Goal: Communication & Community: Answer question/provide support

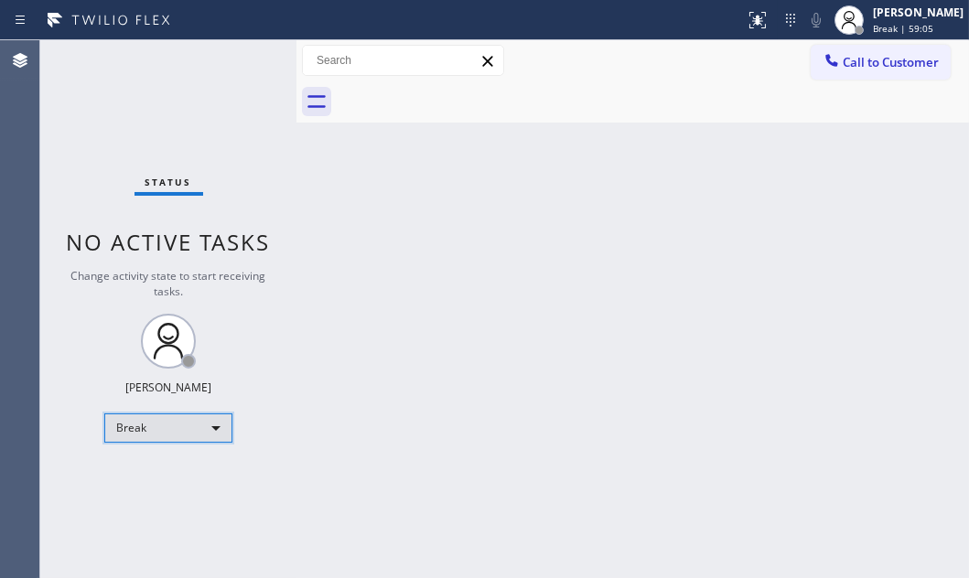
click at [206, 414] on div "Break" at bounding box center [168, 427] width 128 height 29
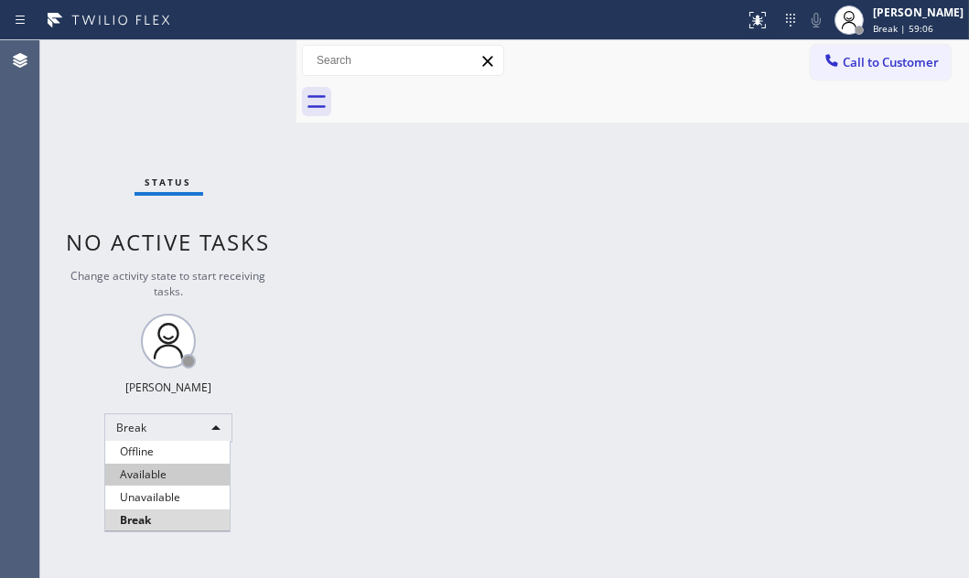
click at [174, 470] on li "Available" at bounding box center [167, 475] width 124 height 22
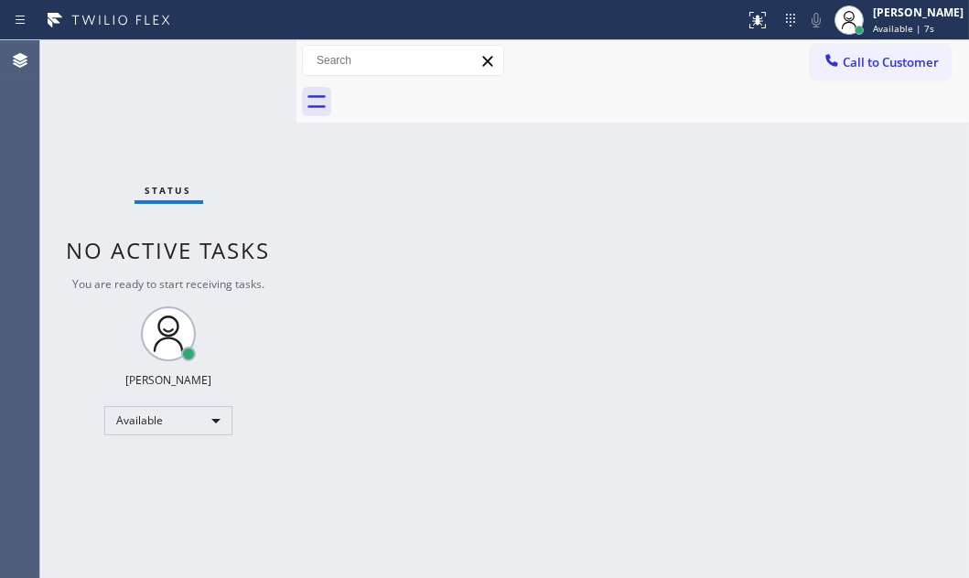
drag, startPoint x: 610, startPoint y: 245, endPoint x: 618, endPoint y: 230, distance: 17.6
click at [610, 243] on div "Back to Dashboard Change Sender ID Customers Technicians Select a contact Outbo…" at bounding box center [632, 309] width 672 height 538
click at [496, 327] on div "Back to Dashboard Change Sender ID Customers Technicians Select a contact Outbo…" at bounding box center [632, 309] width 672 height 538
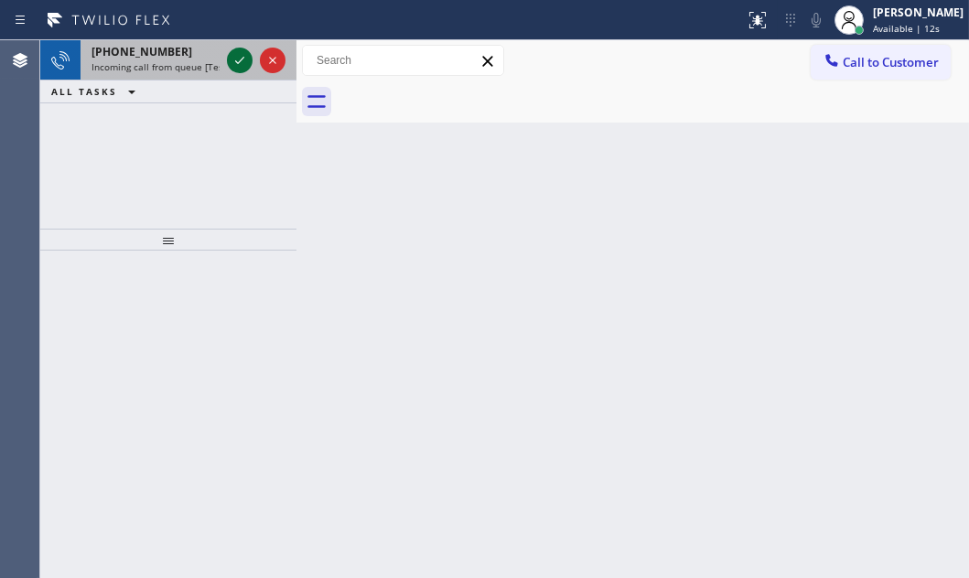
click at [239, 57] on icon at bounding box center [240, 60] width 22 height 22
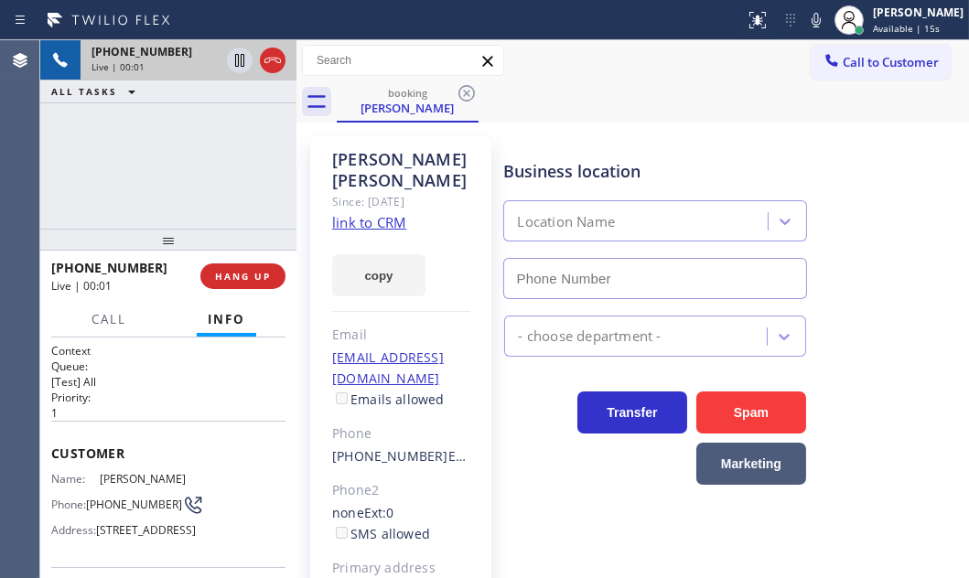
type input "[PHONE_NUMBER]"
click at [396, 213] on link "link to CRM" at bounding box center [369, 222] width 74 height 18
click at [251, 281] on span "HANG UP" at bounding box center [243, 276] width 56 height 13
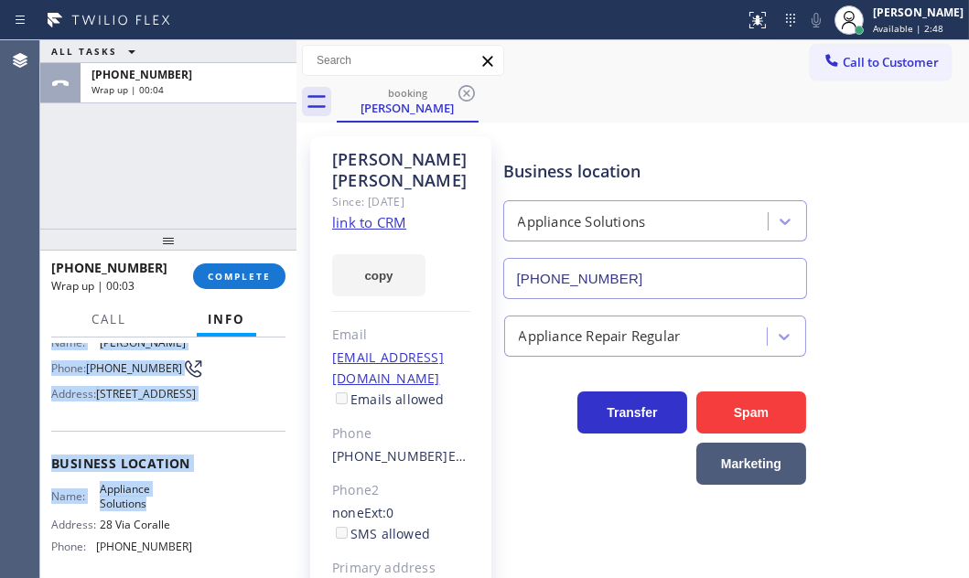
scroll to position [166, 0]
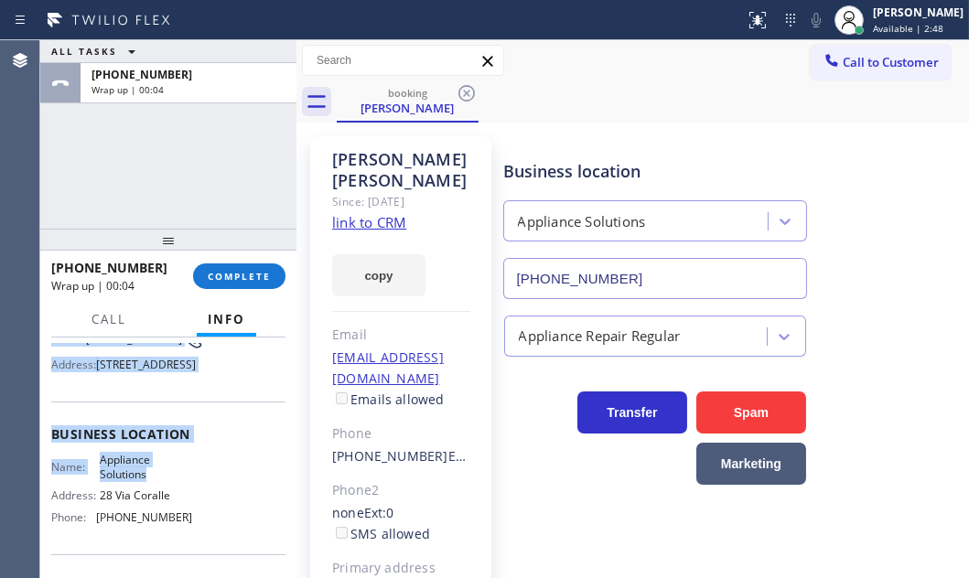
drag, startPoint x: 53, startPoint y: 445, endPoint x: 543, endPoint y: 491, distance: 492.4
click at [380, 491] on div "ALL TASKS ALL TASKS ACTIVE TASKS TASKS IN WRAP UP [PHONE_NUMBER] Wrap up | 00:0…" at bounding box center [504, 309] width 928 height 538
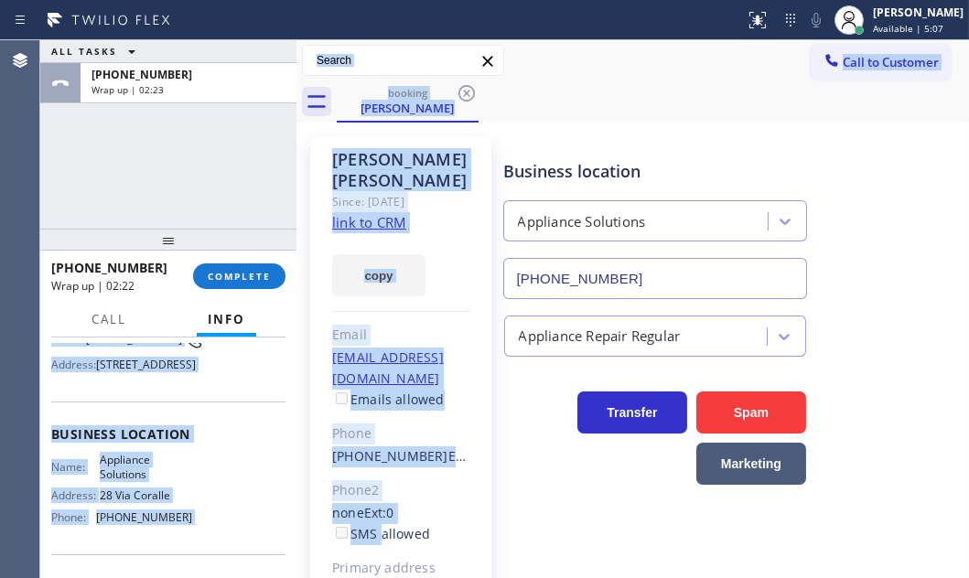
click at [437, 267] on div "copy" at bounding box center [401, 264] width 138 height 63
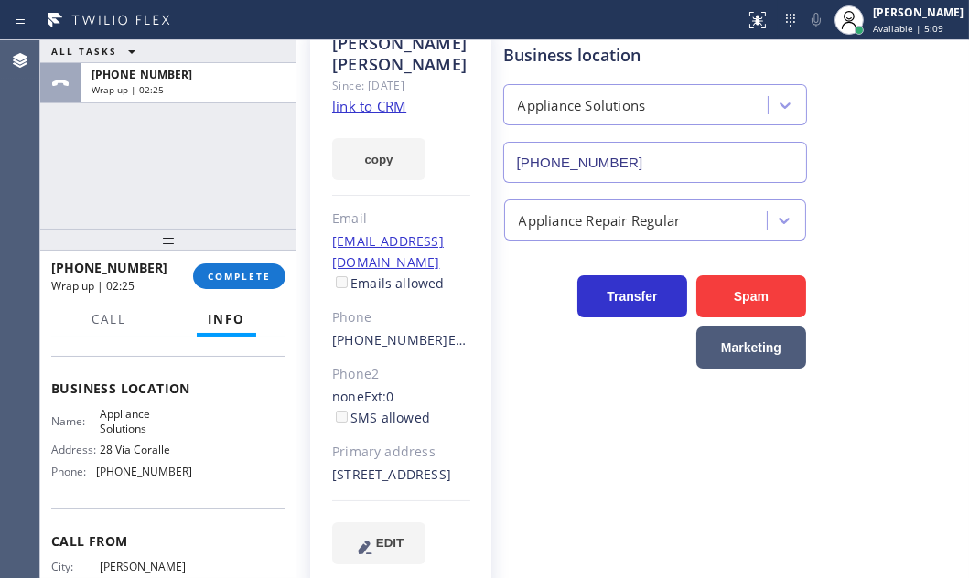
scroll to position [249, 0]
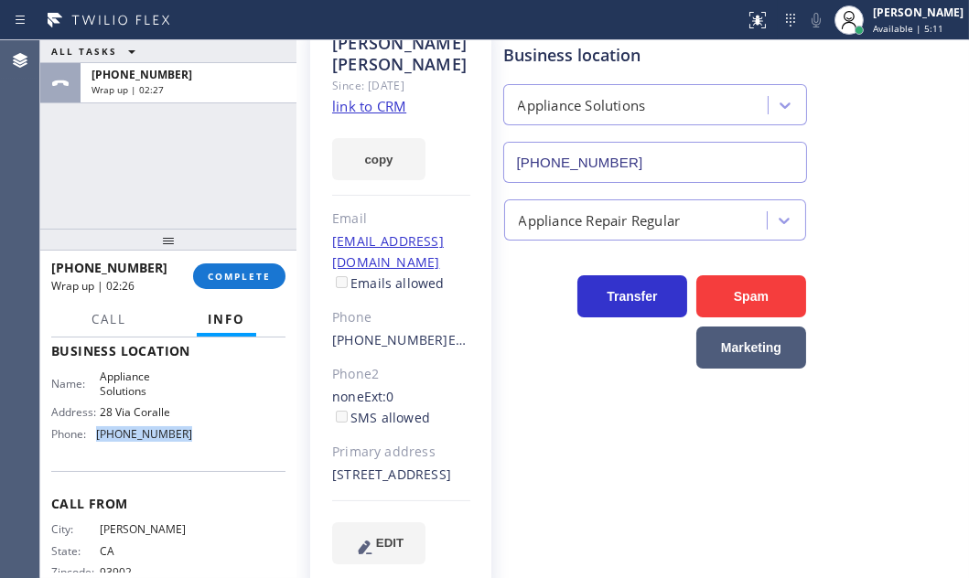
drag, startPoint x: 176, startPoint y: 465, endPoint x: 87, endPoint y: 466, distance: 88.7
click at [87, 441] on div "Phone: [PHONE_NUMBER]" at bounding box center [121, 434] width 141 height 14
copy div "[PHONE_NUMBER]"
click at [232, 274] on span "COMPLETE" at bounding box center [239, 276] width 63 height 13
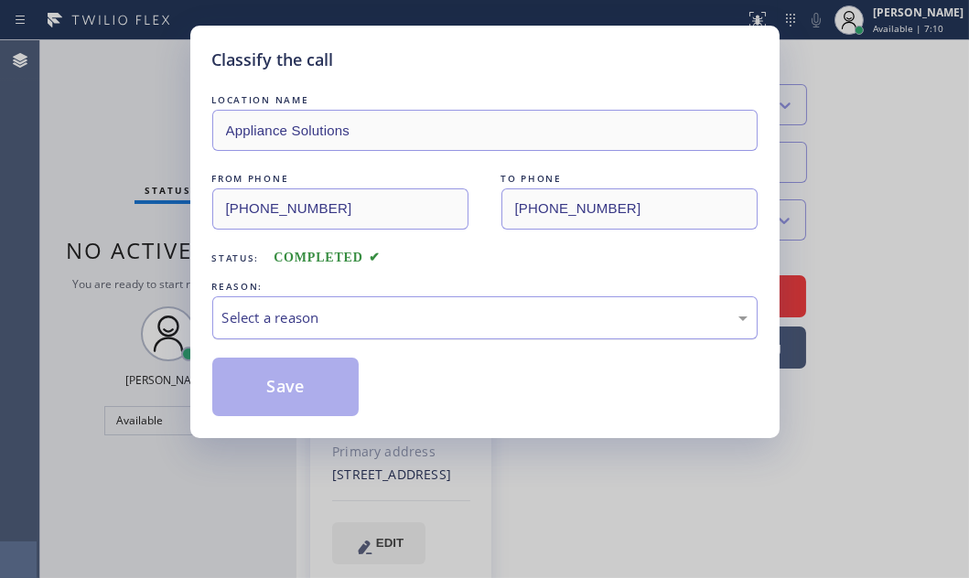
click at [448, 325] on div "Select a reason" at bounding box center [484, 317] width 525 height 21
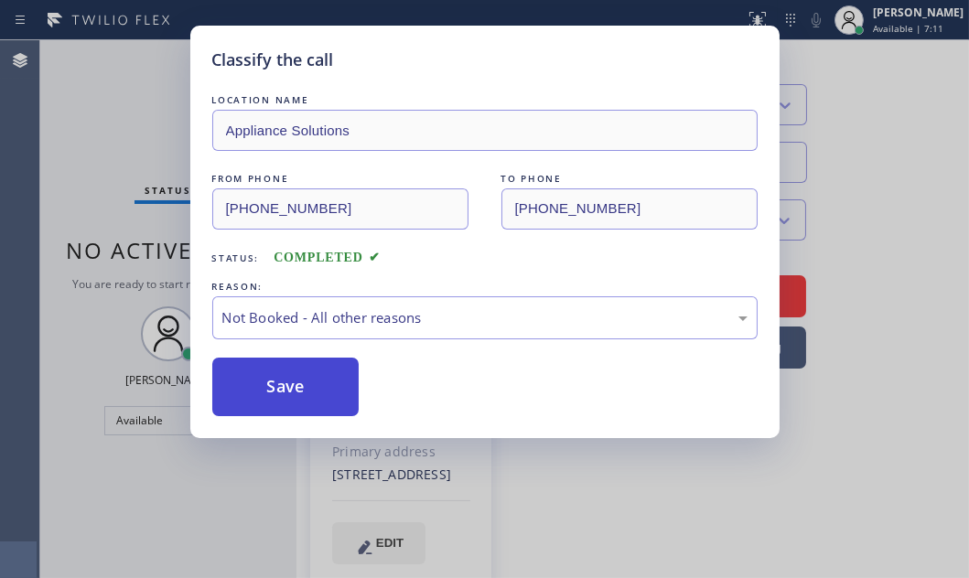
click at [272, 375] on button "Save" at bounding box center [285, 387] width 147 height 59
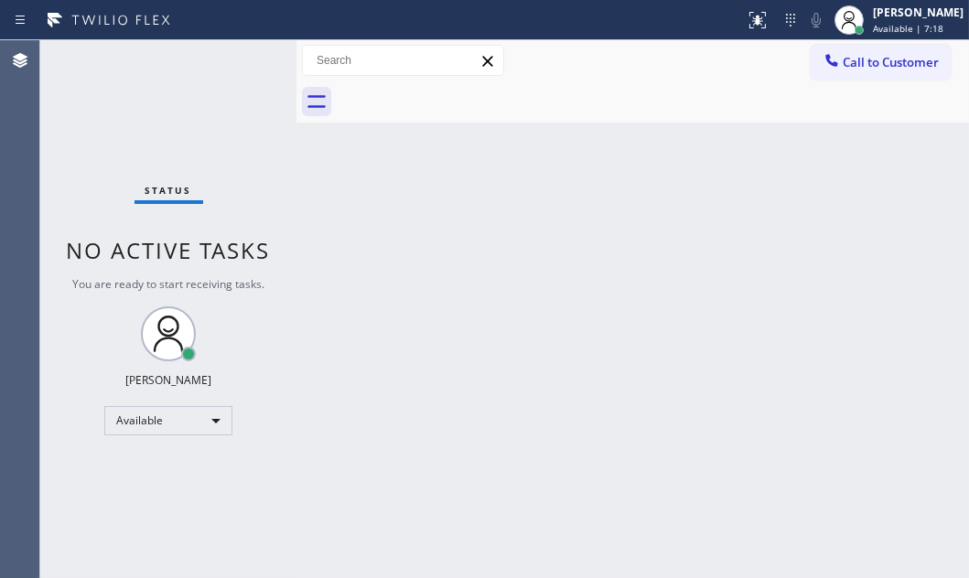
click at [719, 365] on div "Back to Dashboard Change Sender ID Customers Technicians Select a contact Outbo…" at bounding box center [632, 309] width 672 height 538
click at [236, 69] on div "Status No active tasks You are ready to start receiving tasks. [PERSON_NAME] Av…" at bounding box center [168, 309] width 256 height 538
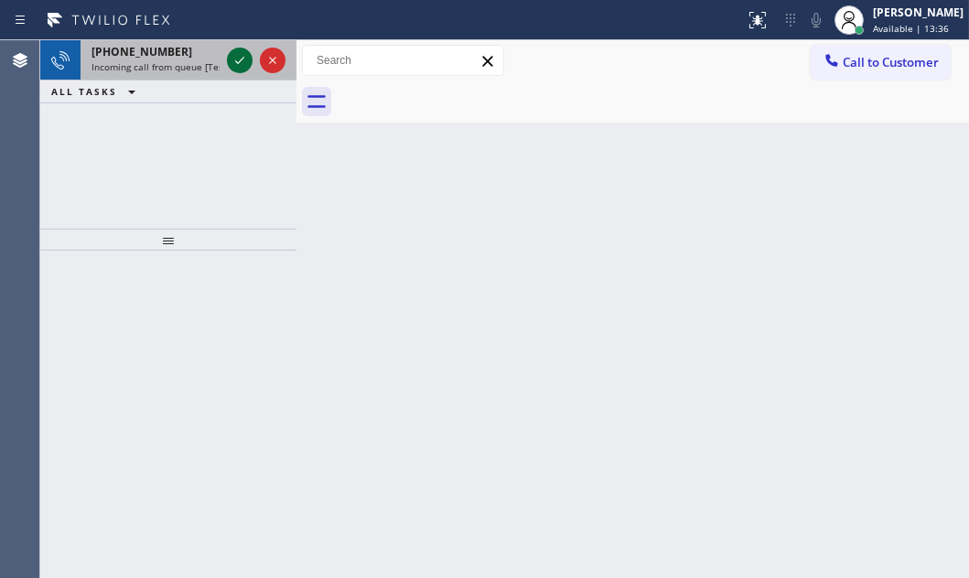
click at [232, 61] on icon at bounding box center [240, 60] width 22 height 22
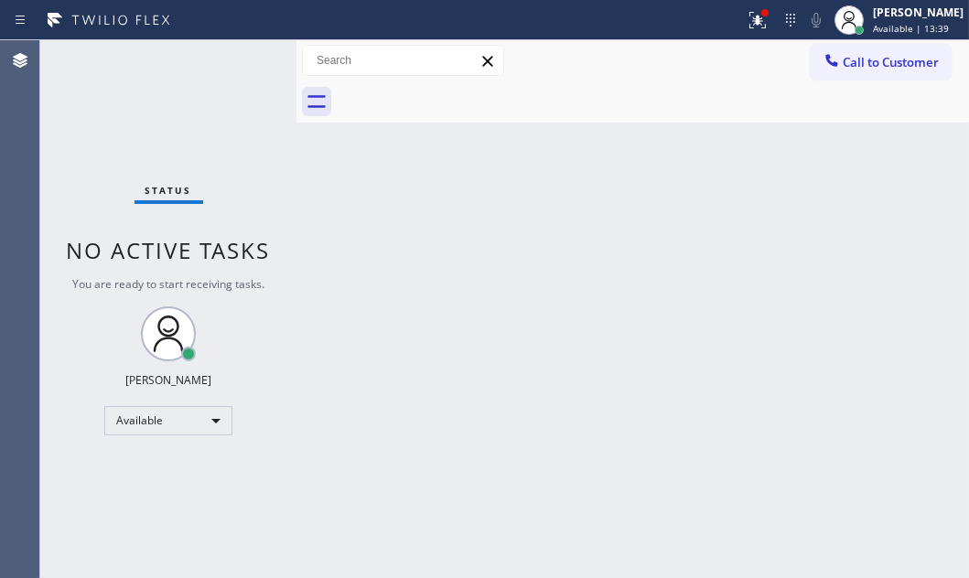
click at [222, 57] on div "Status No active tasks You are ready to start receiving tasks. [PERSON_NAME] Av…" at bounding box center [168, 309] width 256 height 538
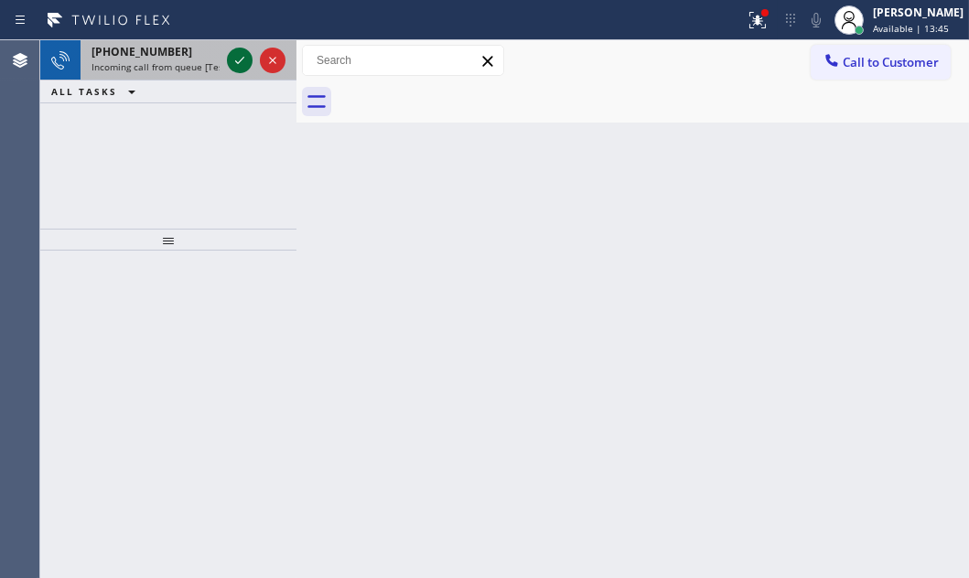
click at [236, 61] on icon at bounding box center [240, 60] width 22 height 22
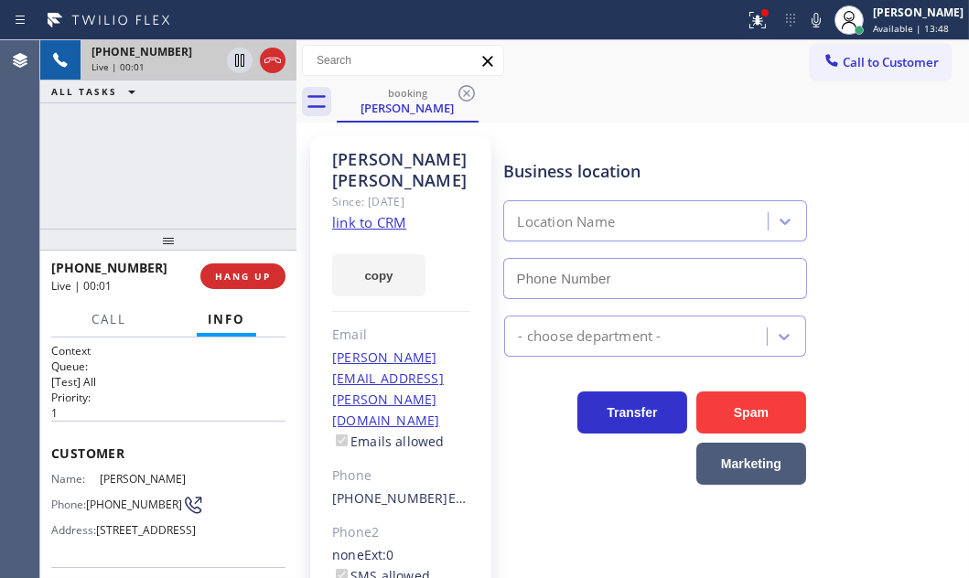
type input "[PHONE_NUMBER]"
click at [380, 213] on link "link to CRM" at bounding box center [369, 222] width 74 height 18
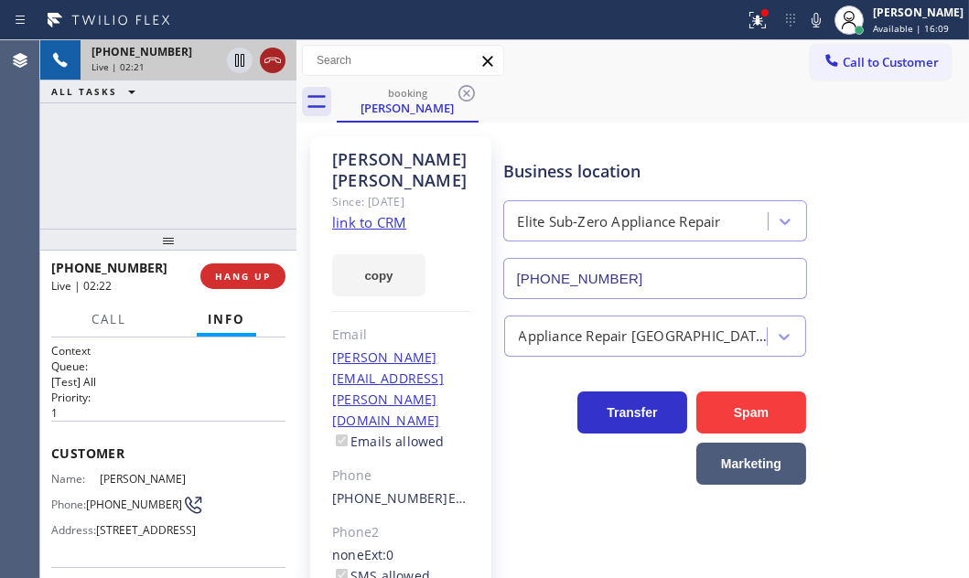
click at [284, 59] on div at bounding box center [273, 60] width 26 height 22
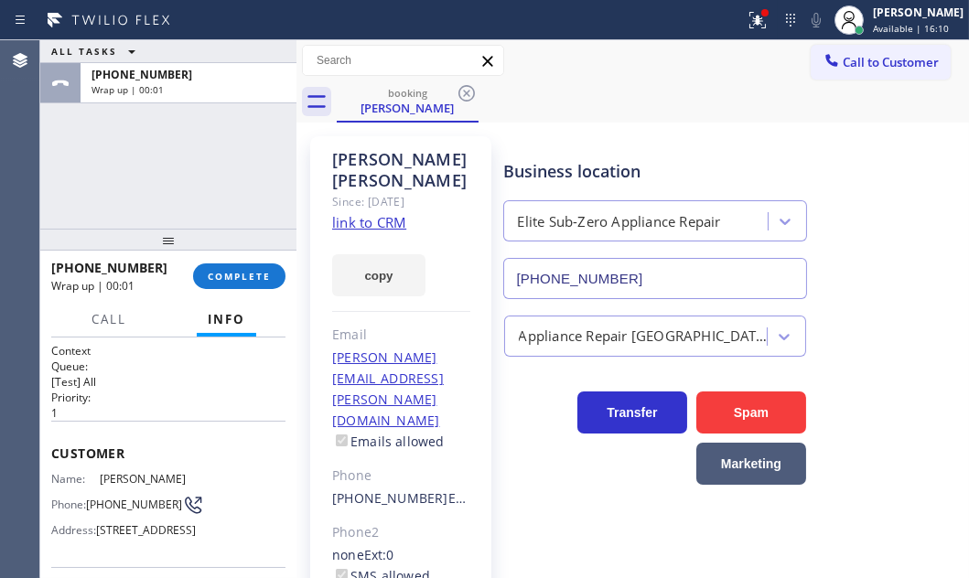
click at [238, 262] on div "[PHONE_NUMBER] Wrap up | 00:01 COMPLETE" at bounding box center [168, 276] width 234 height 48
click at [258, 278] on span "COMPLETE" at bounding box center [239, 276] width 63 height 13
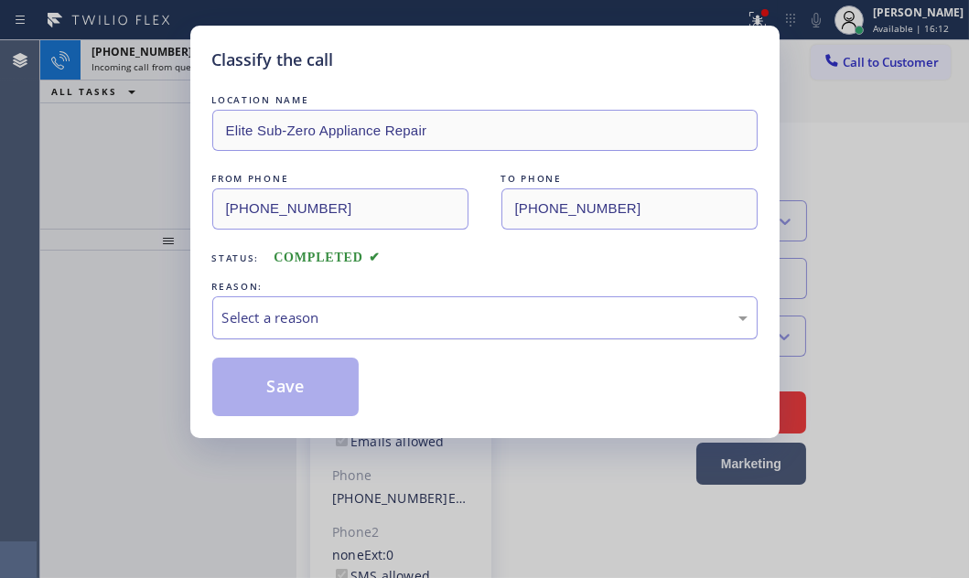
click at [495, 307] on div "Select a reason" at bounding box center [484, 317] width 525 height 21
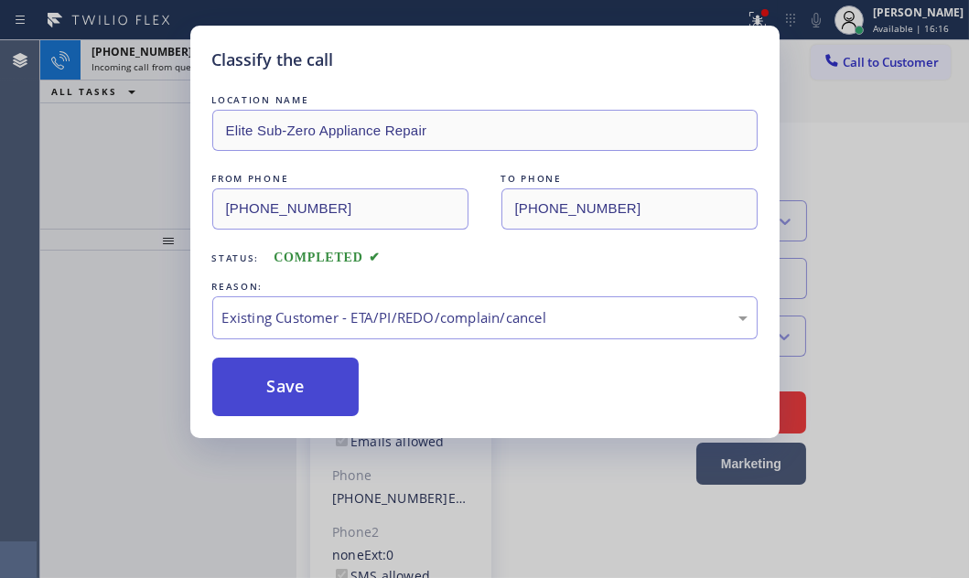
click at [307, 389] on button "Save" at bounding box center [285, 387] width 147 height 59
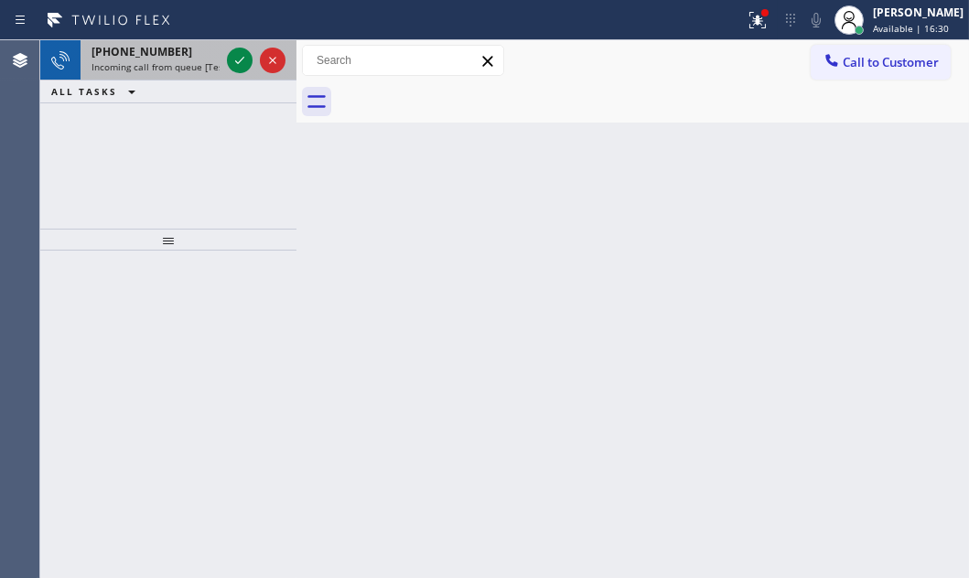
click at [193, 69] on span "Incoming call from queue [Test] All" at bounding box center [167, 66] width 152 height 13
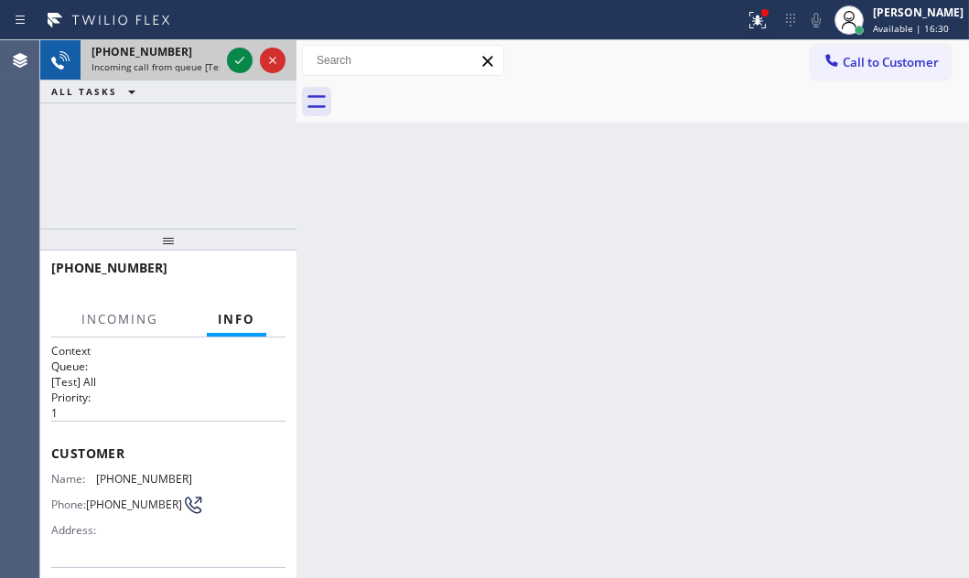
click at [220, 65] on div "[PHONE_NUMBER] Incoming call from queue [Test] All" at bounding box center [151, 60] width 143 height 40
click at [231, 59] on icon at bounding box center [240, 60] width 22 height 22
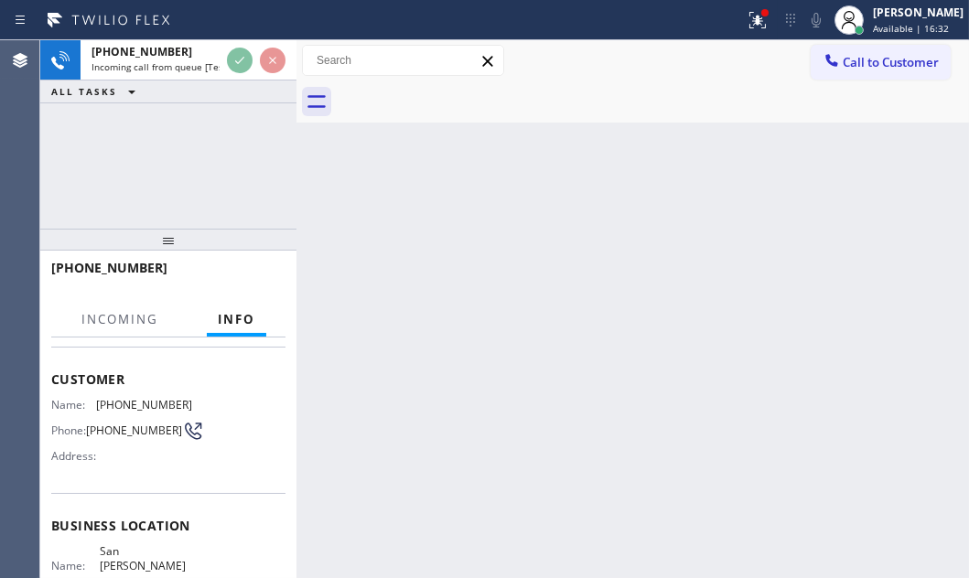
scroll to position [166, 0]
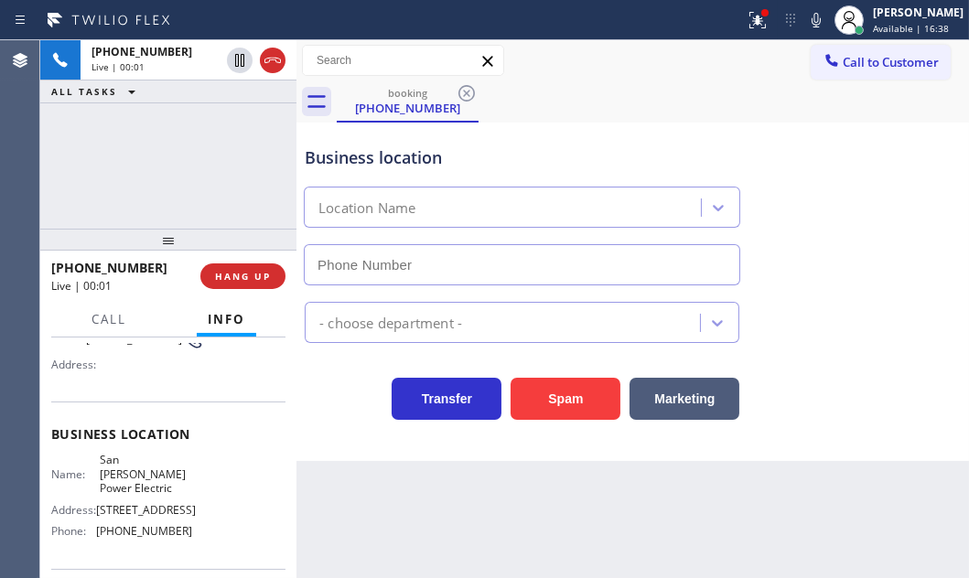
type input "[PHONE_NUMBER]"
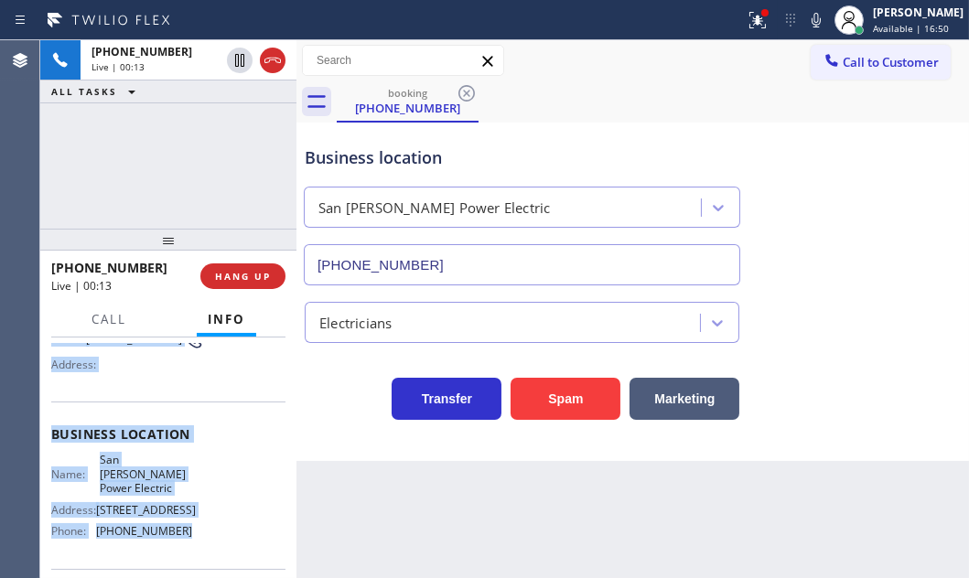
drag, startPoint x: 48, startPoint y: 360, endPoint x: 264, endPoint y: 576, distance: 305.3
click at [199, 526] on div "Context Queue: [Test] All Priority: 1 Customer Name: [PHONE_NUMBER] Phone: [PHO…" at bounding box center [168, 458] width 256 height 240
copy div "Customer Name: [PHONE_NUMBER] Phone: [PHONE_NUMBER] Address: Business location …"
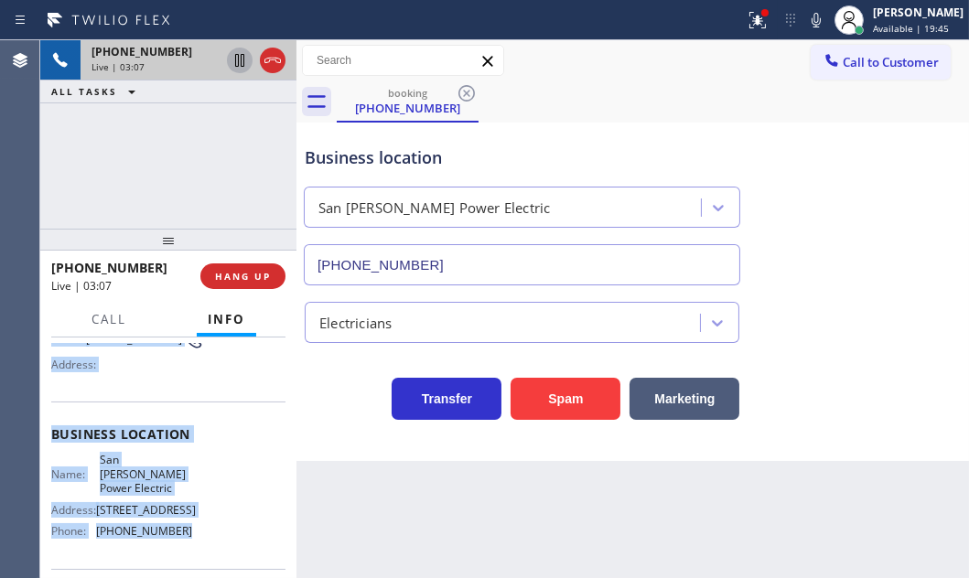
click at [238, 61] on icon at bounding box center [240, 60] width 22 height 22
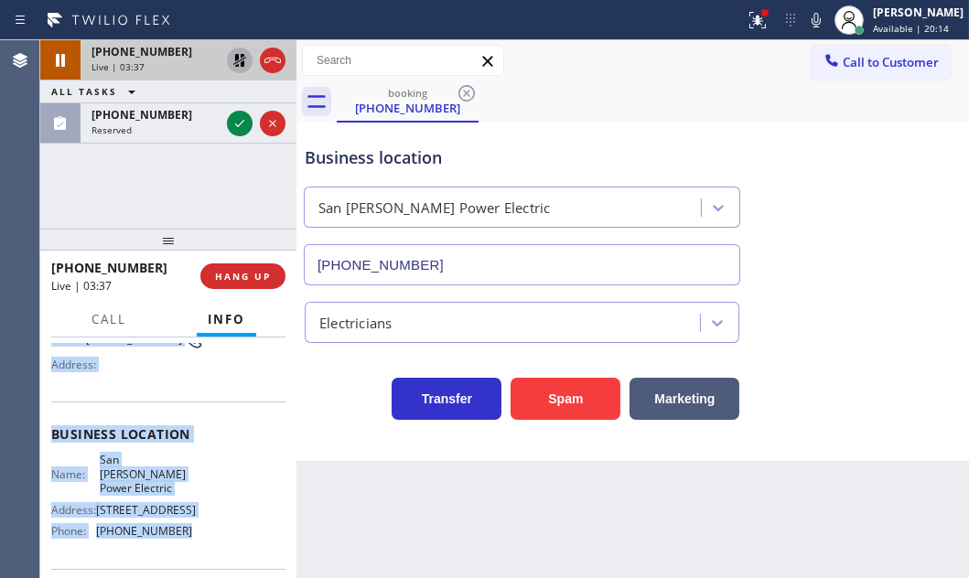
drag, startPoint x: 241, startPoint y: 121, endPoint x: 242, endPoint y: 76, distance: 44.8
click at [241, 119] on icon at bounding box center [240, 124] width 22 height 22
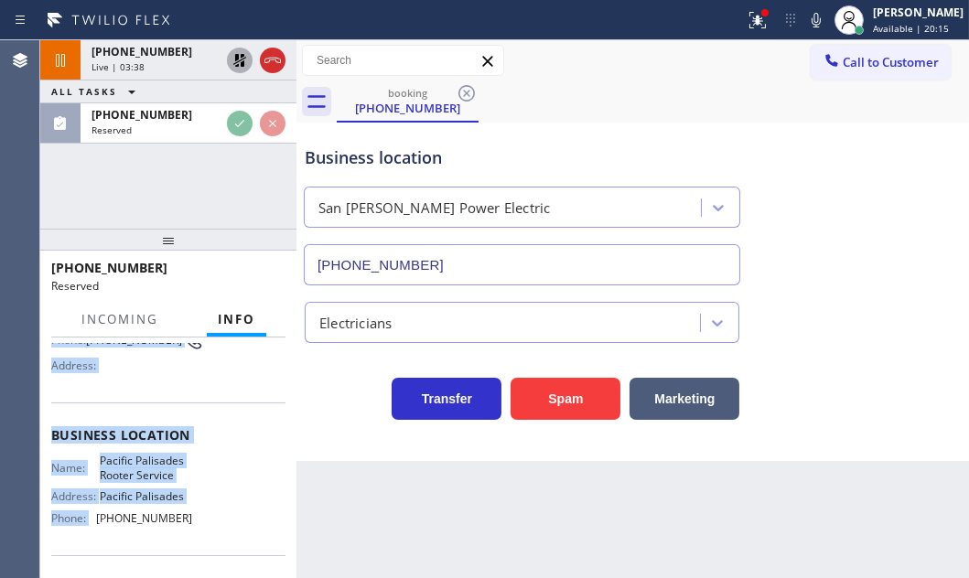
scroll to position [181, 0]
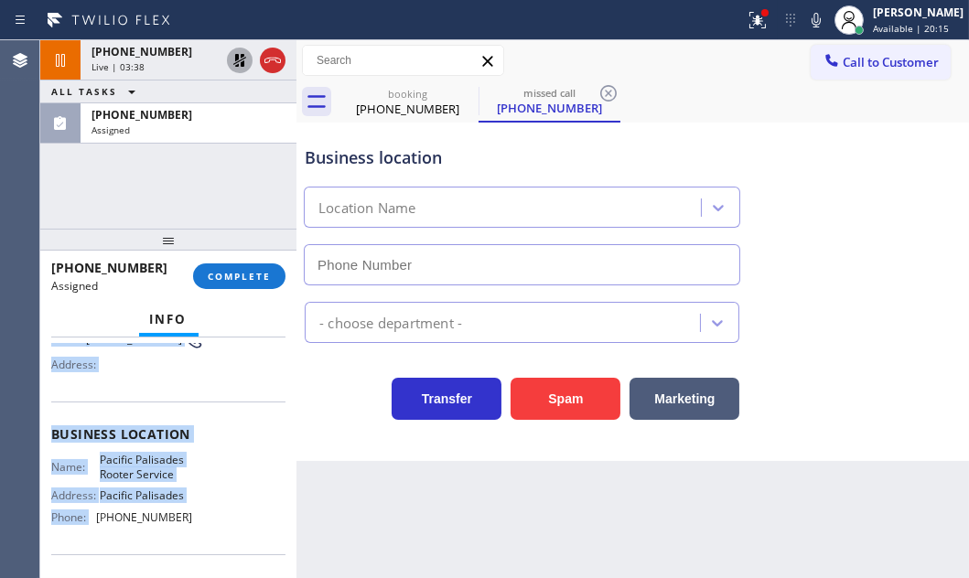
type input "[PHONE_NUMBER]"
click at [243, 59] on icon at bounding box center [240, 60] width 22 height 22
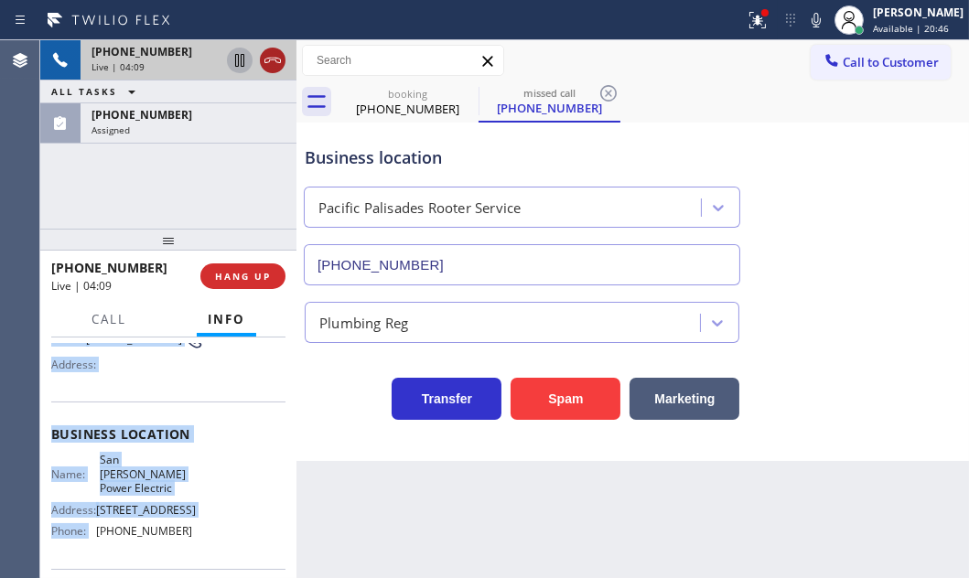
click at [270, 64] on icon at bounding box center [273, 60] width 22 height 22
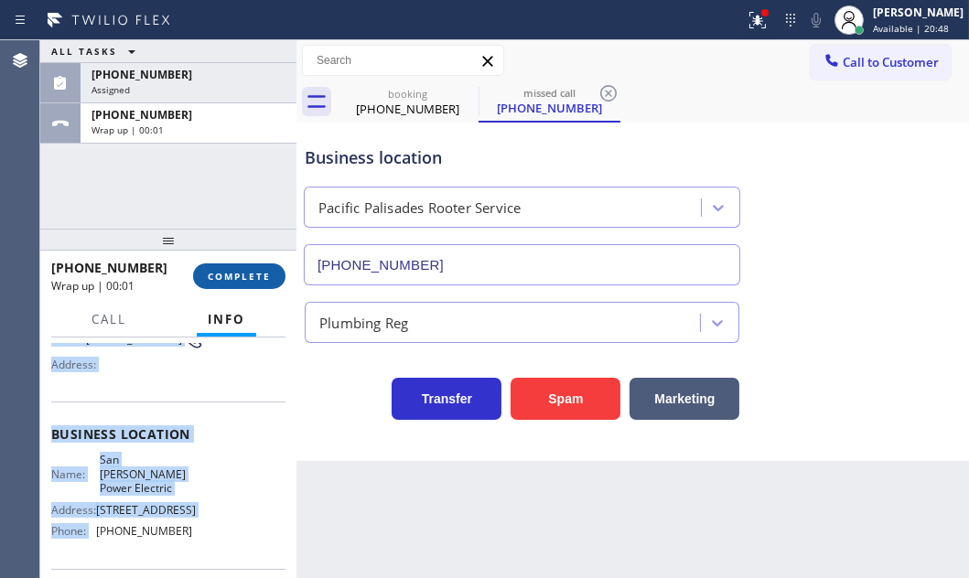
click at [237, 274] on span "COMPLETE" at bounding box center [239, 276] width 63 height 13
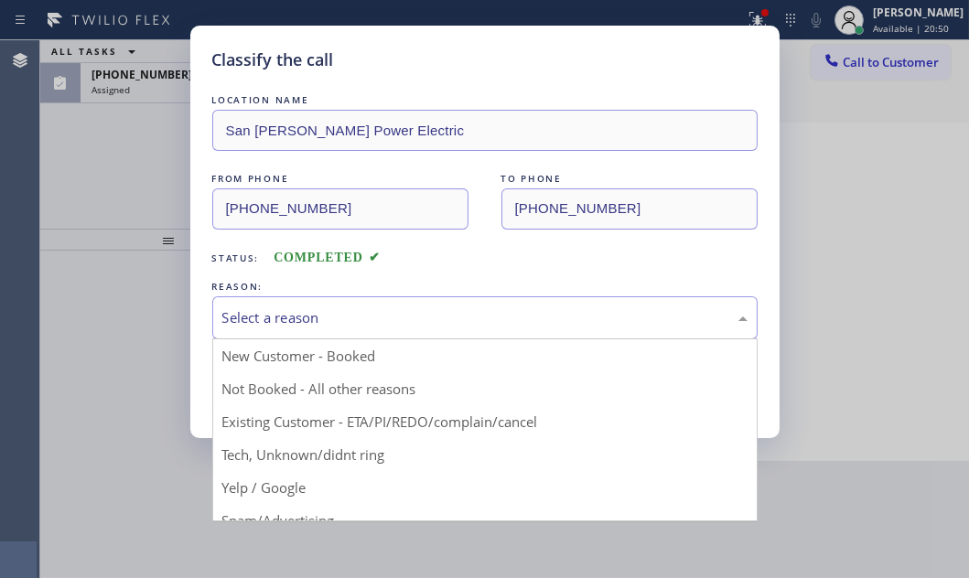
click at [434, 313] on div "Select a reason" at bounding box center [484, 317] width 525 height 21
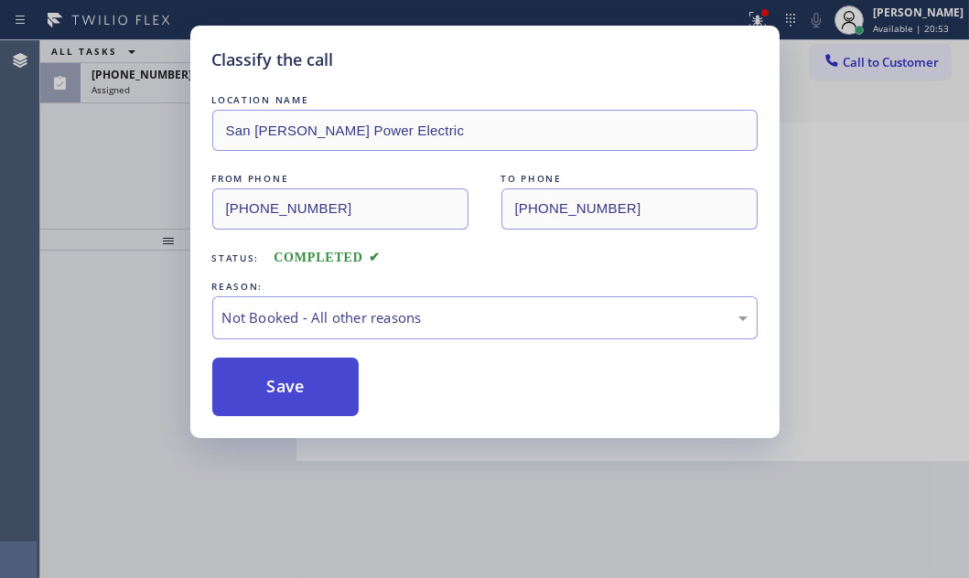
click at [303, 382] on button "Save" at bounding box center [285, 387] width 147 height 59
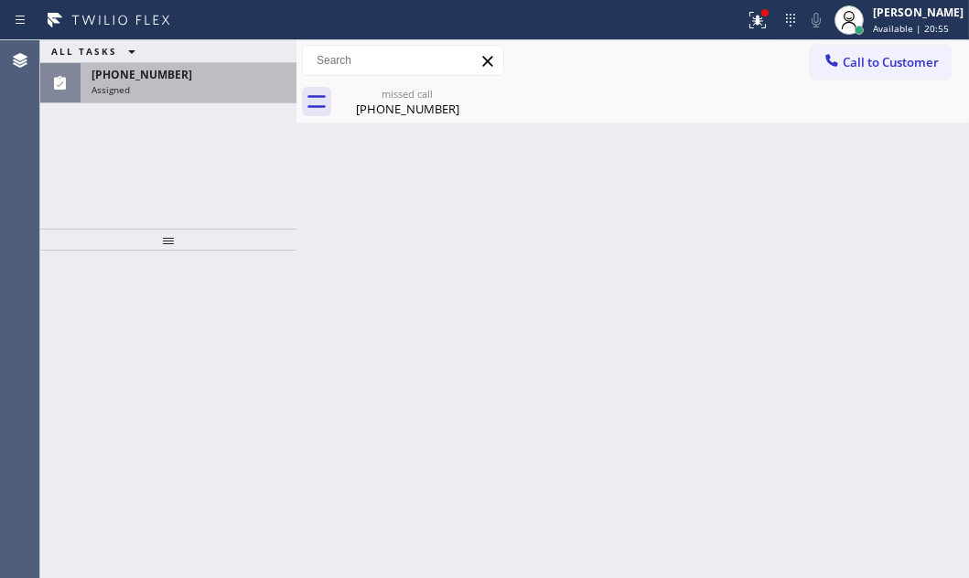
click at [223, 94] on div "Assigned" at bounding box center [188, 89] width 194 height 13
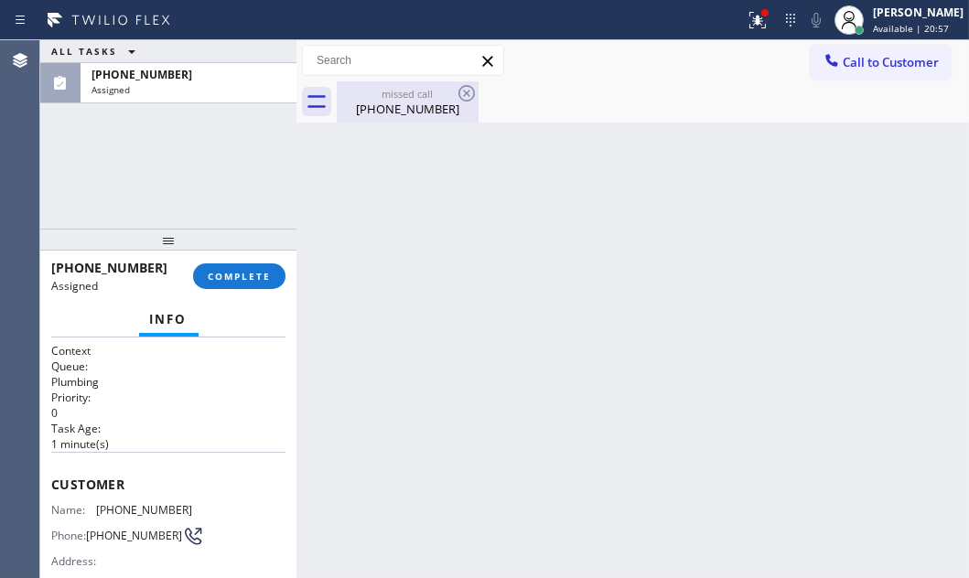
click at [412, 107] on div "[PHONE_NUMBER]" at bounding box center [407, 109] width 138 height 16
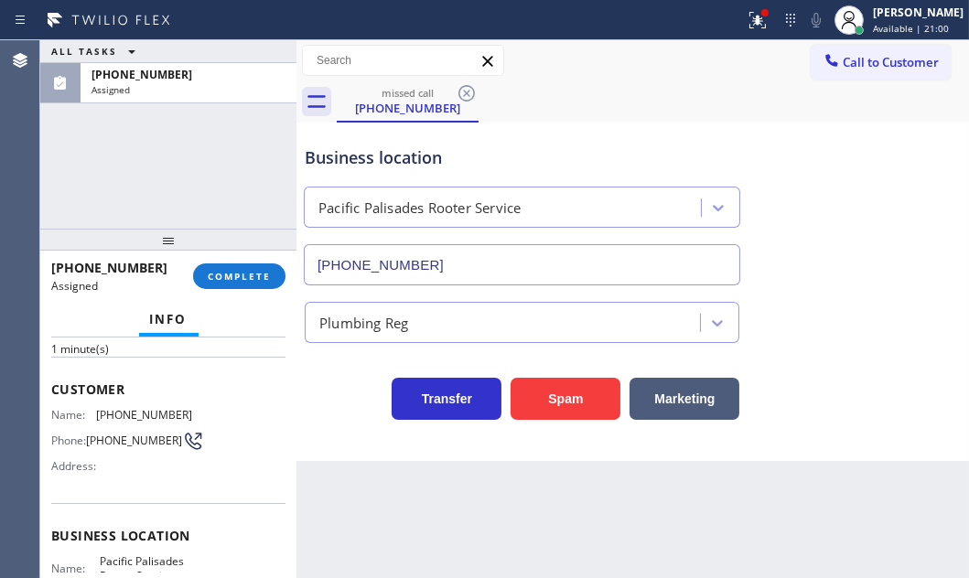
scroll to position [166, 0]
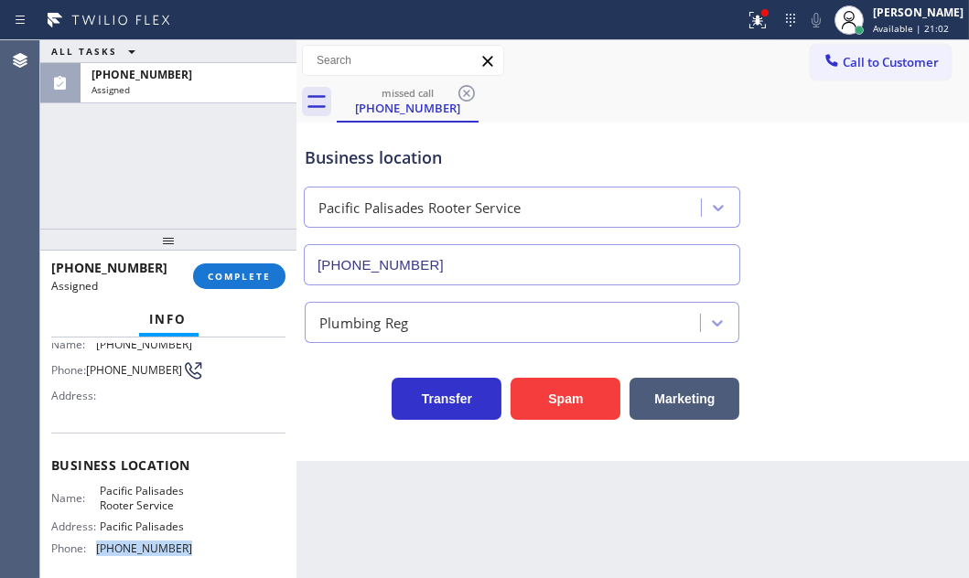
drag, startPoint x: 177, startPoint y: 549, endPoint x: 284, endPoint y: 565, distance: 108.3
click at [95, 553] on div "Phone: [PHONE_NUMBER]" at bounding box center [121, 548] width 141 height 14
copy div "[PHONE_NUMBER]"
drag, startPoint x: 858, startPoint y: 61, endPoint x: 661, endPoint y: 205, distance: 243.5
click at [857, 61] on span "Call to Customer" at bounding box center [890, 62] width 96 height 16
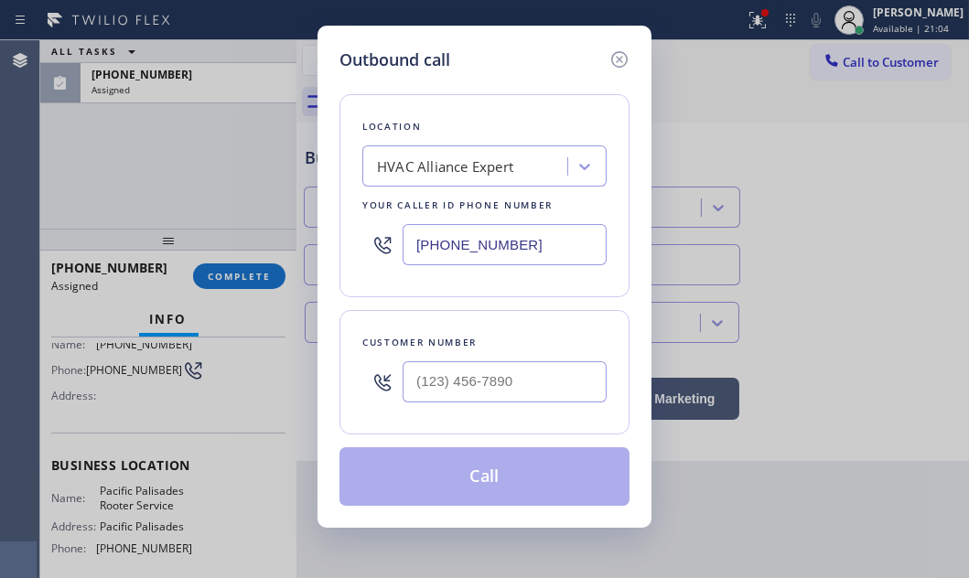
click at [548, 243] on input "[PHONE_NUMBER]" at bounding box center [504, 244] width 204 height 41
paste input "213) 587-5769"
type input "[PHONE_NUMBER]"
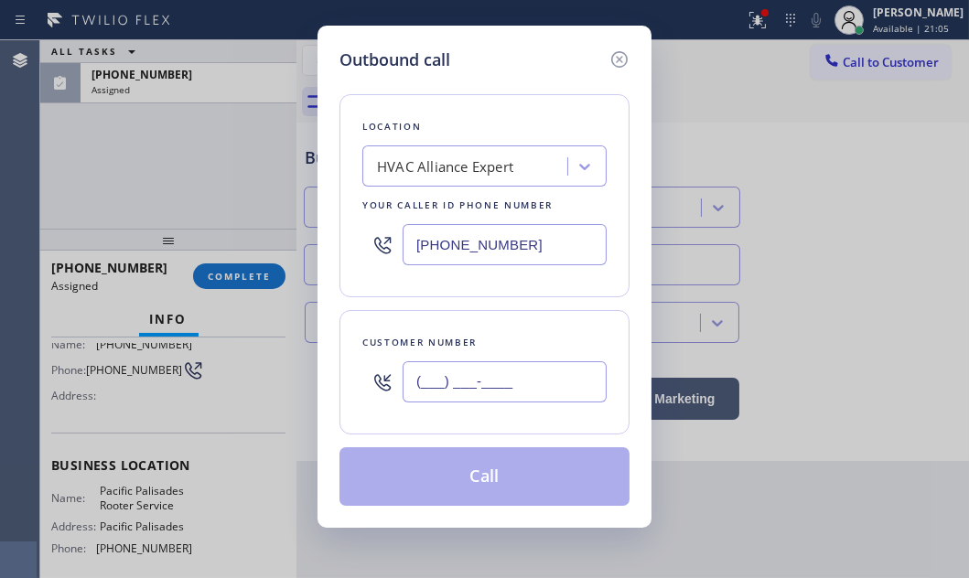
click at [518, 372] on input "(___) ___-____" at bounding box center [504, 381] width 204 height 41
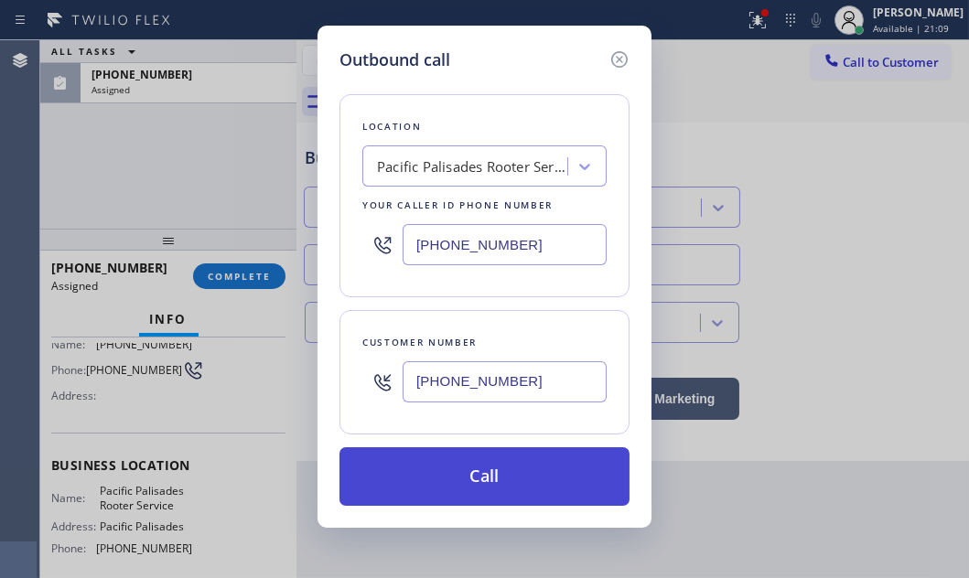
type input "[PHONE_NUMBER]"
click at [498, 468] on button "Call" at bounding box center [484, 476] width 290 height 59
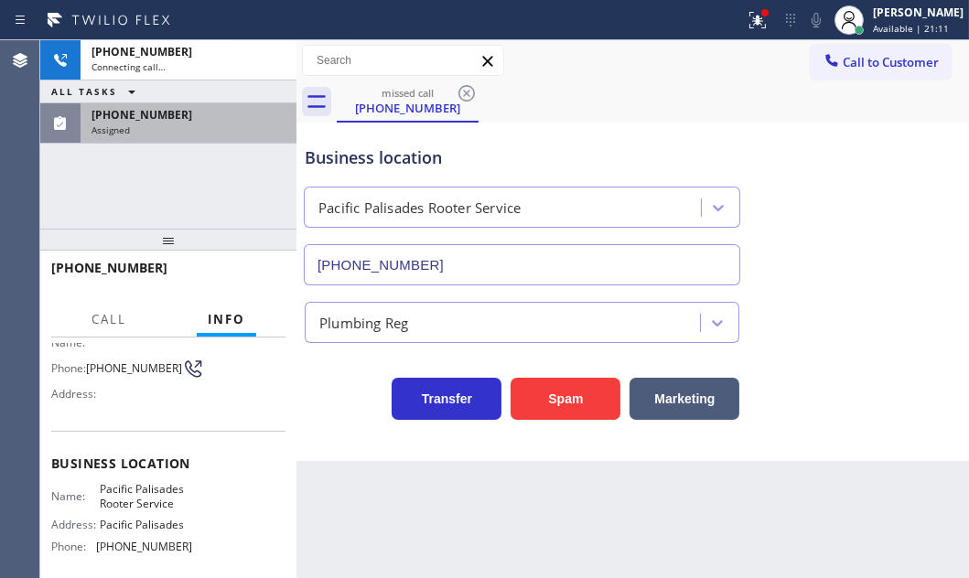
click at [205, 137] on div "[PHONE_NUMBER] Assigned" at bounding box center [184, 123] width 209 height 40
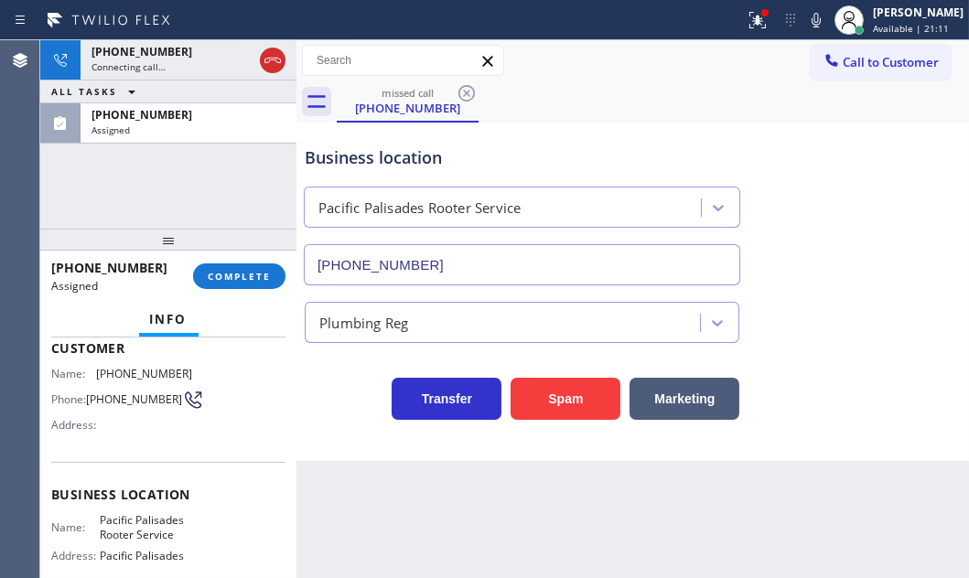
scroll to position [166, 0]
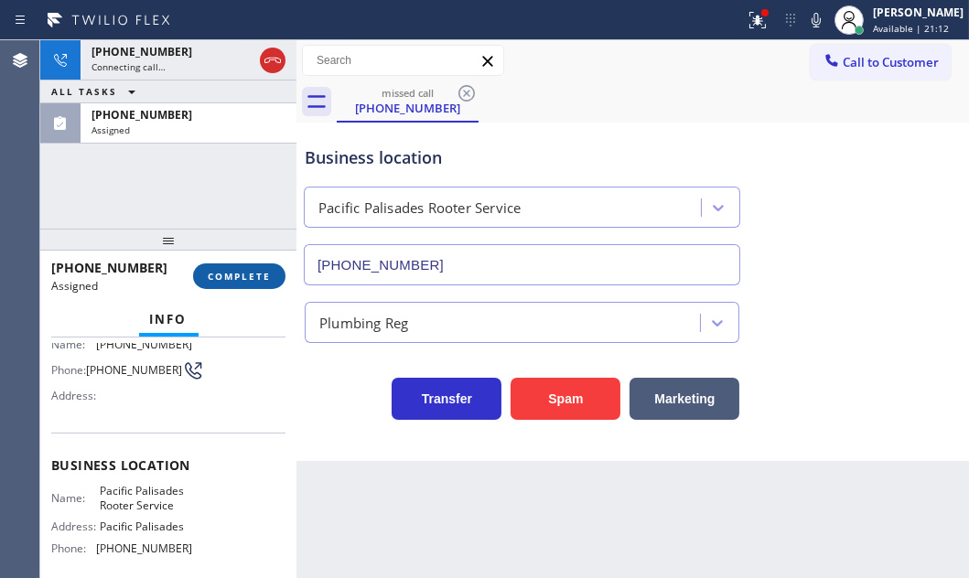
click at [230, 266] on button "COMPLETE" at bounding box center [239, 276] width 92 height 26
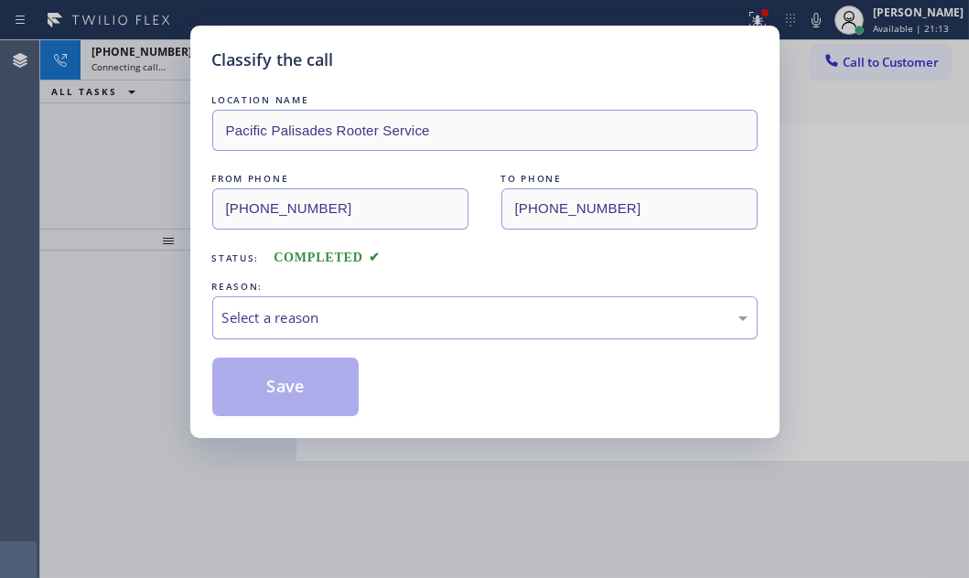
click at [446, 329] on div "Select a reason" at bounding box center [484, 317] width 545 height 43
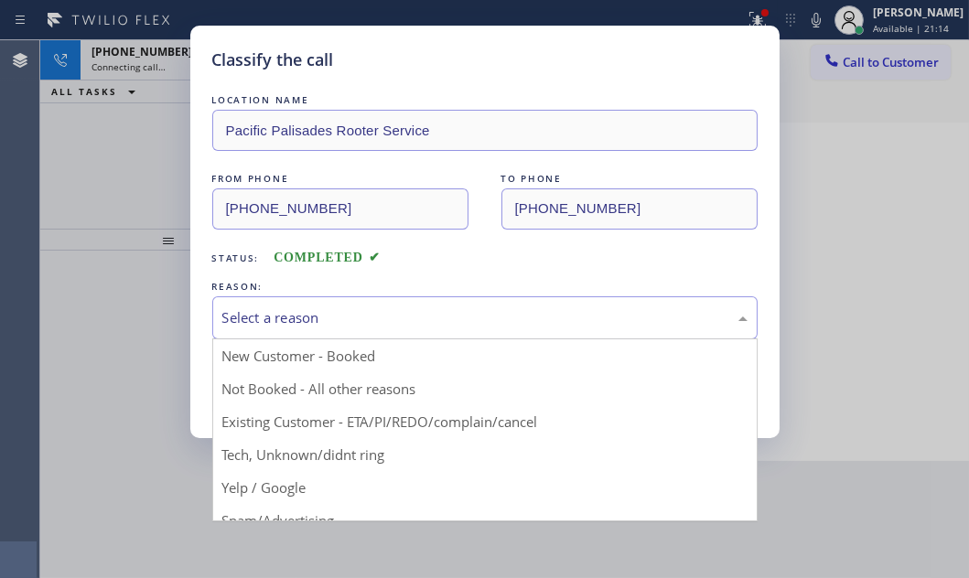
drag, startPoint x: 325, startPoint y: 449, endPoint x: 315, endPoint y: 420, distance: 30.9
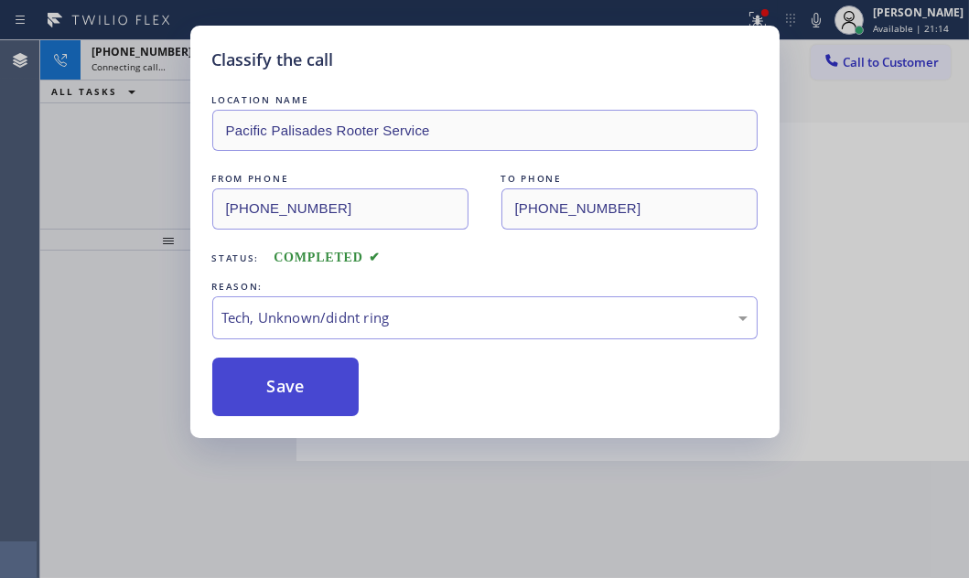
click at [306, 402] on button "Save" at bounding box center [285, 387] width 147 height 59
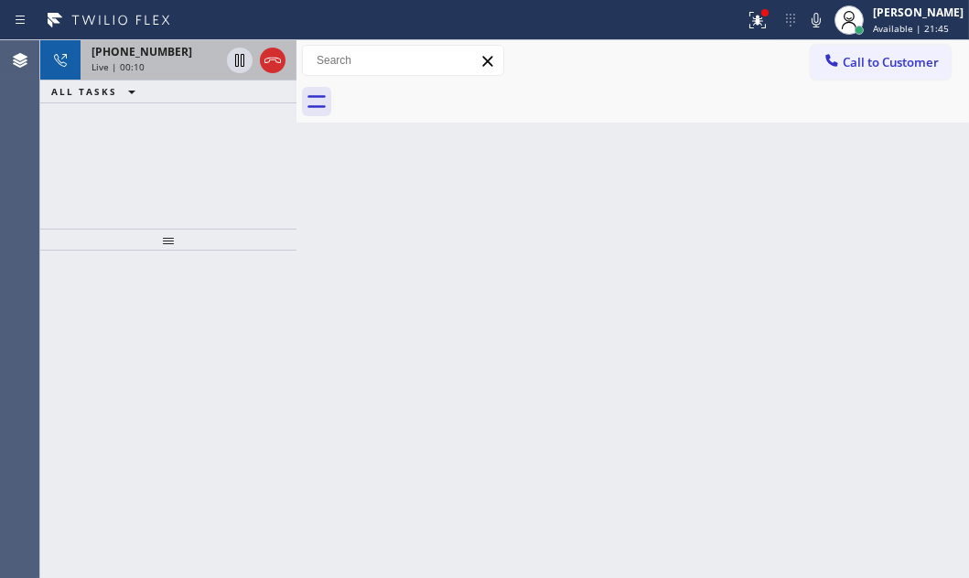
click at [176, 58] on div "[PHONE_NUMBER]" at bounding box center [155, 52] width 128 height 16
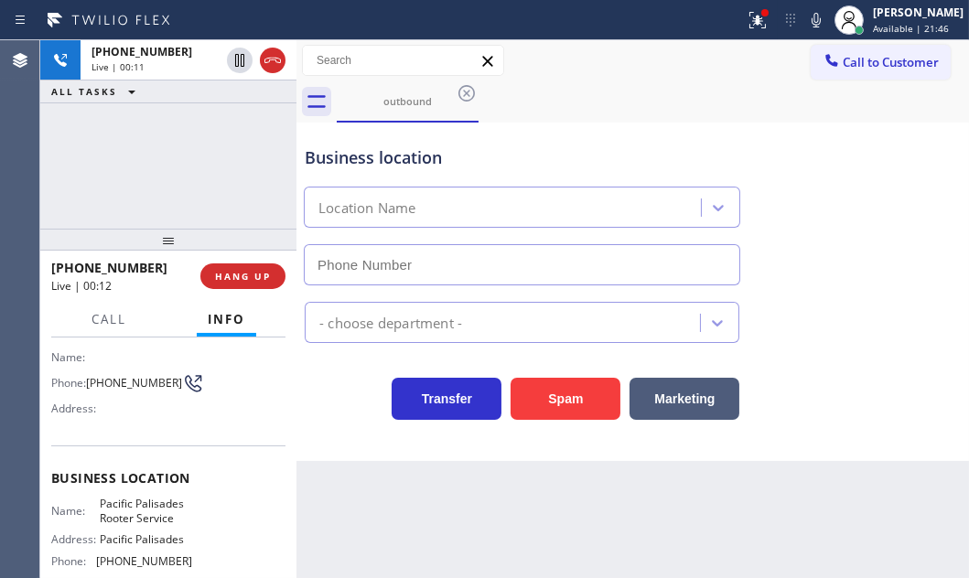
scroll to position [289, 0]
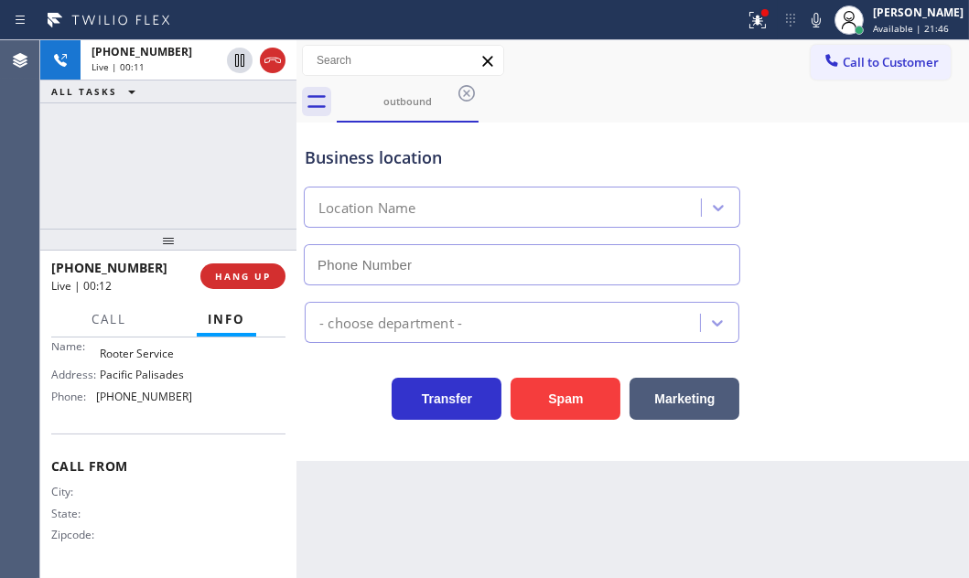
type input "[PHONE_NUMBER]"
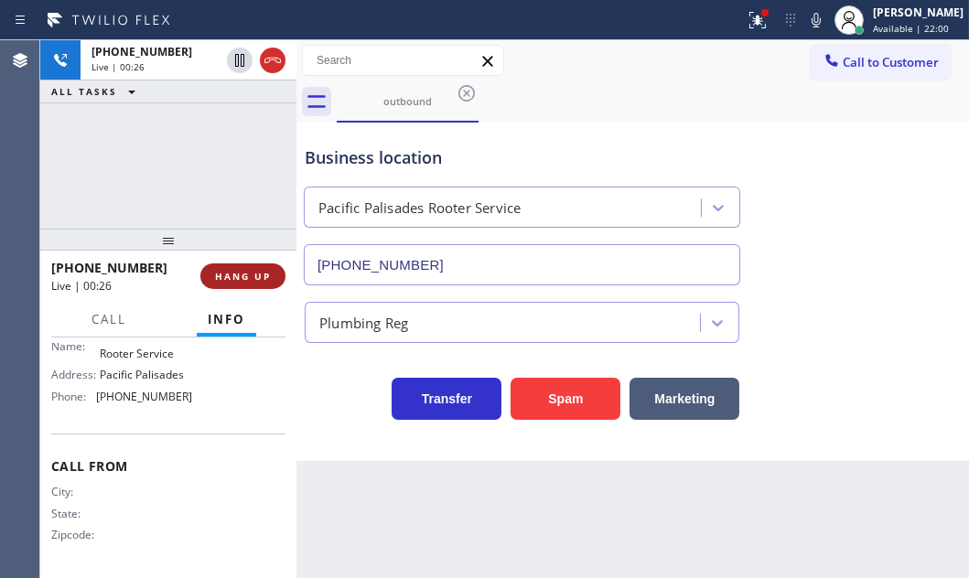
click at [235, 277] on span "HANG UP" at bounding box center [243, 276] width 56 height 13
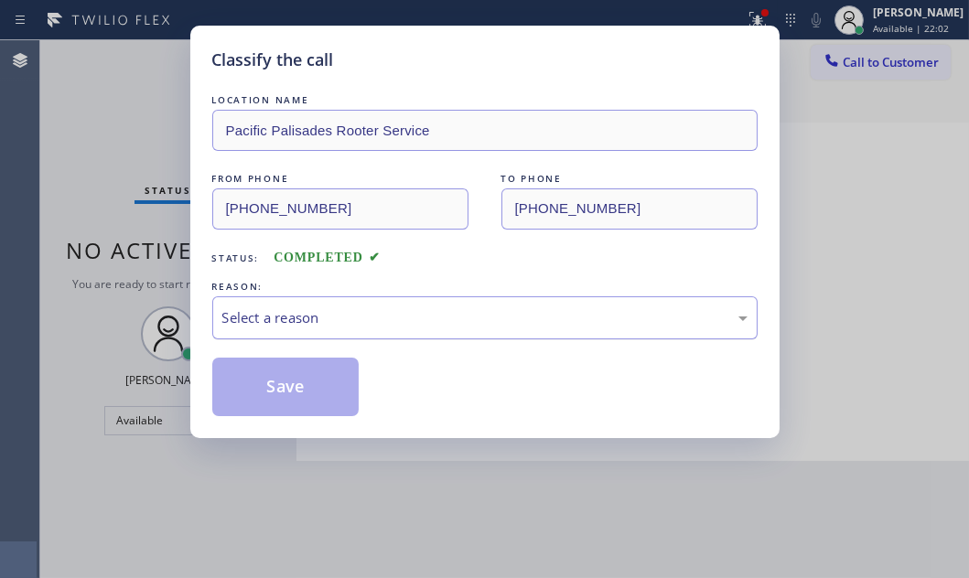
click at [402, 330] on div "Select a reason" at bounding box center [484, 317] width 545 height 43
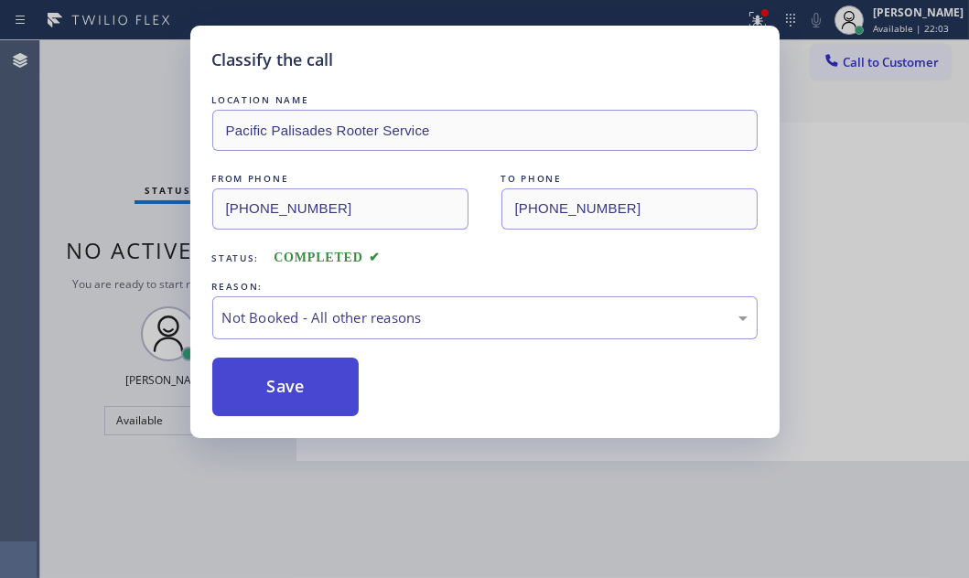
drag, startPoint x: 304, startPoint y: 390, endPoint x: 283, endPoint y: 390, distance: 21.0
click at [283, 390] on button "Save" at bounding box center [285, 387] width 147 height 59
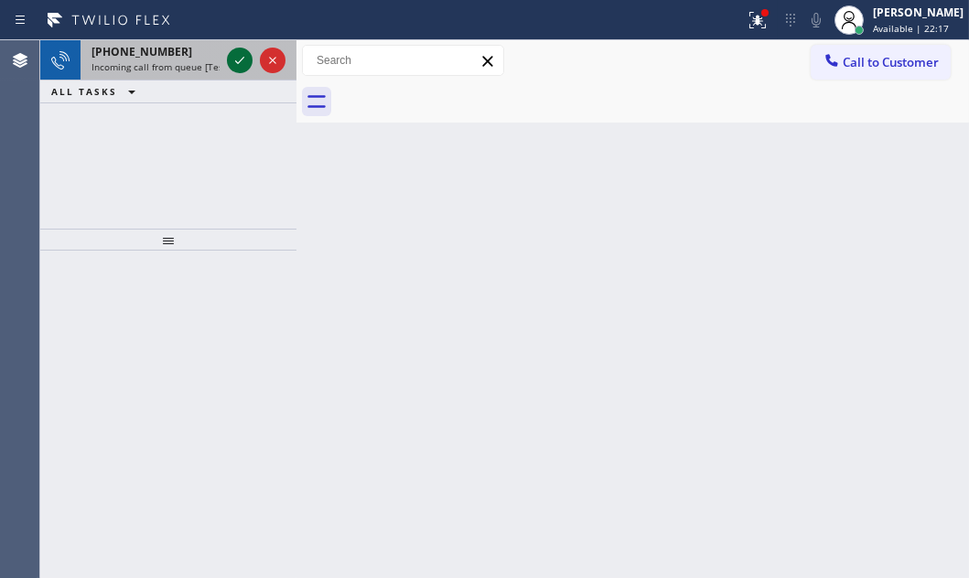
click at [232, 60] on icon at bounding box center [240, 60] width 22 height 22
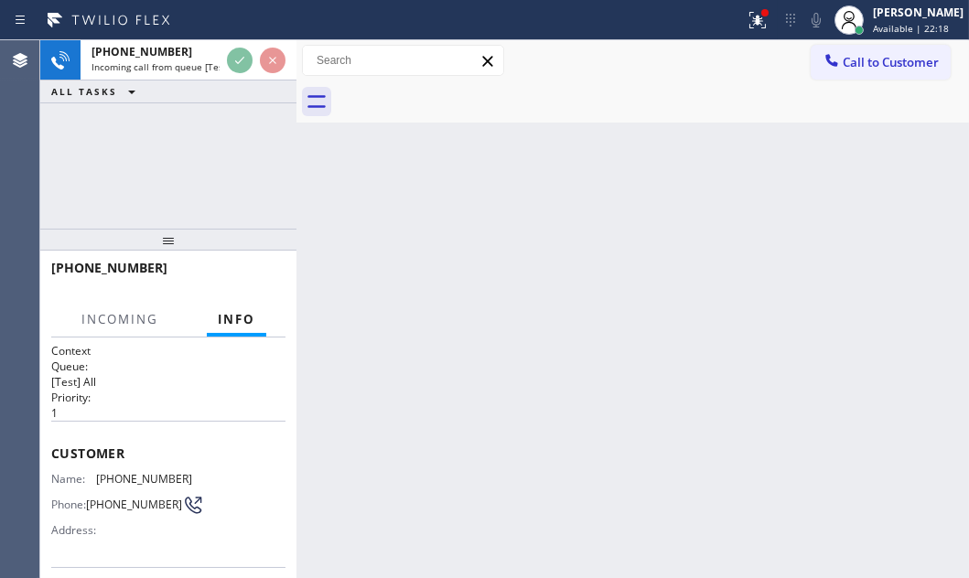
scroll to position [249, 0]
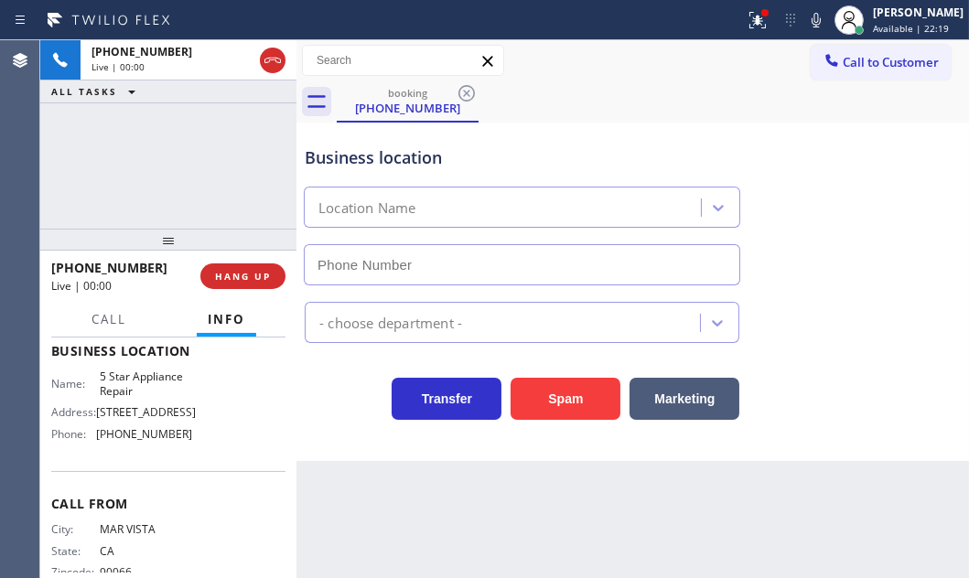
type input "[PHONE_NUMBER]"
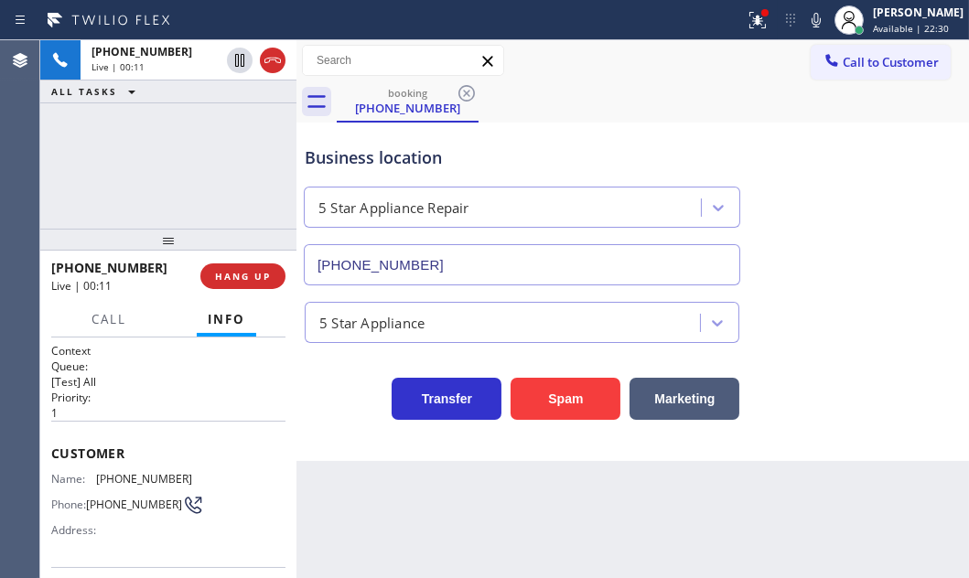
scroll to position [0, 0]
drag, startPoint x: 55, startPoint y: 445, endPoint x: 125, endPoint y: 476, distance: 76.6
click at [125, 476] on div "Context Queue: [Test] All Priority: 1 Customer Name: [PHONE_NUMBER] Phone: [PHO…" at bounding box center [168, 458] width 256 height 240
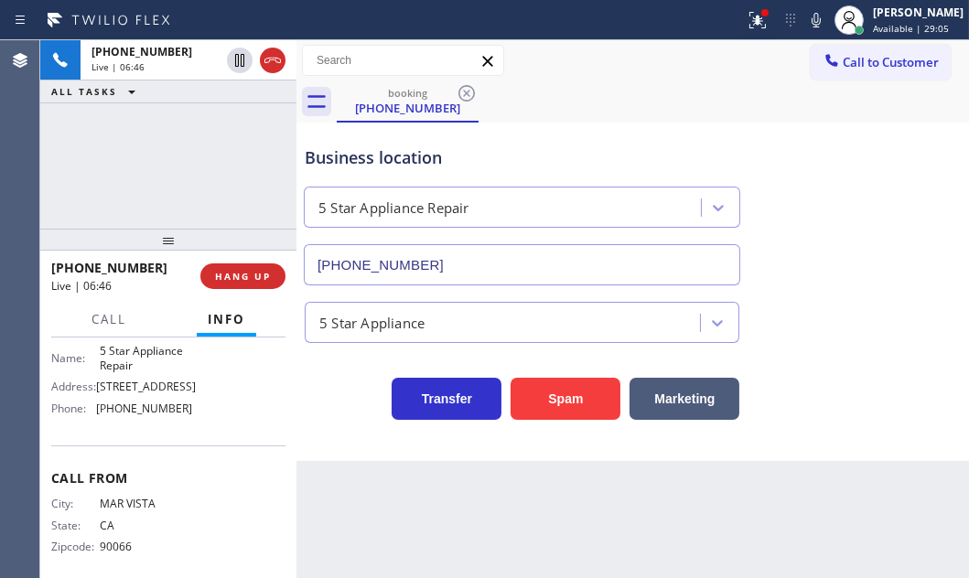
scroll to position [289, 0]
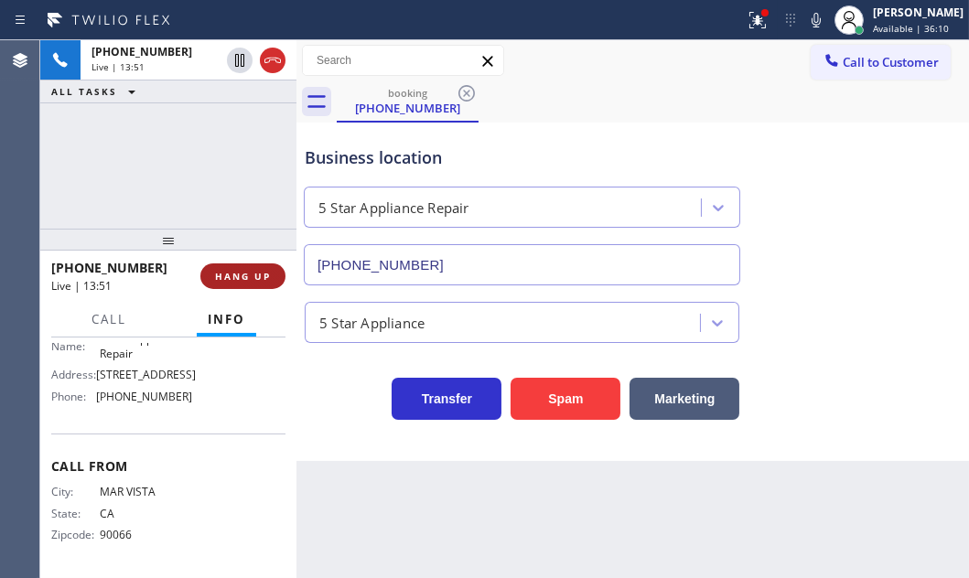
click at [229, 274] on span "HANG UP" at bounding box center [243, 276] width 56 height 13
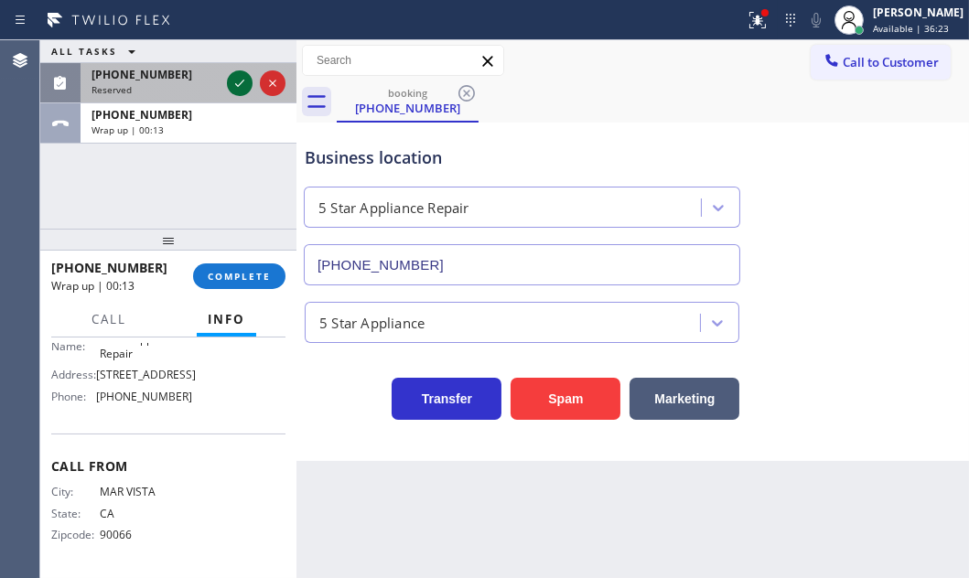
click at [242, 86] on icon at bounding box center [240, 83] width 22 height 22
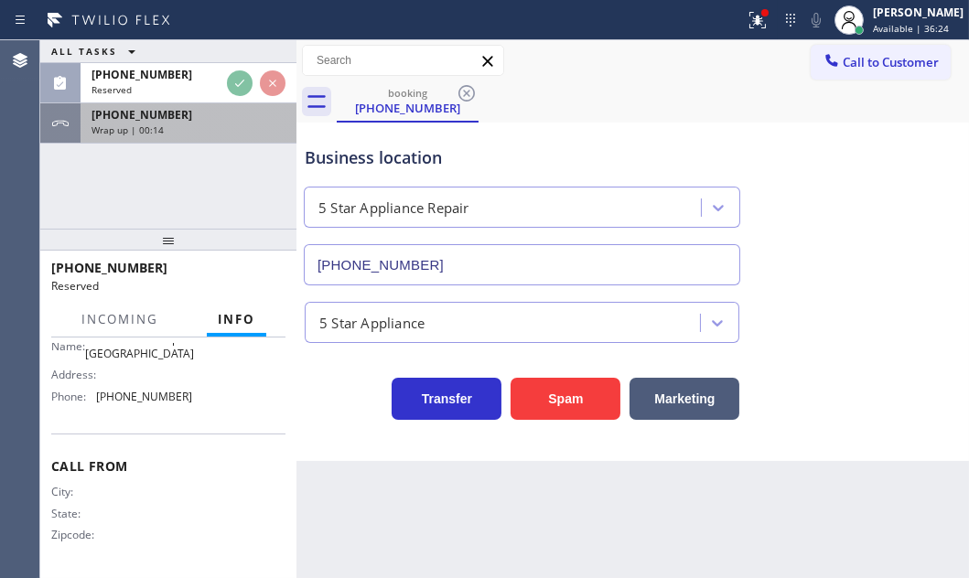
click at [224, 129] on div "Wrap up | 00:14" at bounding box center [188, 129] width 194 height 13
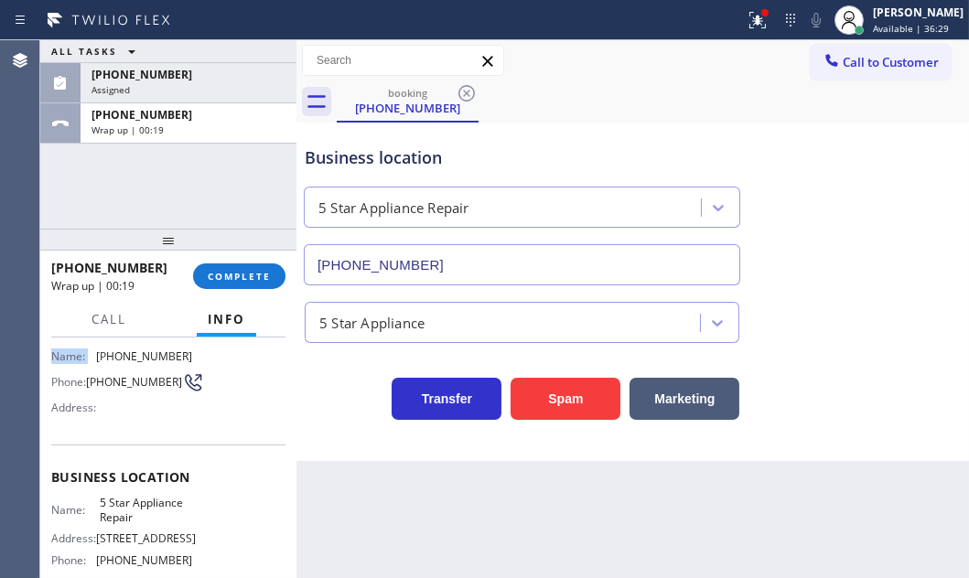
scroll to position [39, 0]
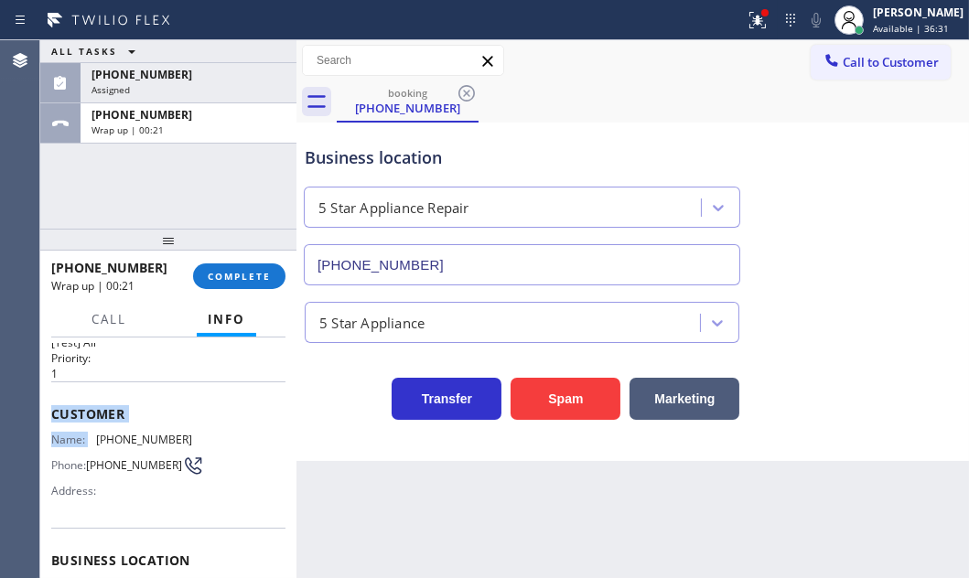
click at [189, 408] on span "Customer" at bounding box center [168, 413] width 234 height 17
drag, startPoint x: 181, startPoint y: 439, endPoint x: 98, endPoint y: 436, distance: 83.3
click at [98, 436] on span "[PHONE_NUMBER]" at bounding box center [144, 440] width 96 height 14
copy span "[PHONE_NUMBER]"
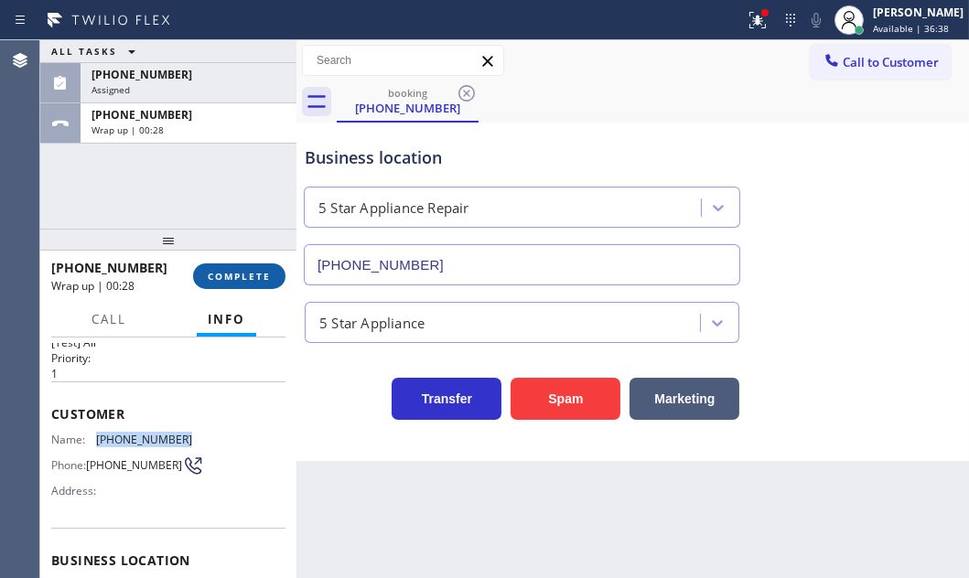
click at [234, 270] on span "COMPLETE" at bounding box center [239, 276] width 63 height 13
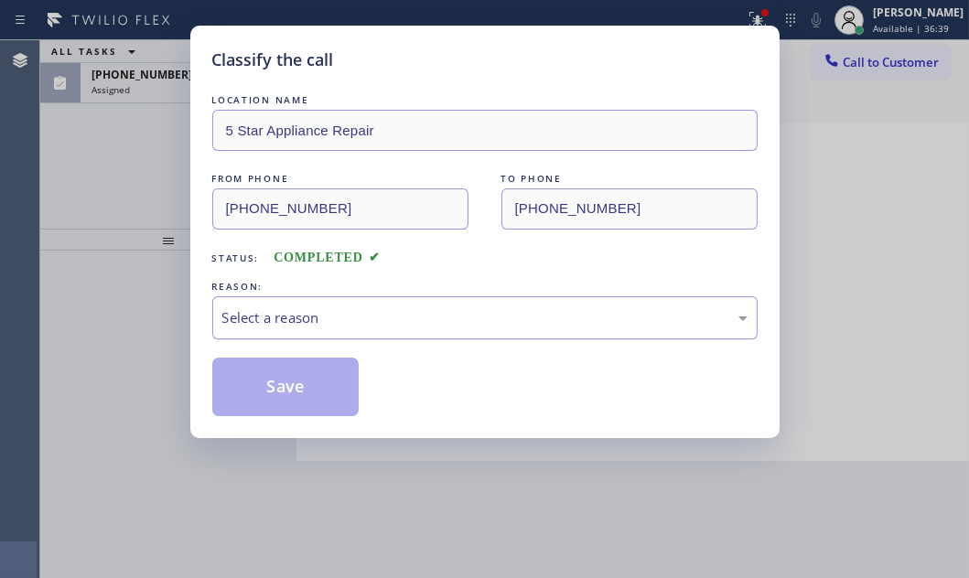
click at [375, 315] on div "Select a reason" at bounding box center [484, 317] width 525 height 21
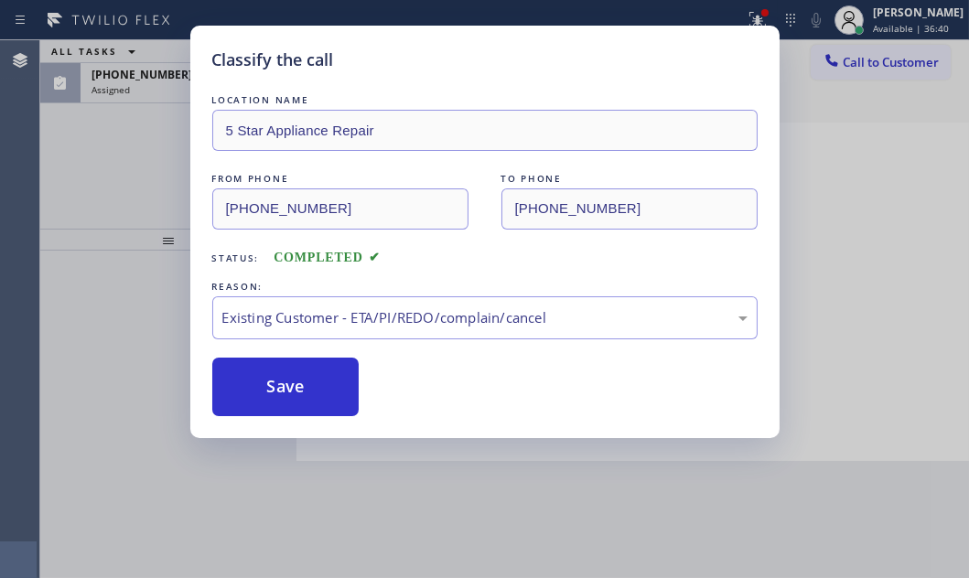
drag, startPoint x: 284, startPoint y: 386, endPoint x: 263, endPoint y: 338, distance: 52.0
click at [284, 385] on button "Save" at bounding box center [285, 387] width 147 height 59
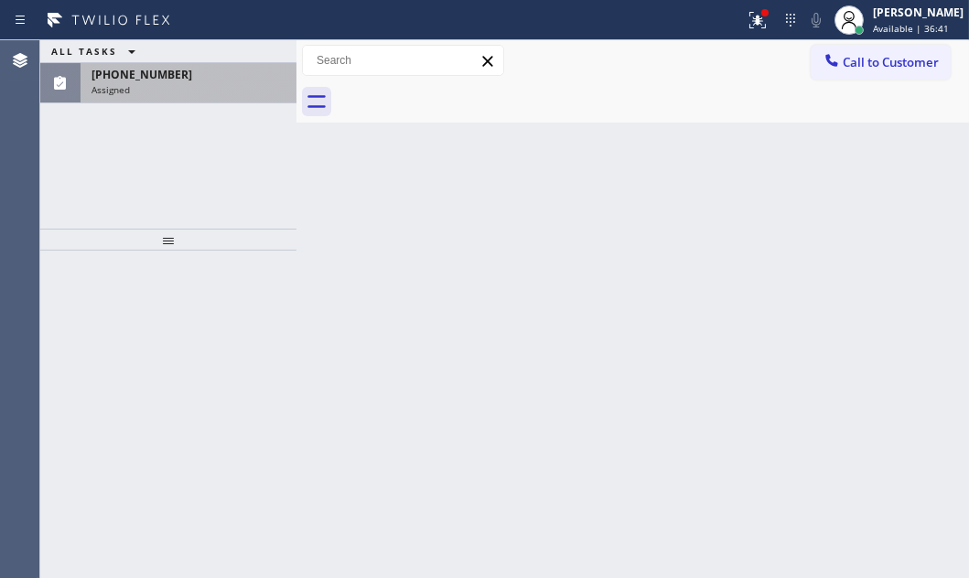
click at [183, 81] on div "[PHONE_NUMBER]" at bounding box center [188, 75] width 194 height 16
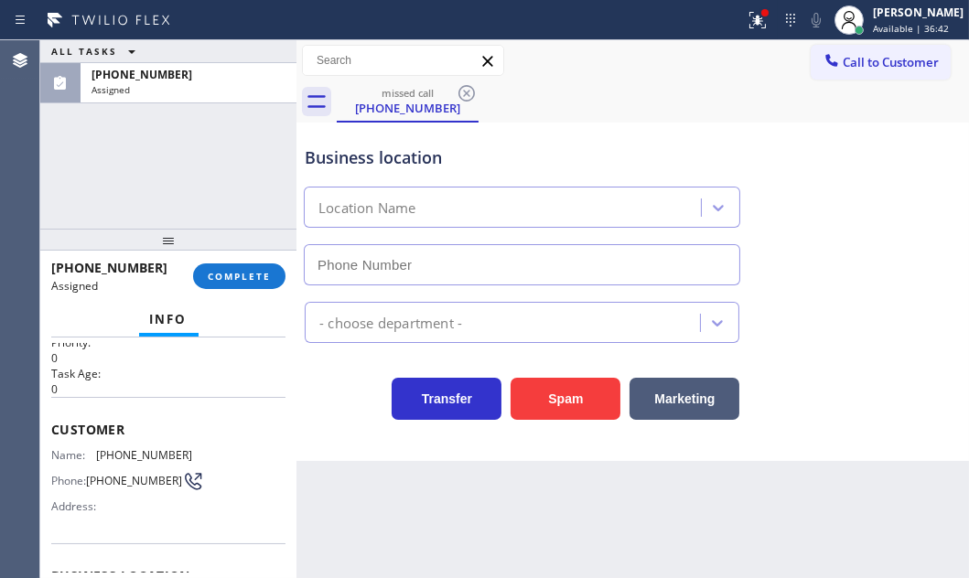
type input "[PHONE_NUMBER]"
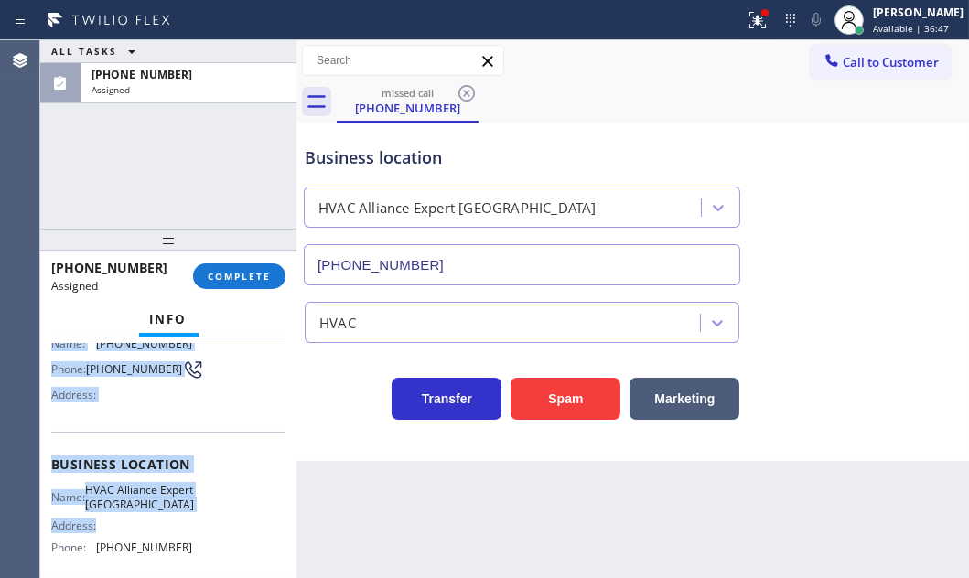
scroll to position [234, 0]
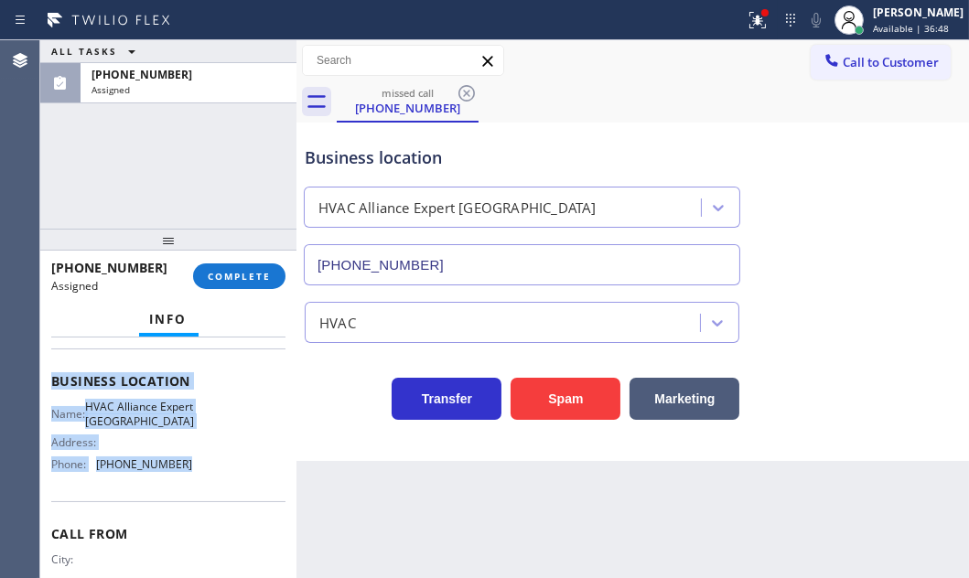
drag, startPoint x: 45, startPoint y: 392, endPoint x: 200, endPoint y: 509, distance: 194.1
click at [200, 509] on div "Context Queue: HVAC Priority: 0 Task Age: Customer Name: [PHONE_NUMBER] Phone: …" at bounding box center [168, 458] width 256 height 240
copy div "Customer Name: [PHONE_NUMBER] Phone: [PHONE_NUMBER] Address: Business location …"
click at [247, 266] on button "COMPLETE" at bounding box center [239, 276] width 92 height 26
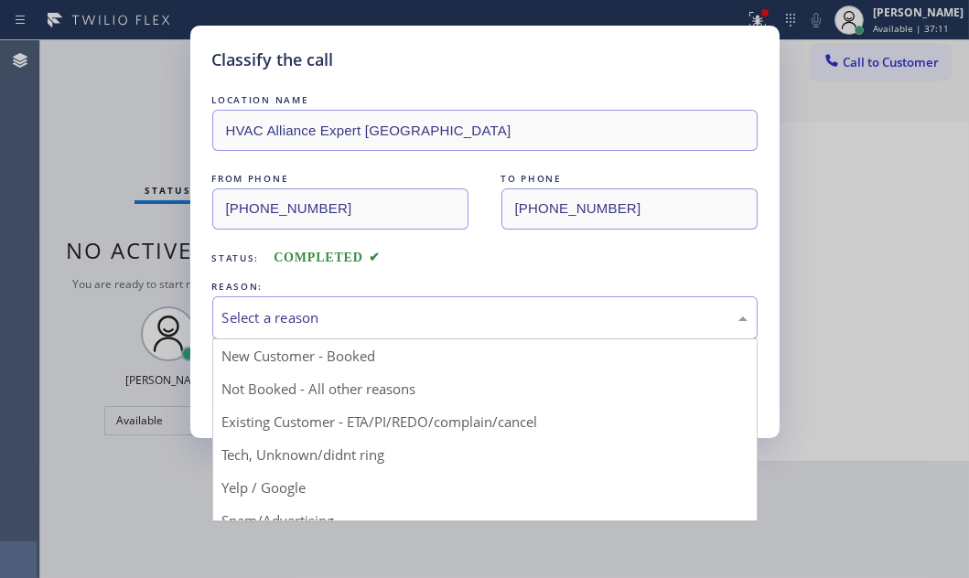
click at [379, 316] on div "Select a reason" at bounding box center [484, 317] width 525 height 21
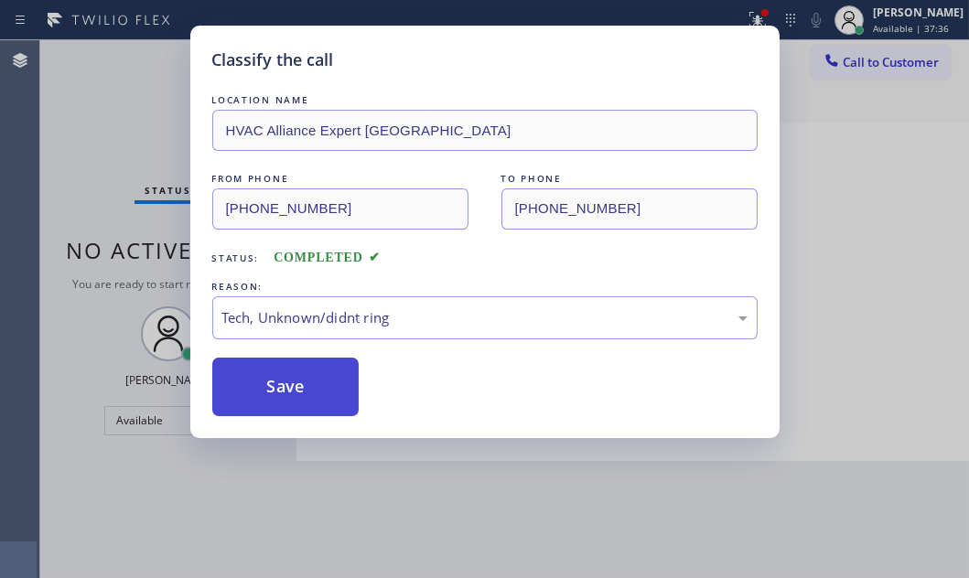
click at [284, 395] on button "Save" at bounding box center [285, 387] width 147 height 59
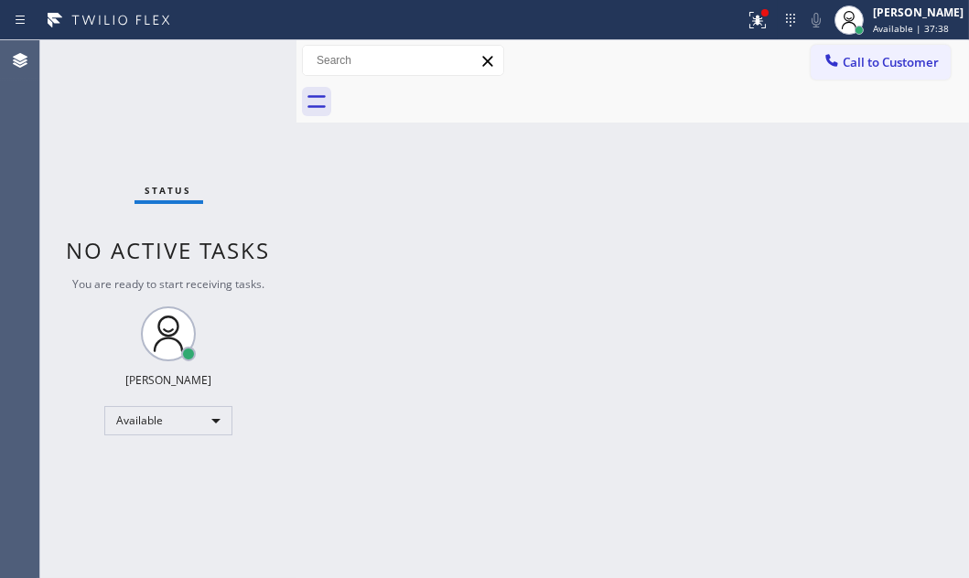
click at [223, 60] on div "Status No active tasks You are ready to start receiving tasks. [PERSON_NAME] Av…" at bounding box center [168, 309] width 256 height 538
click at [225, 61] on div "Status No active tasks You are ready to start receiving tasks. [PERSON_NAME] Av…" at bounding box center [168, 309] width 256 height 538
click at [746, 26] on icon at bounding box center [757, 20] width 22 height 22
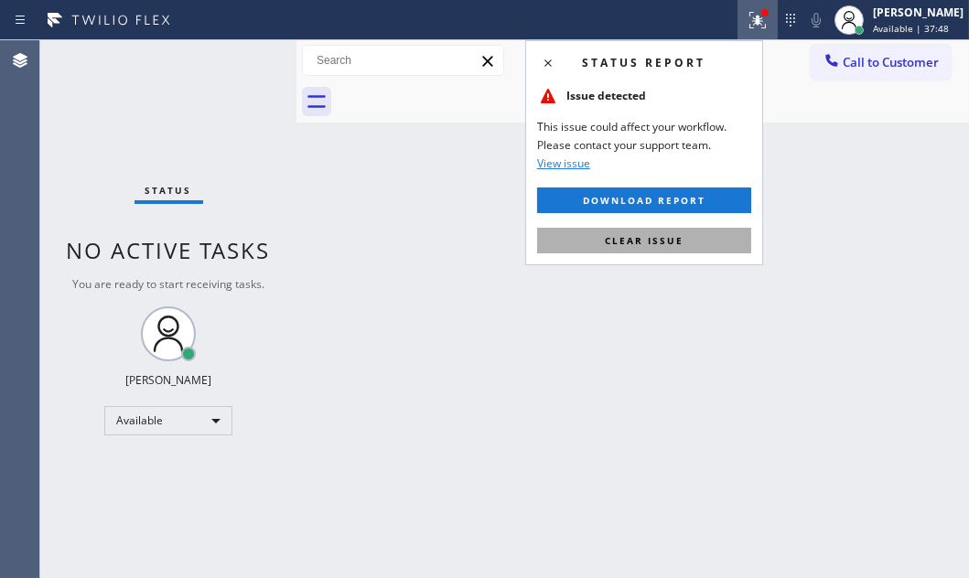
click at [703, 242] on button "Clear issue" at bounding box center [644, 241] width 214 height 26
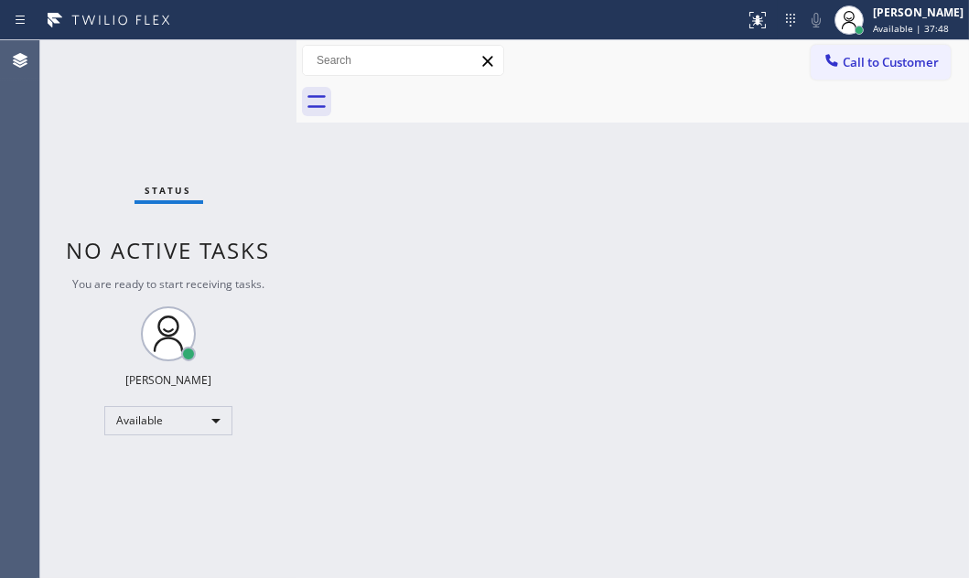
click at [840, 226] on div "Back to Dashboard Change Sender ID Customers Technicians Select a contact Outbo…" at bounding box center [632, 309] width 672 height 538
click at [598, 281] on div "Back to Dashboard Change Sender ID Customers Technicians Select a contact Outbo…" at bounding box center [632, 309] width 672 height 538
click at [722, 372] on div "Back to Dashboard Change Sender ID Customers Technicians Select a contact Outbo…" at bounding box center [632, 309] width 672 height 538
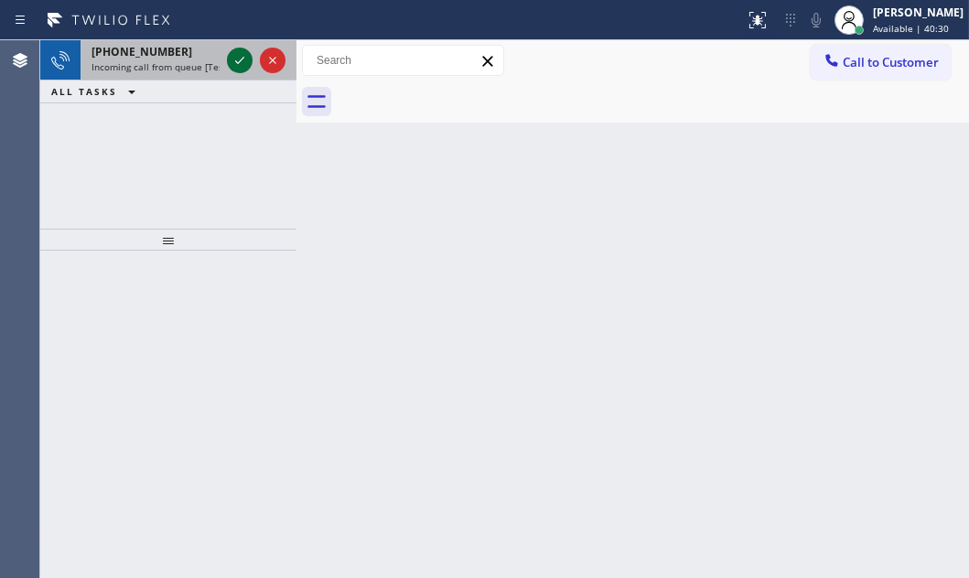
click at [234, 59] on icon at bounding box center [240, 60] width 22 height 22
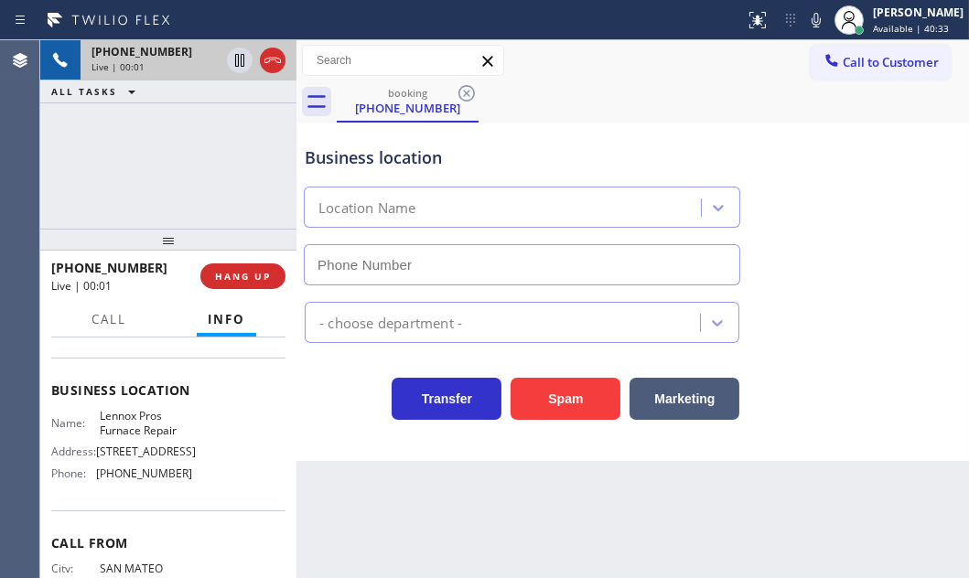
scroll to position [249, 0]
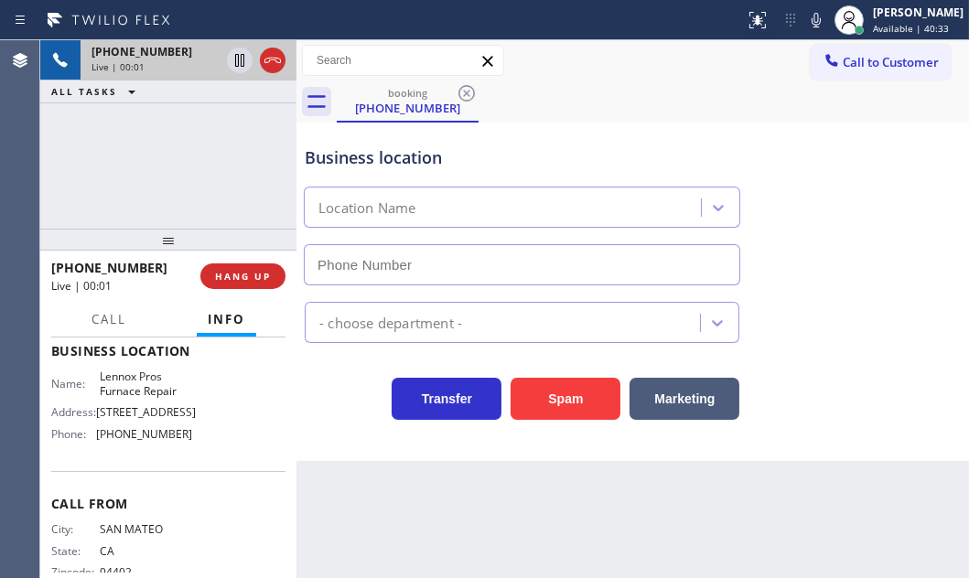
type input "[PHONE_NUMBER]"
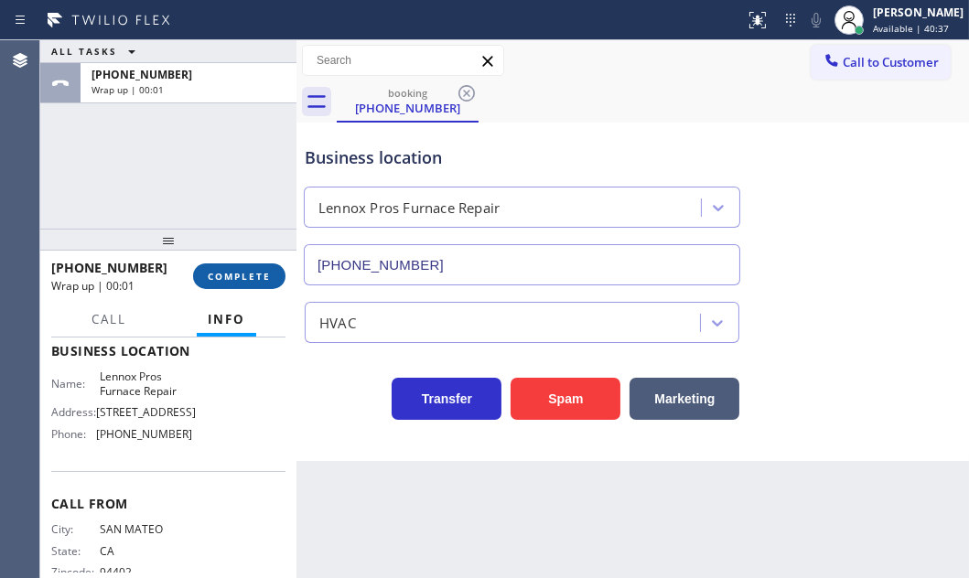
click at [240, 272] on span "COMPLETE" at bounding box center [239, 276] width 63 height 13
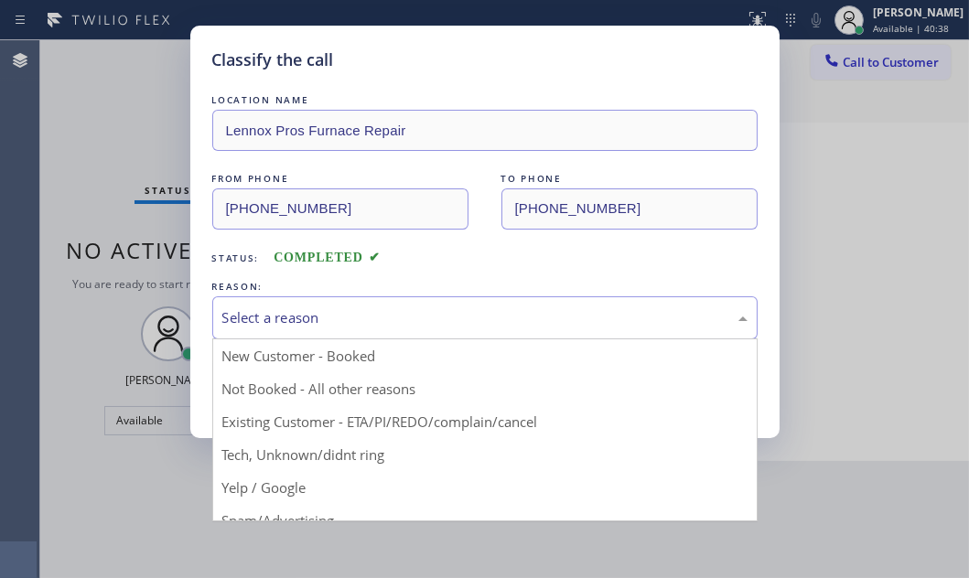
drag, startPoint x: 402, startPoint y: 302, endPoint x: 385, endPoint y: 329, distance: 32.0
click at [402, 302] on div "Select a reason" at bounding box center [484, 317] width 545 height 43
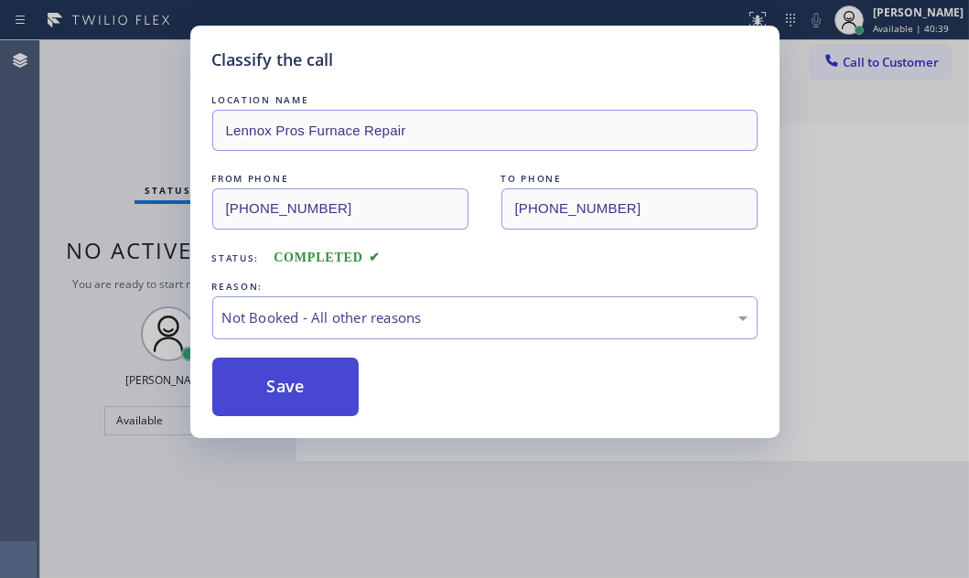
drag, startPoint x: 292, startPoint y: 389, endPoint x: 273, endPoint y: 380, distance: 20.1
drag, startPoint x: 273, startPoint y: 380, endPoint x: 699, endPoint y: 380, distance: 425.3
click at [273, 380] on button "Save" at bounding box center [285, 387] width 147 height 59
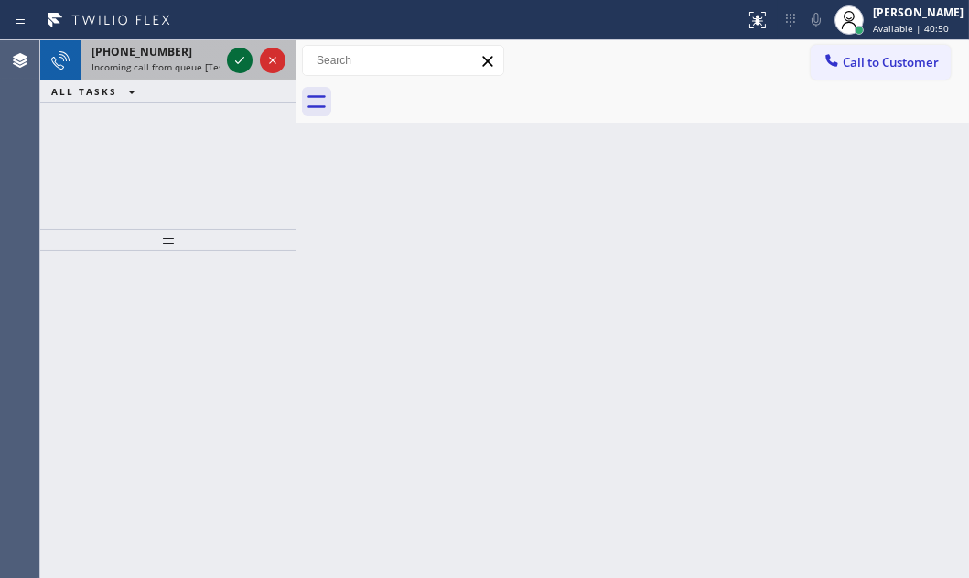
click at [231, 58] on icon at bounding box center [240, 60] width 22 height 22
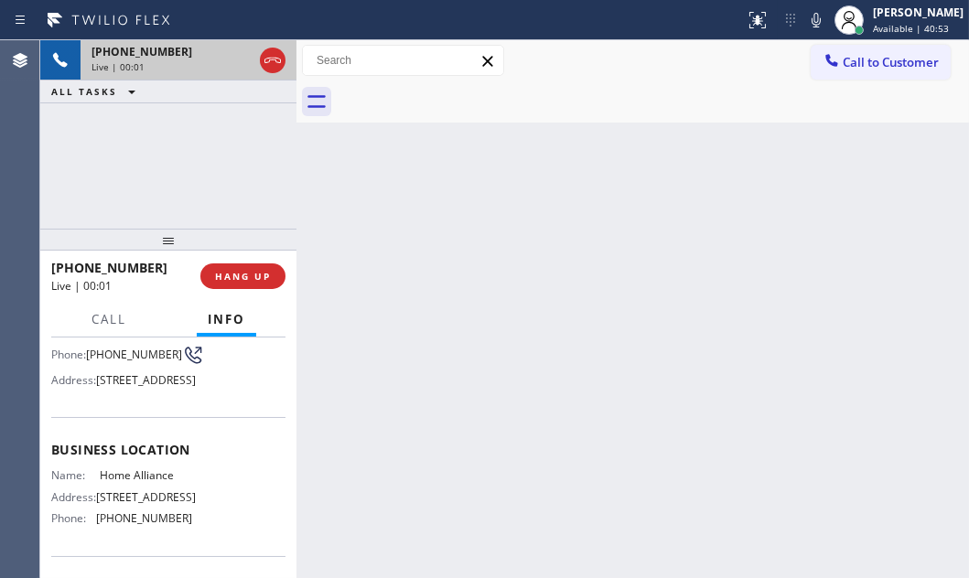
scroll to position [249, 0]
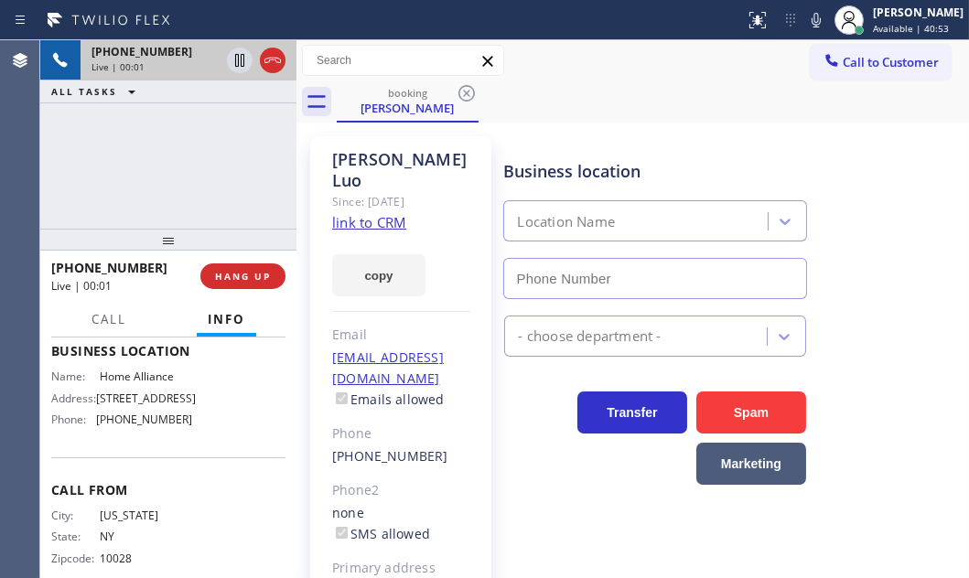
type input "[PHONE_NUMBER]"
click at [265, 61] on icon at bounding box center [273, 60] width 22 height 22
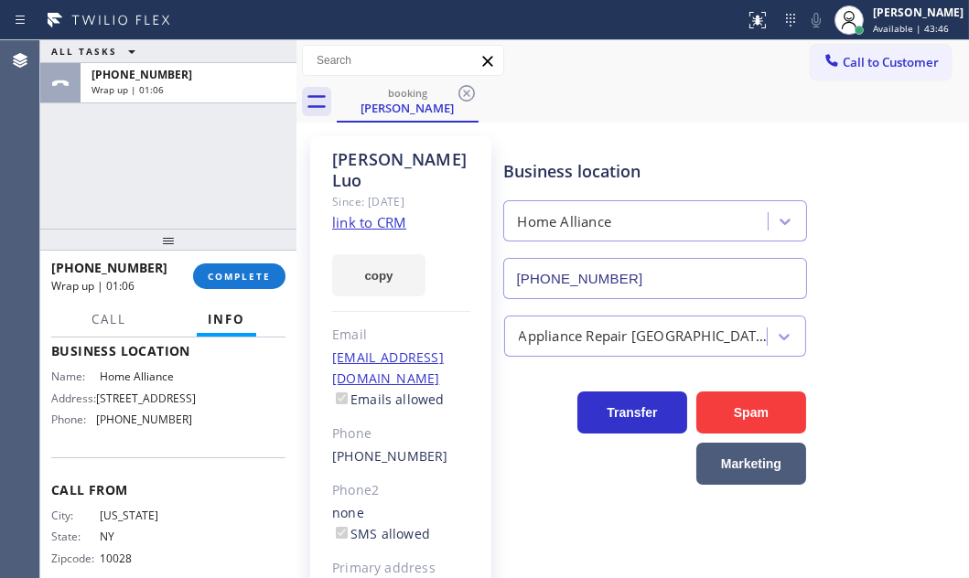
drag, startPoint x: 231, startPoint y: 270, endPoint x: 288, endPoint y: 286, distance: 59.0
click at [232, 270] on span "COMPLETE" at bounding box center [239, 276] width 63 height 13
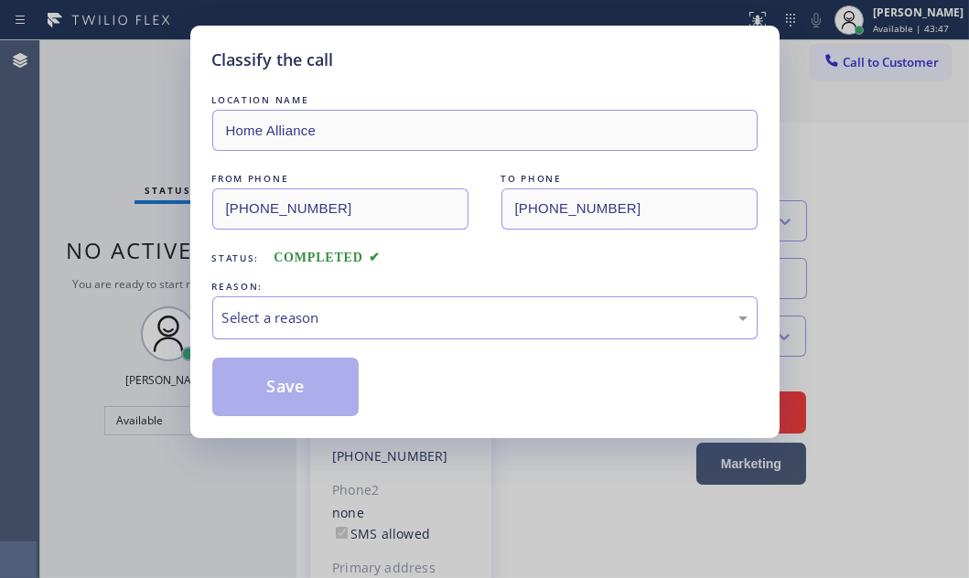
click at [383, 315] on div "Select a reason" at bounding box center [484, 317] width 525 height 21
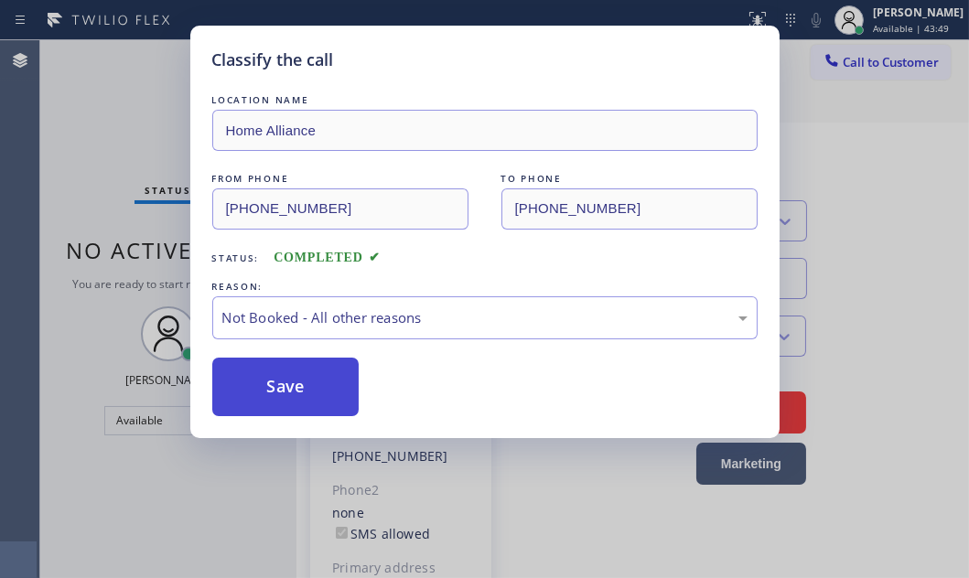
click at [270, 394] on button "Save" at bounding box center [285, 387] width 147 height 59
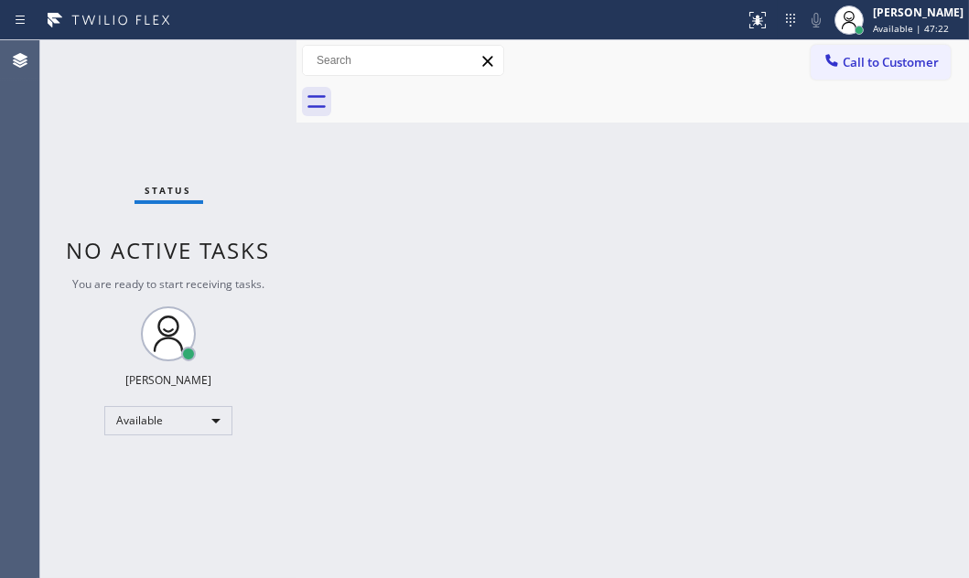
click at [236, 59] on div "Status No active tasks You are ready to start receiving tasks. [PERSON_NAME] Av…" at bounding box center [168, 309] width 256 height 538
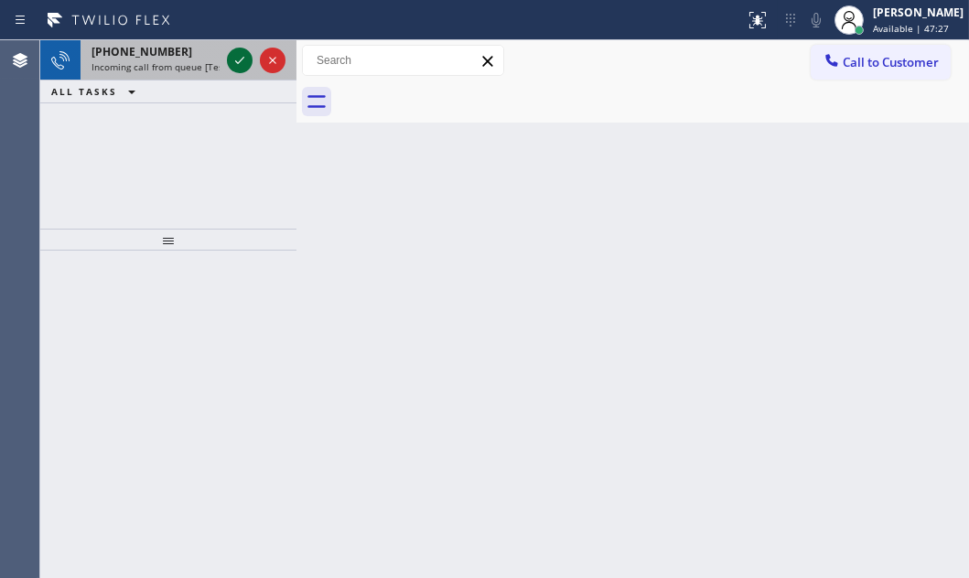
click at [245, 59] on icon at bounding box center [240, 60] width 22 height 22
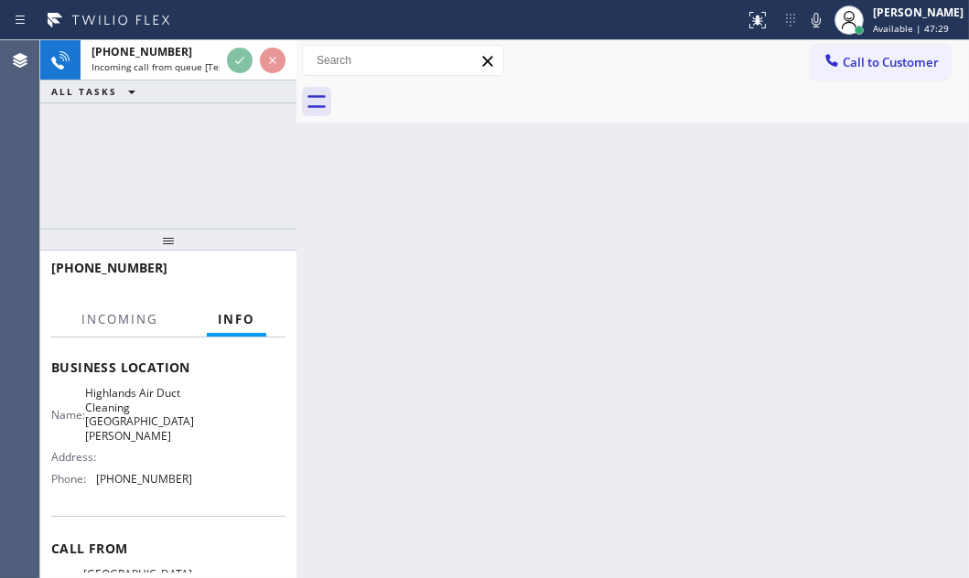
scroll to position [249, 0]
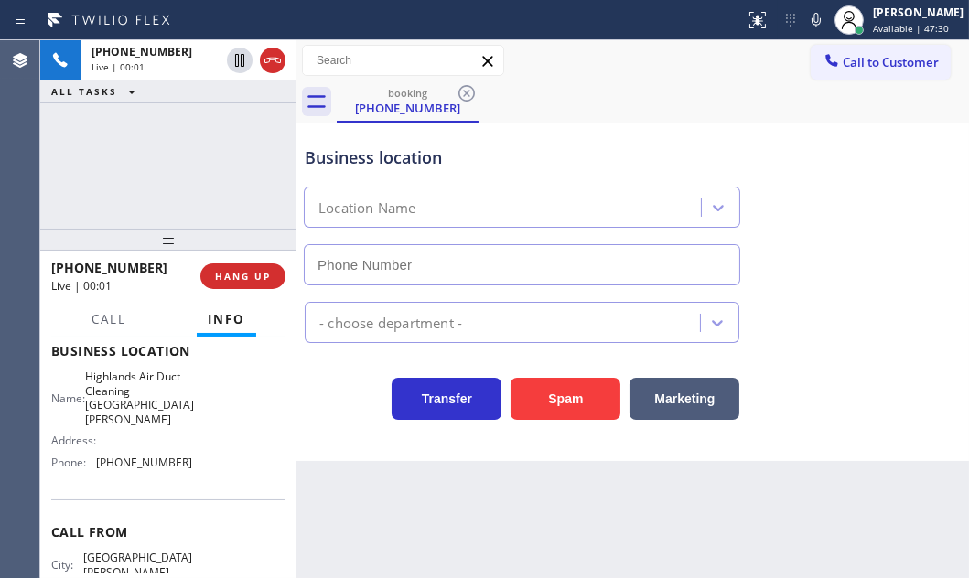
type input "[PHONE_NUMBER]"
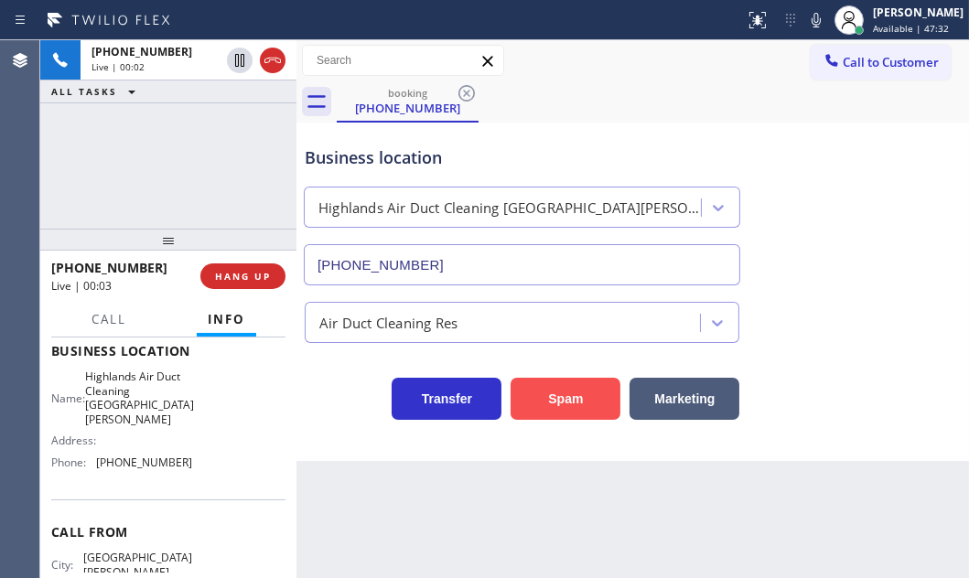
click at [563, 397] on button "Spam" at bounding box center [565, 399] width 110 height 42
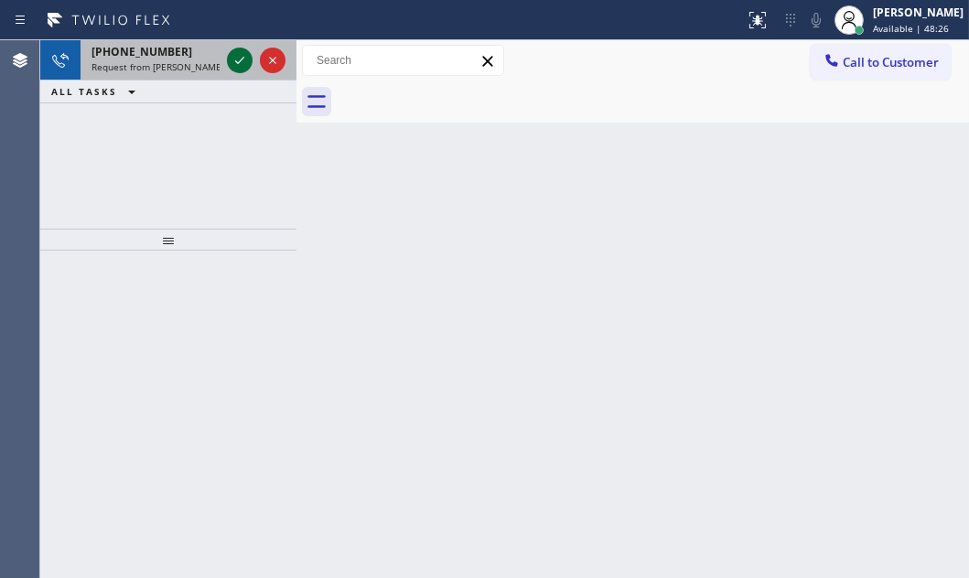
click at [232, 58] on icon at bounding box center [240, 60] width 22 height 22
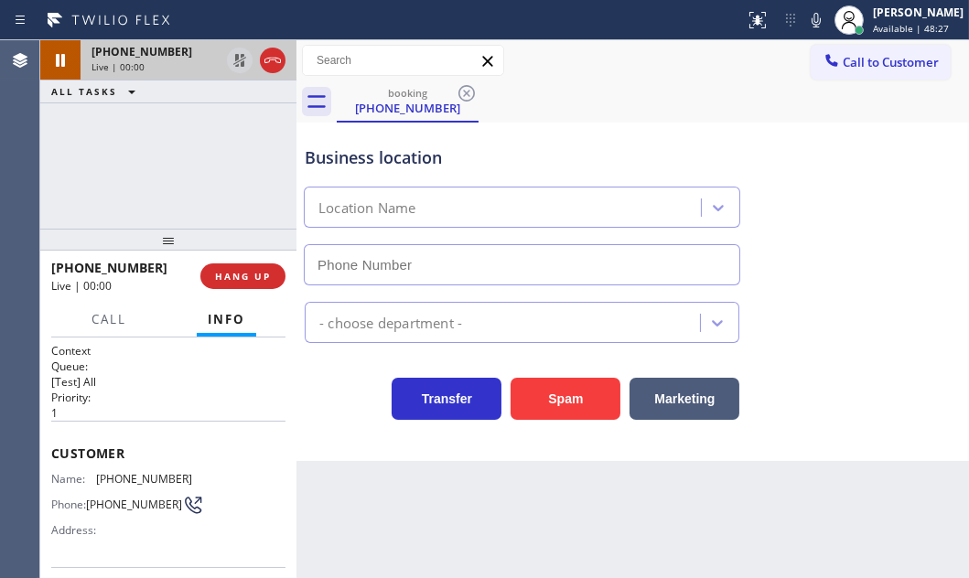
type input "[PHONE_NUMBER]"
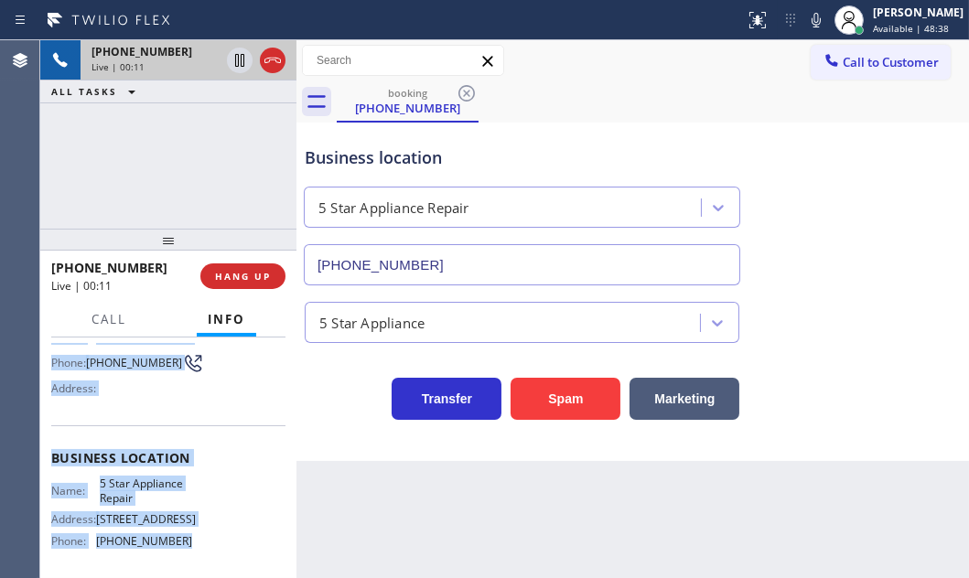
scroll to position [249, 0]
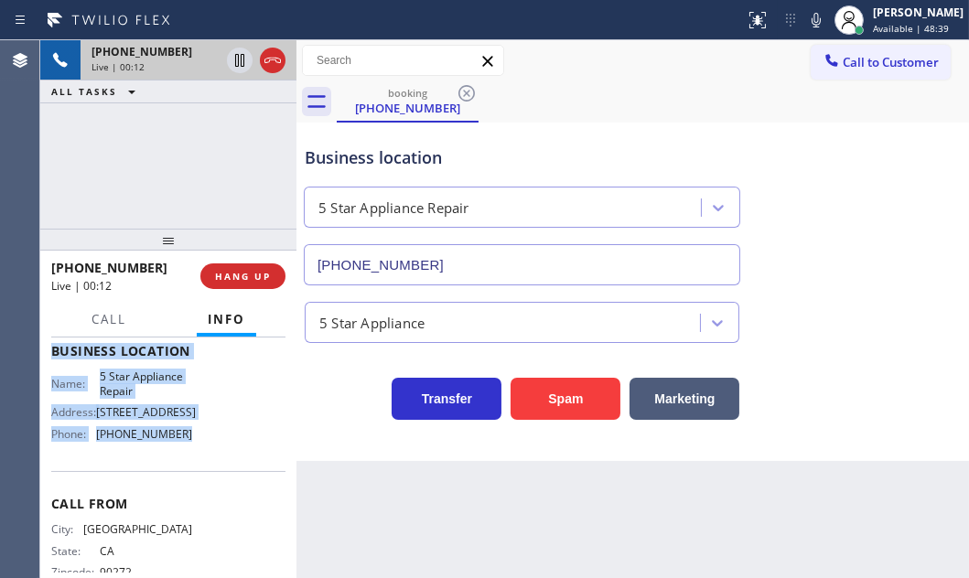
drag, startPoint x: 54, startPoint y: 447, endPoint x: 199, endPoint y: 459, distance: 145.9
click at [199, 459] on div "Context Queue: [Test] All Priority: 1 Customer Name: [PHONE_NUMBER] Phone: [PHO…" at bounding box center [168, 351] width 234 height 515
copy div "Customer Name: [PHONE_NUMBER] Phone: [PHONE_NUMBER] Address: Business location …"
click at [241, 62] on icon at bounding box center [240, 60] width 22 height 22
click at [239, 57] on icon at bounding box center [240, 60] width 22 height 22
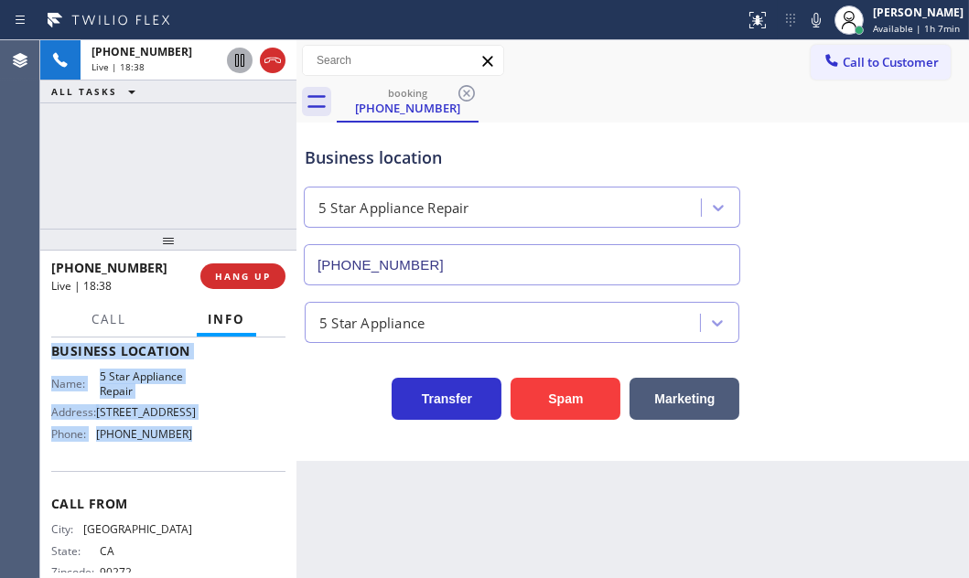
drag, startPoint x: 284, startPoint y: 61, endPoint x: 379, endPoint y: 123, distance: 113.2
click at [284, 60] on div at bounding box center [273, 60] width 26 height 22
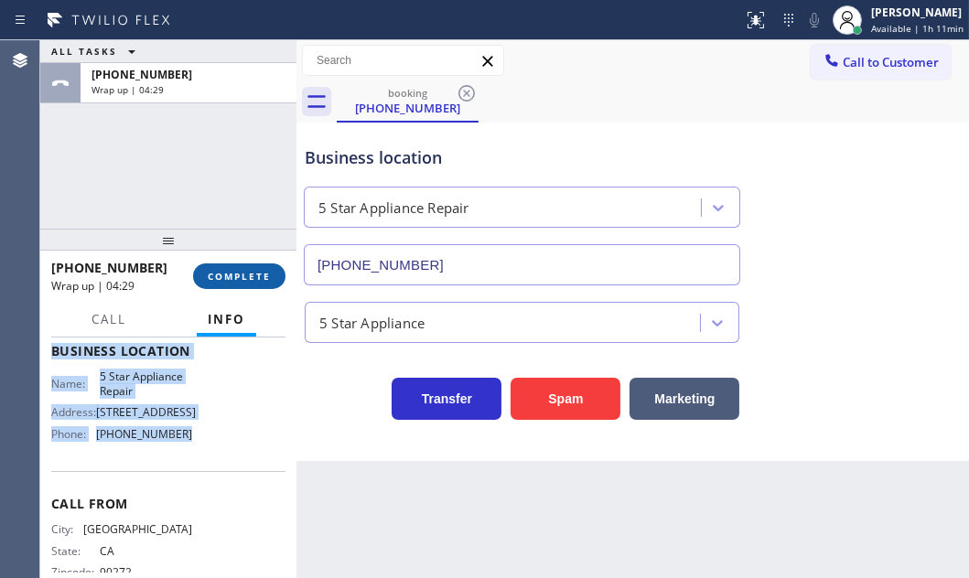
click at [232, 263] on button "COMPLETE" at bounding box center [239, 276] width 92 height 26
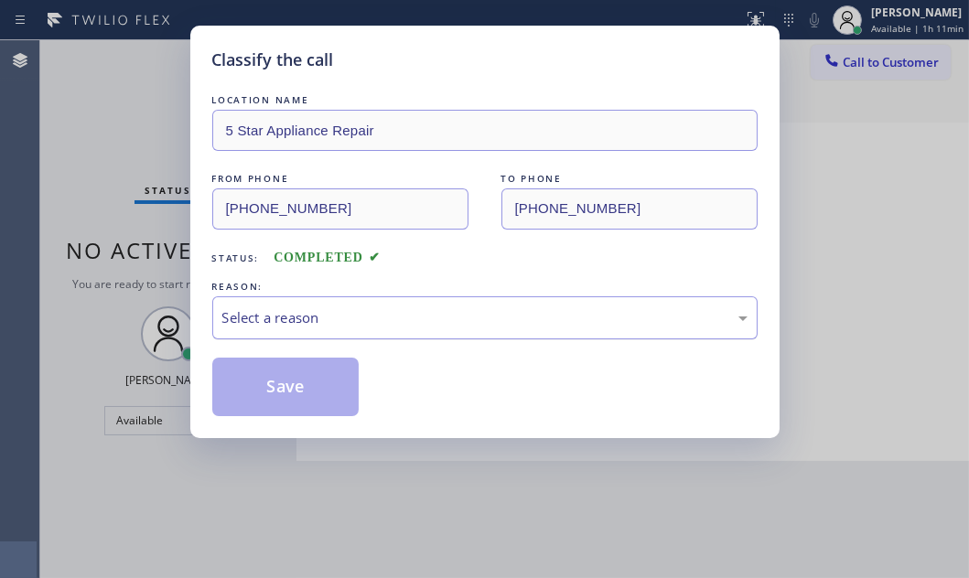
click at [398, 315] on div "Select a reason" at bounding box center [484, 317] width 525 height 21
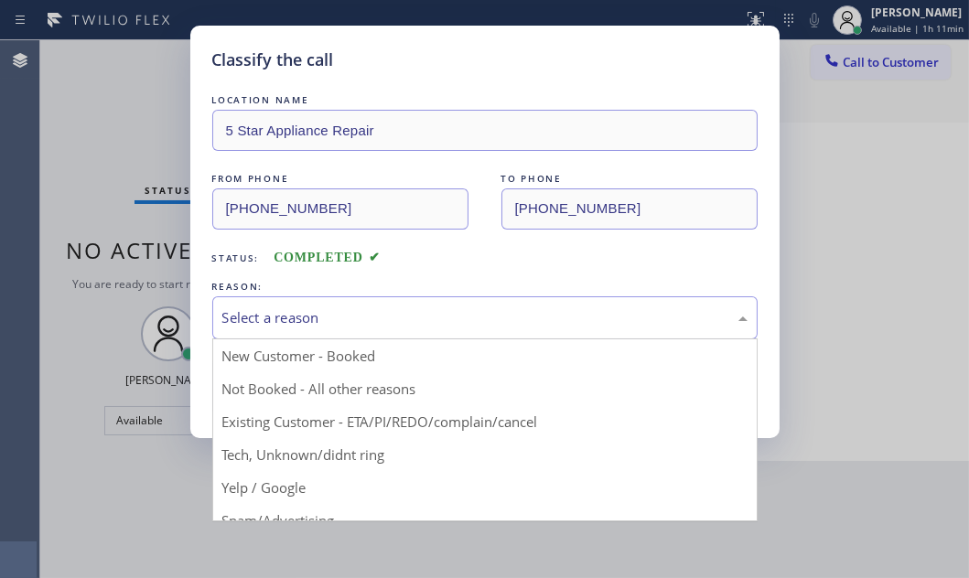
drag, startPoint x: 360, startPoint y: 353, endPoint x: 345, endPoint y: 359, distance: 16.5
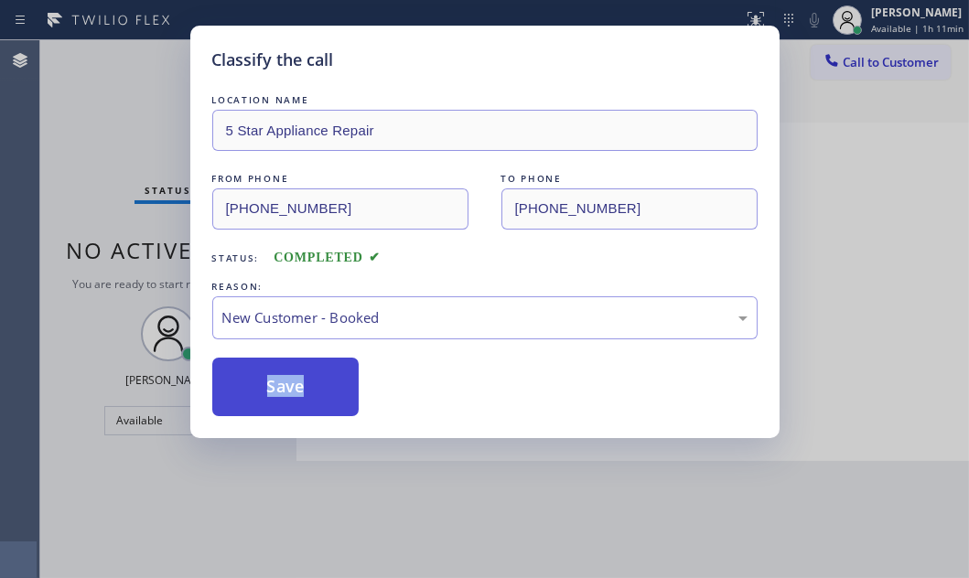
click at [278, 361] on button "Save" at bounding box center [285, 387] width 147 height 59
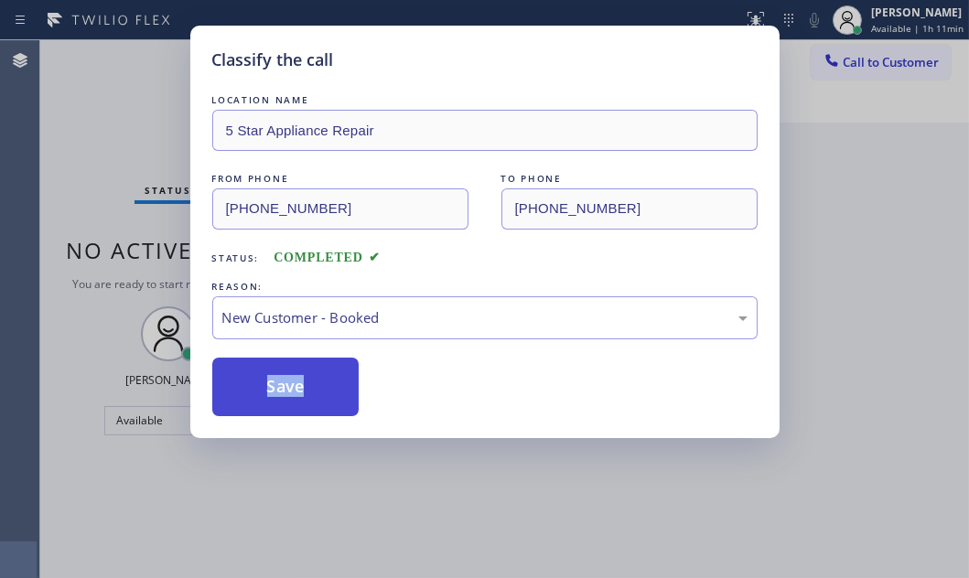
click at [293, 376] on button "Save" at bounding box center [285, 387] width 147 height 59
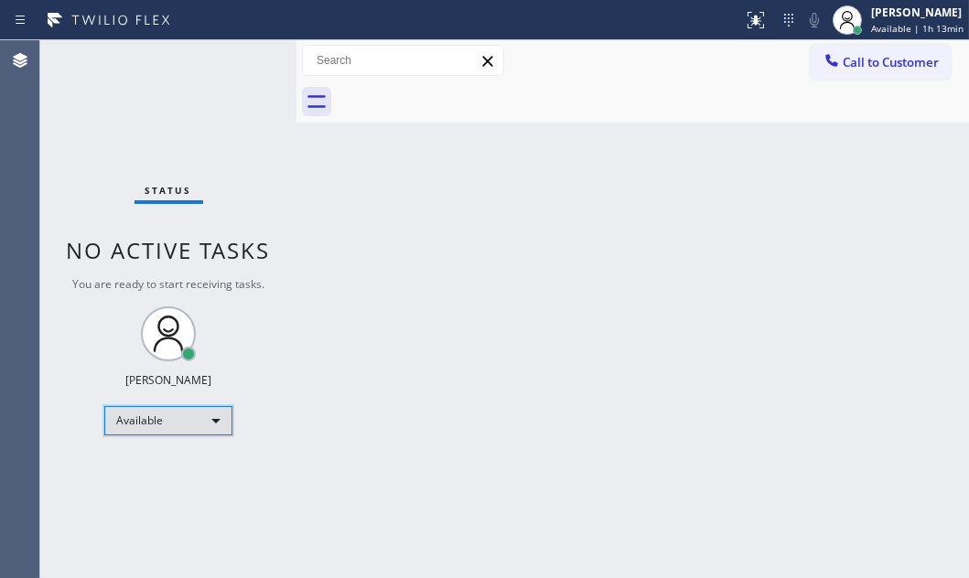
click at [201, 414] on div "Available" at bounding box center [168, 420] width 128 height 29
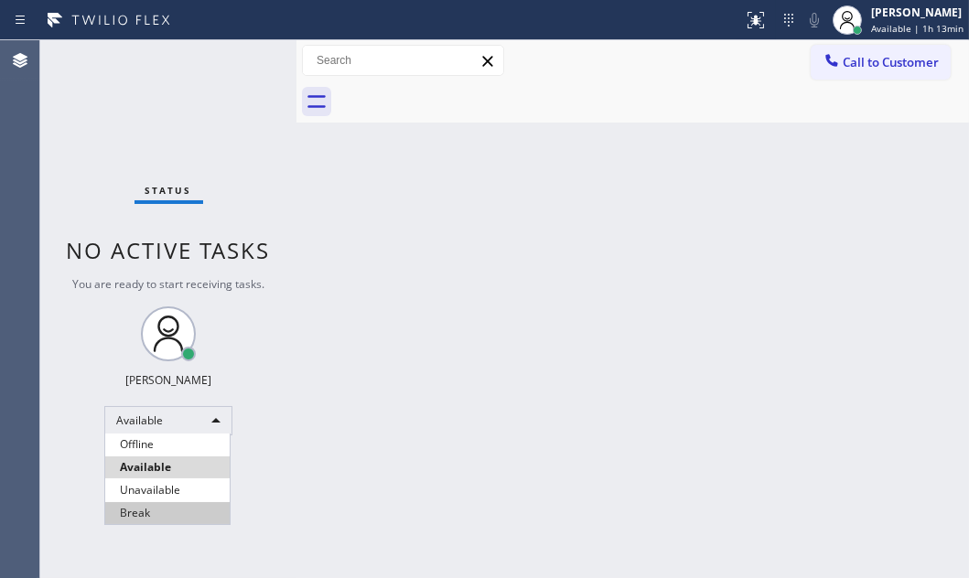
click at [140, 509] on li "Break" at bounding box center [167, 513] width 124 height 22
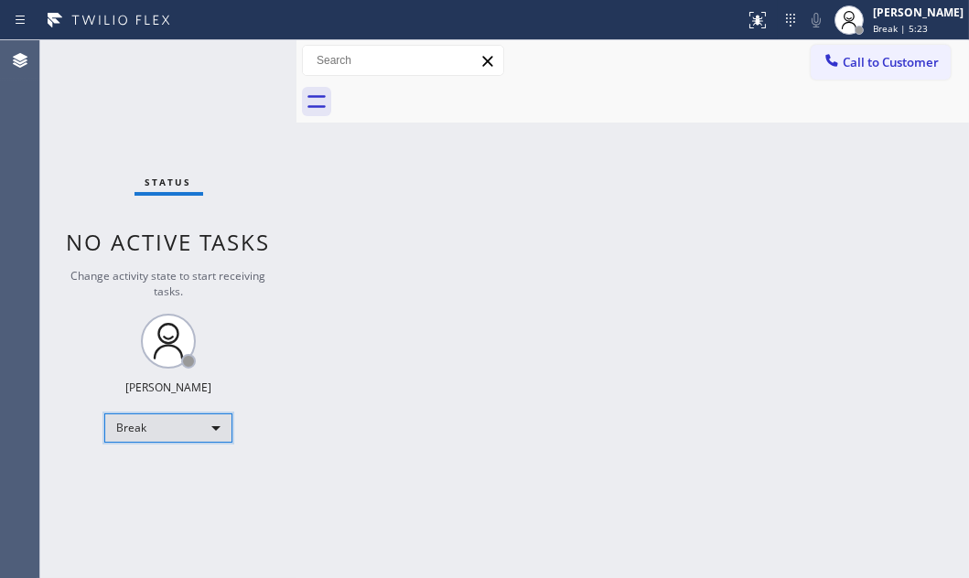
click at [206, 424] on div "Break" at bounding box center [168, 427] width 128 height 29
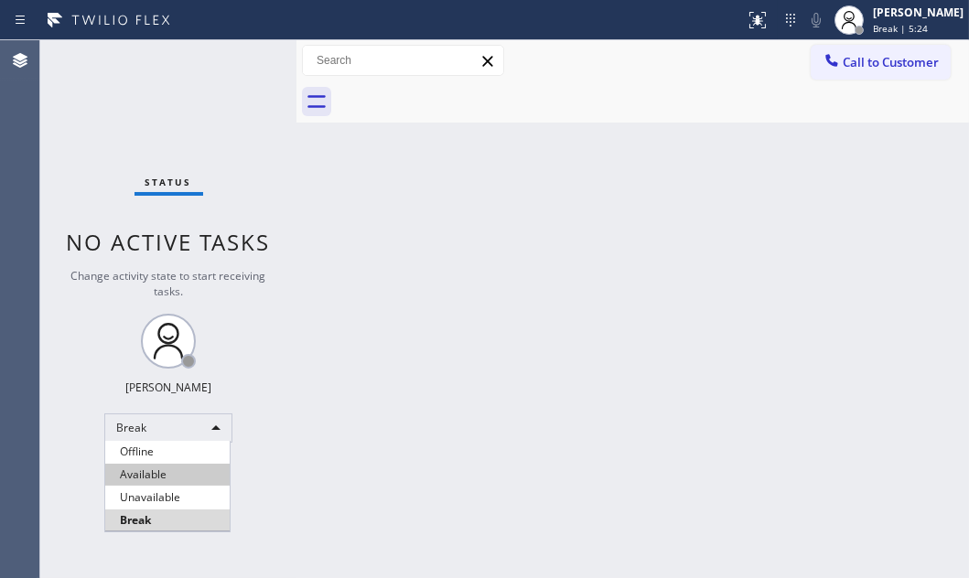
click at [155, 467] on li "Available" at bounding box center [167, 475] width 124 height 22
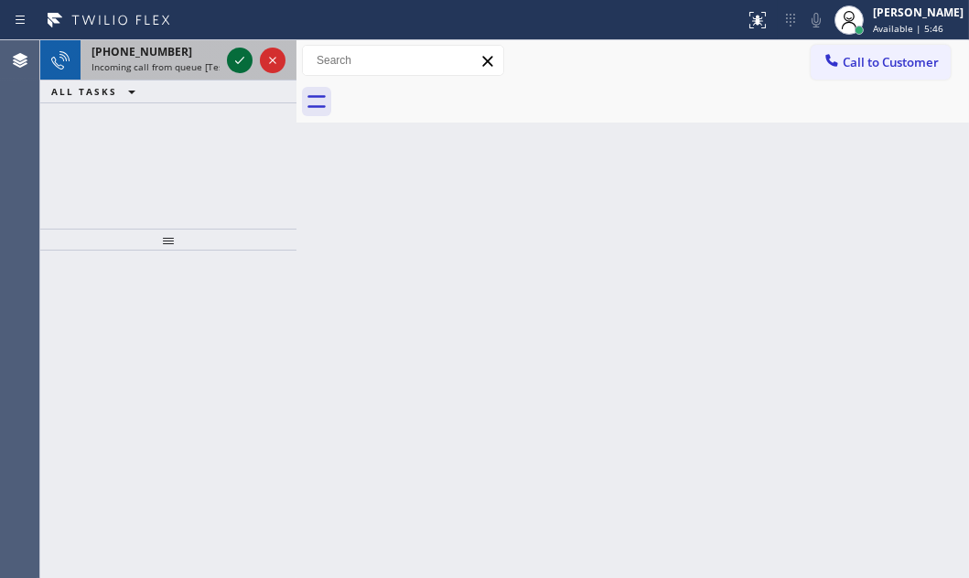
click at [237, 57] on icon at bounding box center [240, 60] width 22 height 22
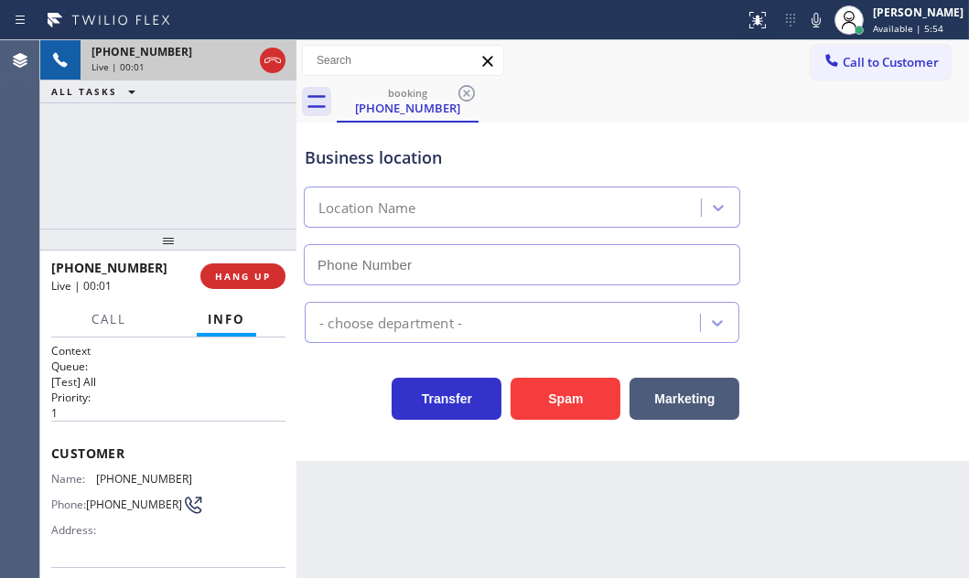
type input "[PHONE_NUMBER]"
click at [161, 396] on h2 "Priority:" at bounding box center [168, 398] width 234 height 16
click at [175, 426] on div "Customer Name: [PHONE_NUMBER] Phone: [PHONE_NUMBER] Address:" at bounding box center [168, 494] width 234 height 146
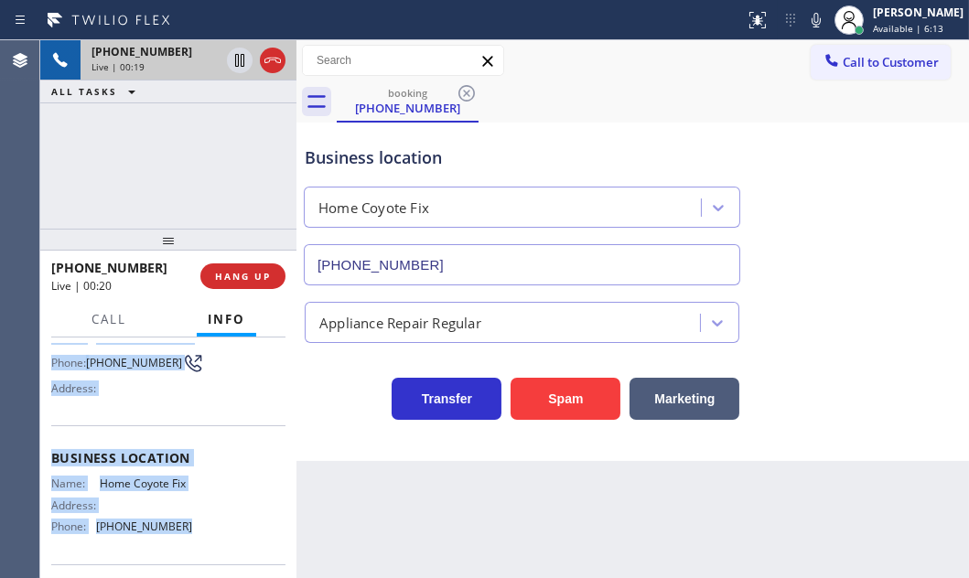
scroll to position [166, 0]
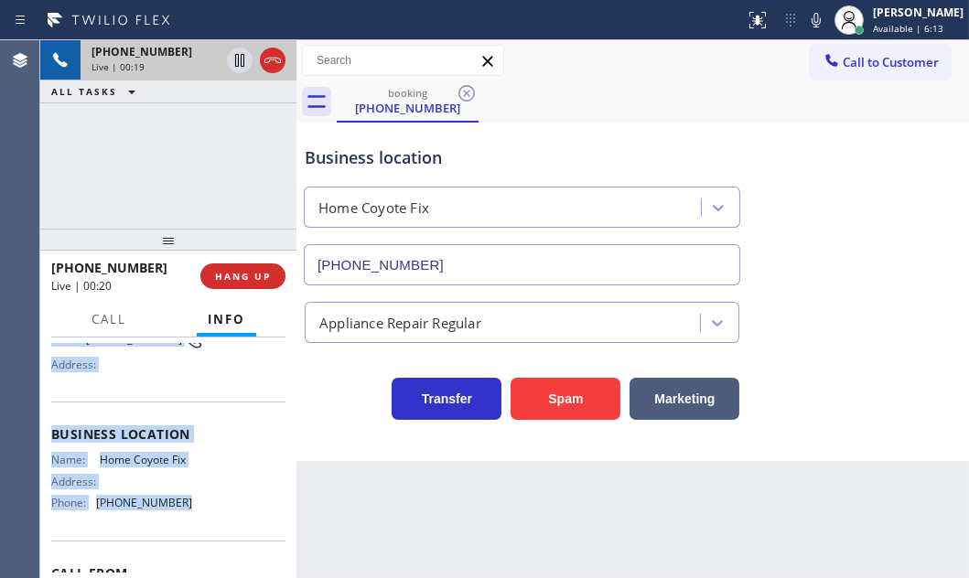
drag, startPoint x: 48, startPoint y: 445, endPoint x: 193, endPoint y: 508, distance: 157.3
click at [193, 508] on div "Context Queue: [Test] All Priority: 1 Customer Name: [PHONE_NUMBER] Phone: [PHO…" at bounding box center [168, 458] width 256 height 240
copy div "Customer Name: [PHONE_NUMBER] Phone: [PHONE_NUMBER] Address: Business location …"
click at [247, 64] on icon at bounding box center [240, 60] width 22 height 22
click at [241, 57] on icon at bounding box center [239, 60] width 13 height 13
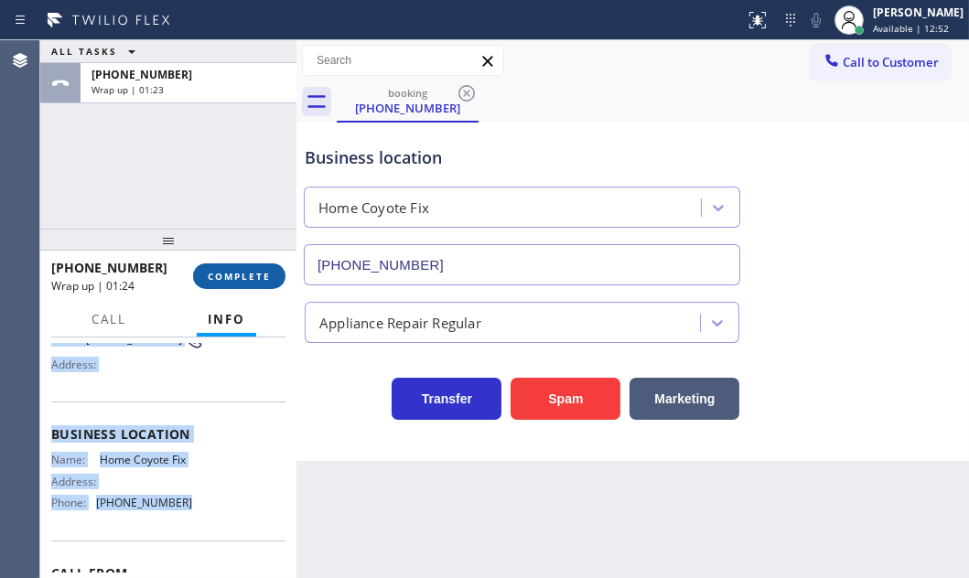
click at [220, 280] on span "COMPLETE" at bounding box center [239, 276] width 63 height 13
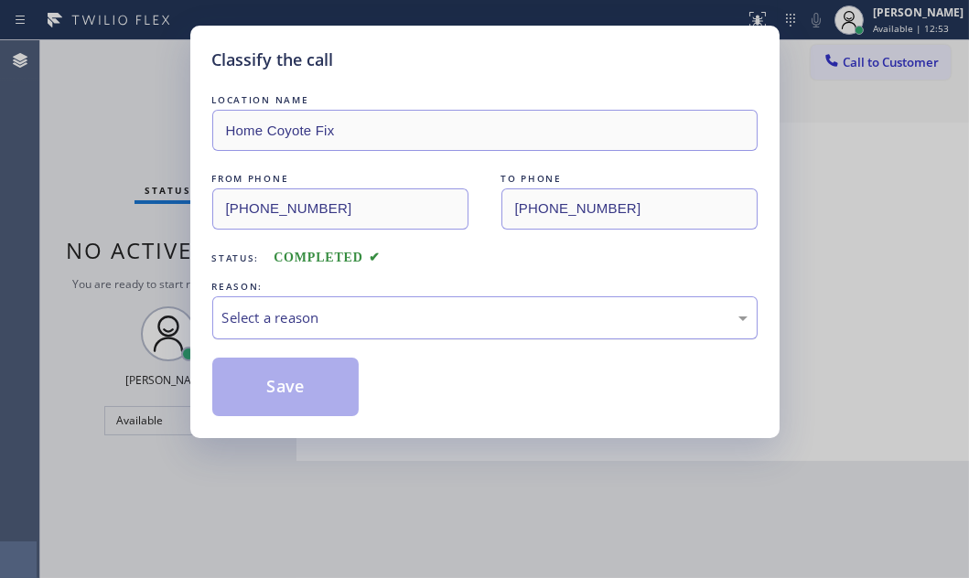
click at [357, 305] on div "Select a reason" at bounding box center [484, 317] width 545 height 43
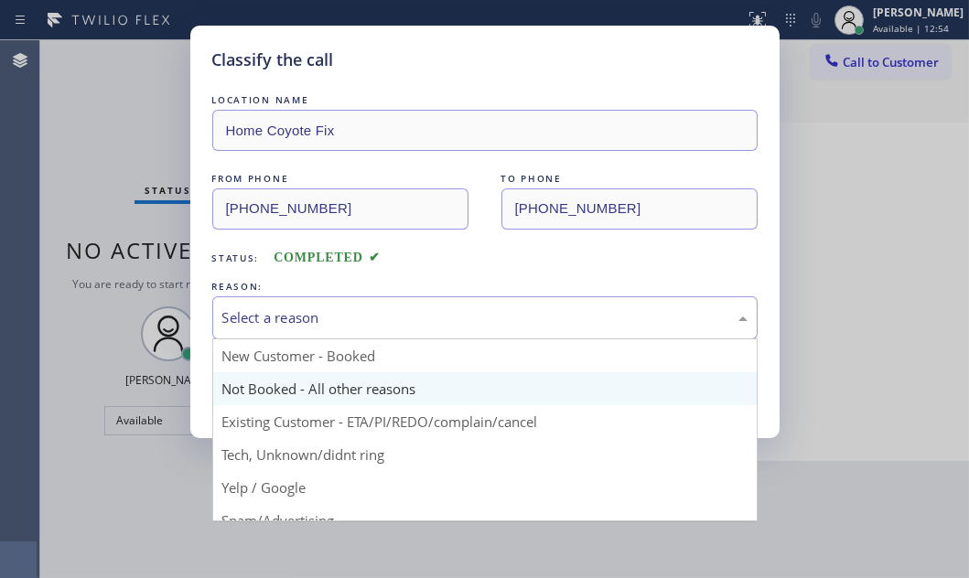
drag, startPoint x: 274, startPoint y: 386, endPoint x: 269, endPoint y: 376, distance: 11.5
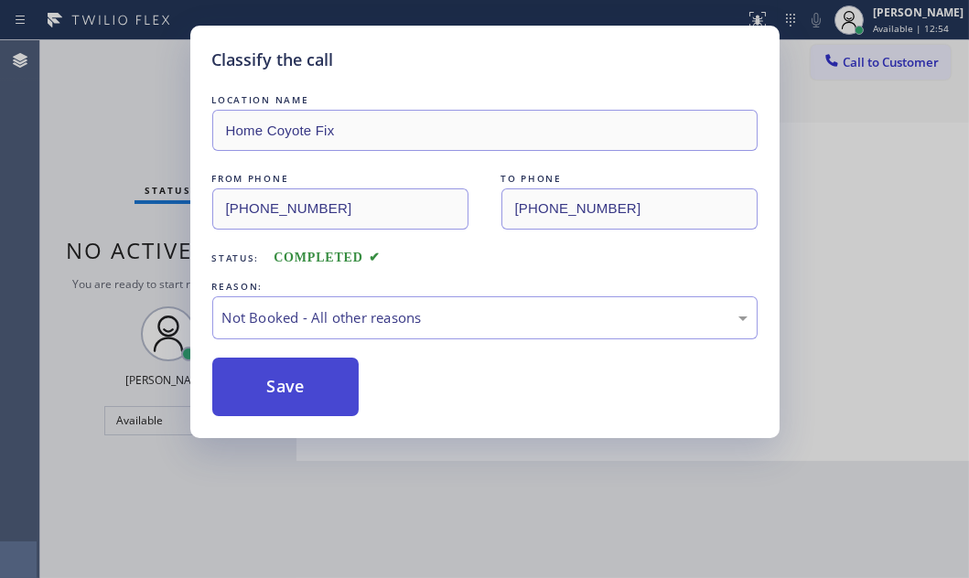
click at [269, 376] on button "Save" at bounding box center [285, 387] width 147 height 59
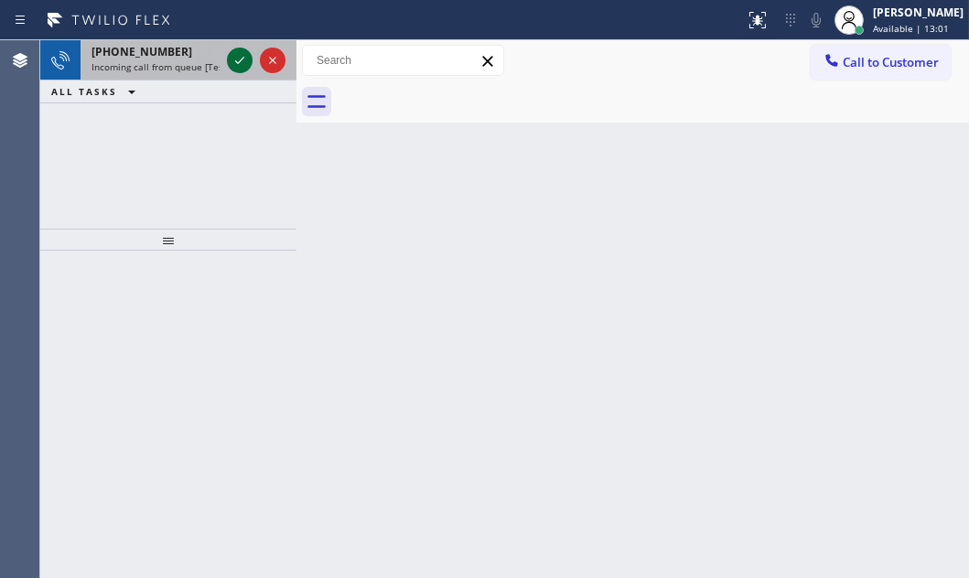
drag, startPoint x: 226, startPoint y: 59, endPoint x: 235, endPoint y: 60, distance: 9.3
click at [227, 59] on div at bounding box center [240, 60] width 26 height 22
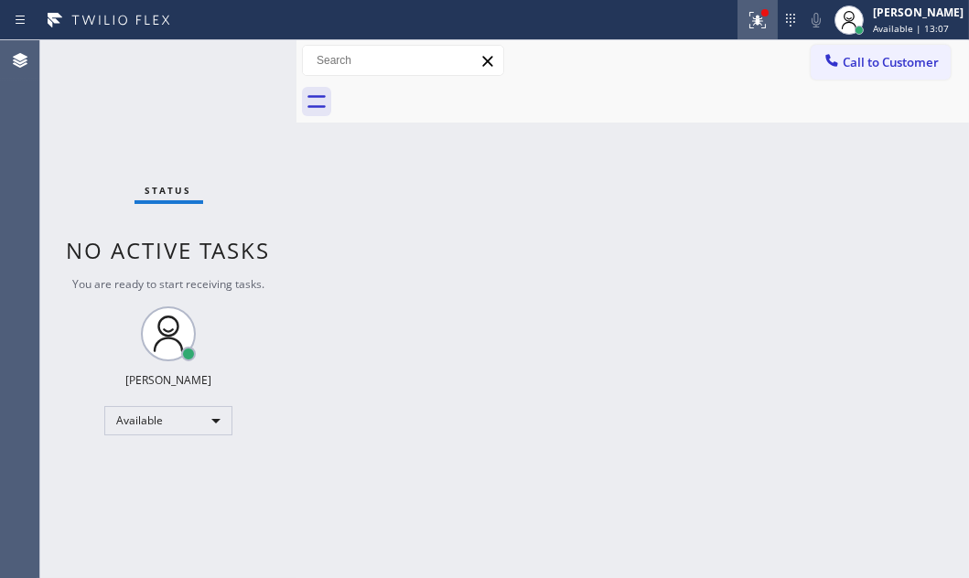
click at [754, 25] on div at bounding box center [757, 20] width 40 height 22
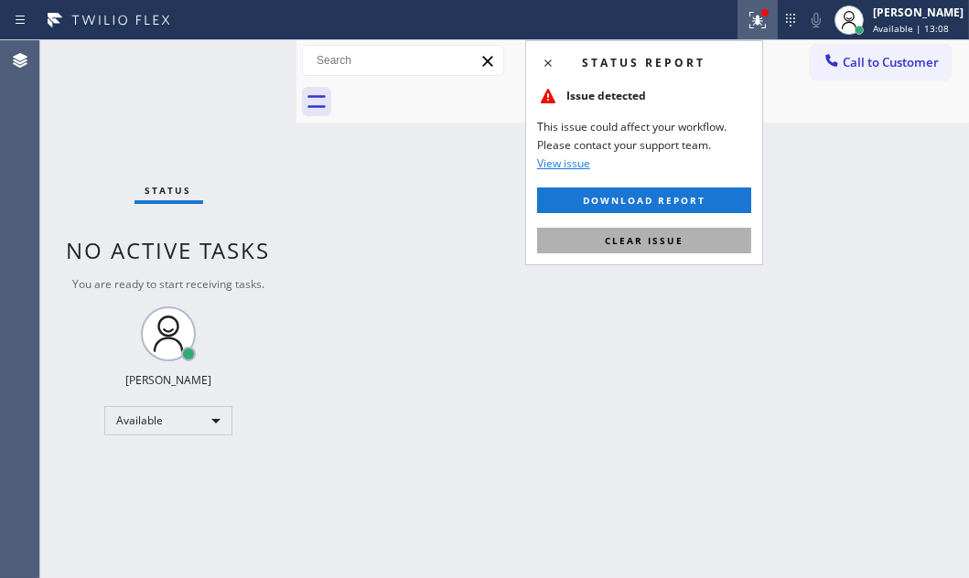
click at [659, 228] on button "Clear issue" at bounding box center [644, 241] width 214 height 26
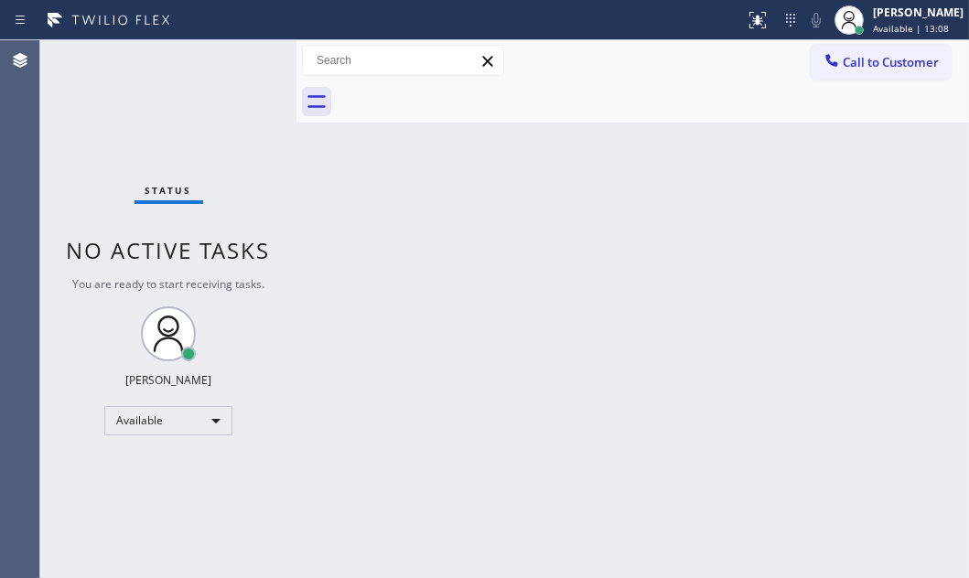
click at [650, 258] on div "Back to Dashboard Change Sender ID Customers Technicians Select a contact Outbo…" at bounding box center [632, 309] width 672 height 538
click at [296, 46] on div at bounding box center [296, 309] width 0 height 538
click at [249, 63] on div "Status No active tasks You are ready to start receiving tasks. [PERSON_NAME] Av…" at bounding box center [168, 309] width 256 height 538
click at [233, 55] on div "Status No active tasks You are ready to start receiving tasks. [PERSON_NAME] Av…" at bounding box center [168, 309] width 256 height 538
click at [202, 77] on div "Status No active tasks You are ready to start receiving tasks. [PERSON_NAME] Av…" at bounding box center [168, 309] width 256 height 538
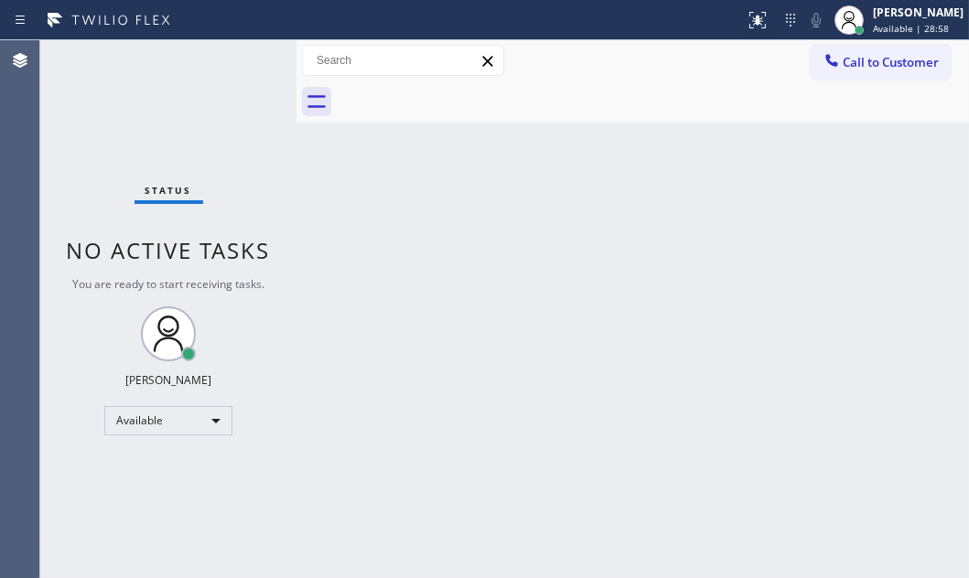
click at [213, 31] on div at bounding box center [372, 19] width 730 height 29
click at [207, 68] on div "Status No active tasks You are ready to start receiving tasks. [PERSON_NAME] Av…" at bounding box center [168, 309] width 256 height 538
click at [180, 62] on div "Status No active tasks You are ready to start receiving tasks. [PERSON_NAME] Av…" at bounding box center [168, 309] width 256 height 538
click at [204, 88] on div "Status No active tasks You are ready to start receiving tasks. [PERSON_NAME] Av…" at bounding box center [168, 309] width 256 height 538
click at [483, 275] on div "Back to Dashboard Change Sender ID Customers Technicians Select a contact Outbo…" at bounding box center [632, 309] width 672 height 538
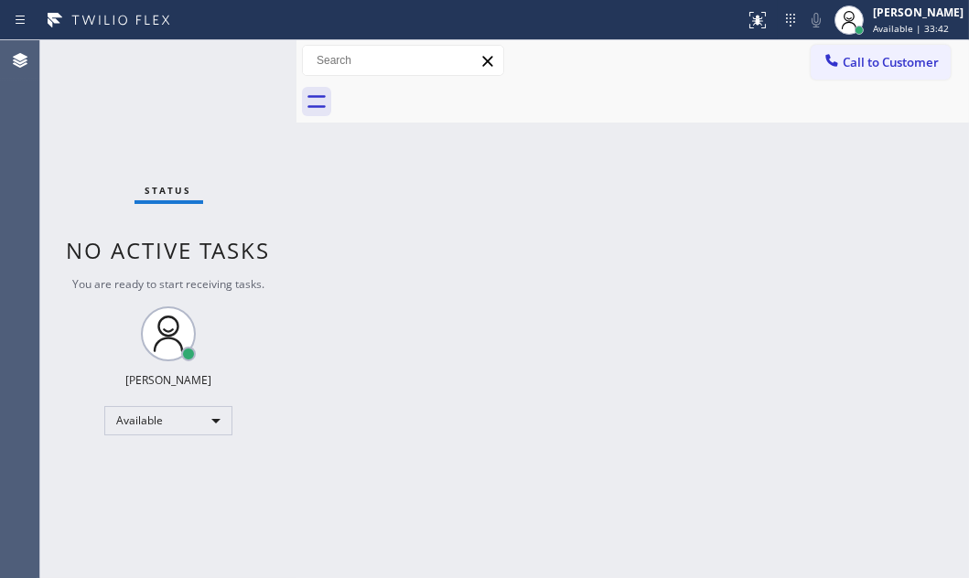
click at [255, 53] on div "Status No active tasks You are ready to start receiving tasks. [PERSON_NAME] Av…" at bounding box center [168, 309] width 256 height 538
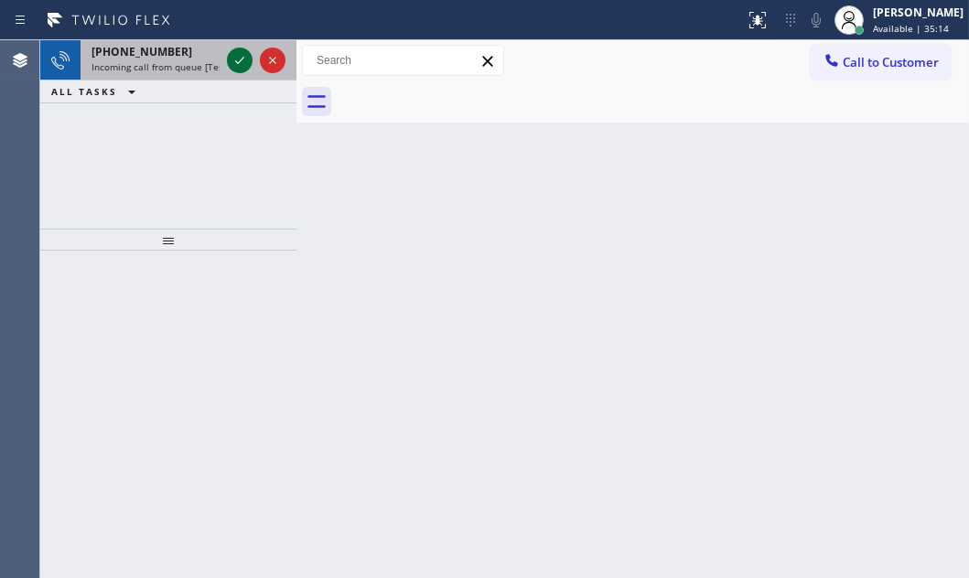
click at [236, 57] on icon at bounding box center [240, 60] width 22 height 22
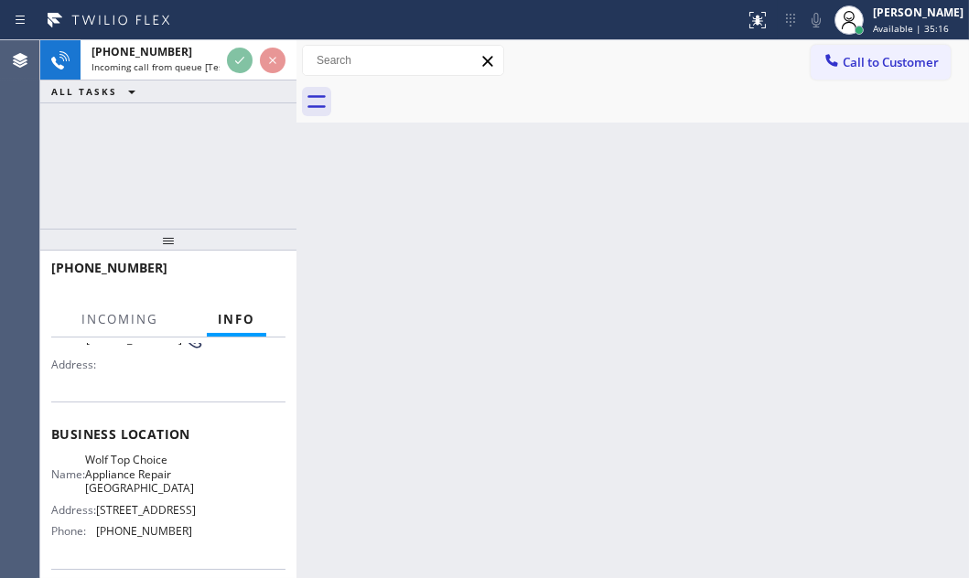
scroll to position [249, 0]
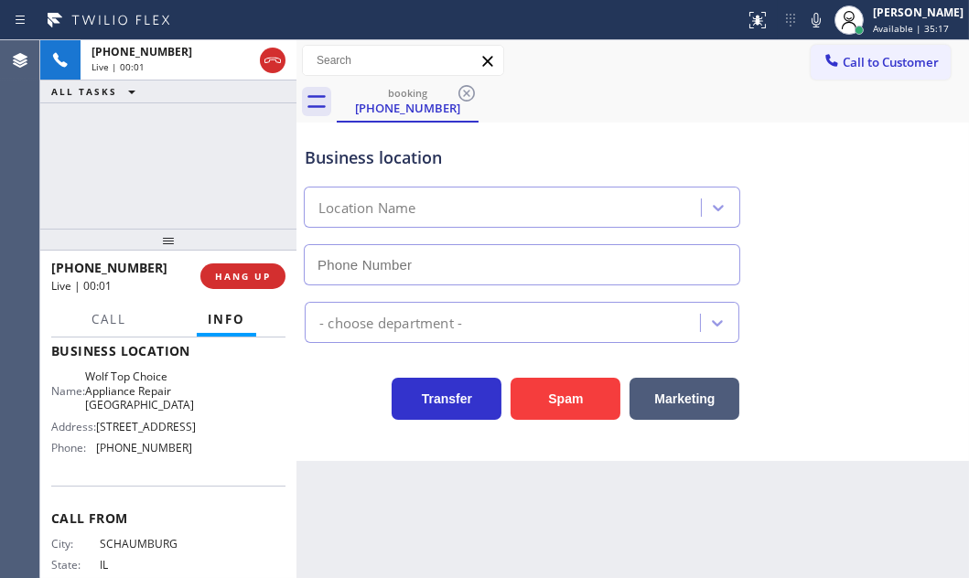
type input "[PHONE_NUMBER]"
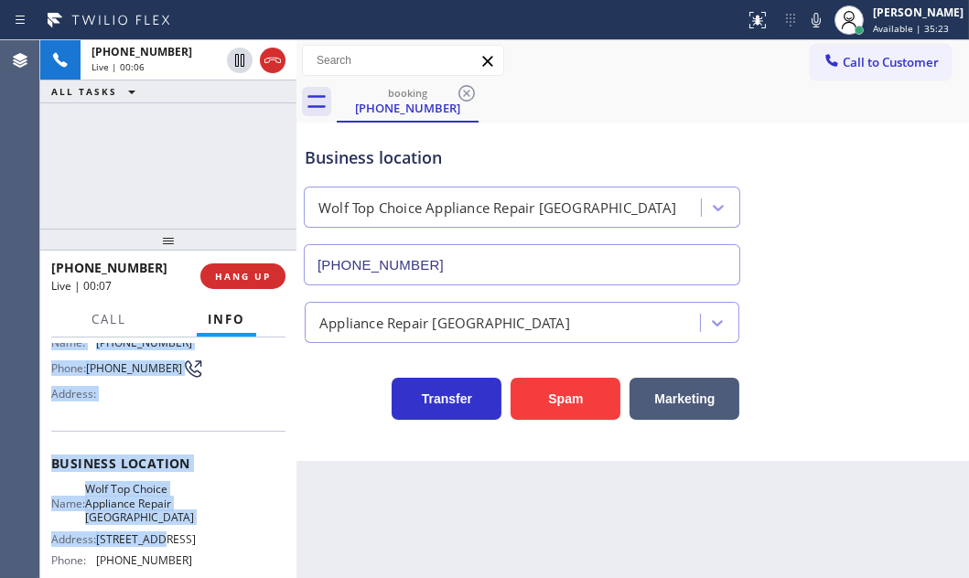
scroll to position [166, 0]
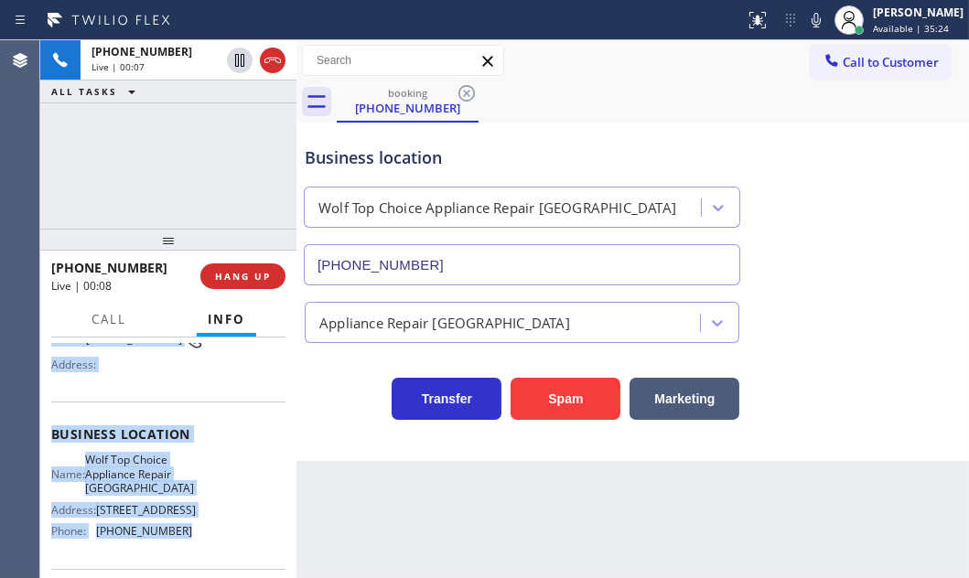
drag, startPoint x: 68, startPoint y: 454, endPoint x: 198, endPoint y: 539, distance: 156.0
click at [198, 539] on div "Context Queue: [Test] All Priority: 1 Customer Name: [PHONE_NUMBER] Phone: [PHO…" at bounding box center [168, 458] width 256 height 240
copy div "Customer Name: [PHONE_NUMBER] Phone: [PHONE_NUMBER] Address: Business location …"
click at [244, 275] on span "HANG UP" at bounding box center [243, 276] width 56 height 13
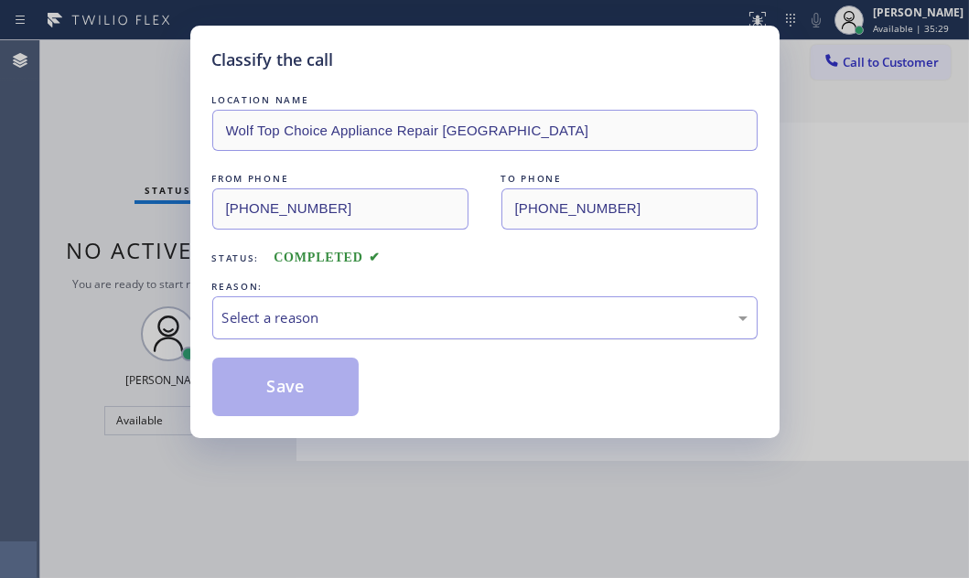
drag, startPoint x: 418, startPoint y: 313, endPoint x: 413, endPoint y: 334, distance: 21.5
click at [418, 314] on div "Select a reason" at bounding box center [484, 317] width 525 height 21
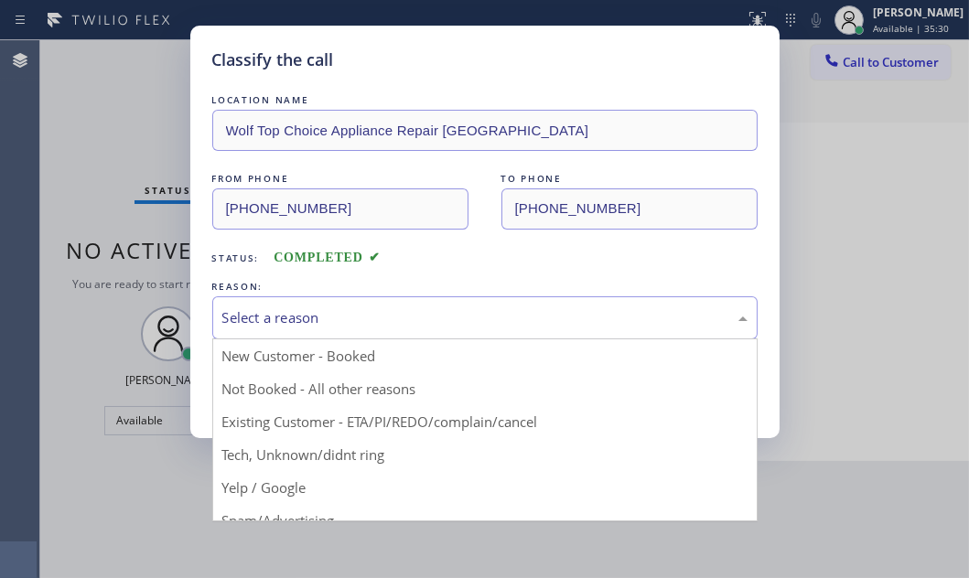
drag, startPoint x: 265, startPoint y: 450, endPoint x: 269, endPoint y: 399, distance: 51.4
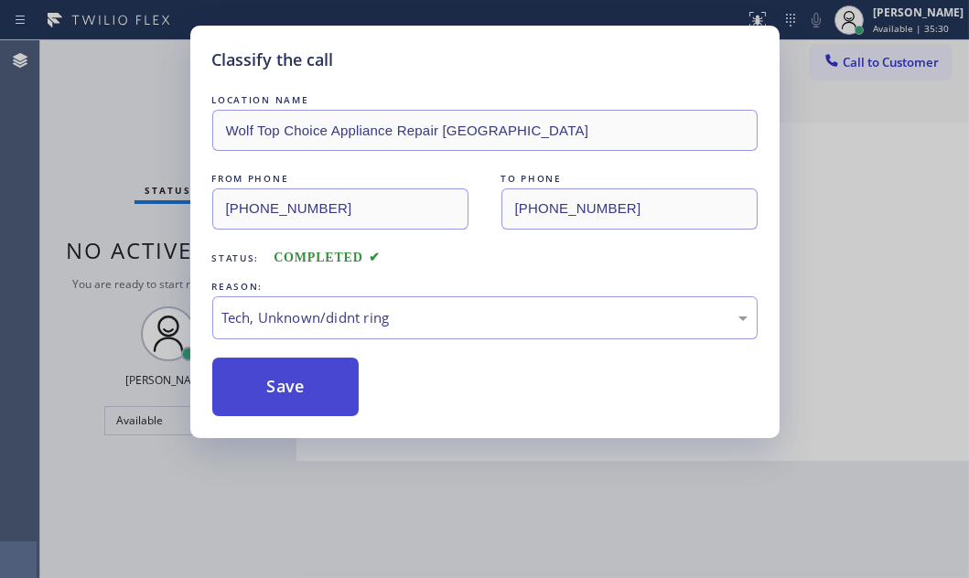
click at [271, 358] on button "Save" at bounding box center [285, 387] width 147 height 59
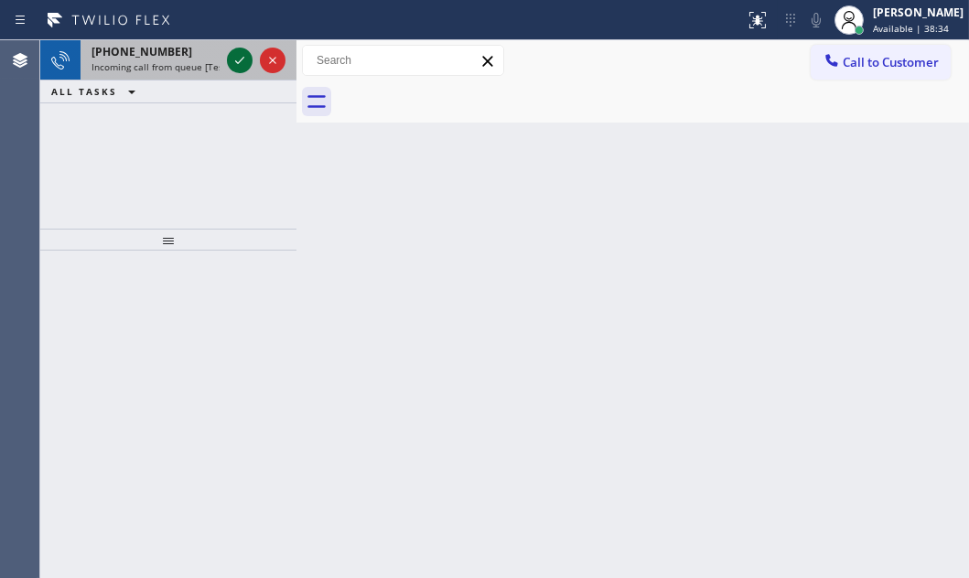
click at [240, 62] on icon at bounding box center [240, 60] width 22 height 22
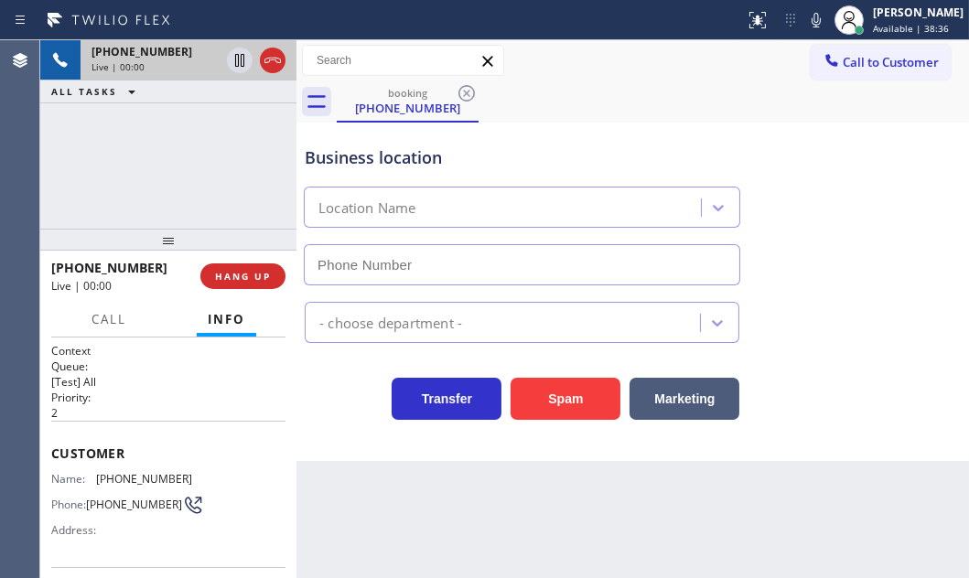
type input "[PHONE_NUMBER]"
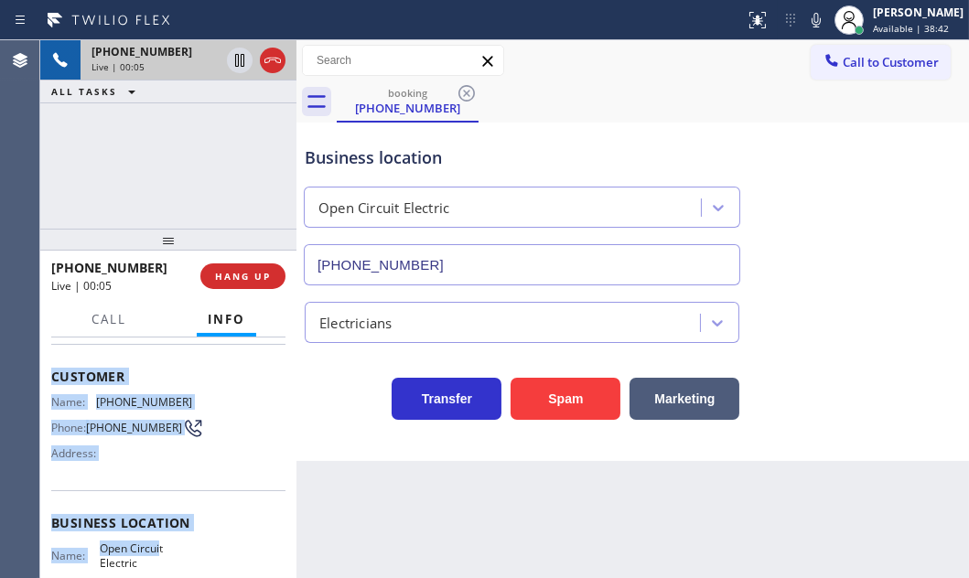
scroll to position [166, 0]
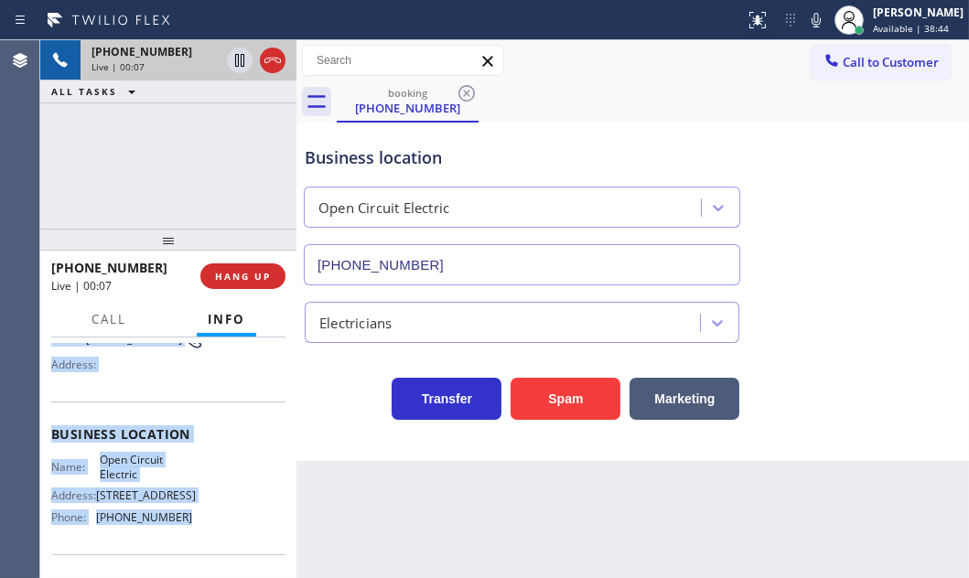
drag, startPoint x: 53, startPoint y: 447, endPoint x: 187, endPoint y: 530, distance: 157.4
click at [187, 530] on div "Context Queue: [Test] All Priority: 2 Customer Name: [PHONE_NUMBER] Phone: [PHO…" at bounding box center [168, 434] width 234 height 515
copy div "Customer Name: [PHONE_NUMBER] Phone: [PHONE_NUMBER] Address: Business location …"
click at [242, 276] on span "HANG UP" at bounding box center [243, 276] width 56 height 13
click at [244, 276] on span "HANG UP" at bounding box center [243, 276] width 56 height 13
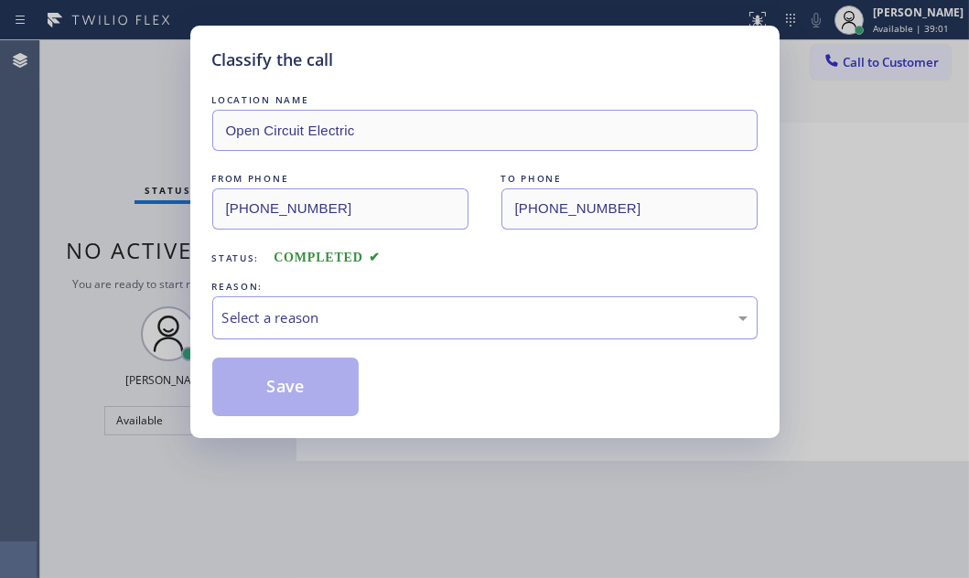
click at [285, 319] on div "Select a reason" at bounding box center [484, 317] width 525 height 21
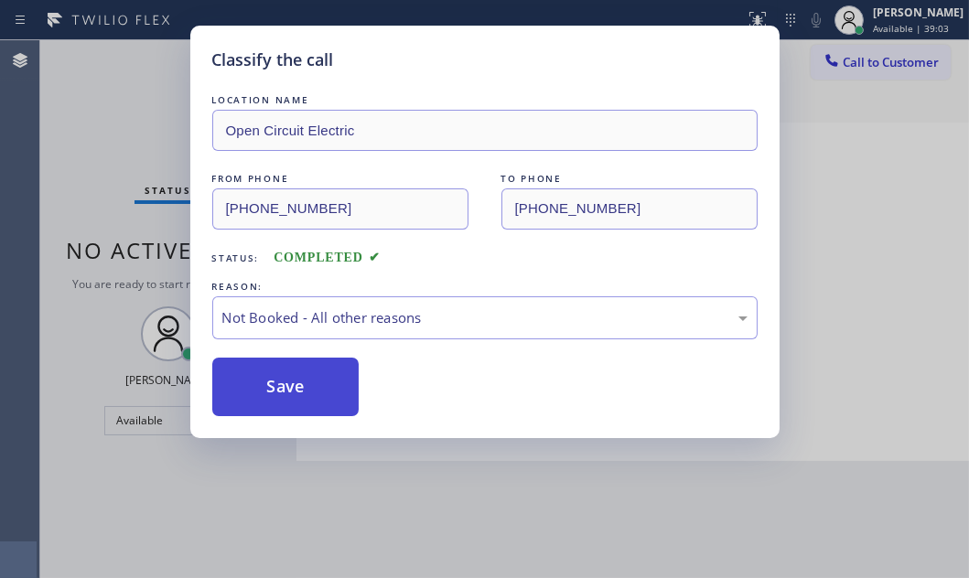
drag, startPoint x: 284, startPoint y: 387, endPoint x: 313, endPoint y: 387, distance: 29.3
click at [287, 387] on button "Save" at bounding box center [285, 387] width 147 height 59
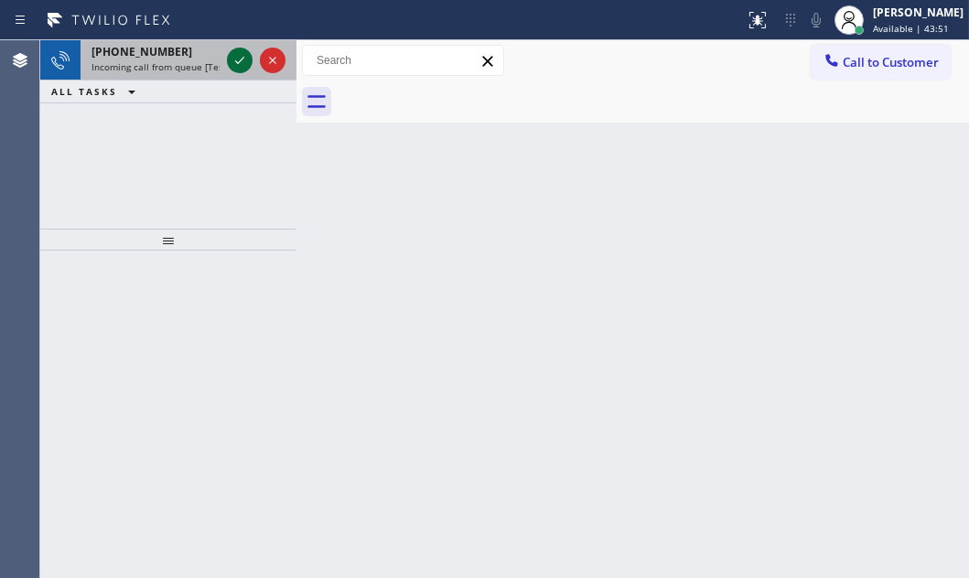
click at [239, 53] on icon at bounding box center [240, 60] width 22 height 22
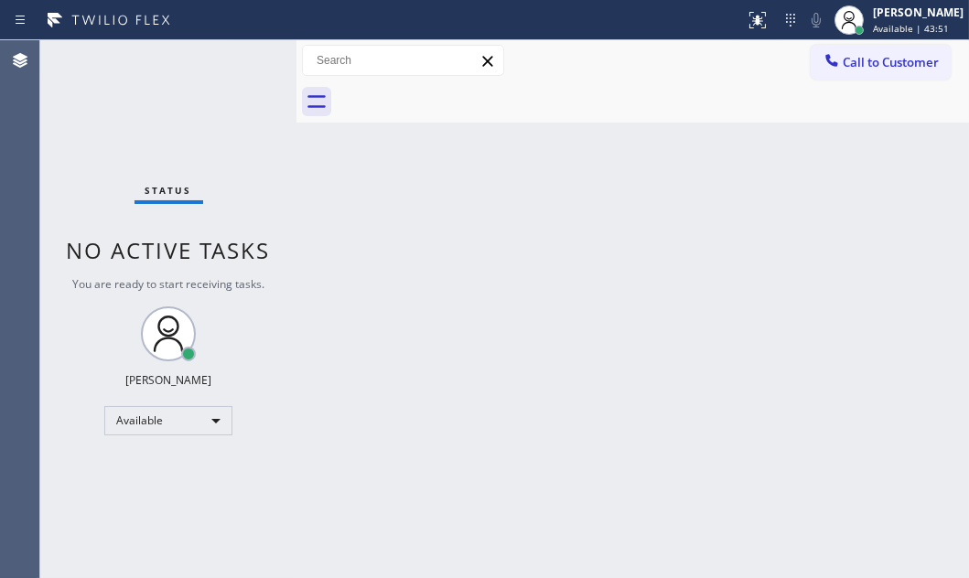
click at [238, 53] on div "Status No active tasks You are ready to start receiving tasks. [PERSON_NAME] Av…" at bounding box center [168, 309] width 256 height 538
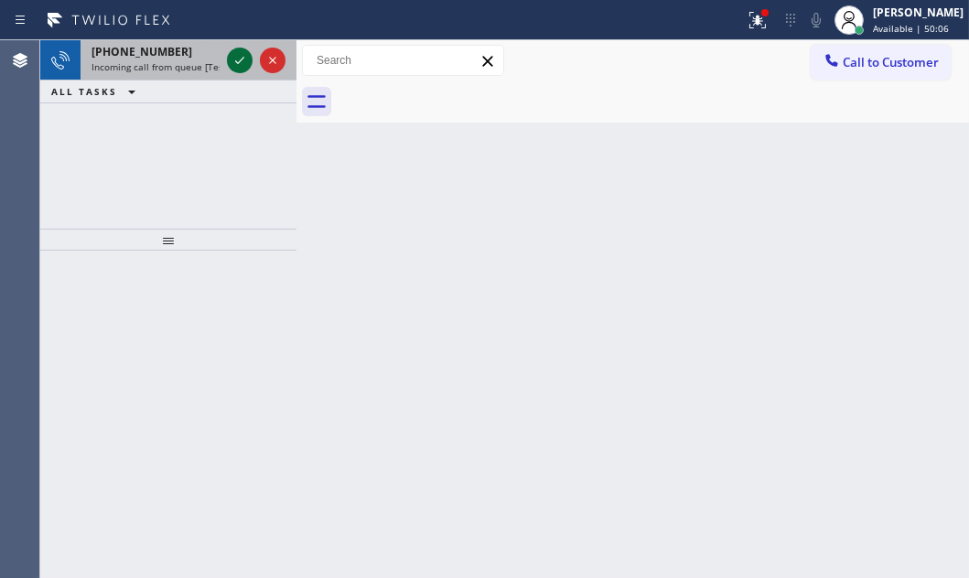
click at [243, 60] on icon at bounding box center [240, 60] width 22 height 22
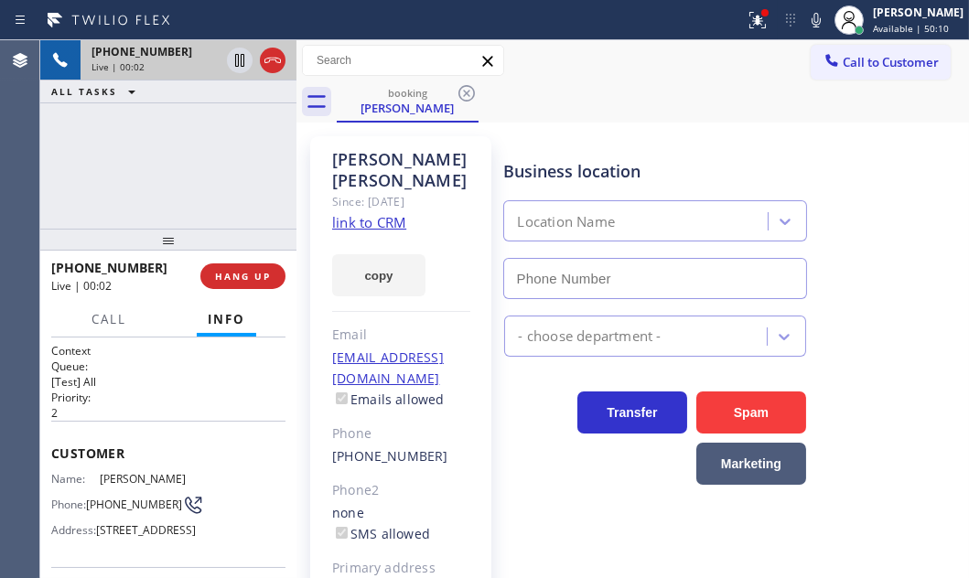
type input "[PHONE_NUMBER]"
click at [238, 280] on span "HANG UP" at bounding box center [243, 276] width 56 height 13
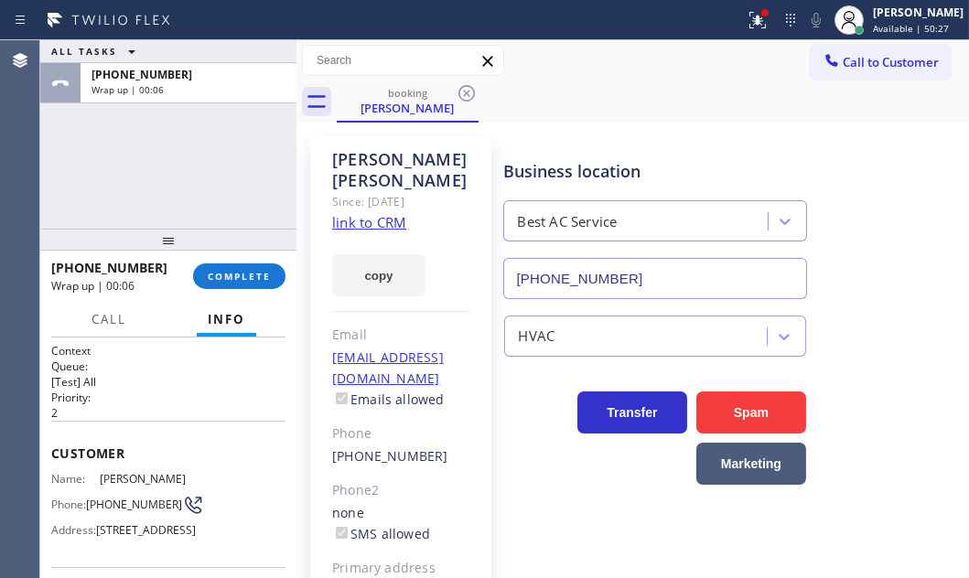
click at [225, 291] on div "[PHONE_NUMBER] Wrap up | 00:06 COMPLETE" at bounding box center [168, 276] width 234 height 48
click at [229, 282] on span "COMPLETE" at bounding box center [239, 276] width 63 height 13
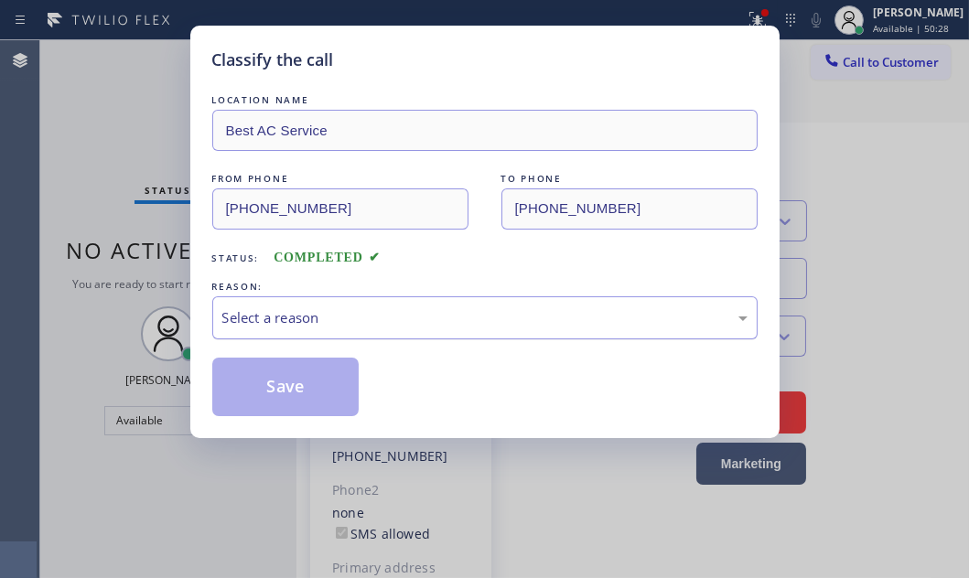
click at [357, 307] on div "Select a reason" at bounding box center [484, 317] width 525 height 21
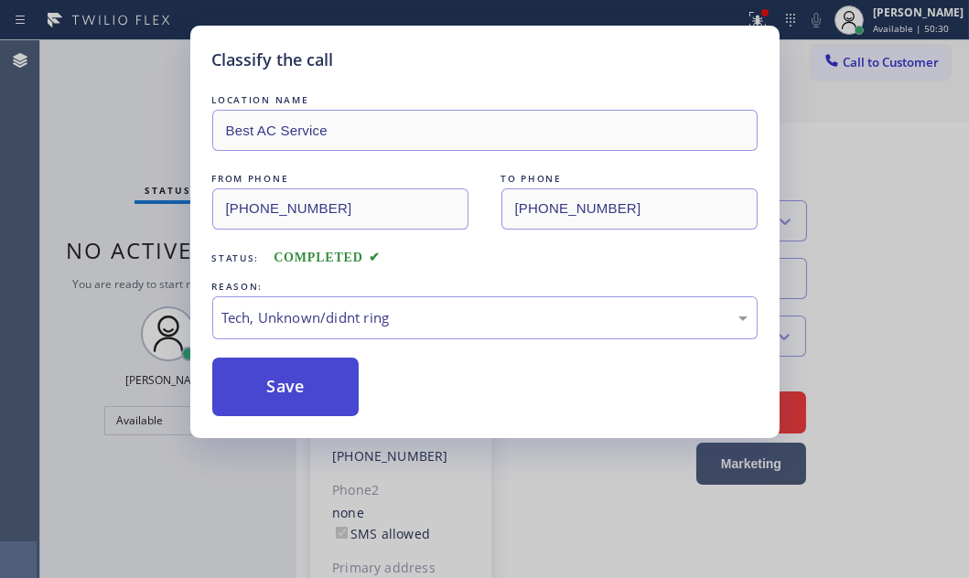
click at [294, 385] on button "Save" at bounding box center [285, 387] width 147 height 59
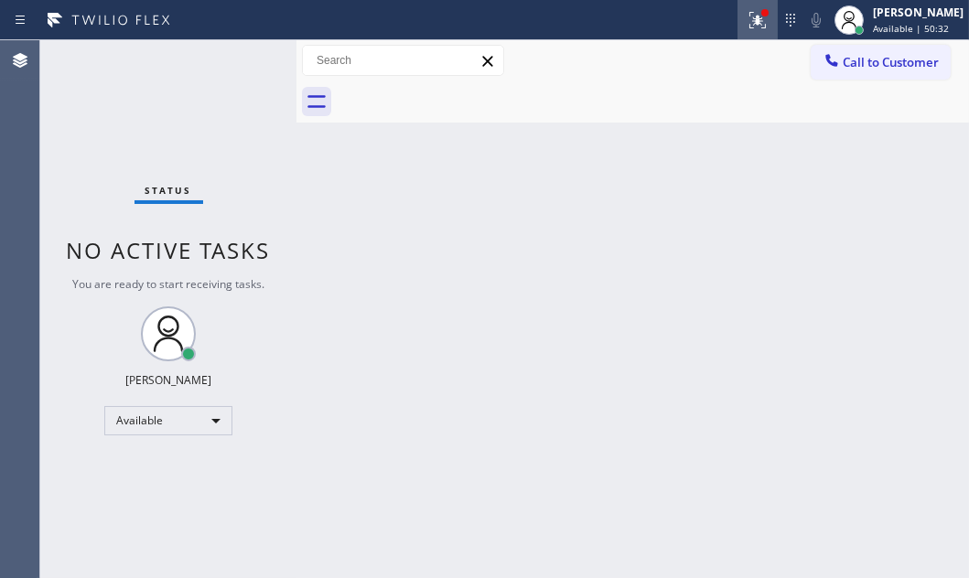
click at [746, 19] on icon at bounding box center [757, 20] width 22 height 22
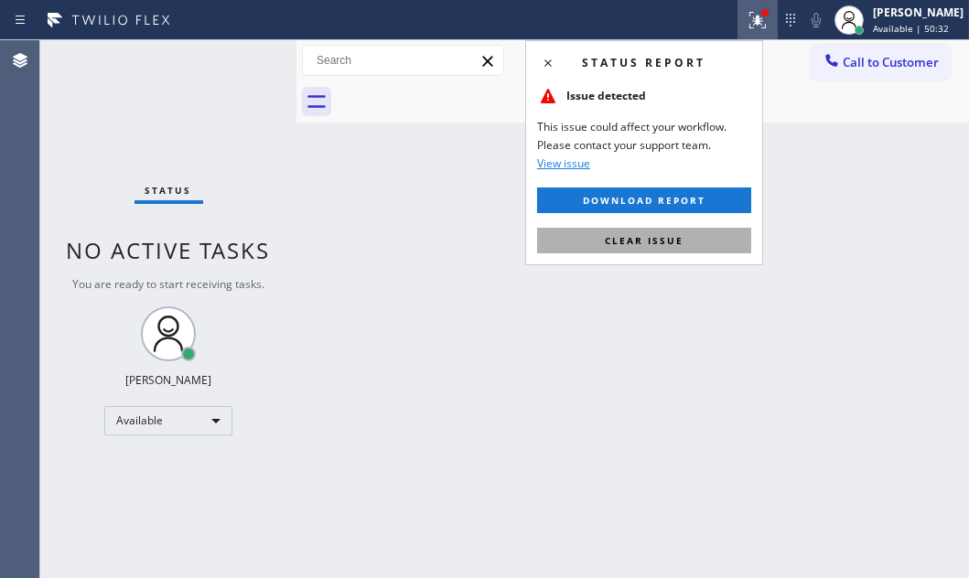
click at [638, 244] on span "Clear issue" at bounding box center [644, 240] width 79 height 13
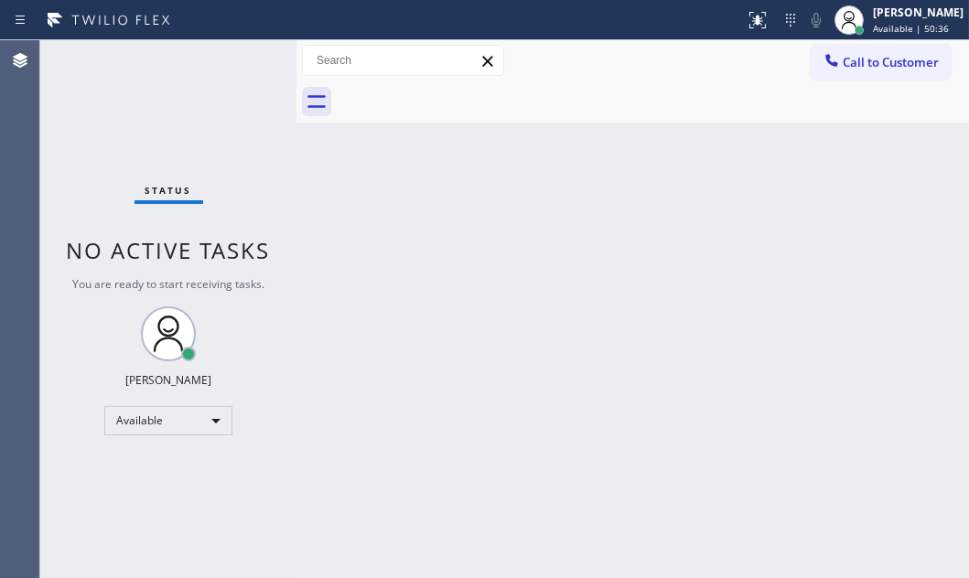
click at [517, 299] on div "Back to Dashboard Change Sender ID Customers Technicians Select a contact Outbo…" at bounding box center [632, 309] width 672 height 538
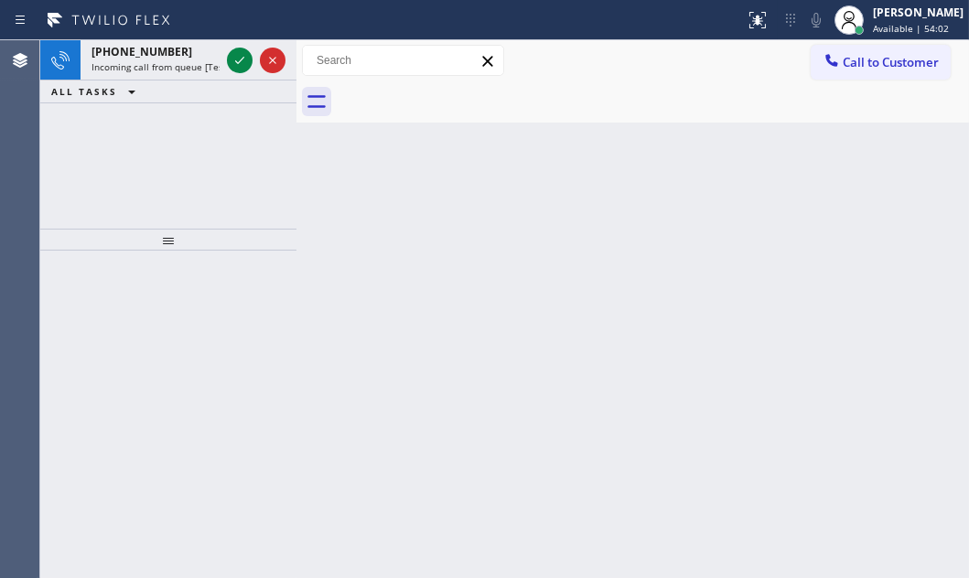
click at [242, 59] on icon at bounding box center [239, 60] width 9 height 7
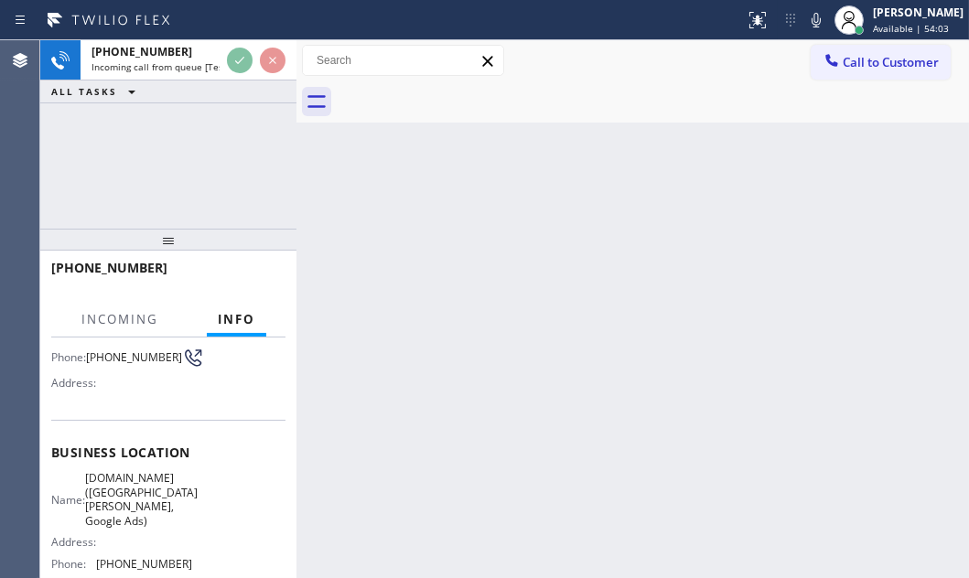
scroll to position [249, 0]
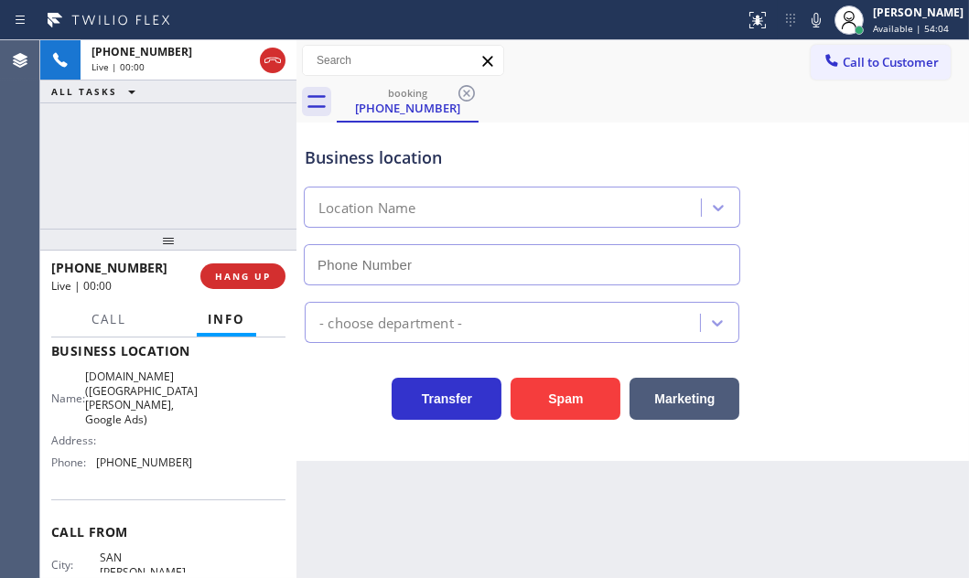
type input "[PHONE_NUMBER]"
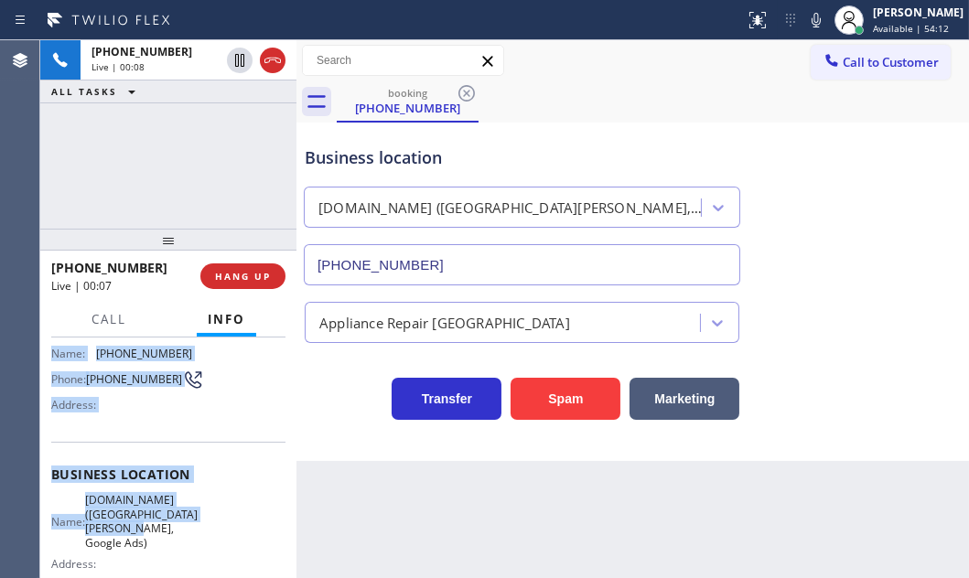
scroll to position [166, 0]
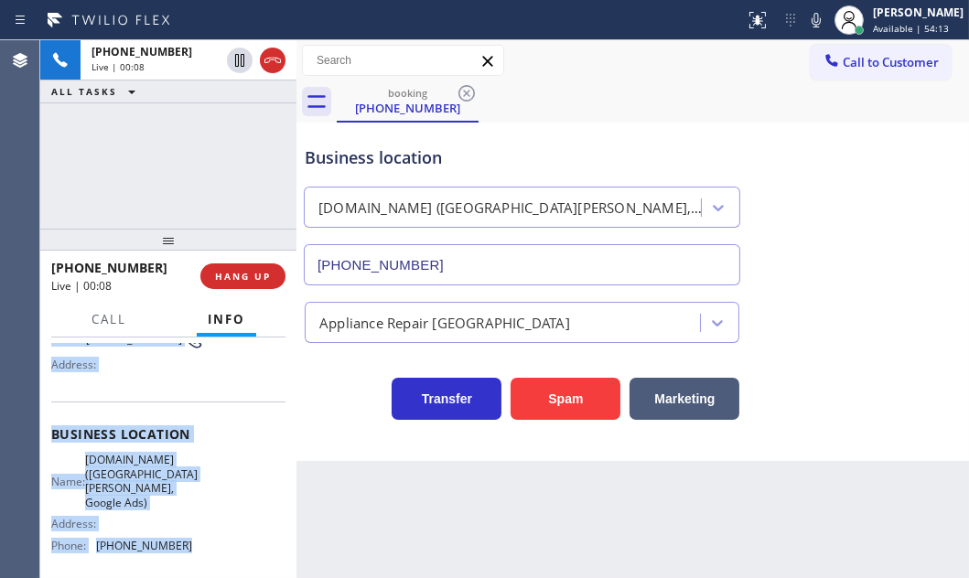
drag, startPoint x: 48, startPoint y: 448, endPoint x: 207, endPoint y: 539, distance: 183.1
click at [207, 539] on div "Context Queue: [Test] All Priority: 1 Customer Name: [PHONE_NUMBER] Phone: [PHO…" at bounding box center [168, 458] width 256 height 240
copy div "Customer Name: [PHONE_NUMBER] Phone: [PHONE_NUMBER] Address: Business location …"
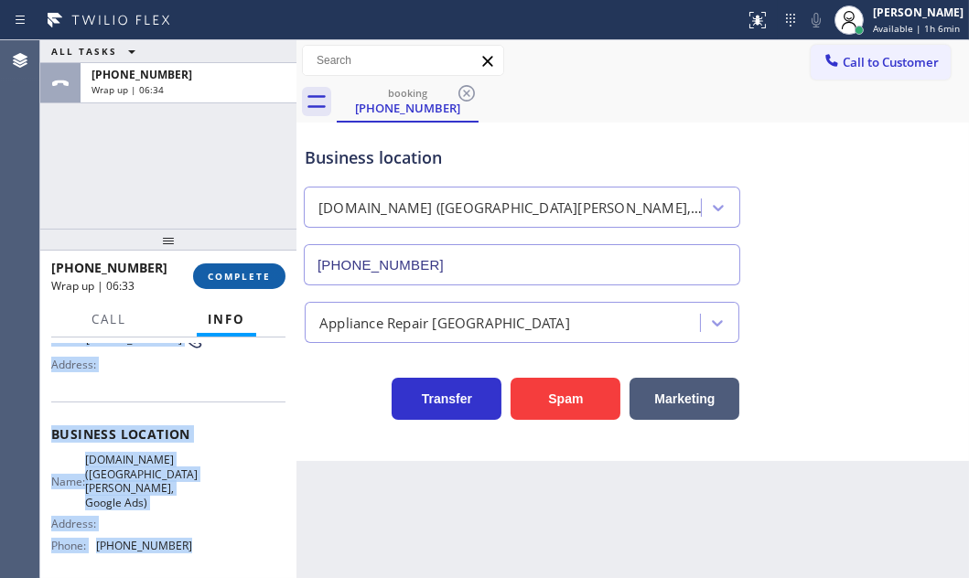
click at [221, 263] on button "COMPLETE" at bounding box center [239, 276] width 92 height 26
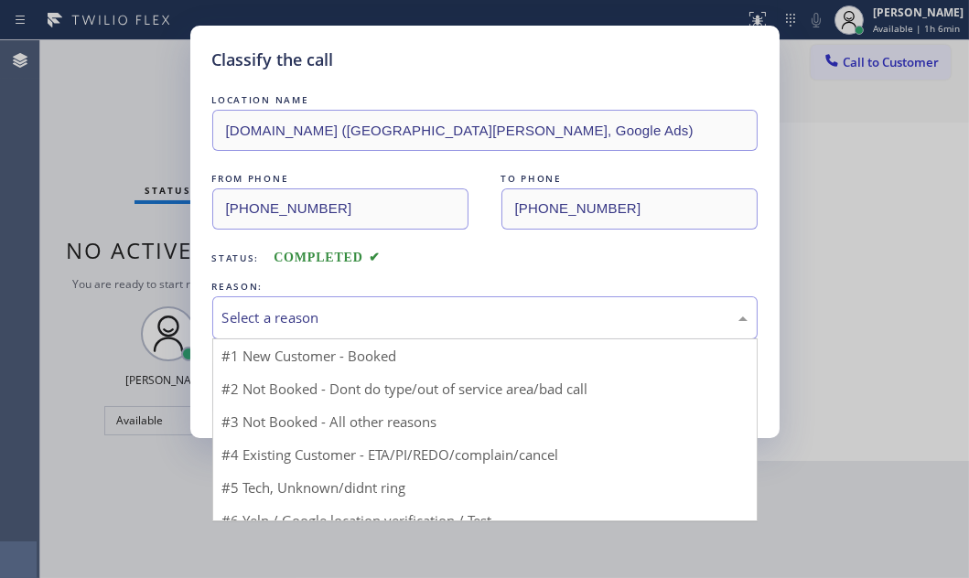
click at [570, 320] on div "Select a reason" at bounding box center [484, 317] width 525 height 21
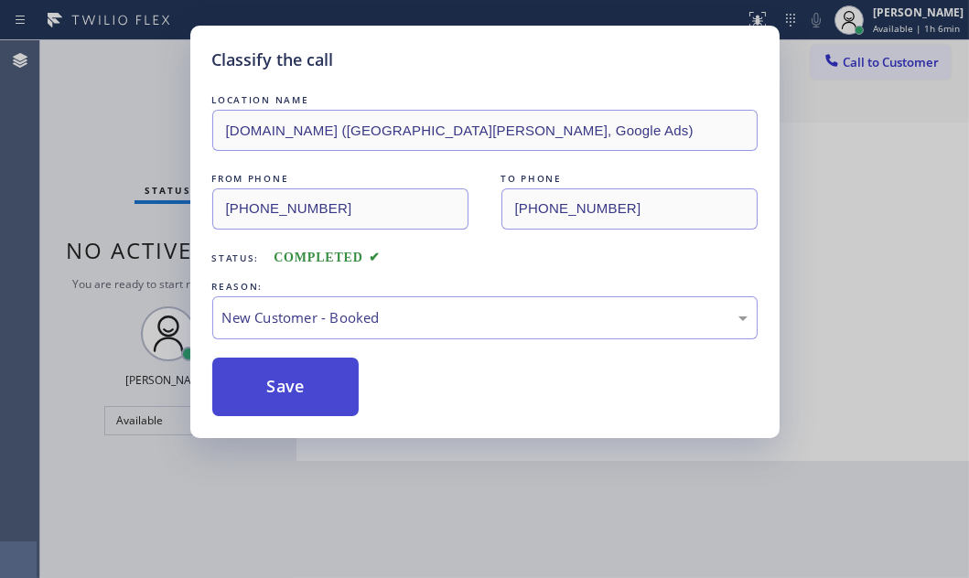
click at [252, 380] on button "Save" at bounding box center [285, 387] width 147 height 59
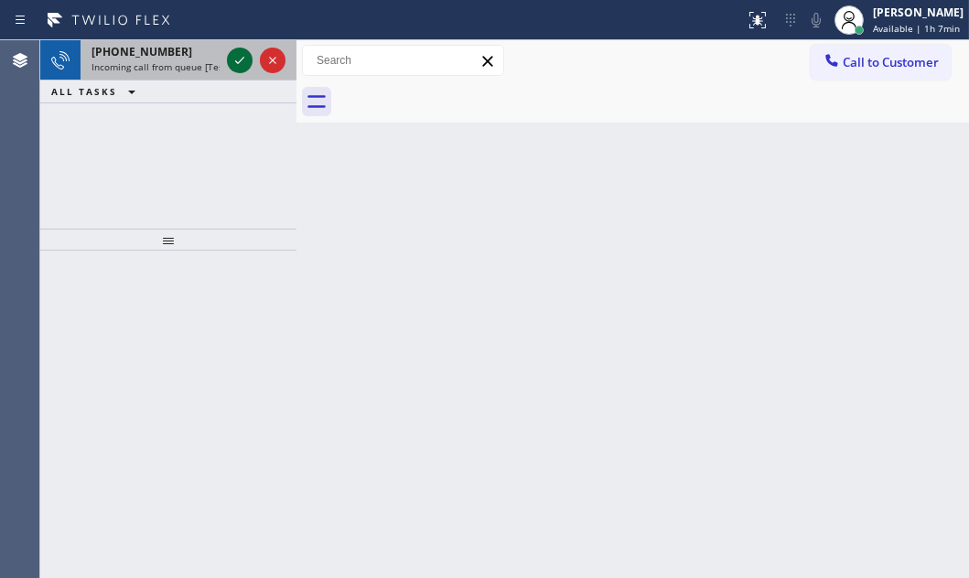
click at [238, 60] on icon at bounding box center [240, 60] width 22 height 22
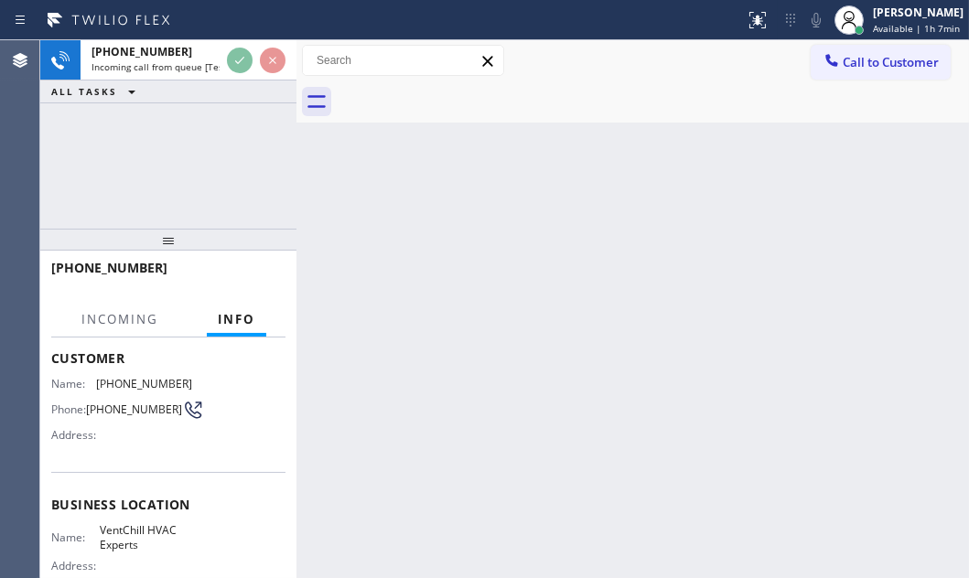
scroll to position [249, 0]
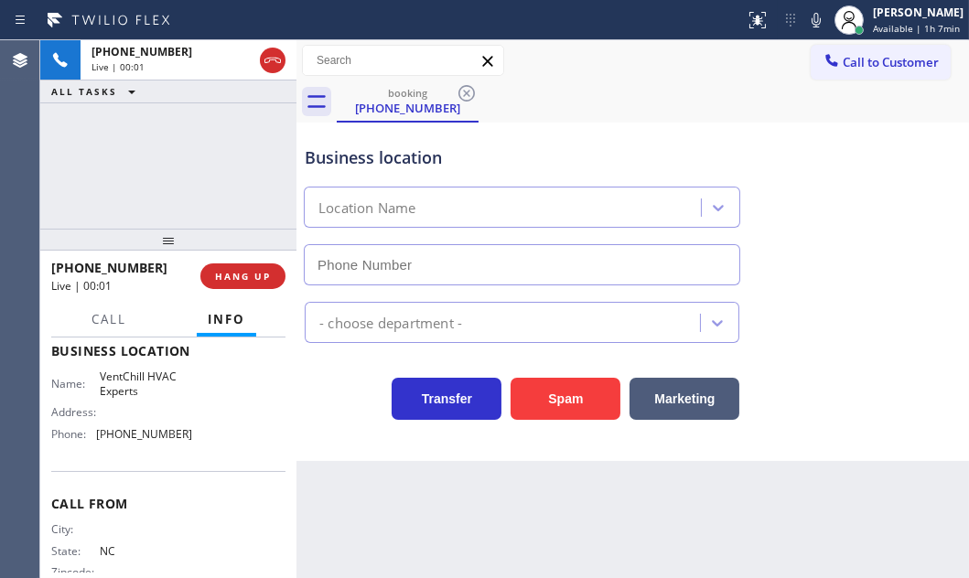
type input "[PHONE_NUMBER]"
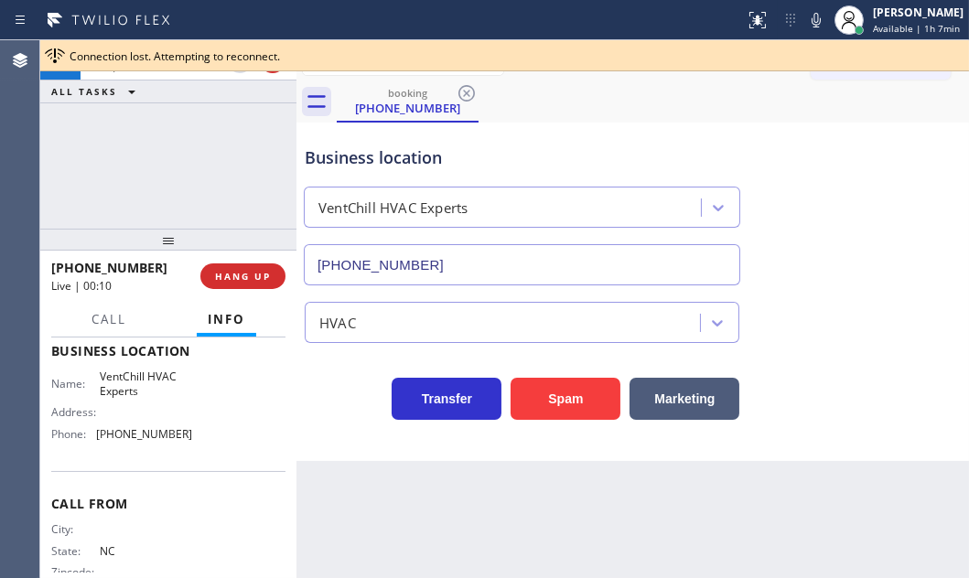
click at [177, 150] on div "[PHONE_NUMBER] Live | 00:10 ALL TASKS ALL TASKS ACTIVE TASKS TASKS IN WRAP UP" at bounding box center [168, 134] width 256 height 188
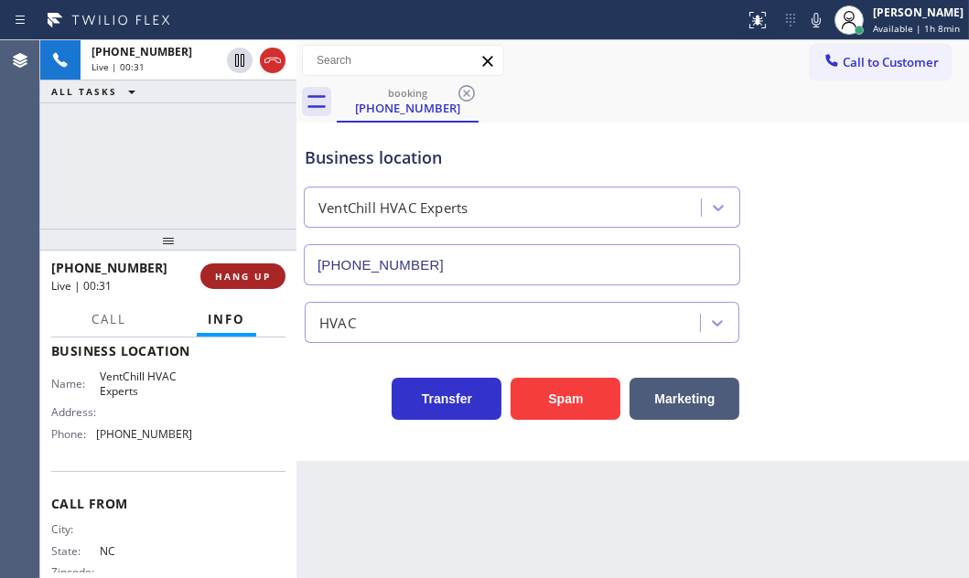
click at [238, 272] on span "HANG UP" at bounding box center [243, 276] width 56 height 13
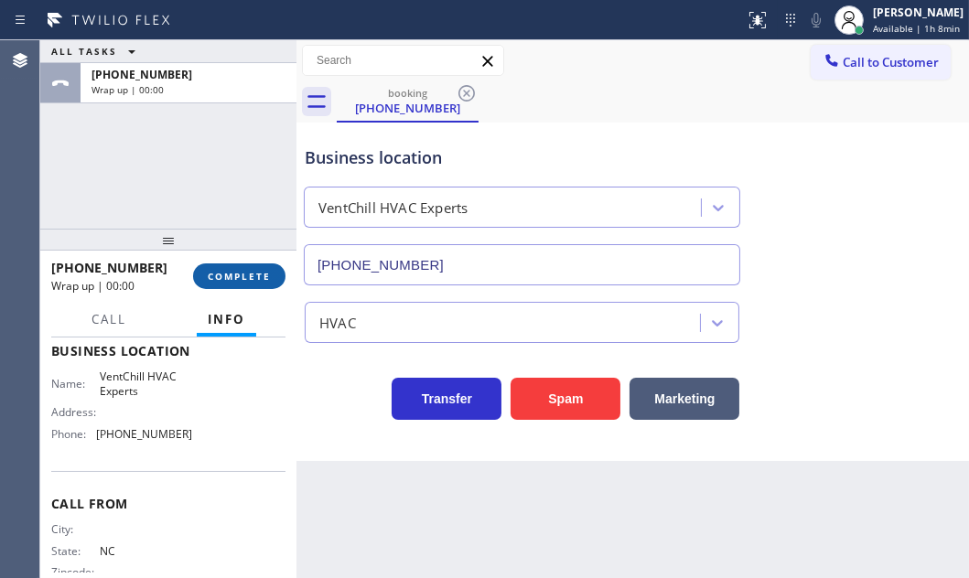
click at [265, 277] on span "COMPLETE" at bounding box center [239, 276] width 63 height 13
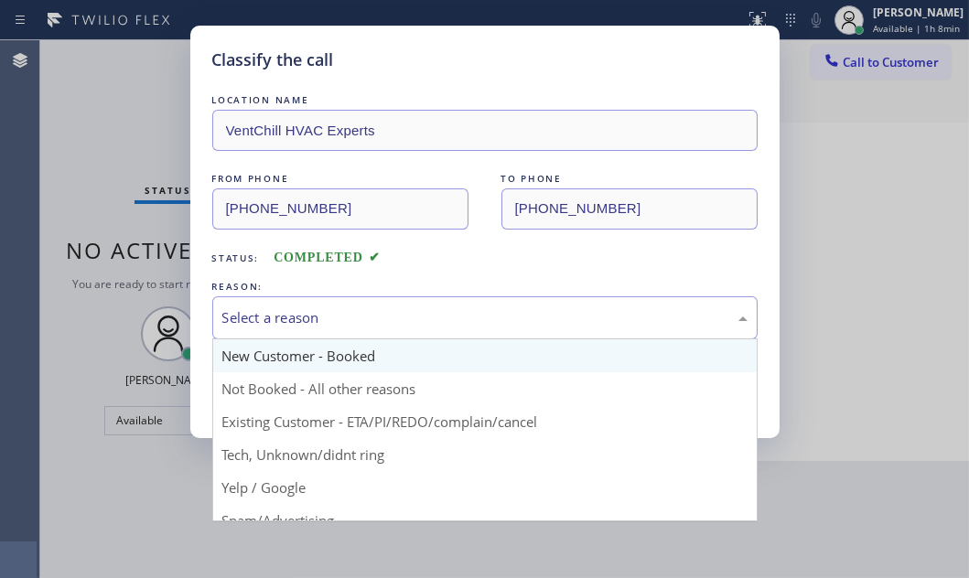
drag, startPoint x: 372, startPoint y: 320, endPoint x: 360, endPoint y: 348, distance: 30.7
click at [372, 321] on div "Select a reason" at bounding box center [484, 317] width 525 height 21
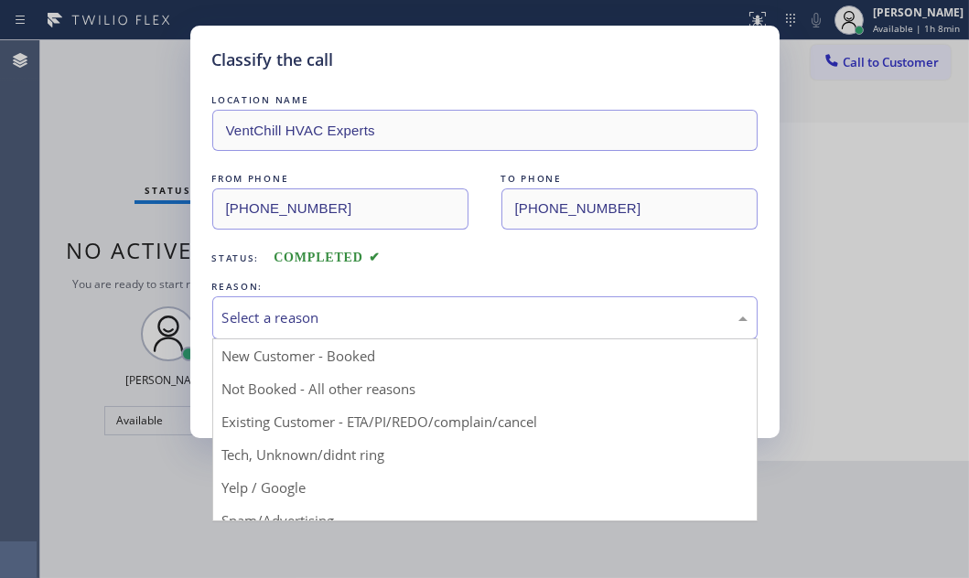
drag, startPoint x: 279, startPoint y: 390, endPoint x: 263, endPoint y: 387, distance: 16.7
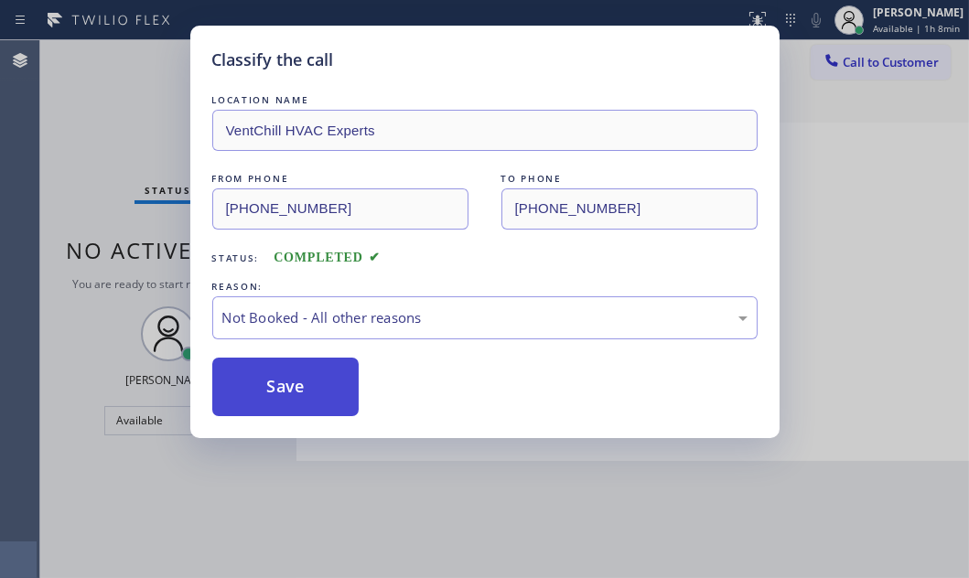
click at [263, 387] on button "Save" at bounding box center [285, 387] width 147 height 59
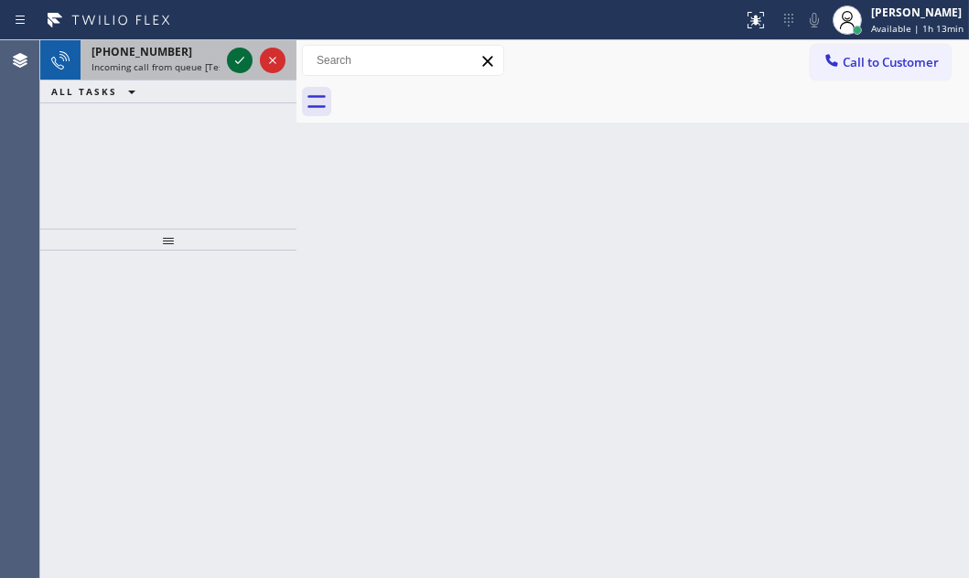
drag, startPoint x: 247, startPoint y: 64, endPoint x: 234, endPoint y: 57, distance: 14.7
click at [234, 57] on icon at bounding box center [240, 60] width 22 height 22
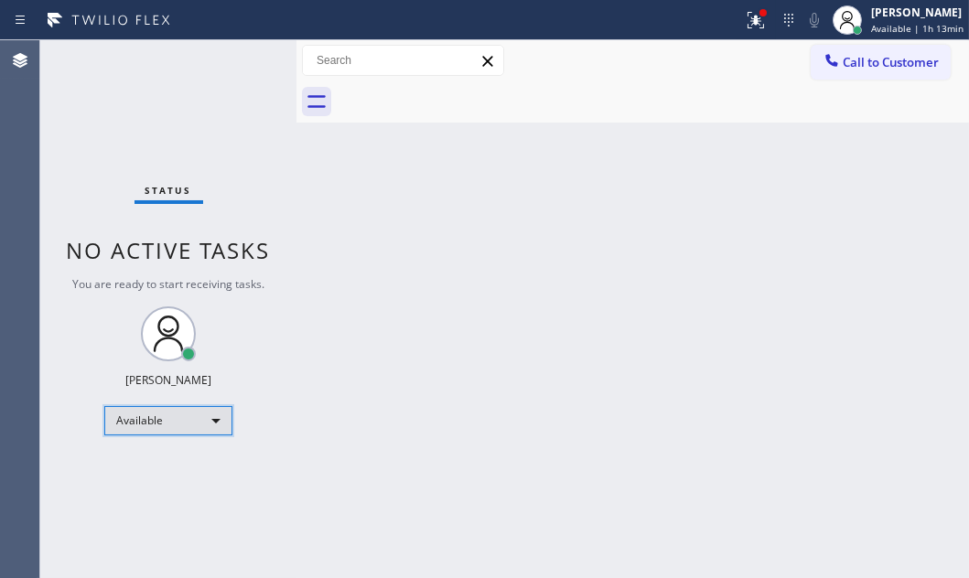
click at [189, 412] on div "Available" at bounding box center [168, 420] width 128 height 29
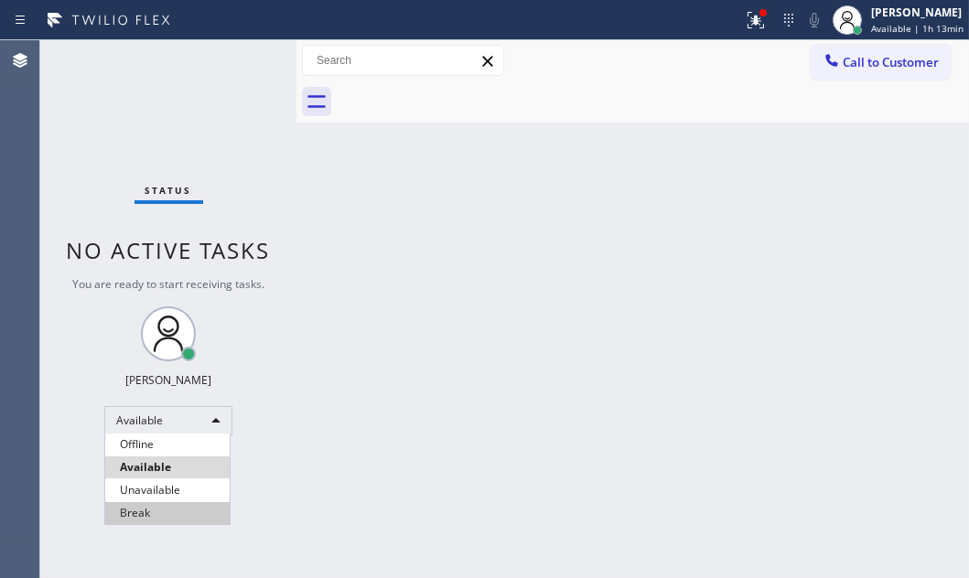
click at [154, 505] on li "Break" at bounding box center [167, 513] width 124 height 22
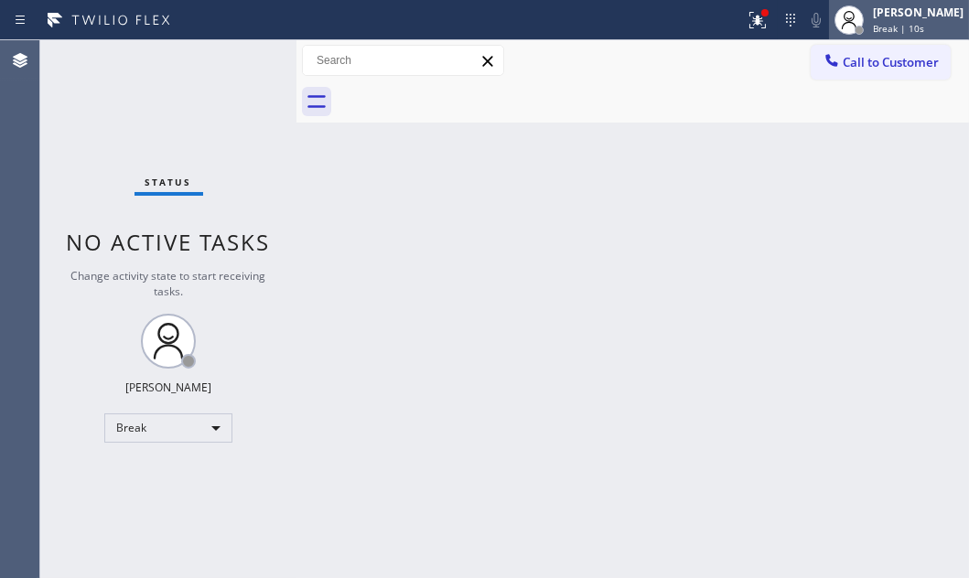
click at [877, 18] on div "[PERSON_NAME]" at bounding box center [918, 13] width 91 height 16
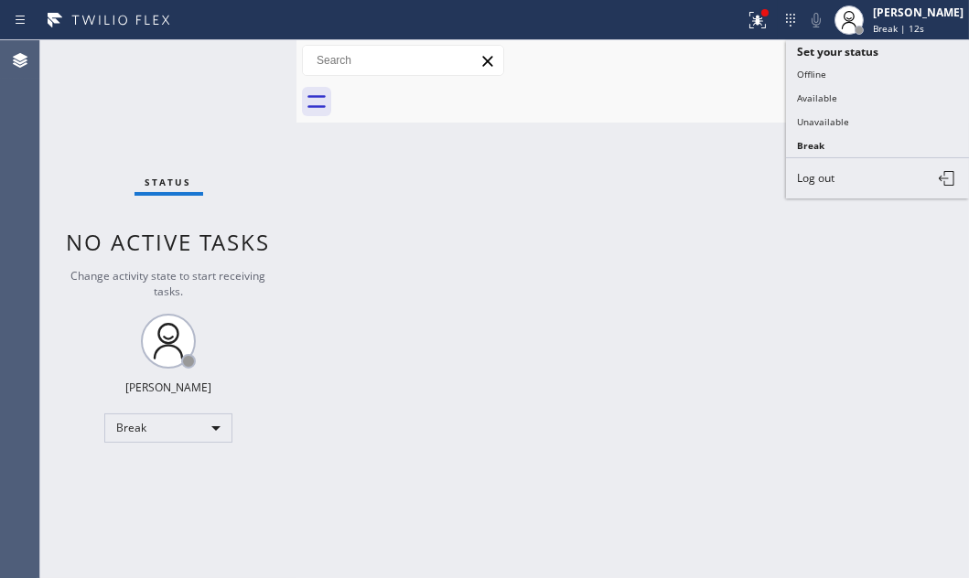
drag, startPoint x: 820, startPoint y: 89, endPoint x: 960, endPoint y: 178, distance: 167.0
click at [826, 93] on button "Available" at bounding box center [877, 98] width 183 height 24
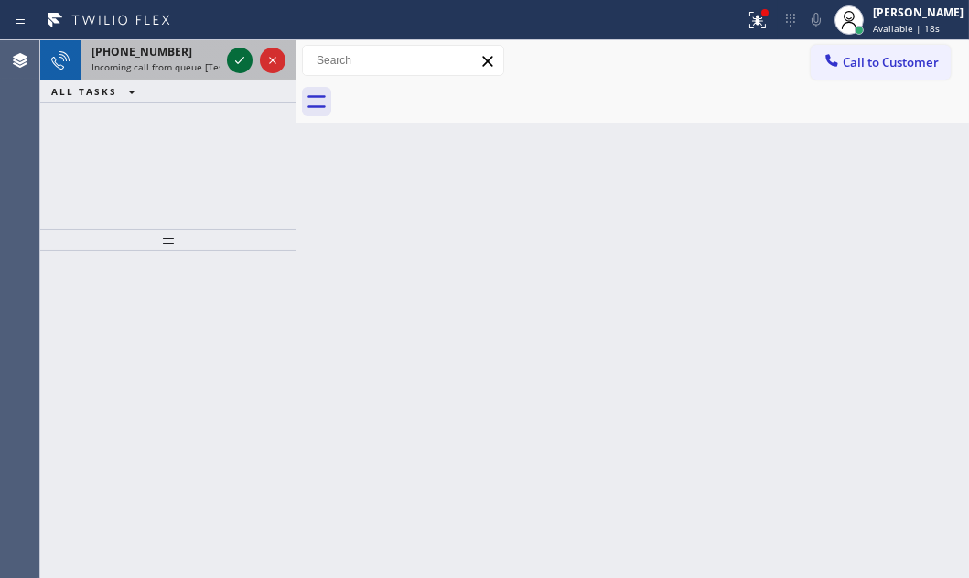
click at [232, 58] on icon at bounding box center [240, 60] width 22 height 22
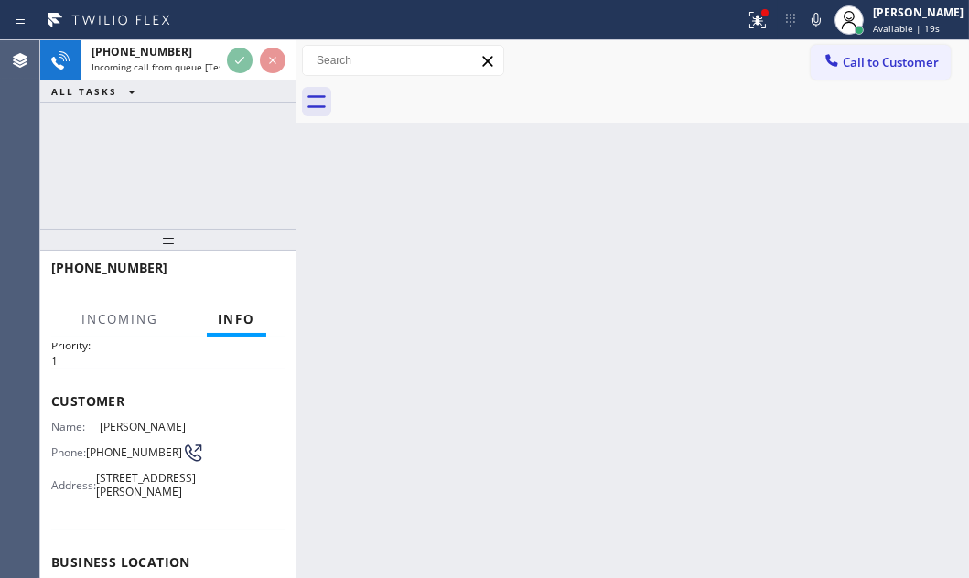
scroll to position [166, 0]
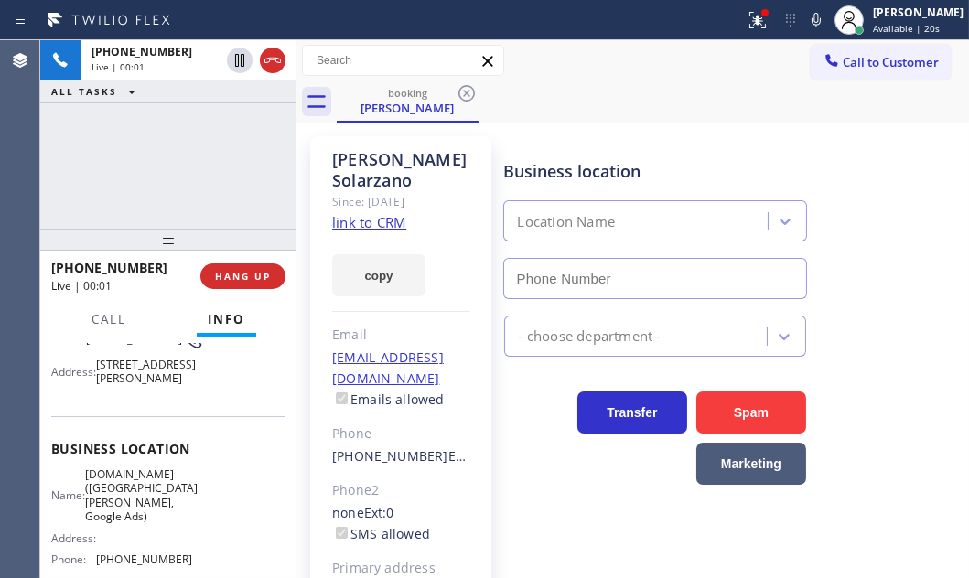
type input "[PHONE_NUMBER]"
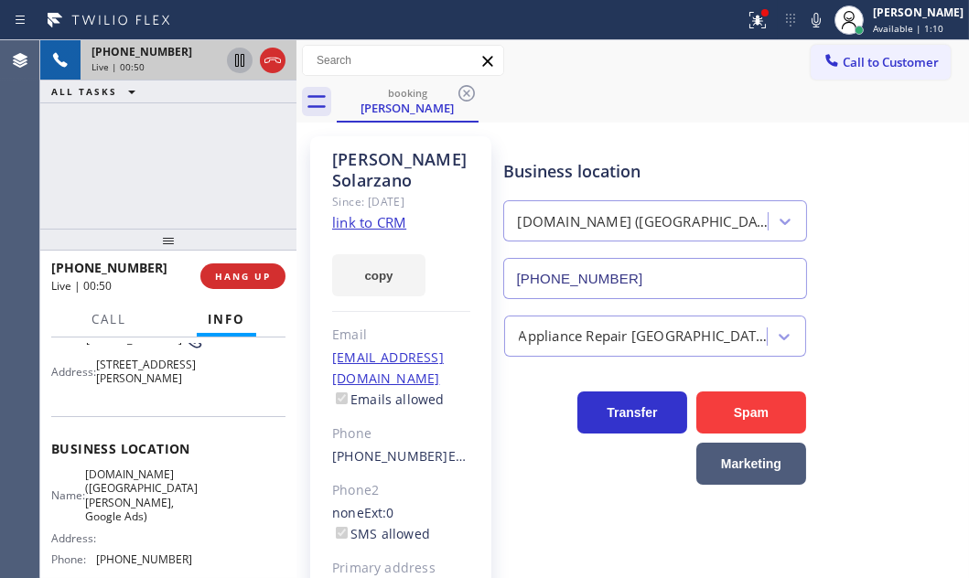
click at [241, 60] on icon at bounding box center [240, 60] width 22 height 22
click at [238, 66] on icon at bounding box center [239, 60] width 13 height 13
click at [249, 274] on span "HANG UP" at bounding box center [243, 276] width 56 height 13
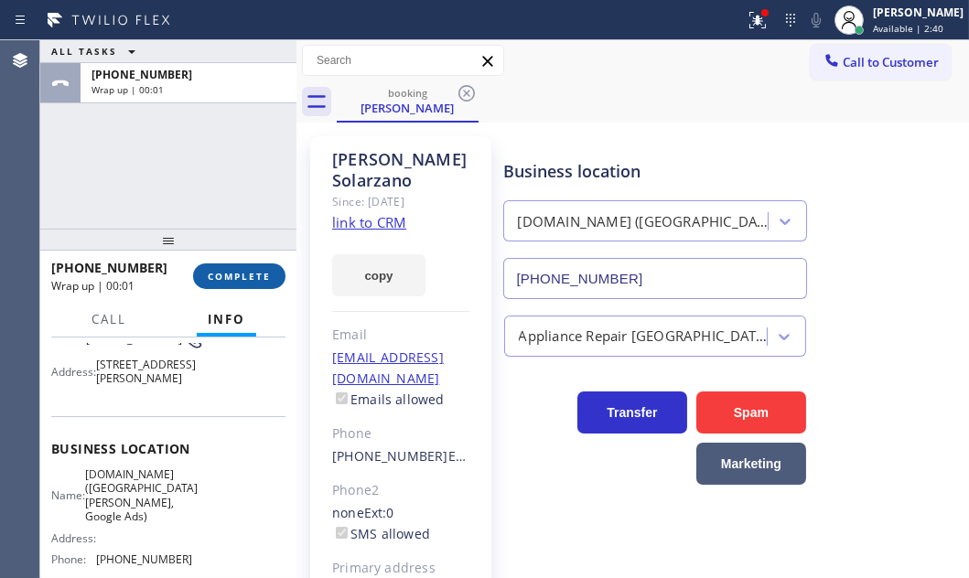
click at [228, 282] on button "COMPLETE" at bounding box center [239, 276] width 92 height 26
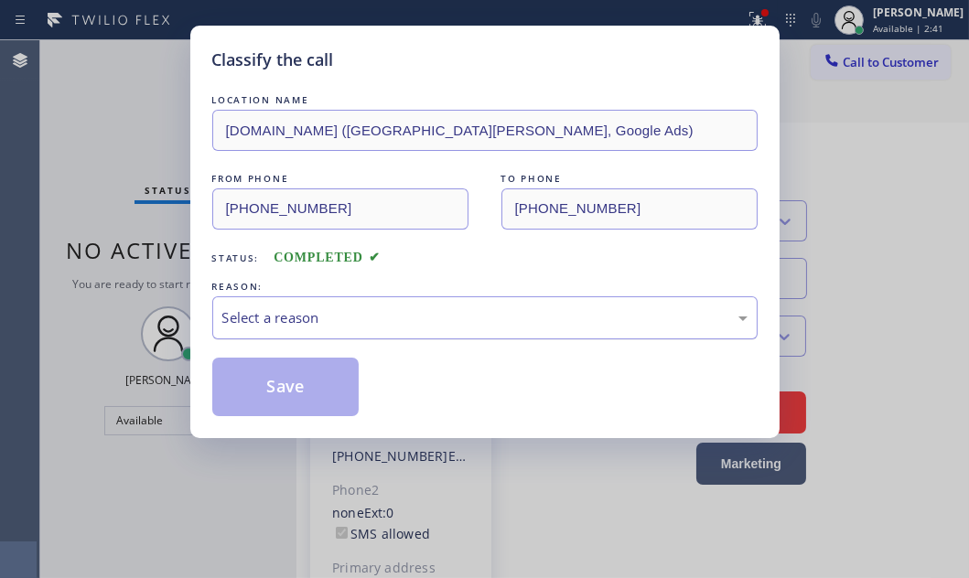
click at [411, 318] on div "Select a reason" at bounding box center [484, 317] width 525 height 21
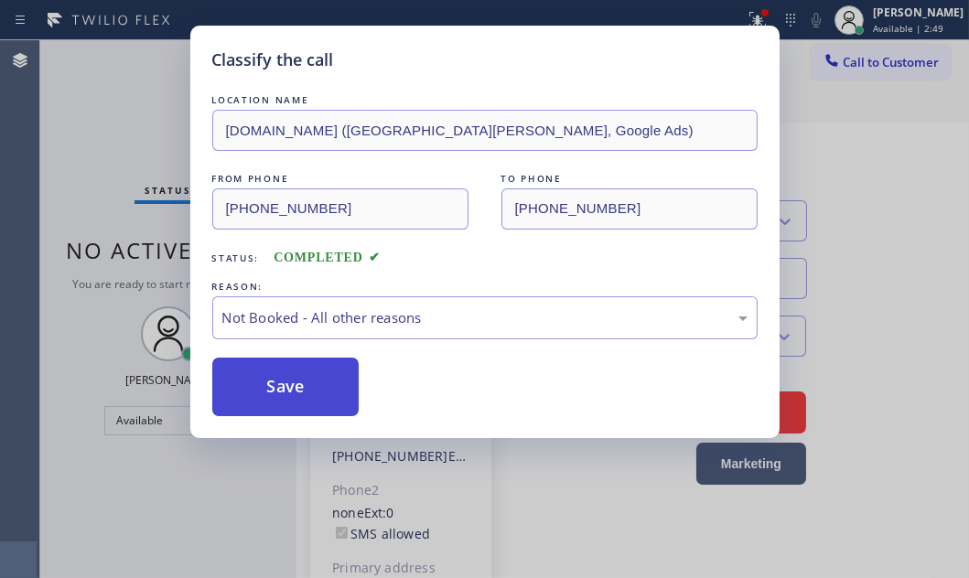
click at [309, 385] on button "Save" at bounding box center [285, 387] width 147 height 59
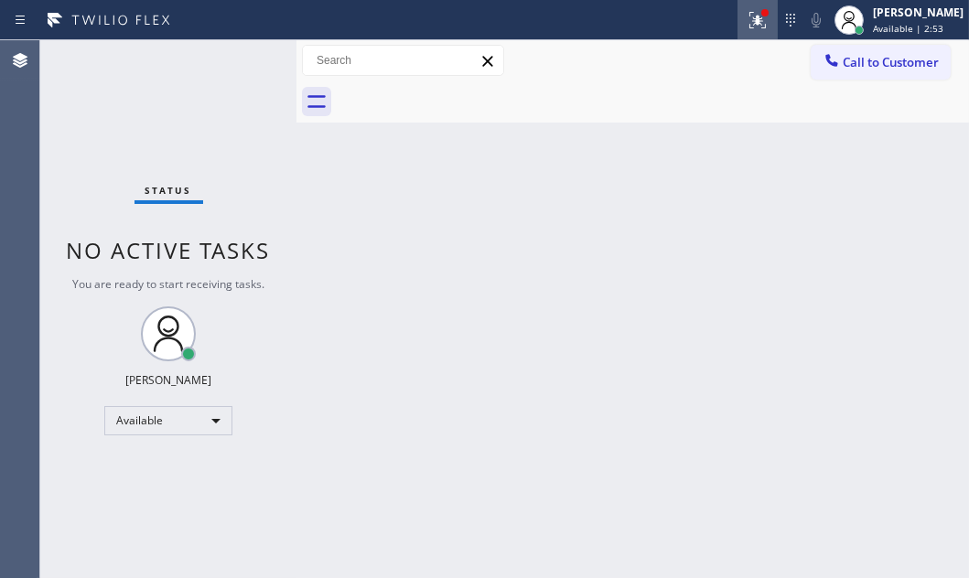
click at [749, 24] on icon at bounding box center [757, 20] width 16 height 16
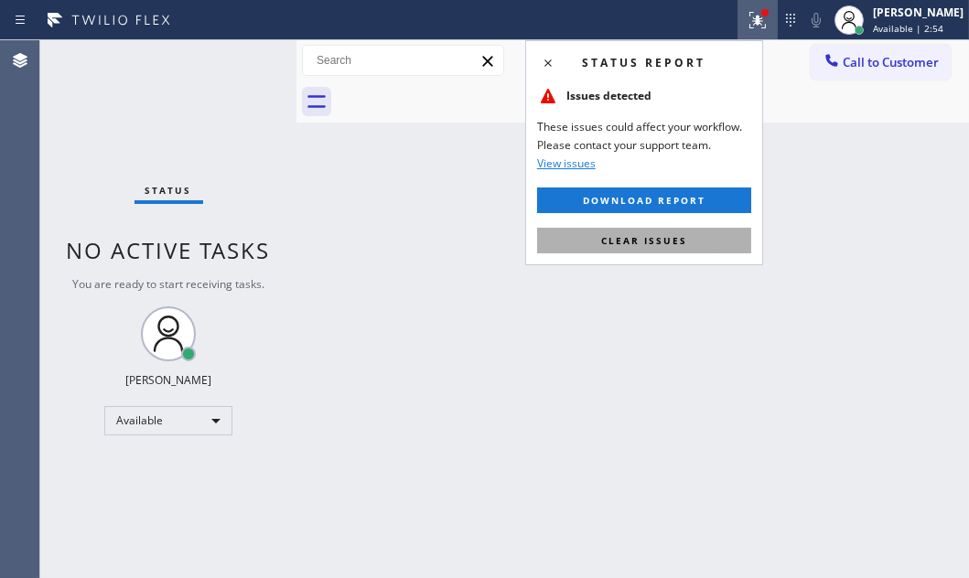
click at [674, 236] on span "Clear issues" at bounding box center [644, 240] width 86 height 13
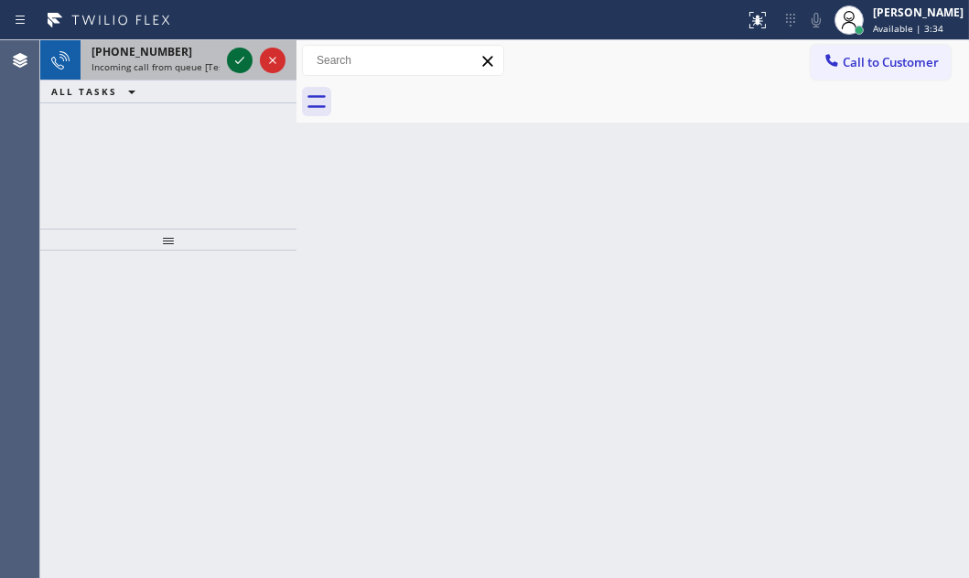
click at [236, 62] on icon at bounding box center [239, 60] width 9 height 7
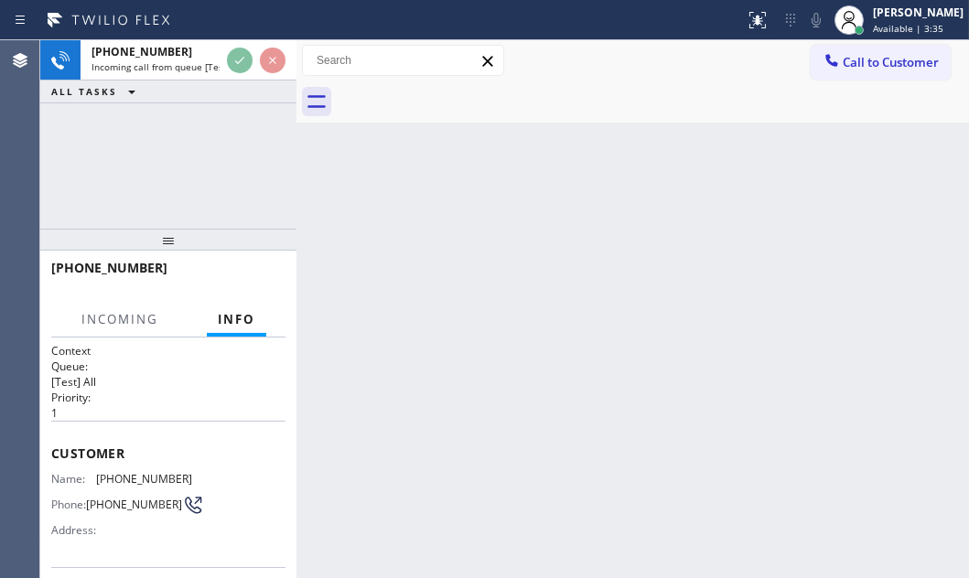
scroll to position [249, 0]
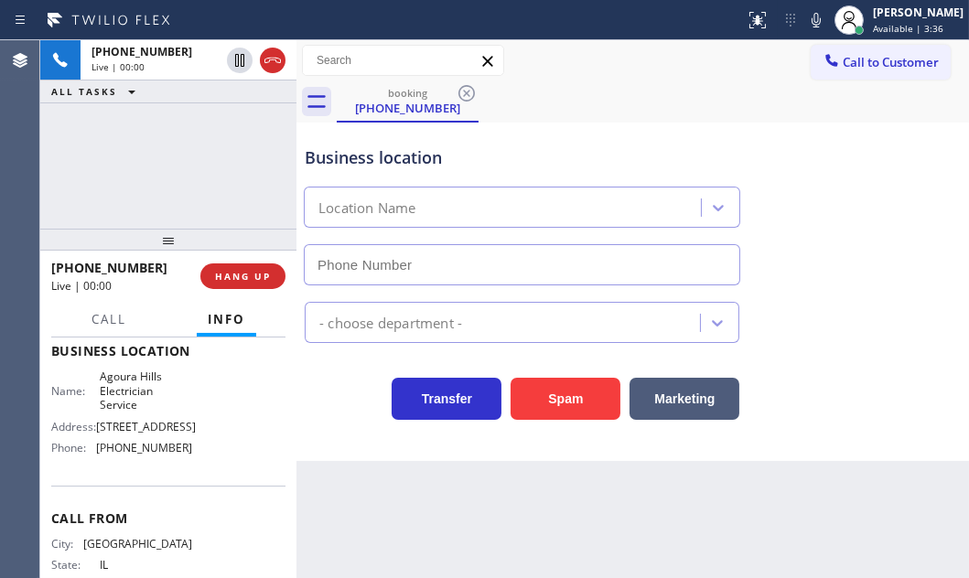
type input "[PHONE_NUMBER]"
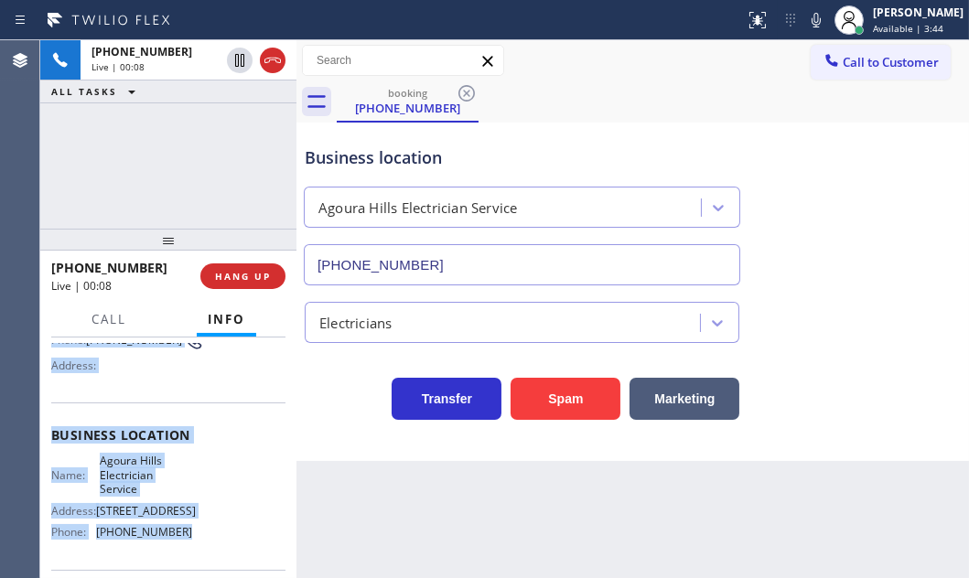
scroll to position [166, 0]
drag, startPoint x: 64, startPoint y: 459, endPoint x: 195, endPoint y: 544, distance: 156.0
click at [195, 544] on div "Context Queue: [Test] All Priority: 1 Customer Name: [PHONE_NUMBER] Phone: [PHO…" at bounding box center [168, 458] width 256 height 240
click at [251, 282] on span "HANG UP" at bounding box center [243, 276] width 56 height 13
click at [241, 279] on span "HANG UP" at bounding box center [243, 276] width 56 height 13
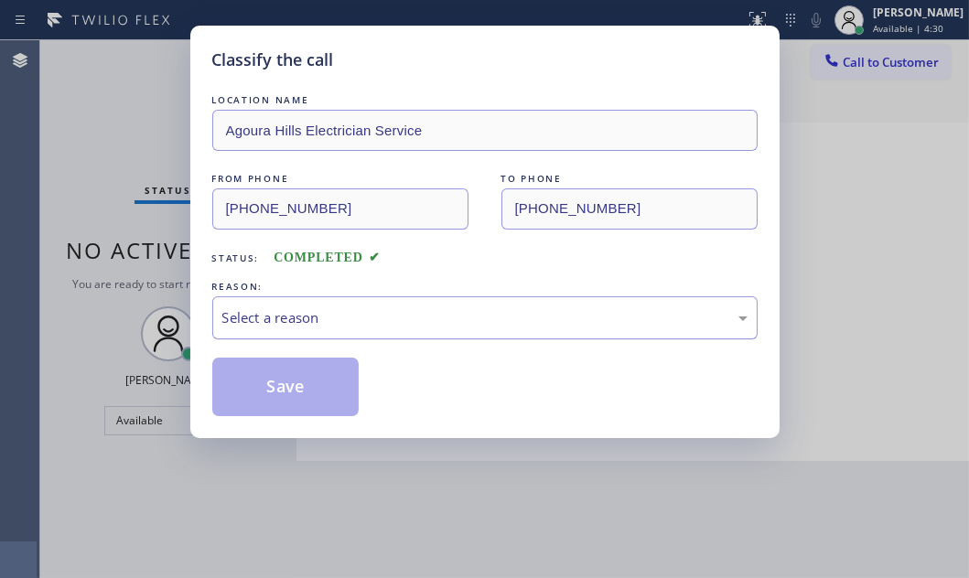
click at [382, 316] on div "Select a reason" at bounding box center [484, 317] width 525 height 21
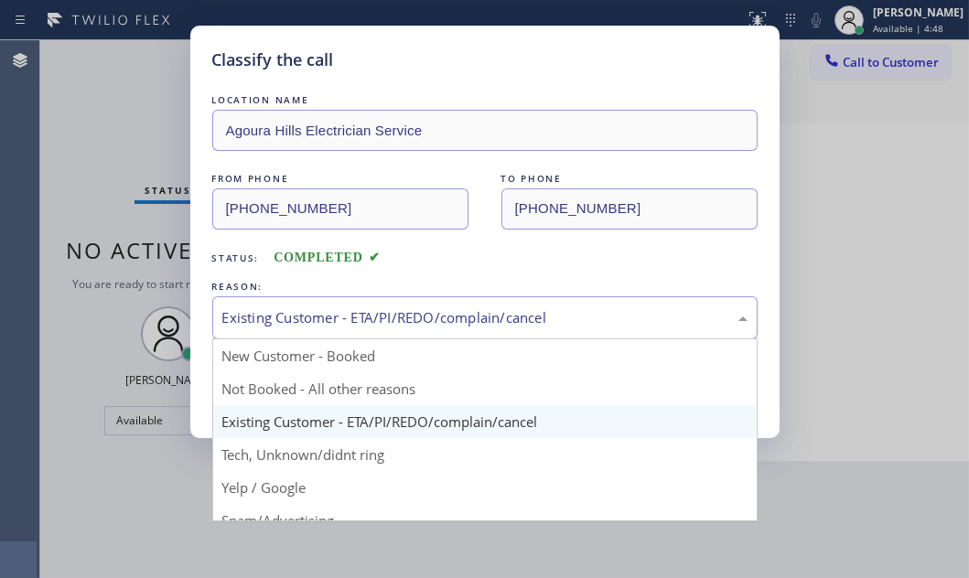
click at [363, 307] on div "Existing Customer - ETA/PI/REDO/complain/cancel" at bounding box center [484, 317] width 525 height 21
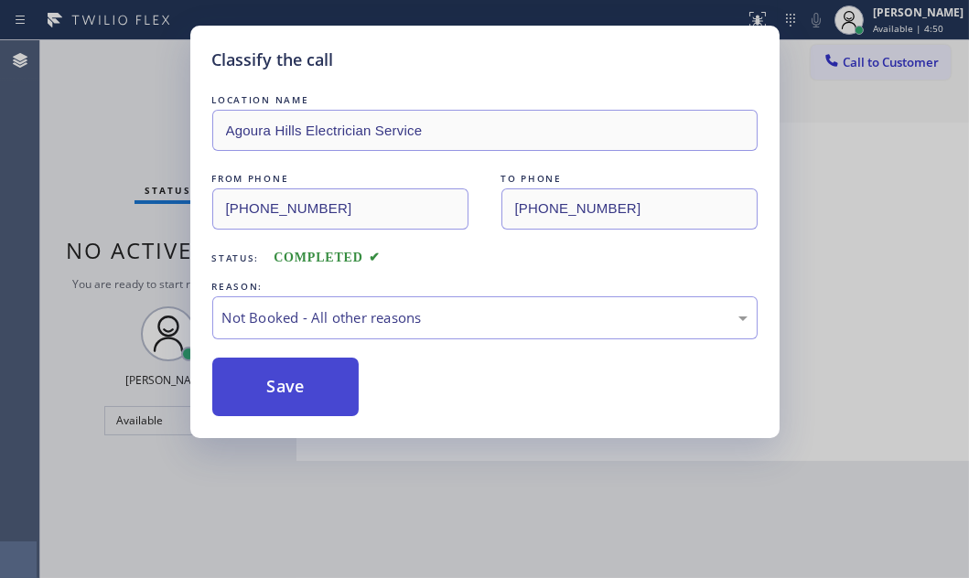
click at [246, 384] on button "Save" at bounding box center [285, 387] width 147 height 59
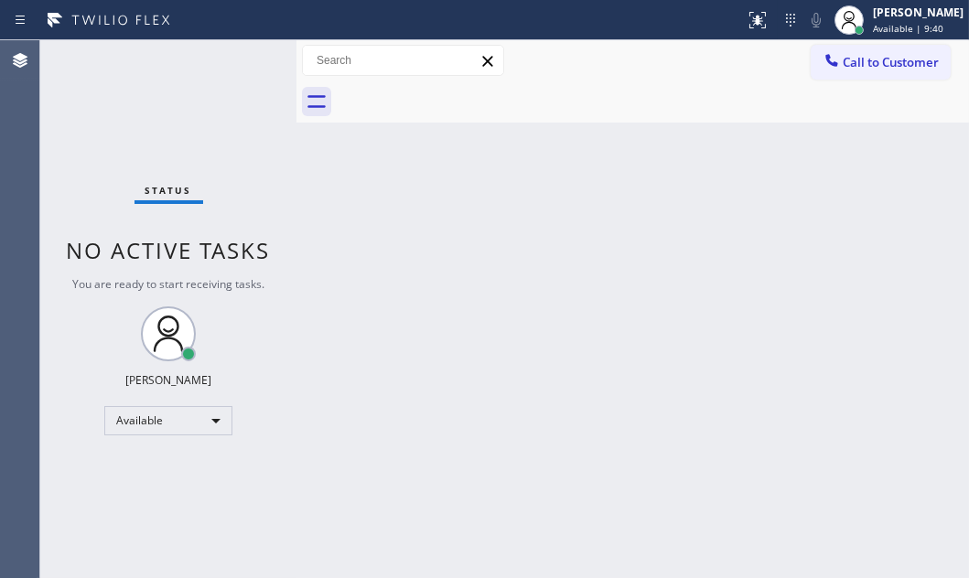
click at [255, 72] on div "Status No active tasks You are ready to start receiving tasks. [PERSON_NAME] Av…" at bounding box center [168, 309] width 256 height 538
click at [246, 59] on div "Status No active tasks You are ready to start receiving tasks. [PERSON_NAME] Av…" at bounding box center [168, 309] width 256 height 538
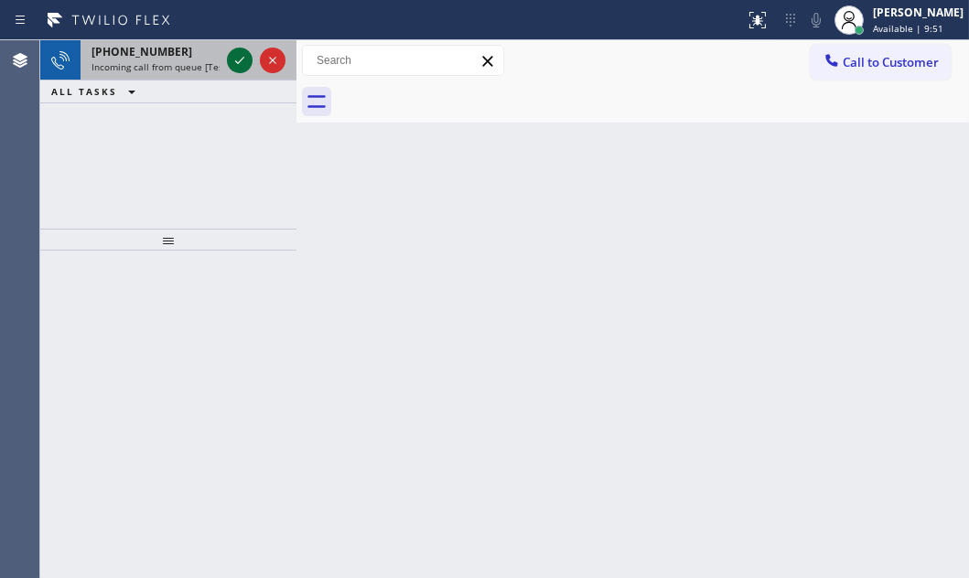
click at [235, 54] on icon at bounding box center [240, 60] width 22 height 22
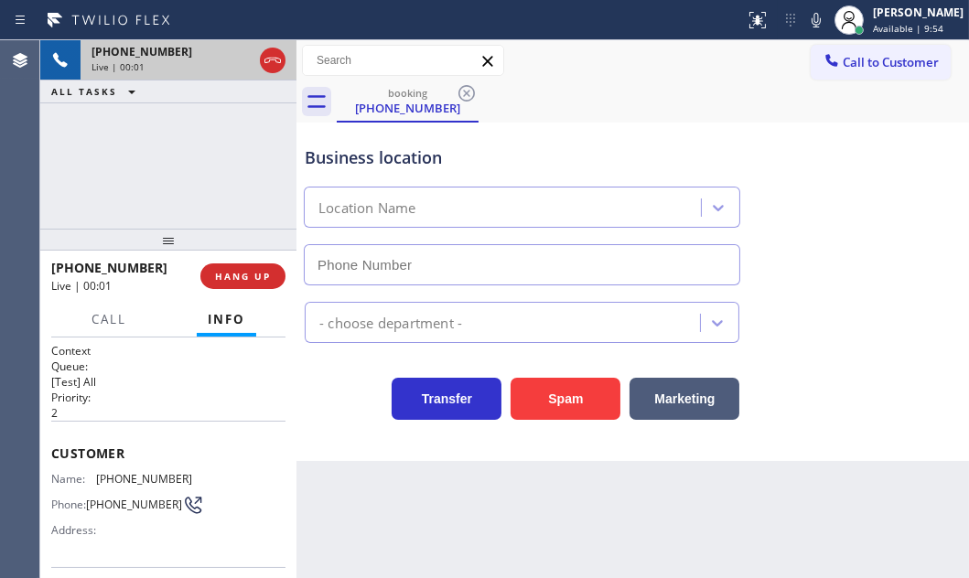
type input "[PHONE_NUMBER]"
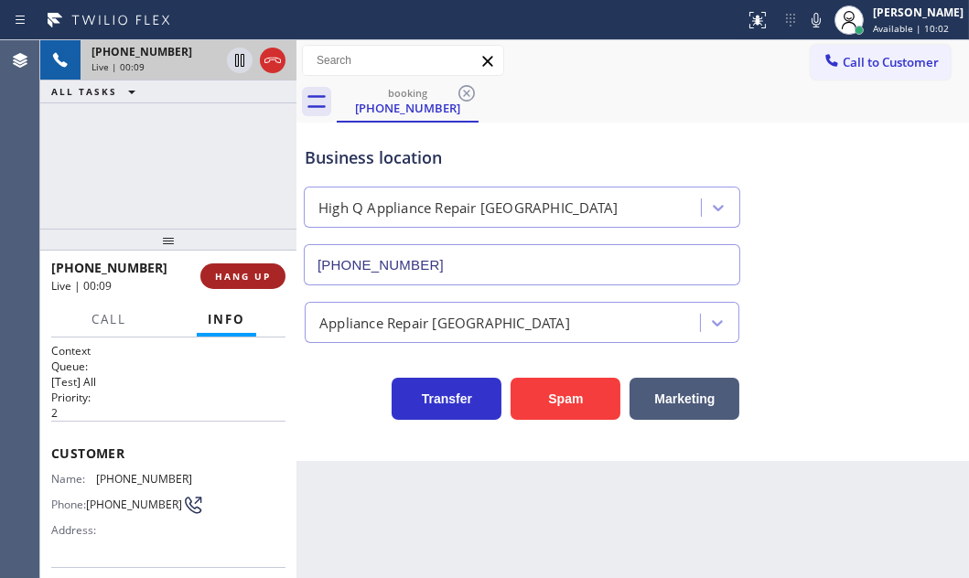
click at [254, 278] on span "HANG UP" at bounding box center [243, 276] width 56 height 13
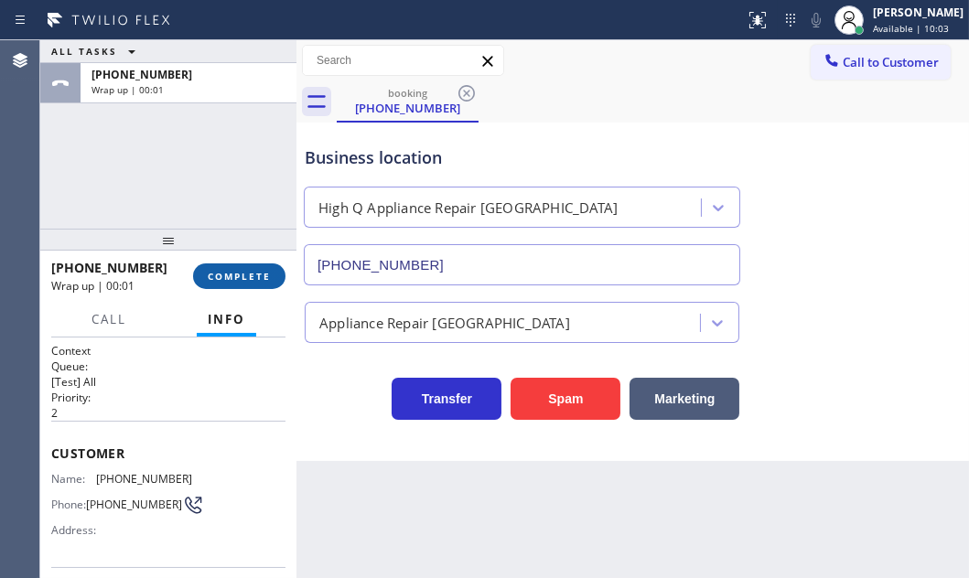
click at [252, 276] on span "COMPLETE" at bounding box center [239, 276] width 63 height 13
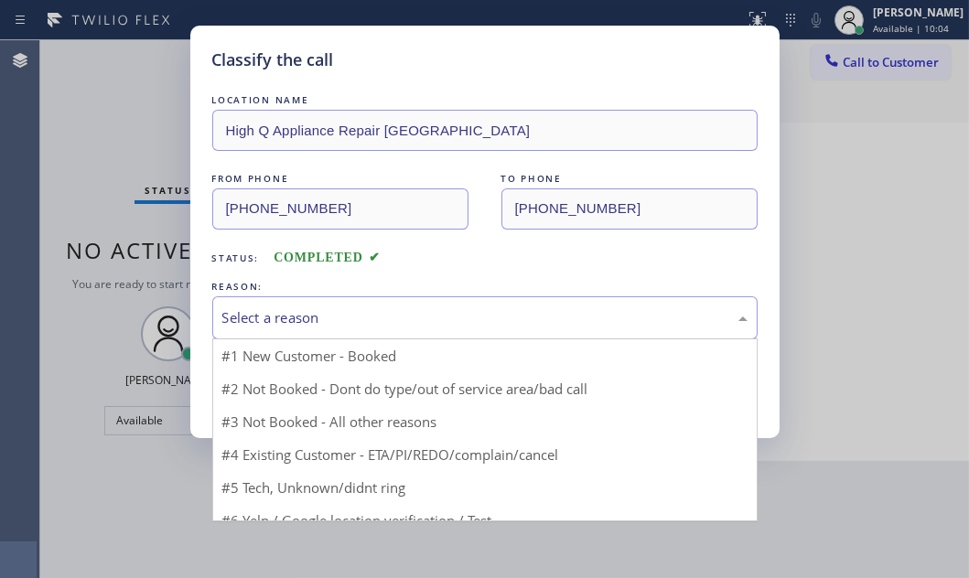
click at [375, 307] on div "Select a reason" at bounding box center [484, 317] width 525 height 21
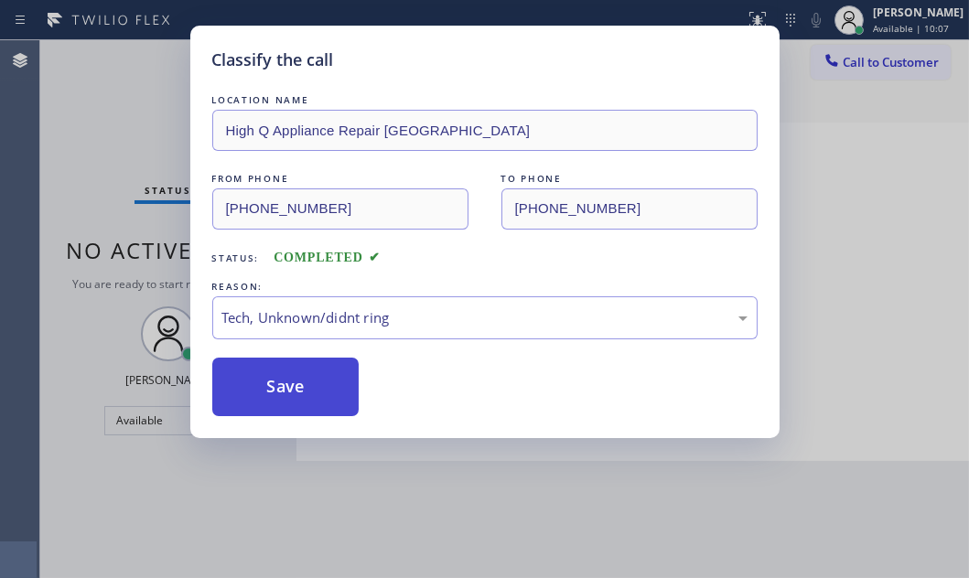
click at [301, 379] on button "Save" at bounding box center [285, 387] width 147 height 59
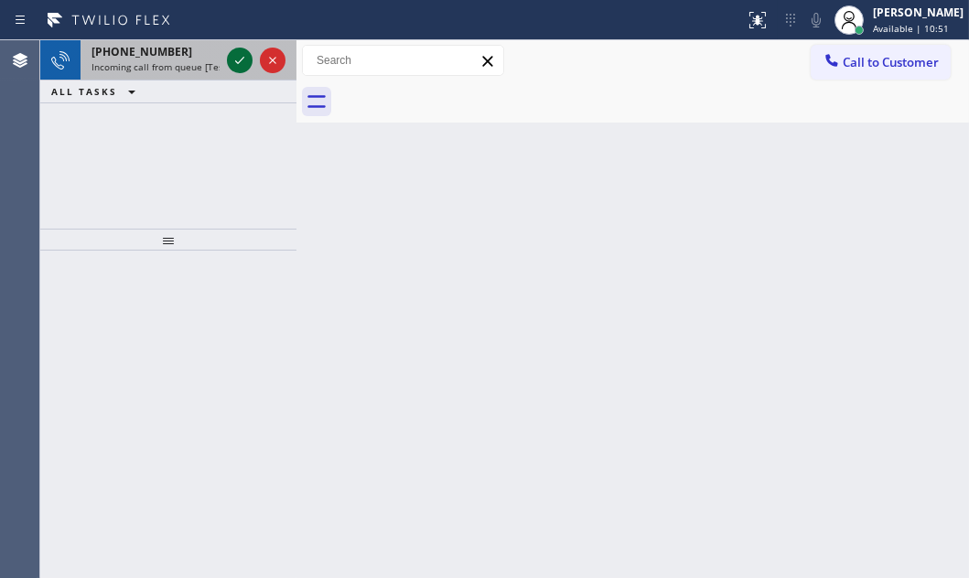
click at [236, 51] on icon at bounding box center [240, 60] width 22 height 22
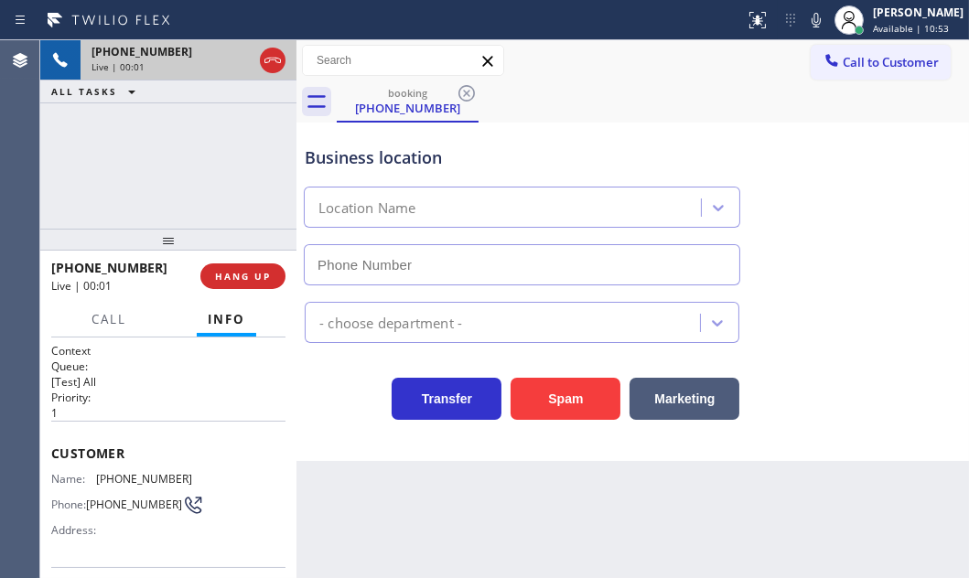
type input "[PHONE_NUMBER]"
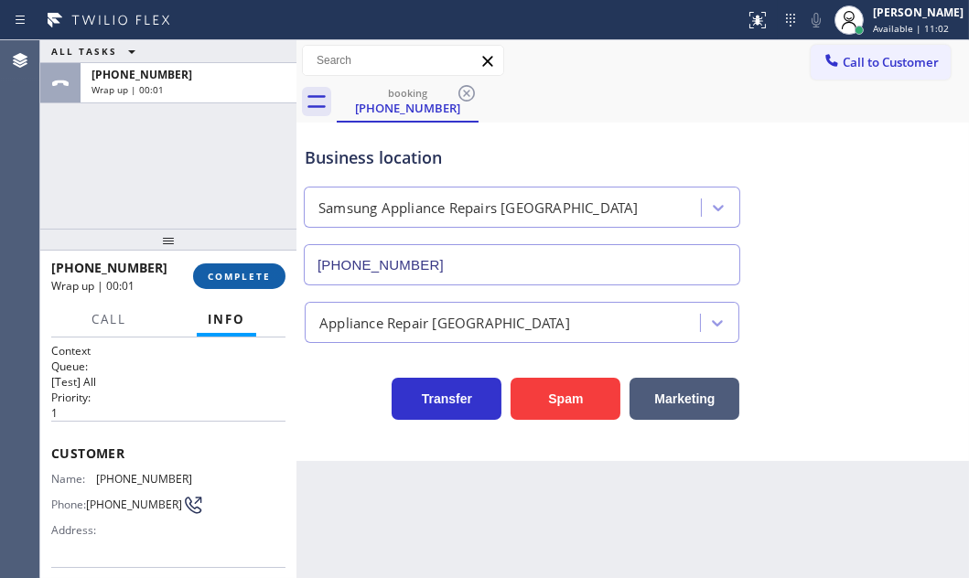
click at [251, 280] on span "COMPLETE" at bounding box center [239, 276] width 63 height 13
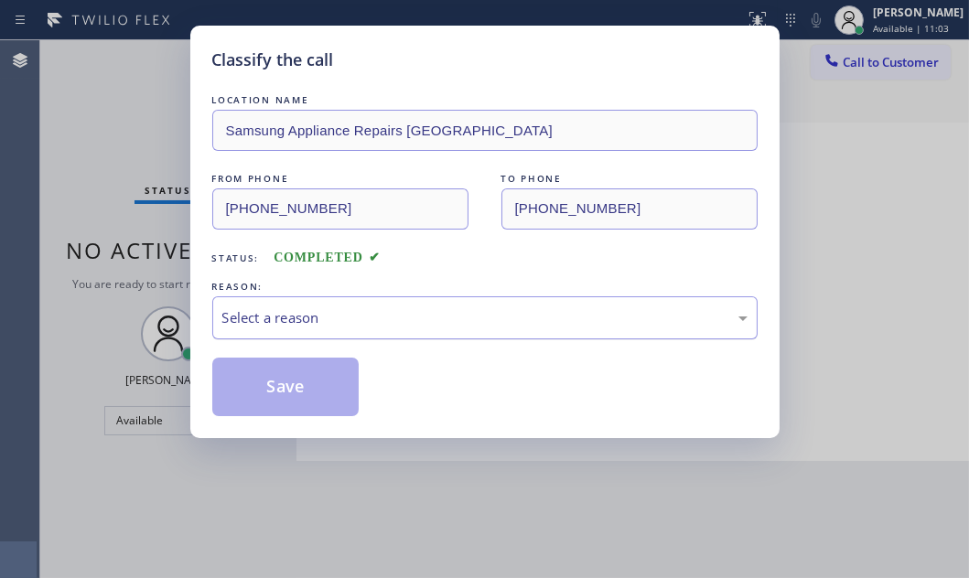
click at [504, 311] on div "Select a reason" at bounding box center [484, 317] width 525 height 21
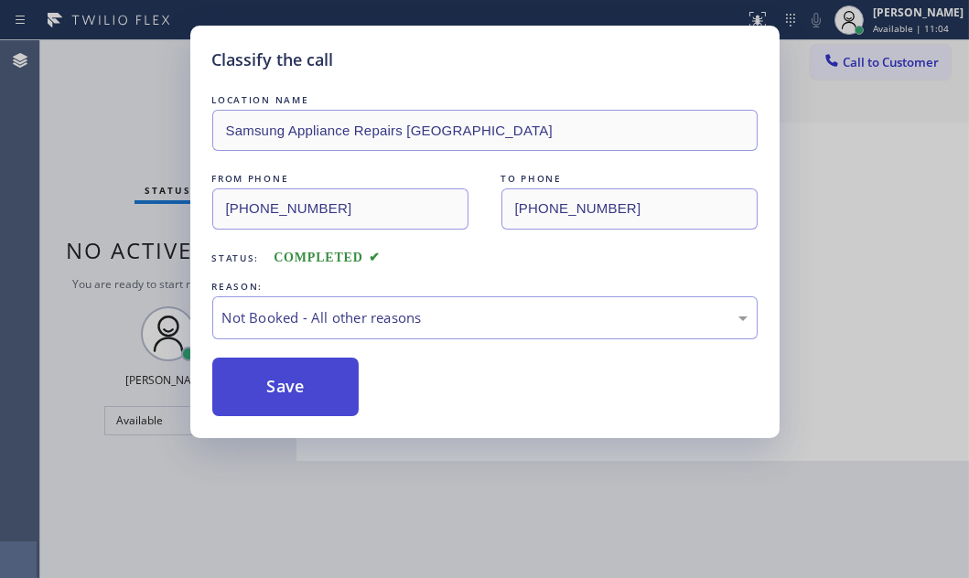
click at [289, 380] on button "Save" at bounding box center [285, 387] width 147 height 59
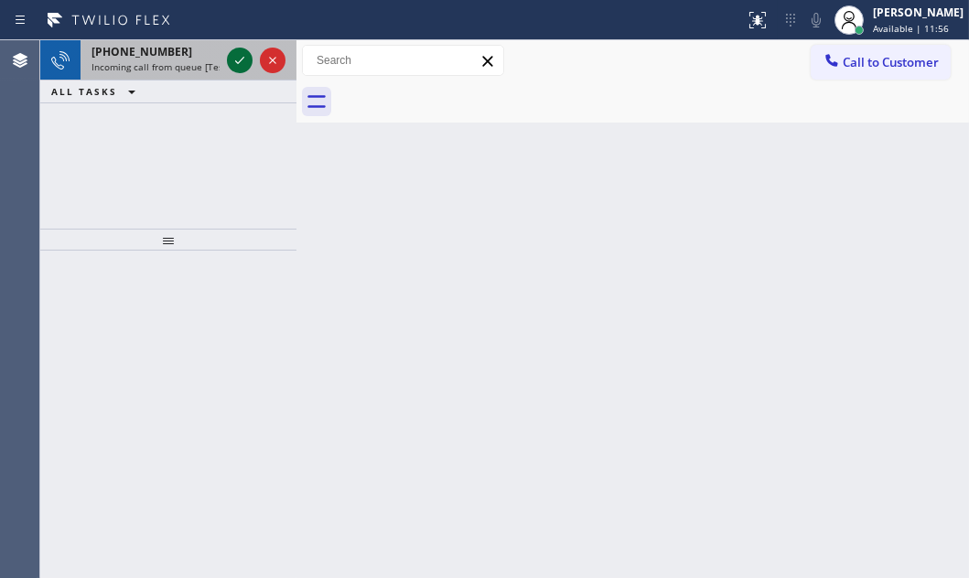
click at [234, 63] on icon at bounding box center [240, 60] width 22 height 22
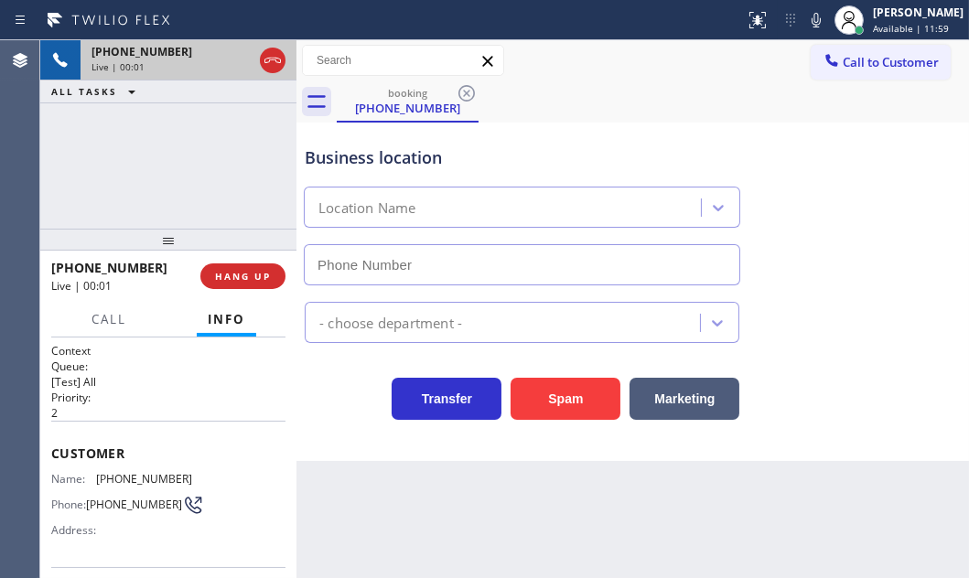
type input "[PHONE_NUMBER]"
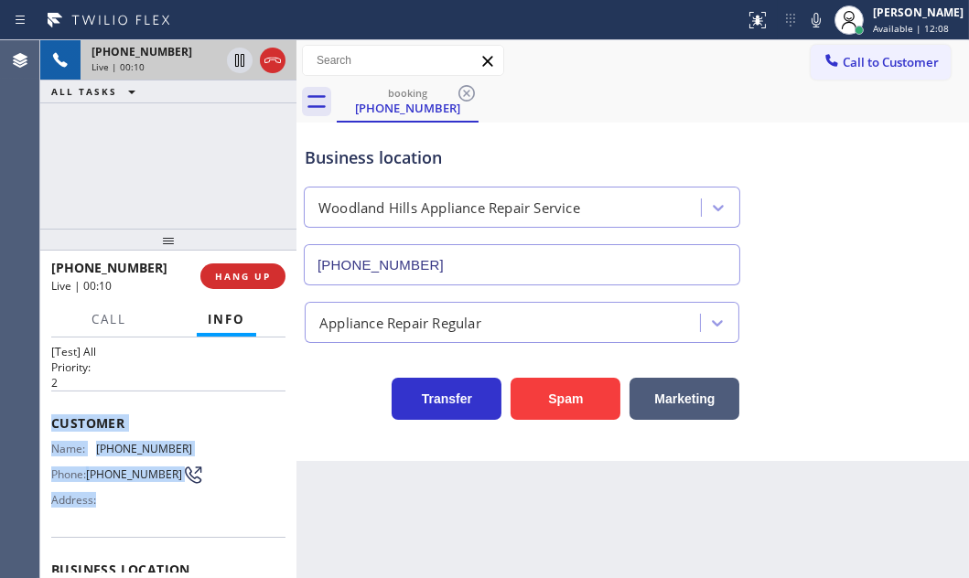
scroll to position [166, 0]
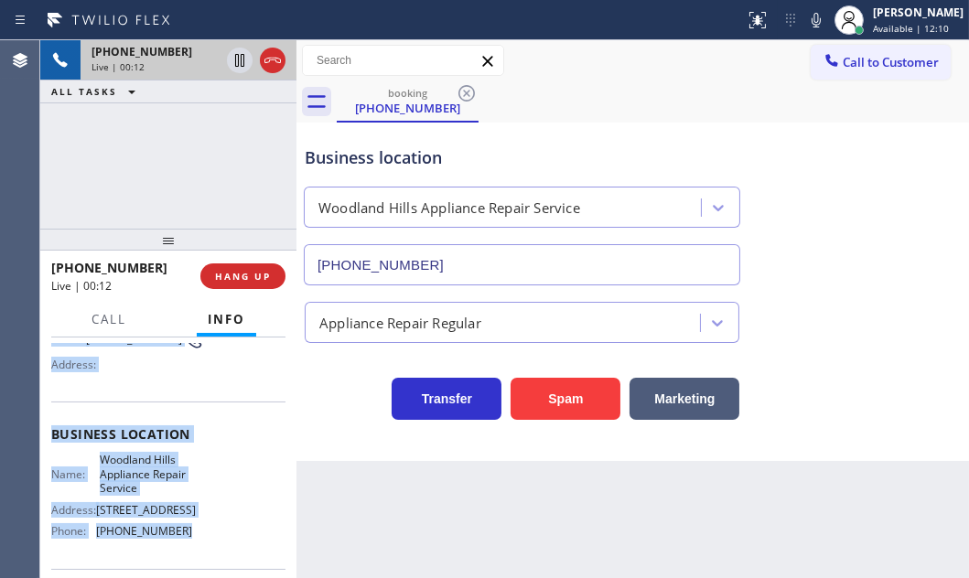
drag, startPoint x: 49, startPoint y: 441, endPoint x: 194, endPoint y: 540, distance: 175.0
click at [194, 540] on div "Context Queue: [Test] All Priority: 2 Customer Name: [PHONE_NUMBER] Phone: [PHO…" at bounding box center [168, 458] width 256 height 240
click at [222, 275] on span "HANG UP" at bounding box center [243, 276] width 56 height 13
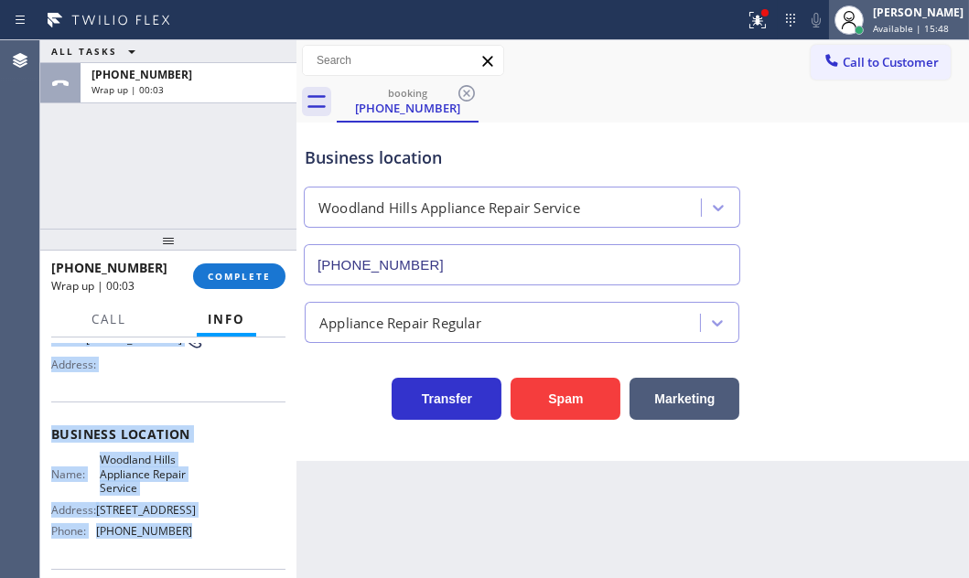
click at [873, 11] on div "[PERSON_NAME]" at bounding box center [918, 13] width 91 height 16
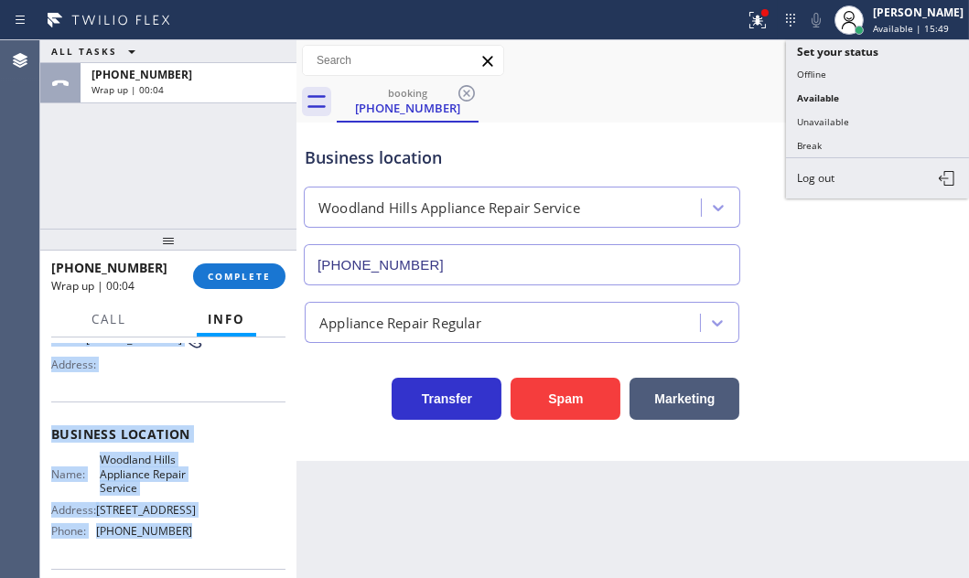
drag, startPoint x: 842, startPoint y: 143, endPoint x: 949, endPoint y: 182, distance: 114.0
click at [850, 144] on button "Break" at bounding box center [877, 146] width 183 height 24
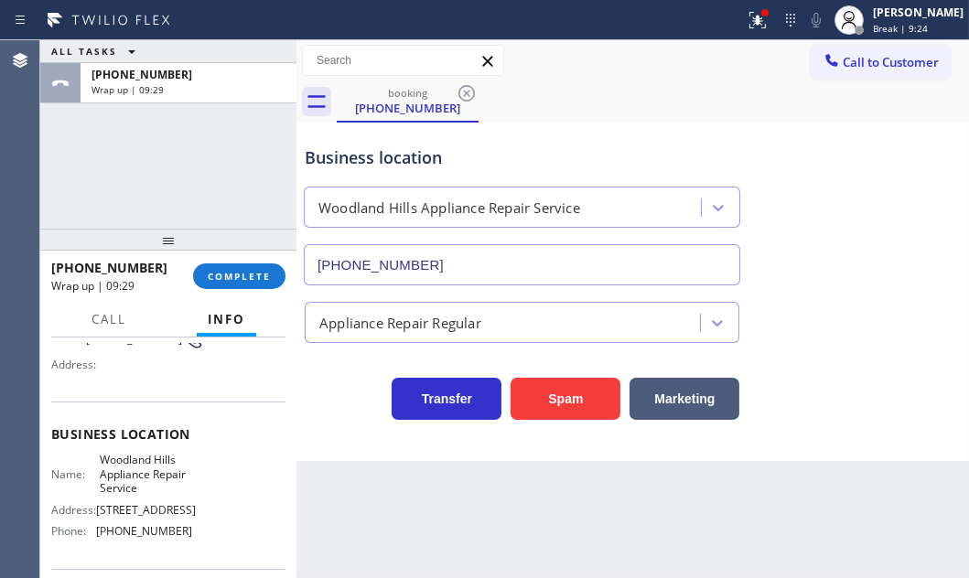
drag, startPoint x: 162, startPoint y: 143, endPoint x: 192, endPoint y: 166, distance: 37.9
click at [163, 143] on div "ALL TASKS ALL TASKS ACTIVE TASKS TASKS IN WRAP UP [PHONE_NUMBER] Wrap up | 09:29" at bounding box center [168, 134] width 256 height 188
click at [259, 273] on span "COMPLETE" at bounding box center [239, 276] width 63 height 13
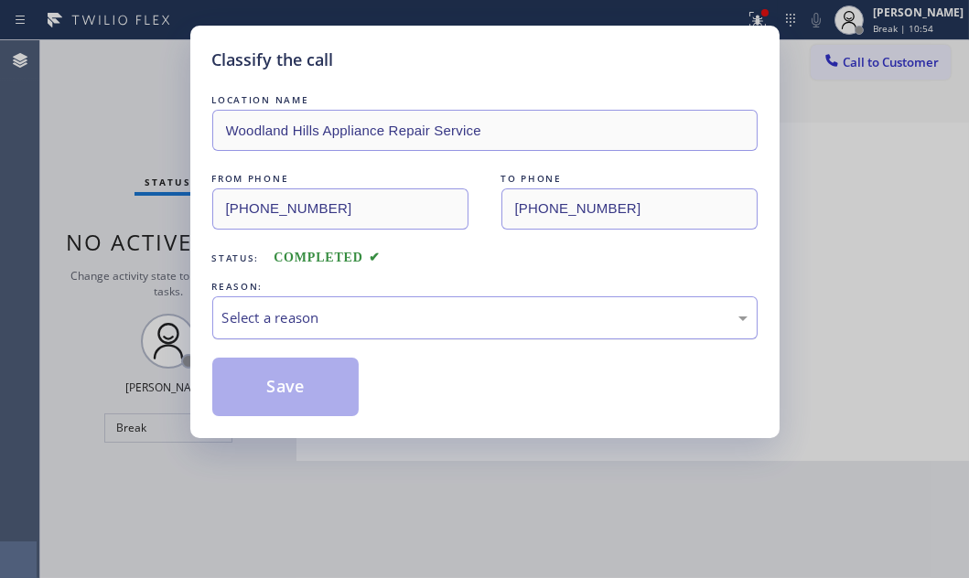
click at [533, 316] on div "Select a reason" at bounding box center [484, 317] width 525 height 21
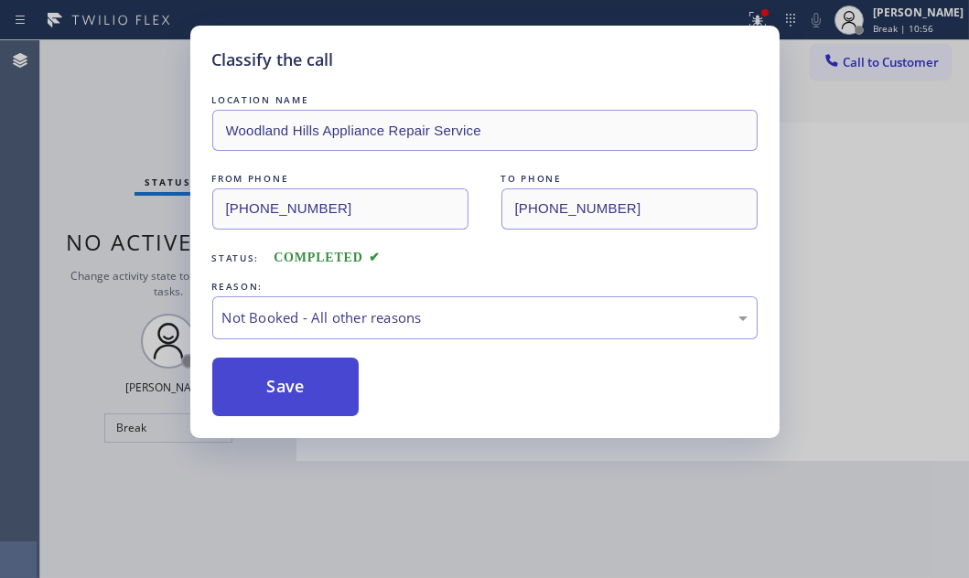
drag, startPoint x: 303, startPoint y: 392, endPoint x: 281, endPoint y: 393, distance: 22.0
click at [281, 393] on button "Save" at bounding box center [285, 387] width 147 height 59
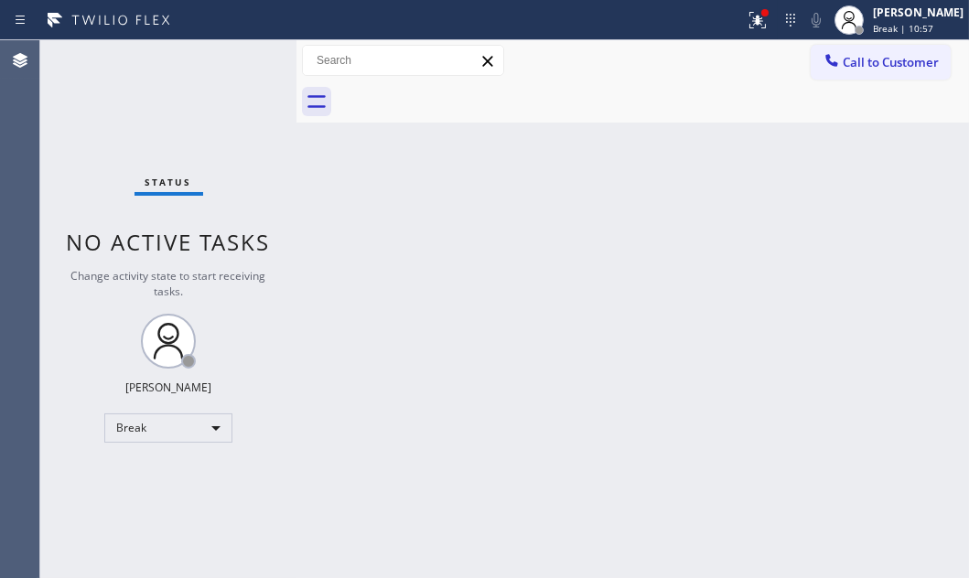
click at [843, 220] on div "Back to Dashboard Change Sender ID Customers Technicians Select a contact Outbo…" at bounding box center [632, 309] width 672 height 538
click at [736, 322] on div "Back to Dashboard Change Sender ID Customers Technicians Select a contact Outbo…" at bounding box center [632, 309] width 672 height 538
click at [228, 149] on div "Status No active tasks Change activity state to start receiving tasks. [PERSON_…" at bounding box center [168, 309] width 256 height 538
click at [209, 423] on div "Break" at bounding box center [168, 427] width 128 height 29
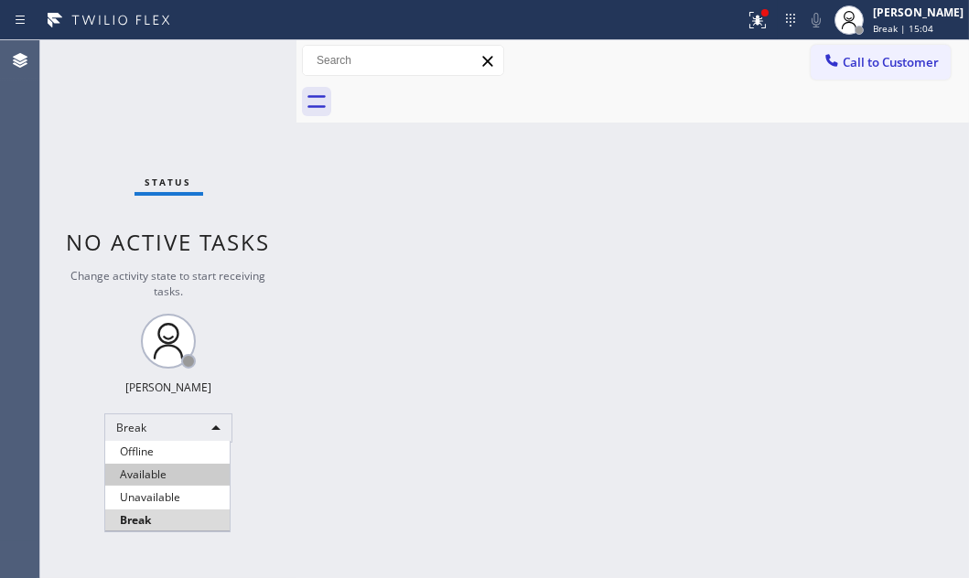
click at [169, 470] on li "Available" at bounding box center [167, 475] width 124 height 22
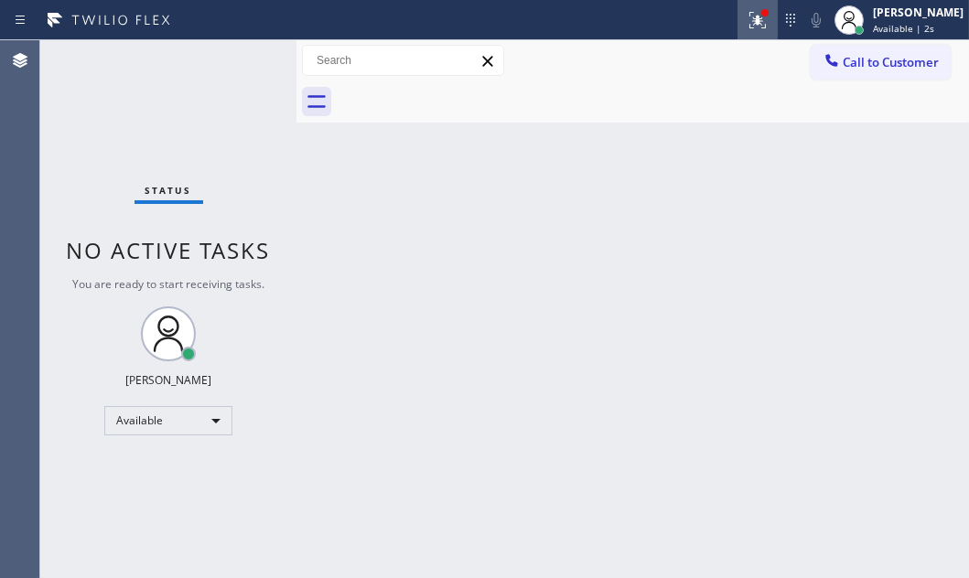
click at [749, 21] on icon at bounding box center [754, 18] width 11 height 13
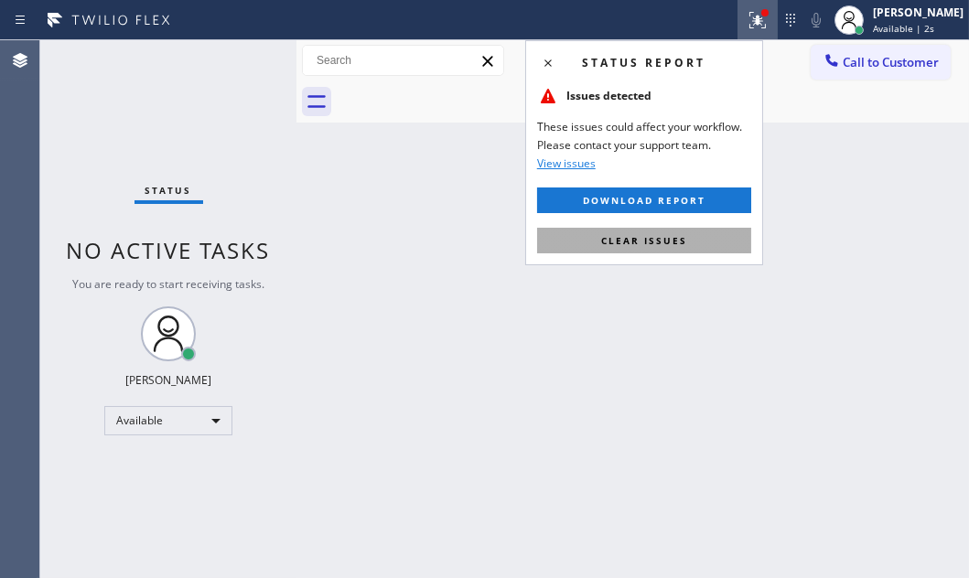
click at [661, 236] on span "Clear issues" at bounding box center [644, 240] width 86 height 13
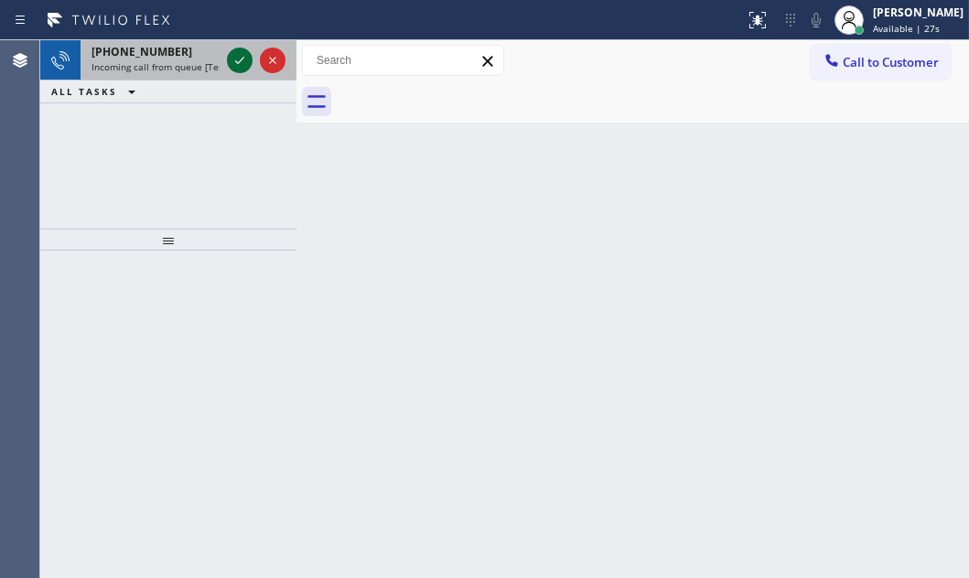
click at [233, 64] on icon at bounding box center [240, 60] width 22 height 22
click at [240, 64] on icon at bounding box center [240, 60] width 22 height 22
click at [236, 57] on icon at bounding box center [240, 60] width 22 height 22
click at [236, 50] on icon at bounding box center [240, 60] width 22 height 22
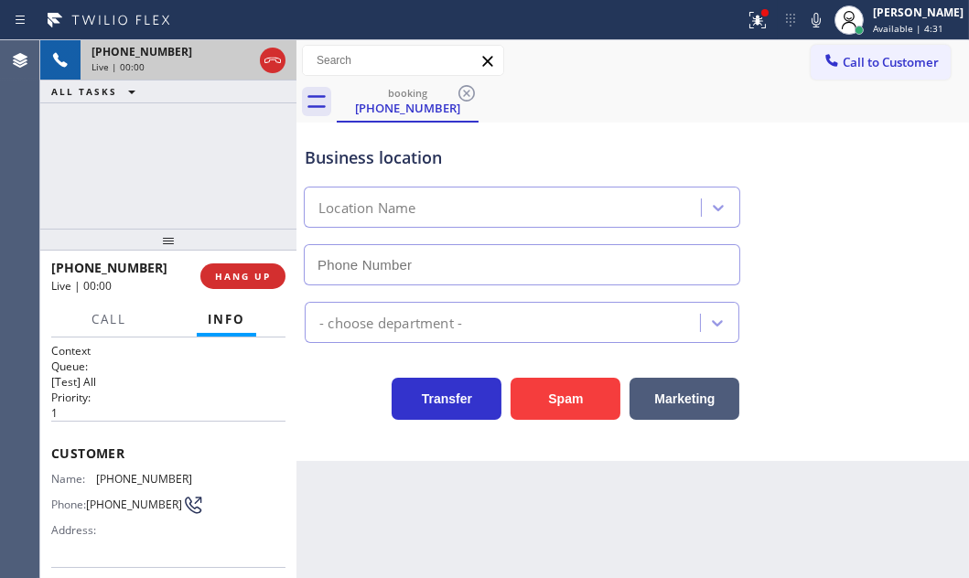
type input "[PHONE_NUMBER]"
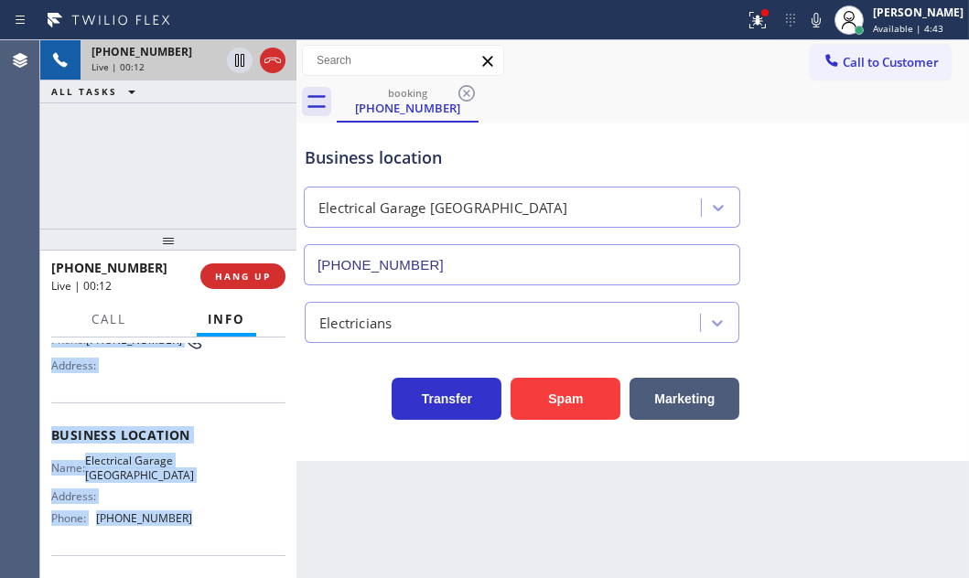
scroll to position [166, 0]
drag, startPoint x: 50, startPoint y: 447, endPoint x: 190, endPoint y: 524, distance: 159.6
click at [190, 524] on div "Context Queue: [Test] All Priority: 1 Customer Name: [PHONE_NUMBER] Phone: [PHO…" at bounding box center [168, 434] width 234 height 515
click at [248, 276] on span "HANG UP" at bounding box center [243, 276] width 56 height 13
click at [252, 278] on span "HANG UP" at bounding box center [243, 276] width 56 height 13
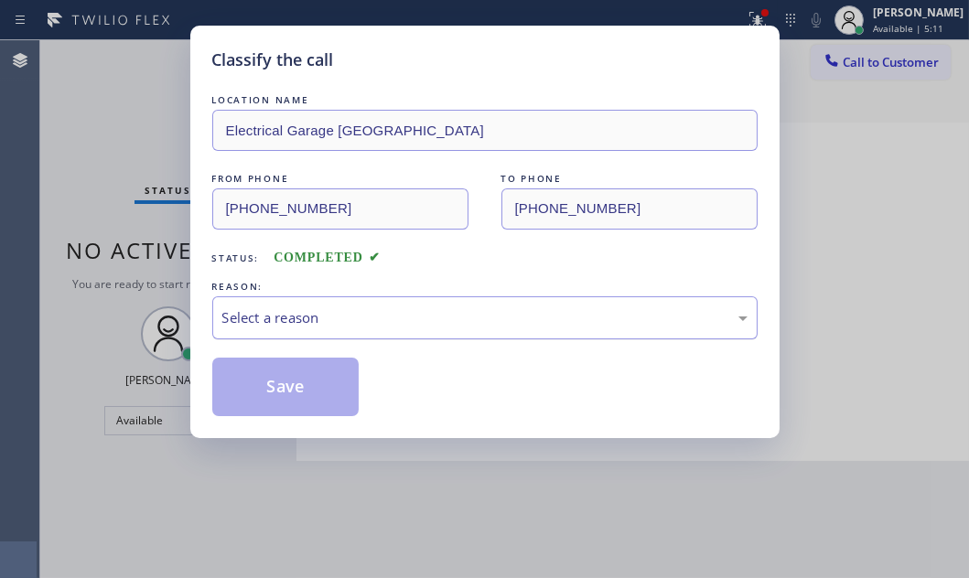
drag, startPoint x: 365, startPoint y: 311, endPoint x: 357, endPoint y: 334, distance: 24.3
click at [365, 312] on div "Select a reason" at bounding box center [484, 317] width 525 height 21
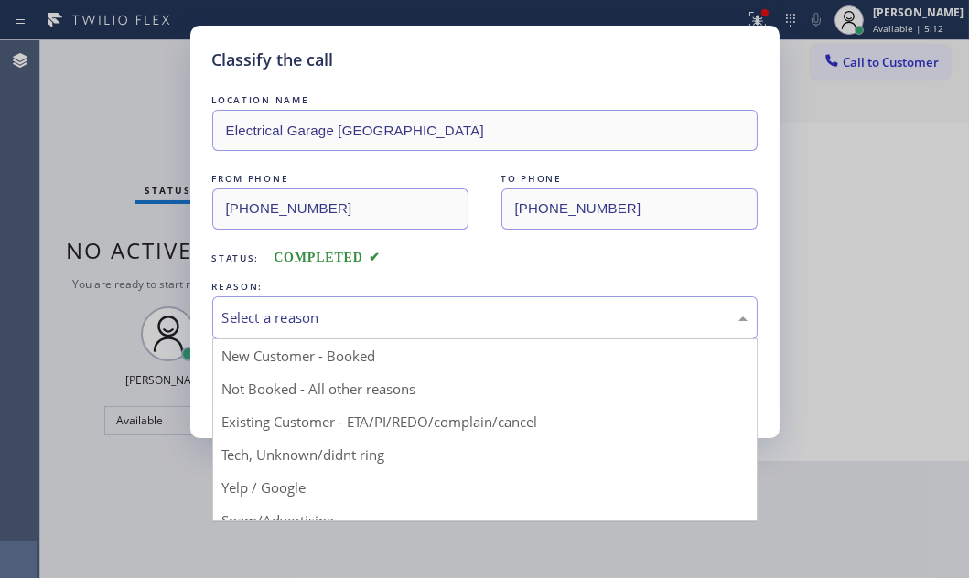
drag, startPoint x: 280, startPoint y: 384, endPoint x: 262, endPoint y: 391, distance: 19.4
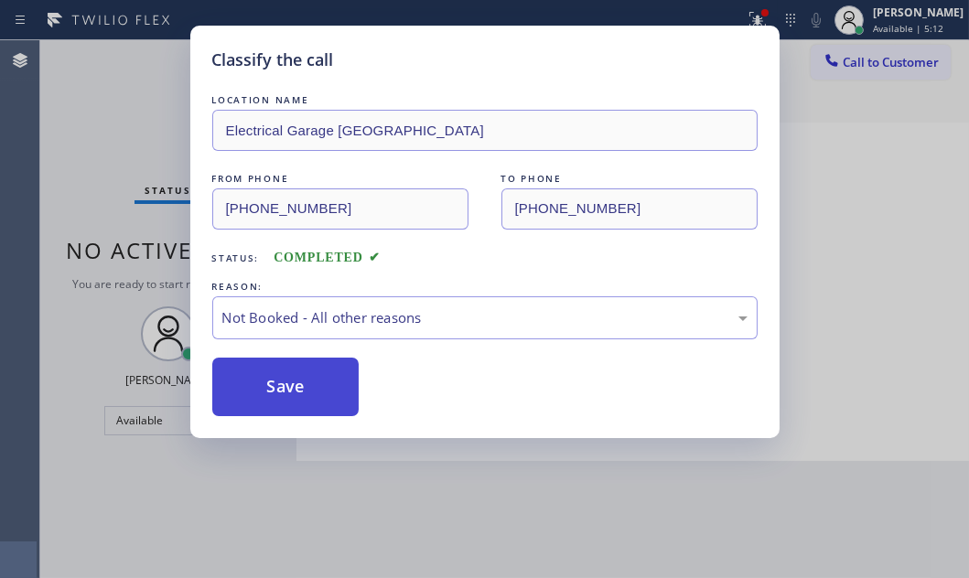
click at [262, 391] on button "Save" at bounding box center [285, 387] width 147 height 59
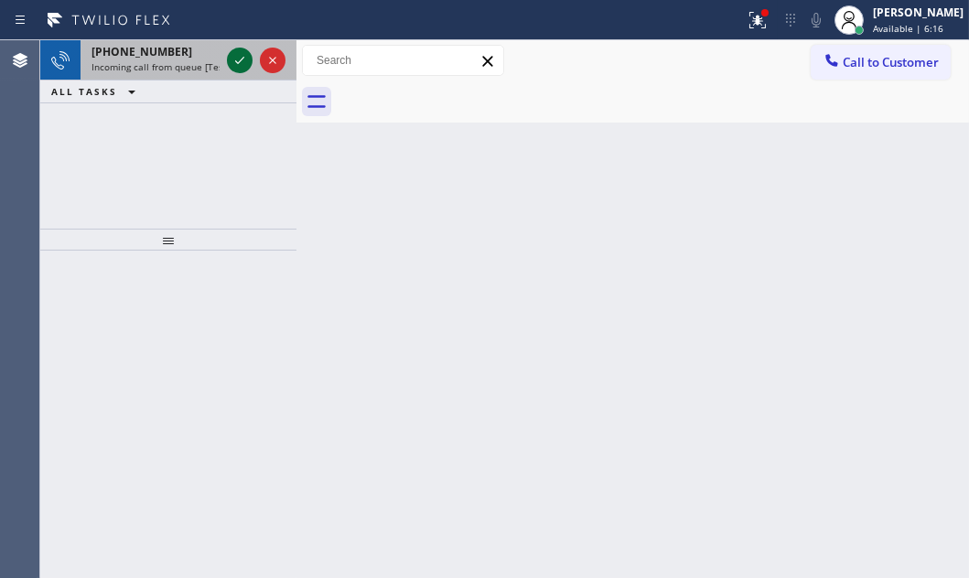
click at [229, 54] on icon at bounding box center [240, 60] width 22 height 22
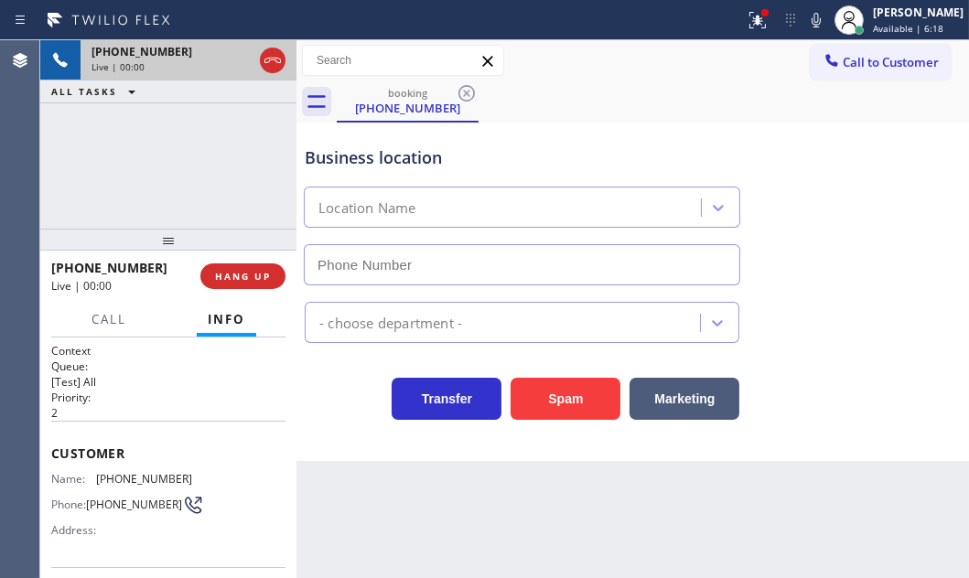
type input "[PHONE_NUMBER]"
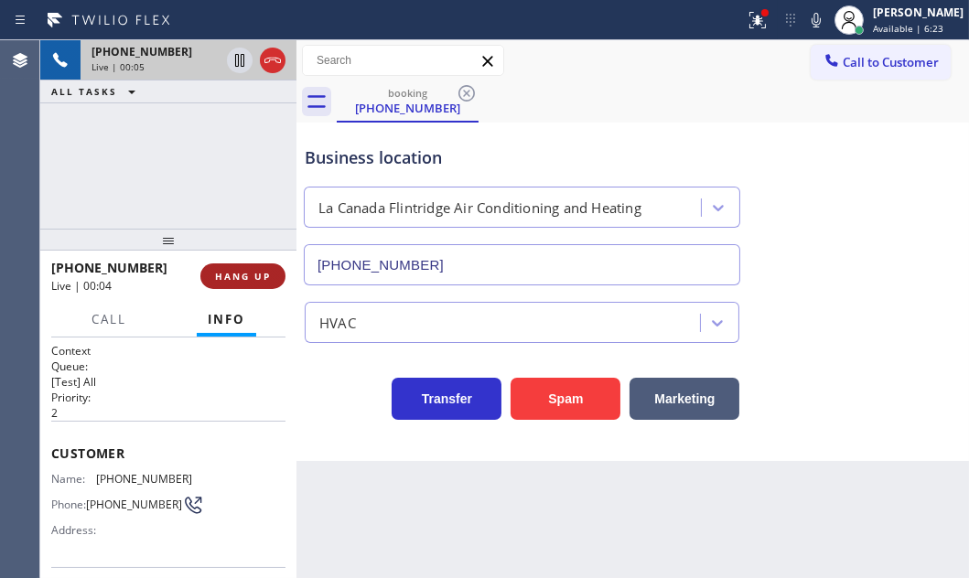
click at [250, 281] on span "HANG UP" at bounding box center [243, 276] width 56 height 13
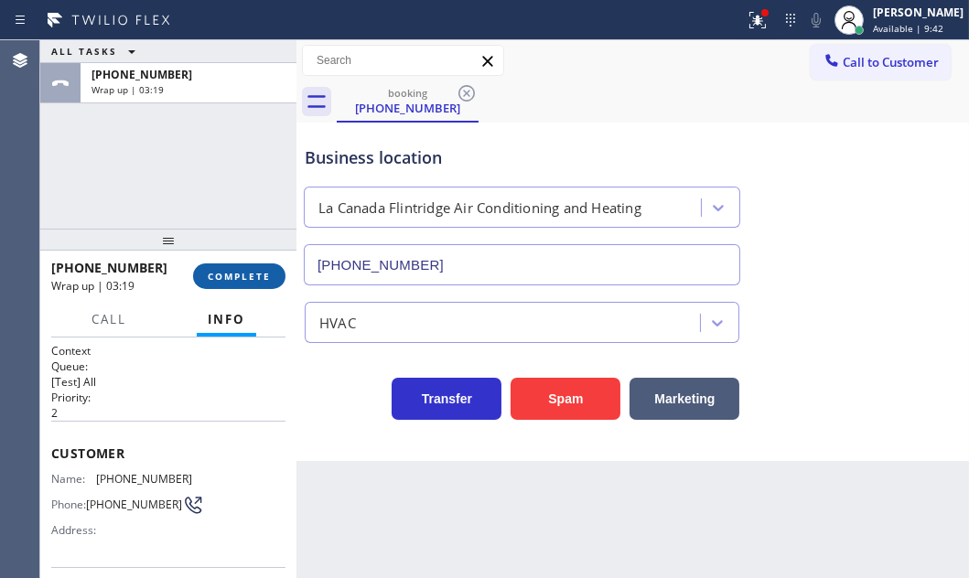
click at [237, 266] on button "COMPLETE" at bounding box center [239, 276] width 92 height 26
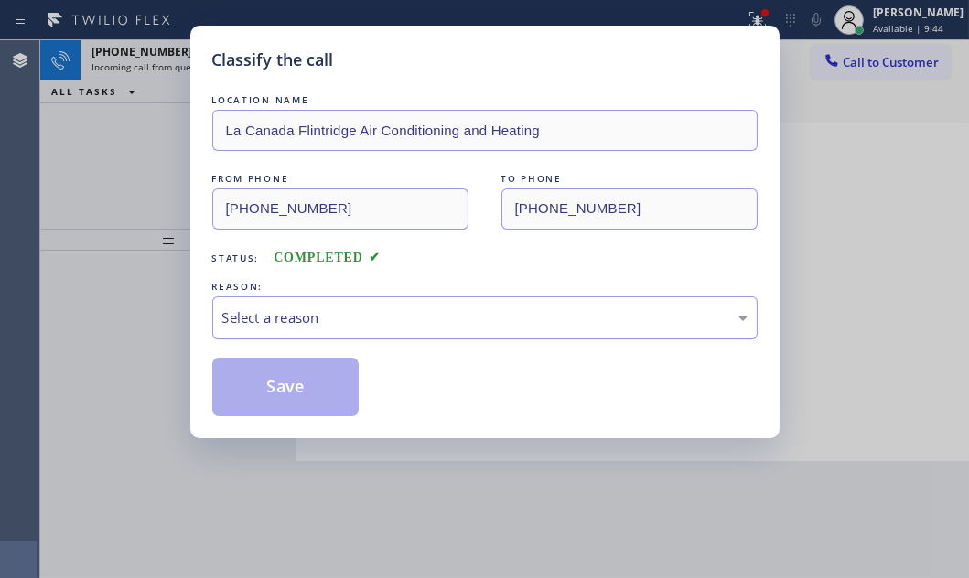
click at [398, 310] on div "Select a reason" at bounding box center [484, 317] width 525 height 21
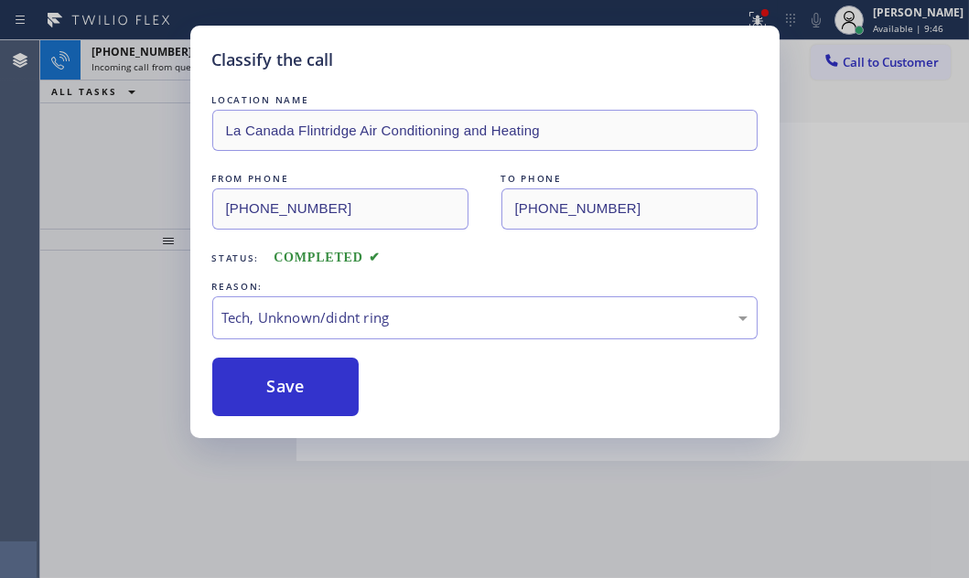
drag, startPoint x: 295, startPoint y: 457, endPoint x: 269, endPoint y: 420, distance: 45.9
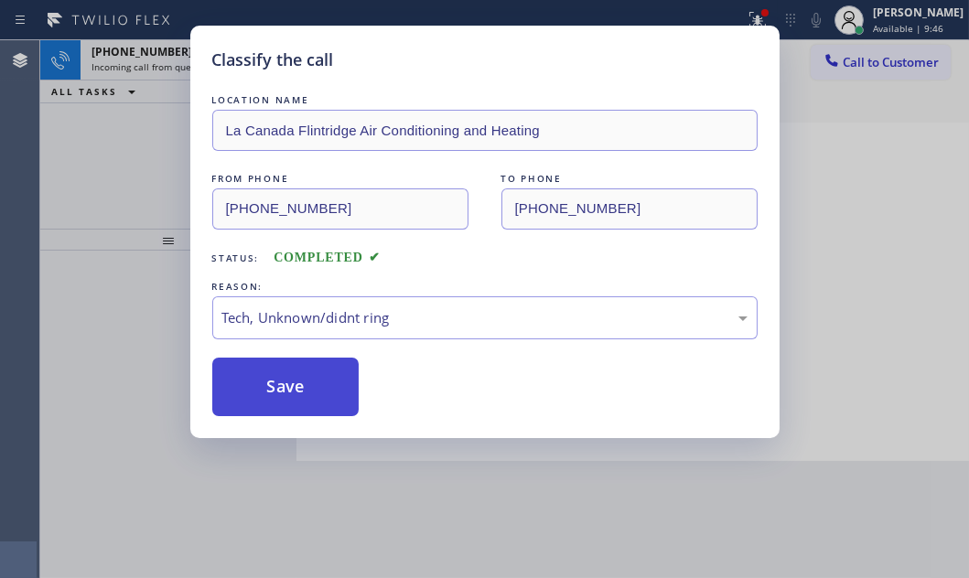
click at [263, 375] on button "Save" at bounding box center [285, 387] width 147 height 59
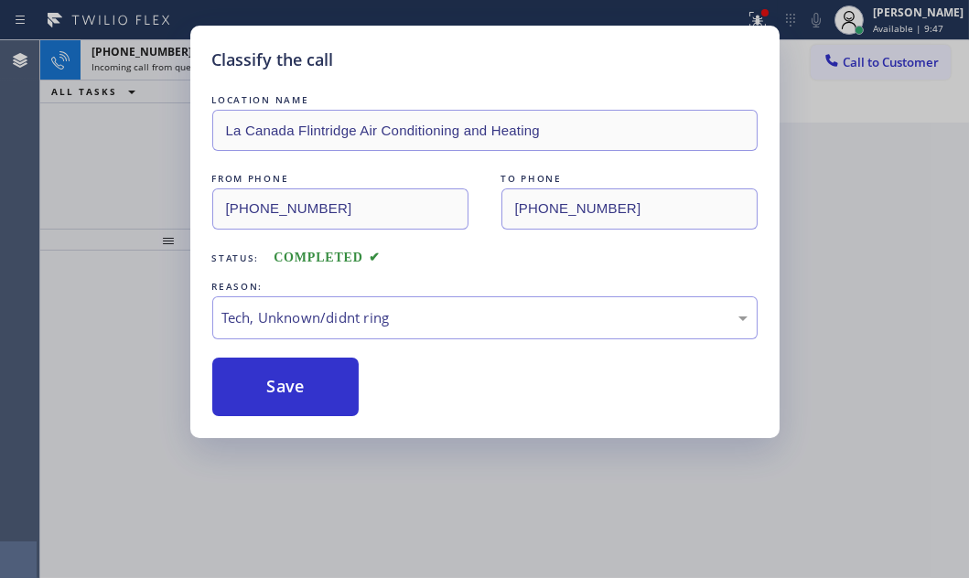
click at [146, 145] on div "Classify the call LOCATION NAME [GEOGRAPHIC_DATA] Flintridge Air Conditioning a…" at bounding box center [484, 289] width 969 height 578
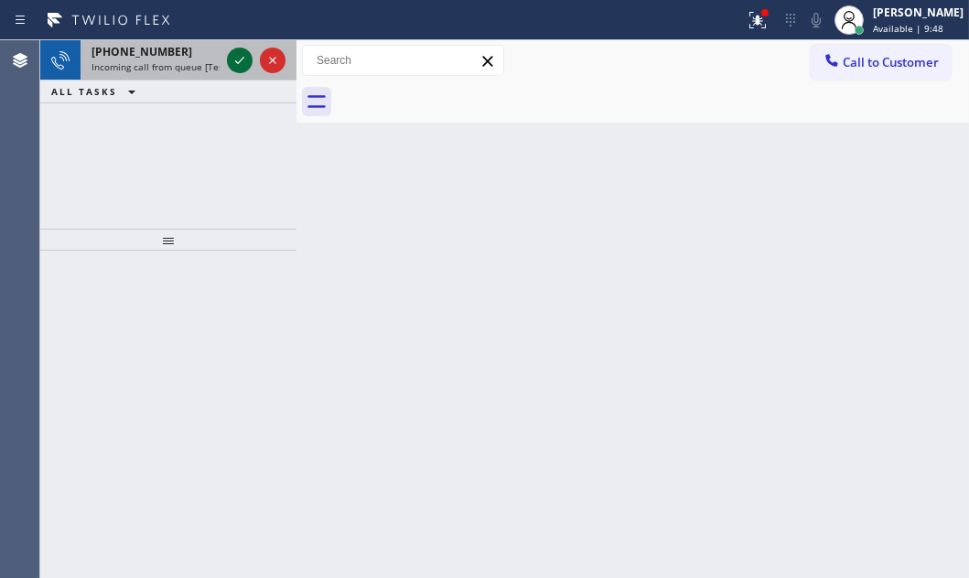
click at [230, 59] on icon at bounding box center [240, 60] width 22 height 22
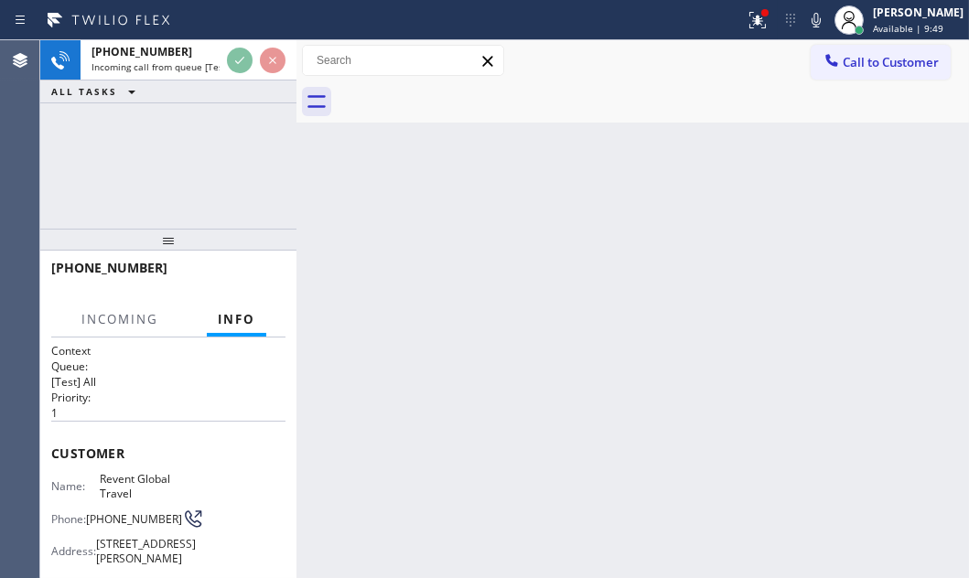
scroll to position [249, 0]
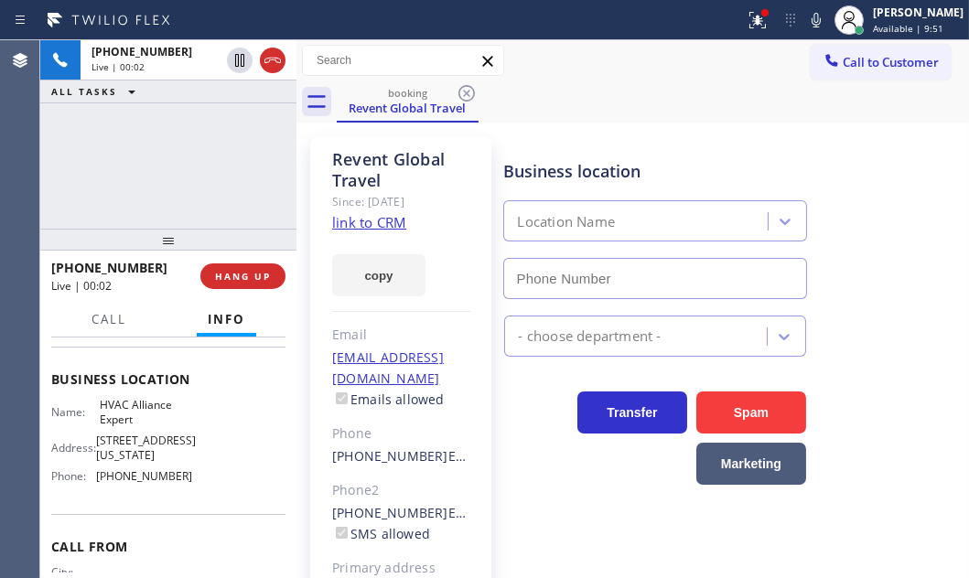
type input "[PHONE_NUMBER]"
click at [374, 221] on link "link to CRM" at bounding box center [369, 222] width 74 height 18
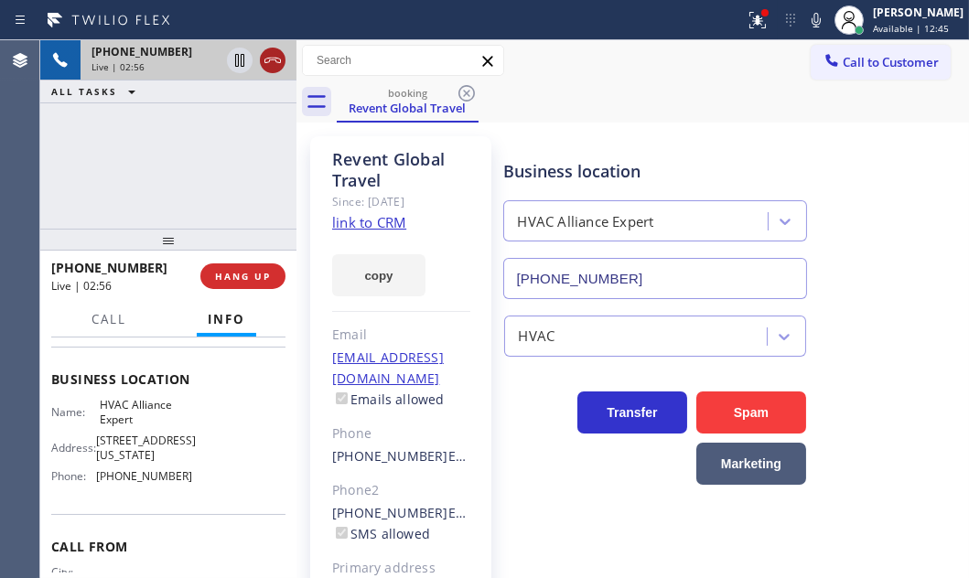
click at [278, 64] on icon at bounding box center [273, 60] width 22 height 22
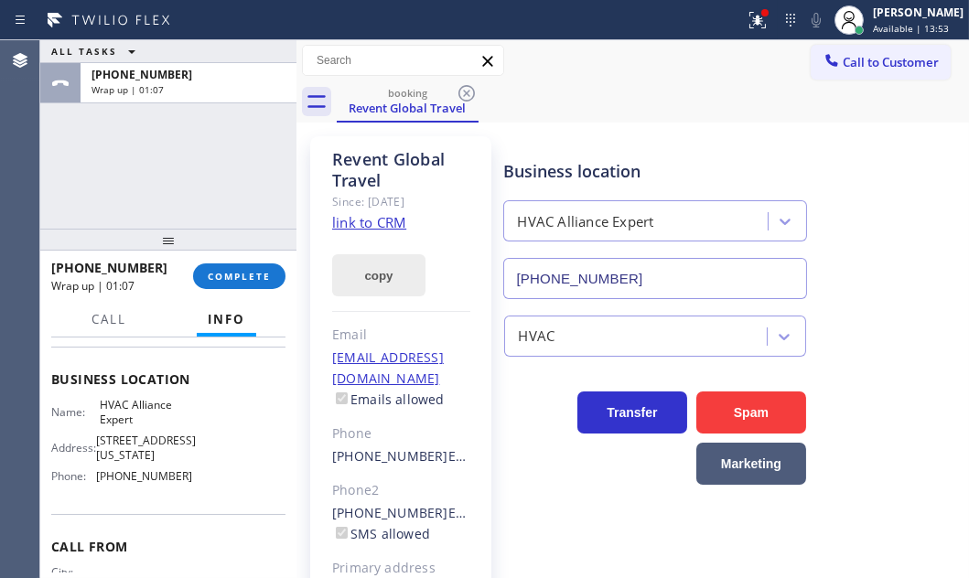
drag, startPoint x: 246, startPoint y: 270, endPoint x: 369, endPoint y: 295, distance: 125.0
click at [247, 270] on span "COMPLETE" at bounding box center [239, 276] width 63 height 13
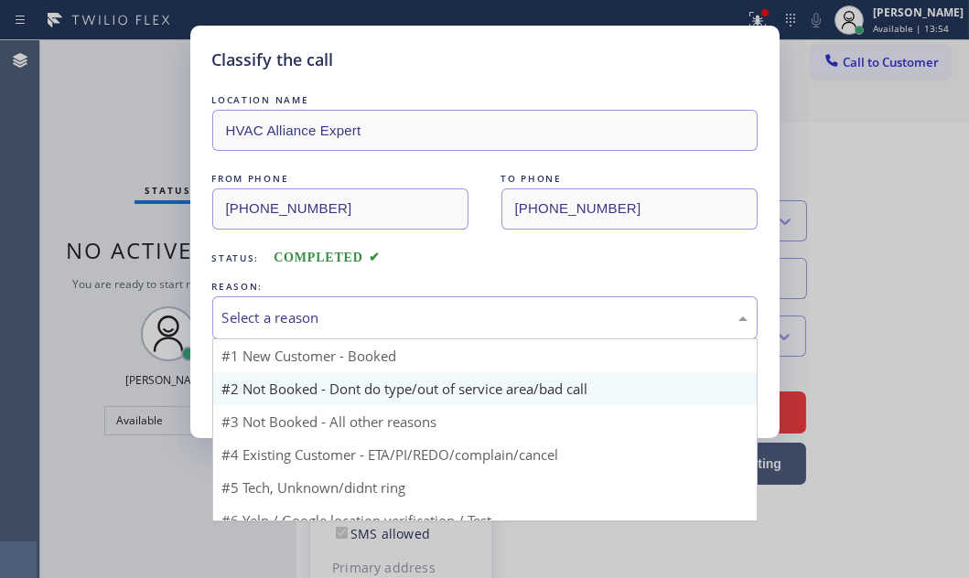
drag, startPoint x: 376, startPoint y: 316, endPoint x: 366, endPoint y: 392, distance: 76.6
click at [376, 317] on div "Select a reason" at bounding box center [484, 317] width 525 height 21
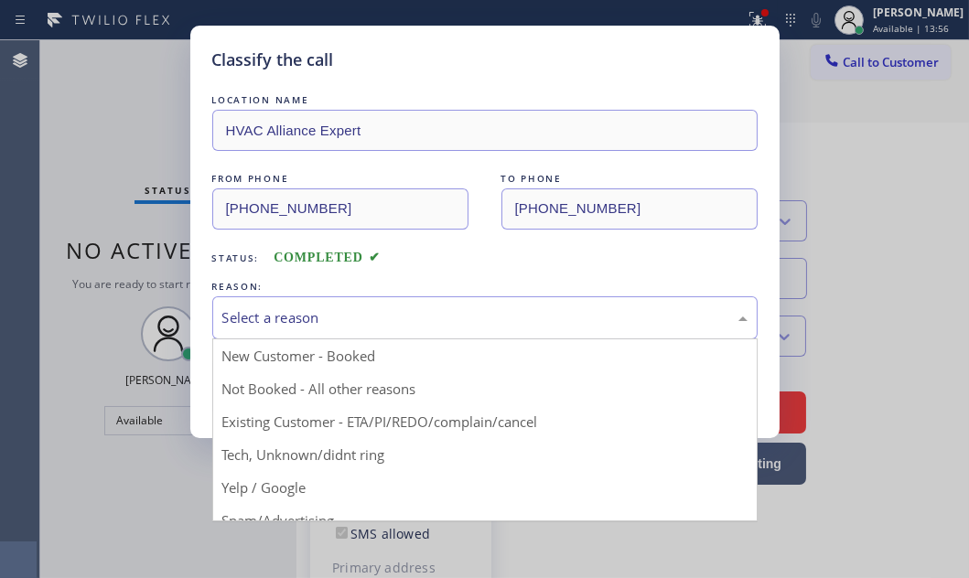
drag, startPoint x: 261, startPoint y: 425, endPoint x: 277, endPoint y: 413, distance: 20.3
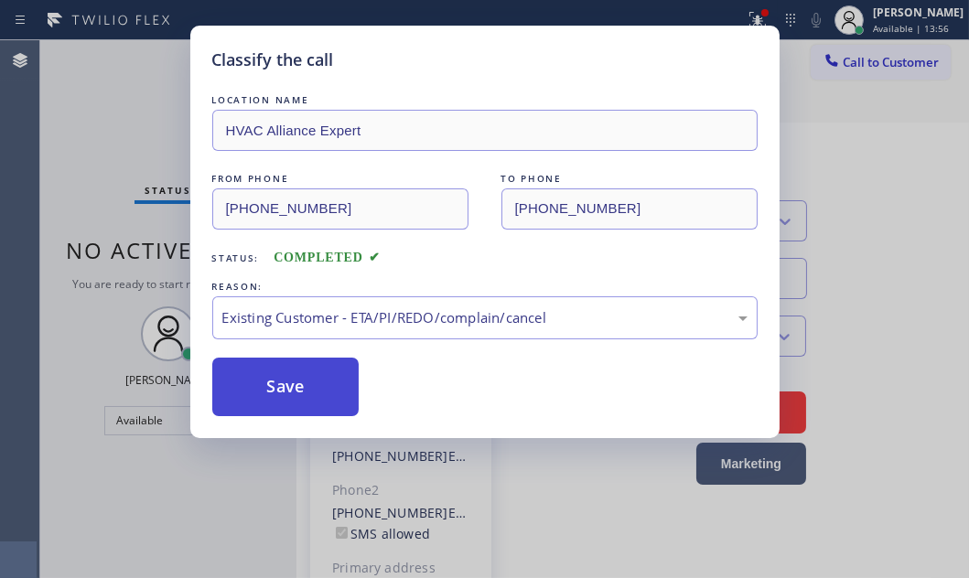
click at [290, 392] on button "Save" at bounding box center [285, 387] width 147 height 59
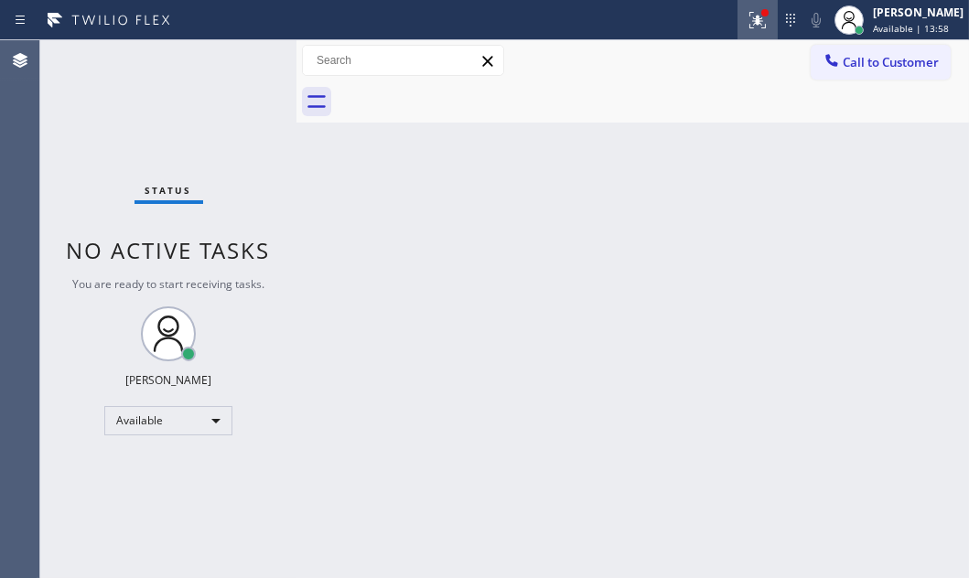
click at [749, 23] on icon at bounding box center [754, 18] width 11 height 13
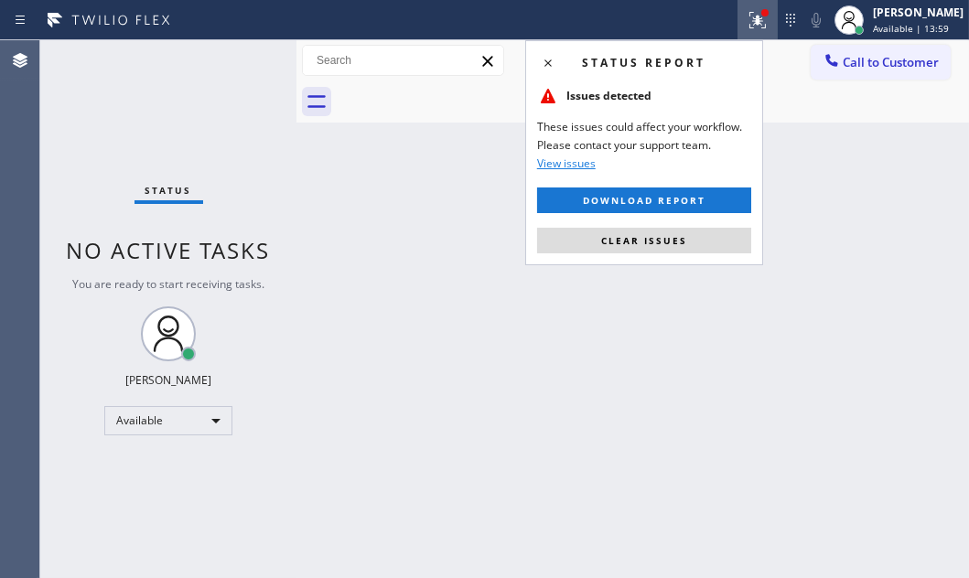
click at [680, 254] on div "Status report Issues detected These issues could affect your workflow. Please c…" at bounding box center [644, 152] width 238 height 225
click at [680, 238] on span "Clear issues" at bounding box center [644, 240] width 86 height 13
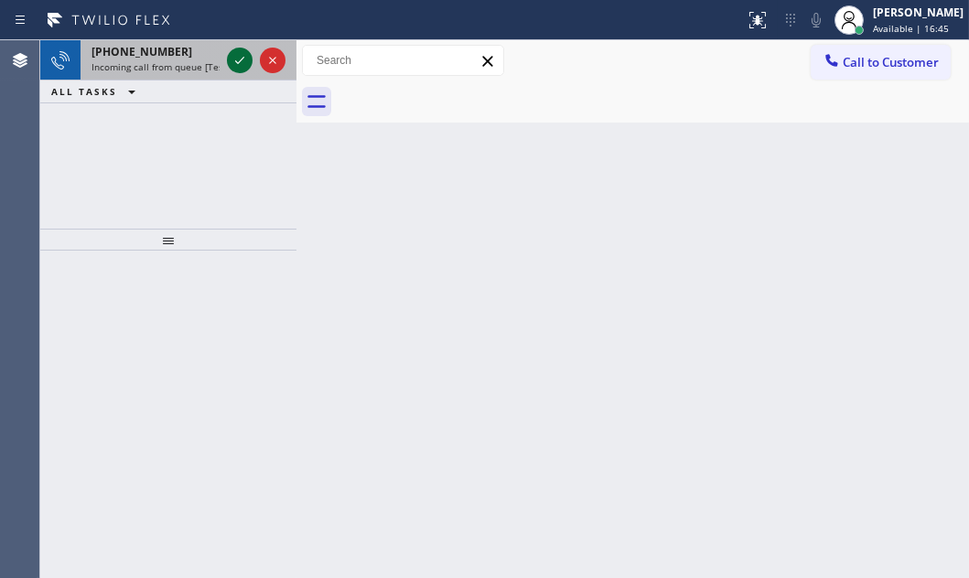
click at [230, 68] on icon at bounding box center [240, 60] width 22 height 22
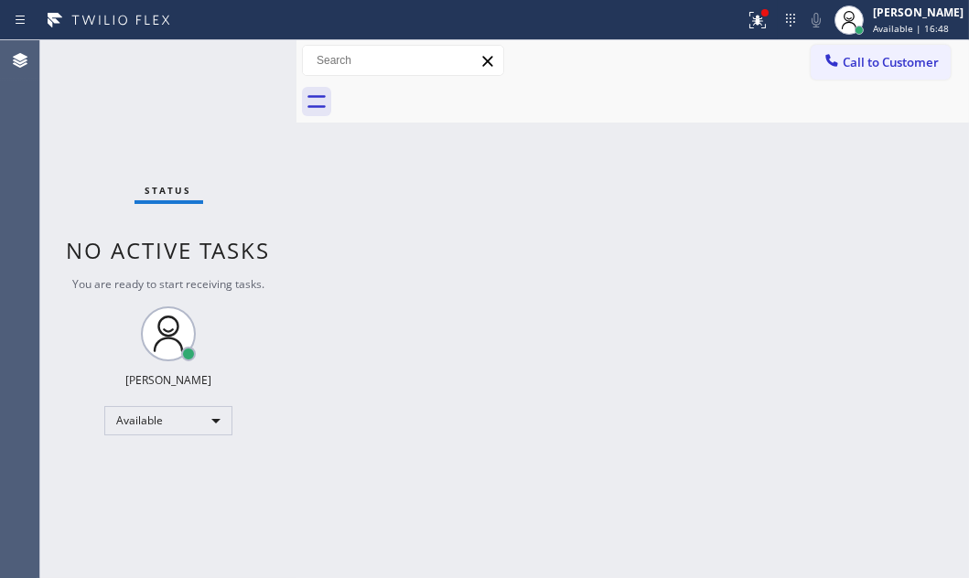
click at [237, 62] on div "Status No active tasks You are ready to start receiving tasks. [PERSON_NAME] Av…" at bounding box center [168, 309] width 256 height 538
drag, startPoint x: 237, startPoint y: 62, endPoint x: 691, endPoint y: 85, distance: 455.2
click at [247, 63] on div "Status No active tasks You are ready to start receiving tasks. [PERSON_NAME] Av…" at bounding box center [168, 309] width 256 height 538
click at [737, 30] on button at bounding box center [757, 20] width 40 height 40
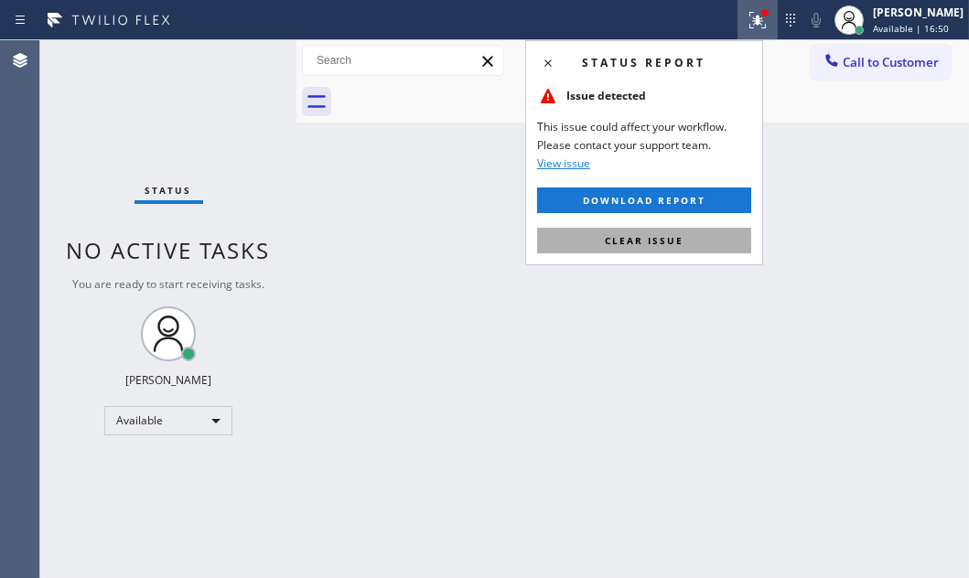
click at [660, 230] on button "Clear issue" at bounding box center [644, 241] width 214 height 26
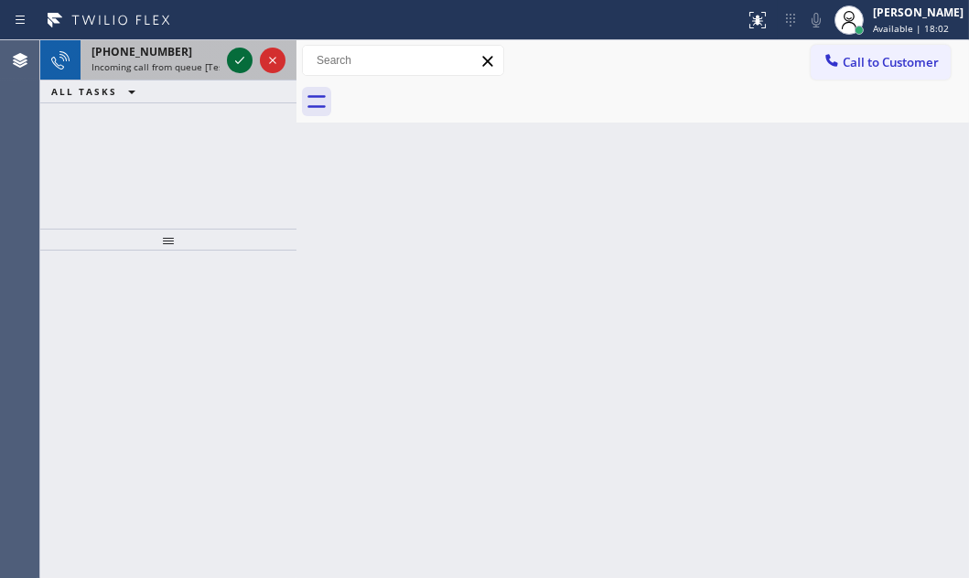
click at [230, 60] on icon at bounding box center [240, 60] width 22 height 22
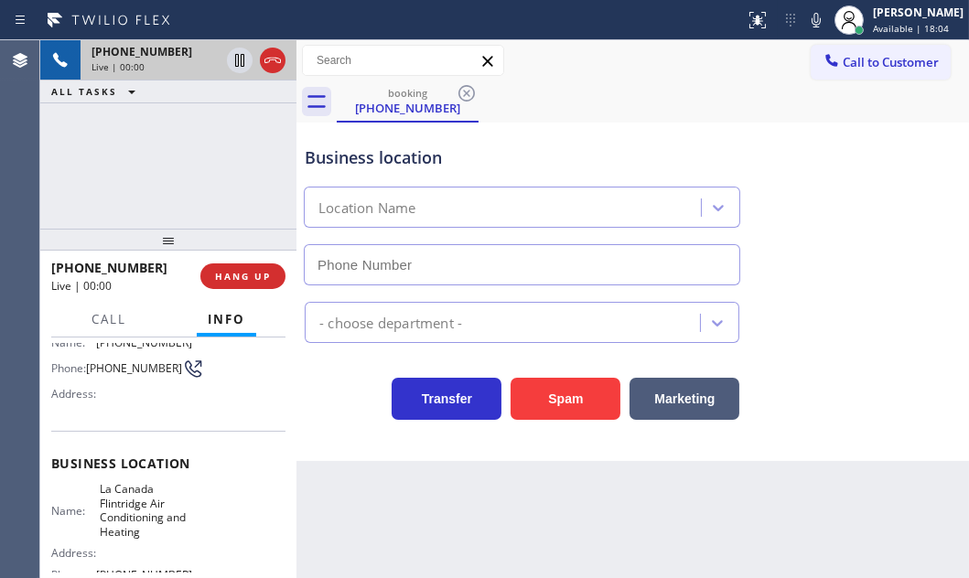
scroll to position [249, 0]
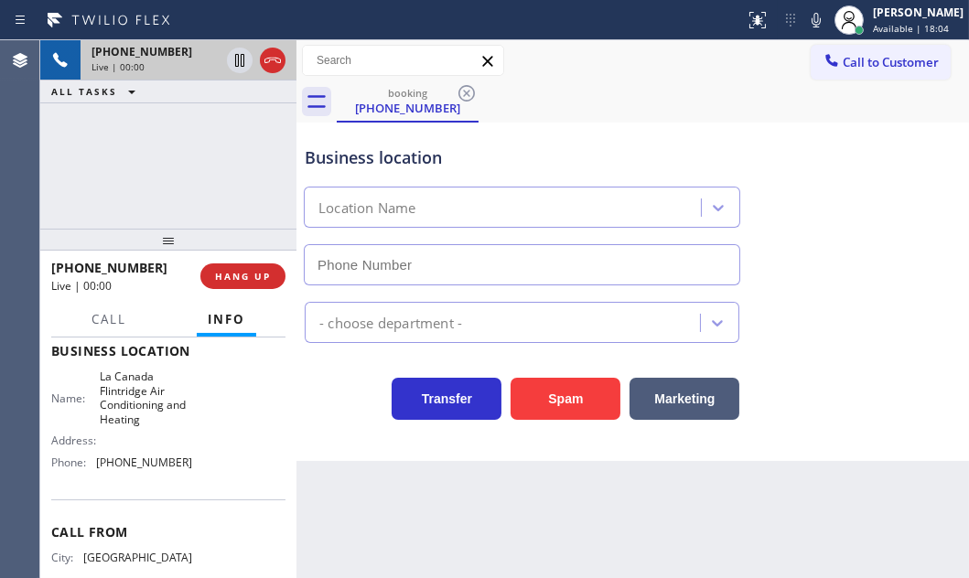
type input "[PHONE_NUMBER]"
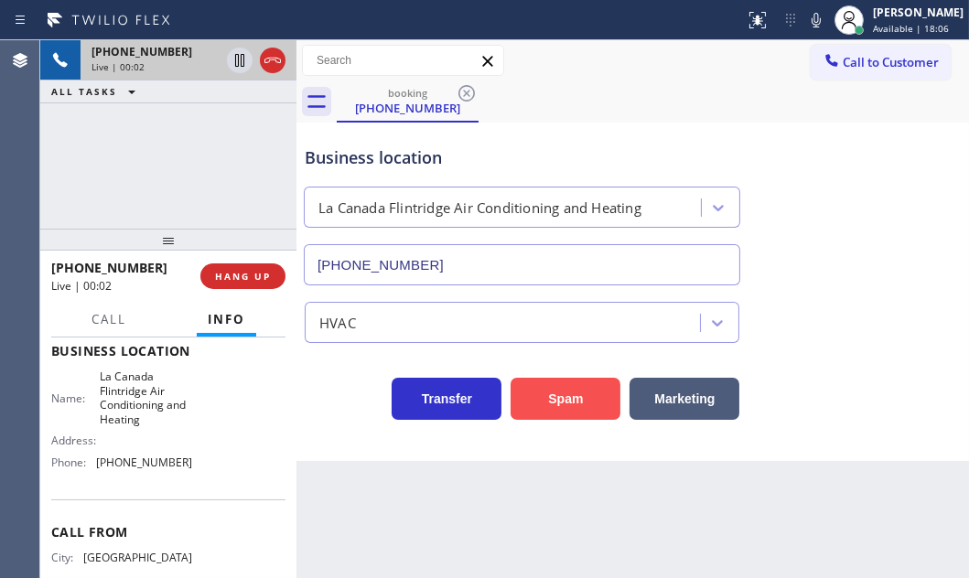
click at [538, 402] on button "Spam" at bounding box center [565, 399] width 110 height 42
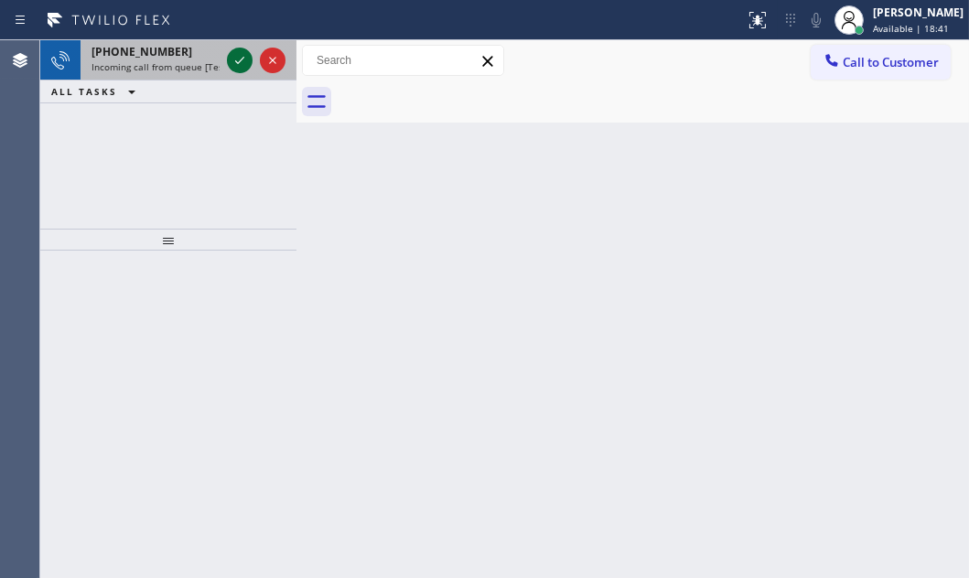
click at [243, 57] on icon at bounding box center [239, 60] width 9 height 7
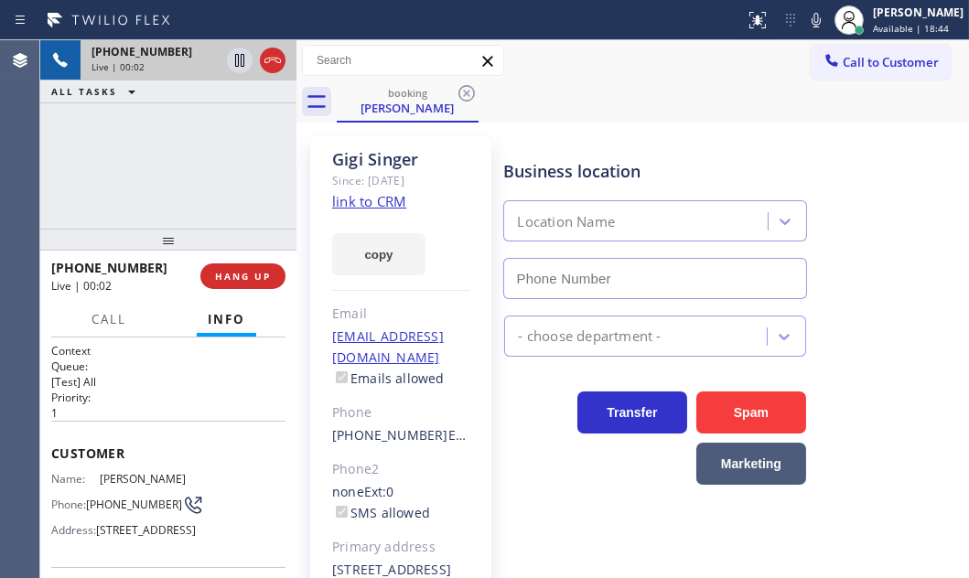
type input "[PHONE_NUMBER]"
click at [272, 61] on icon at bounding box center [273, 60] width 22 height 22
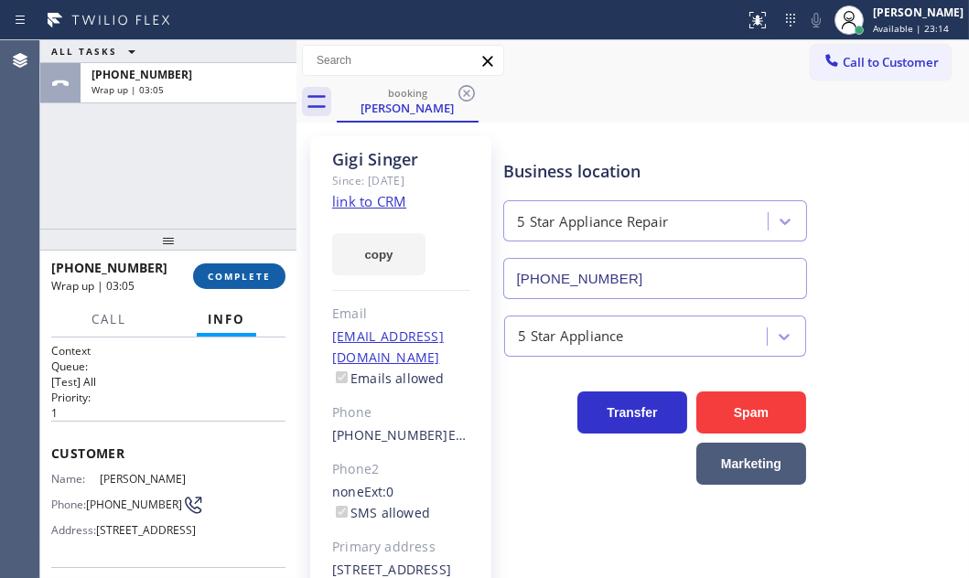
click at [229, 274] on span "COMPLETE" at bounding box center [239, 276] width 63 height 13
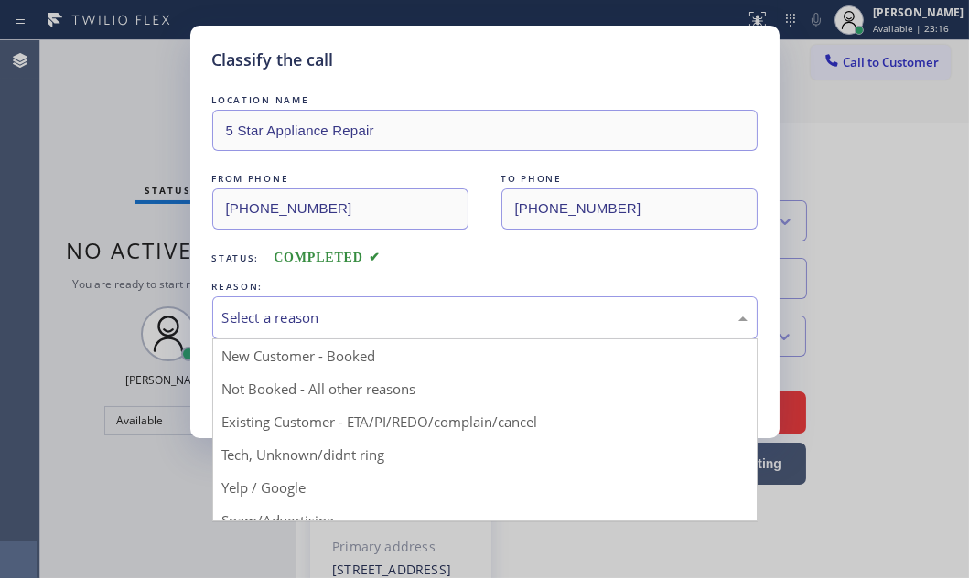
click at [327, 307] on div "Select a reason" at bounding box center [484, 317] width 525 height 21
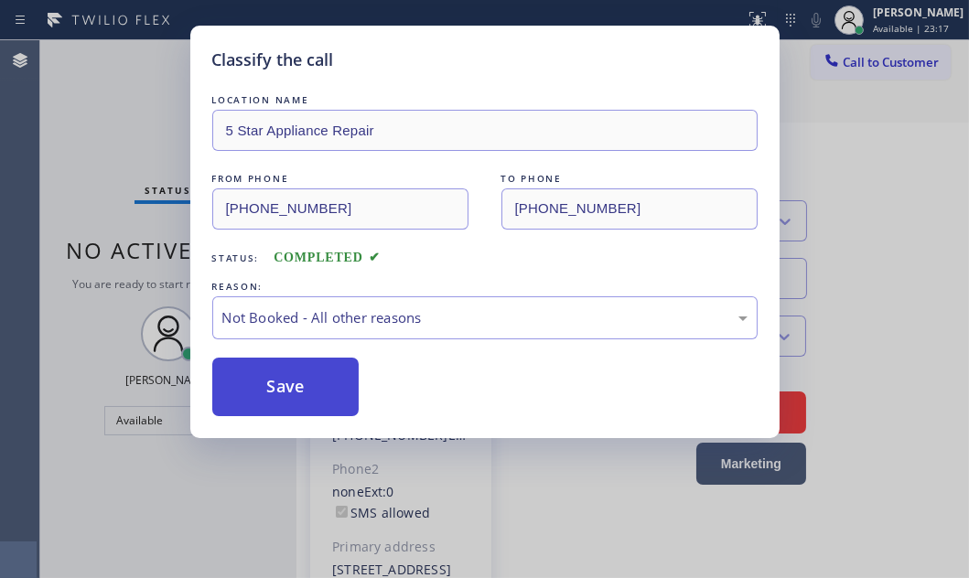
click at [262, 377] on button "Save" at bounding box center [285, 387] width 147 height 59
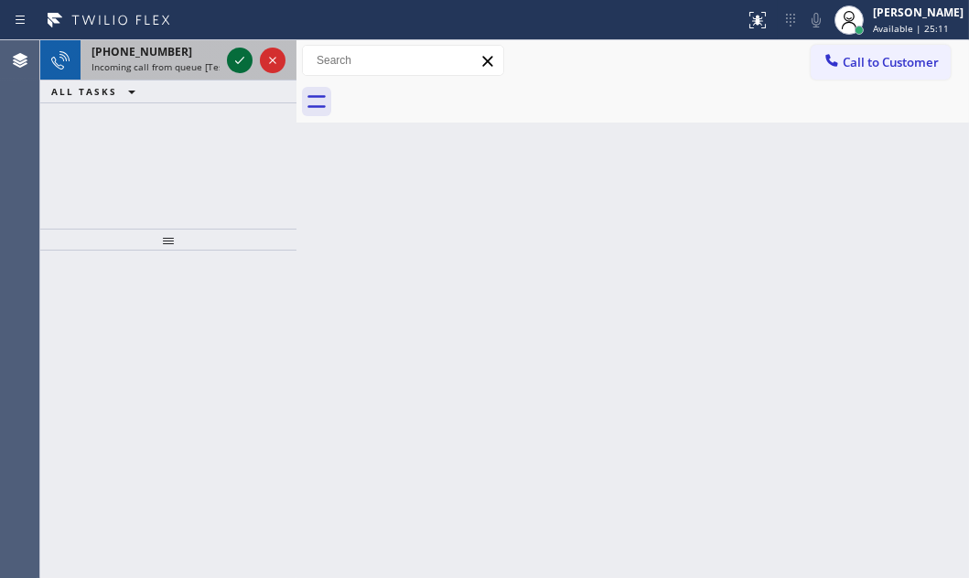
click at [232, 51] on icon at bounding box center [240, 60] width 22 height 22
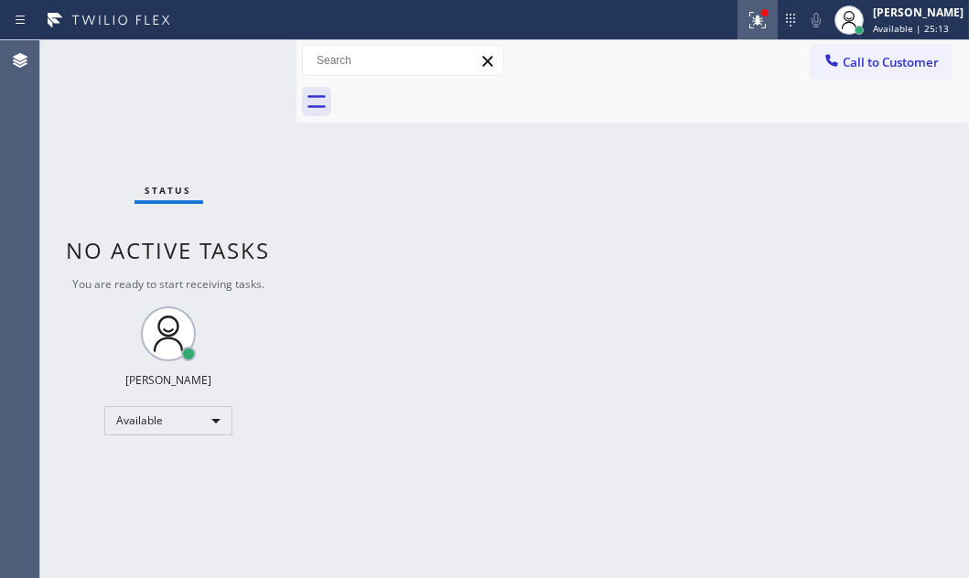
click at [750, 21] on icon at bounding box center [757, 20] width 22 height 22
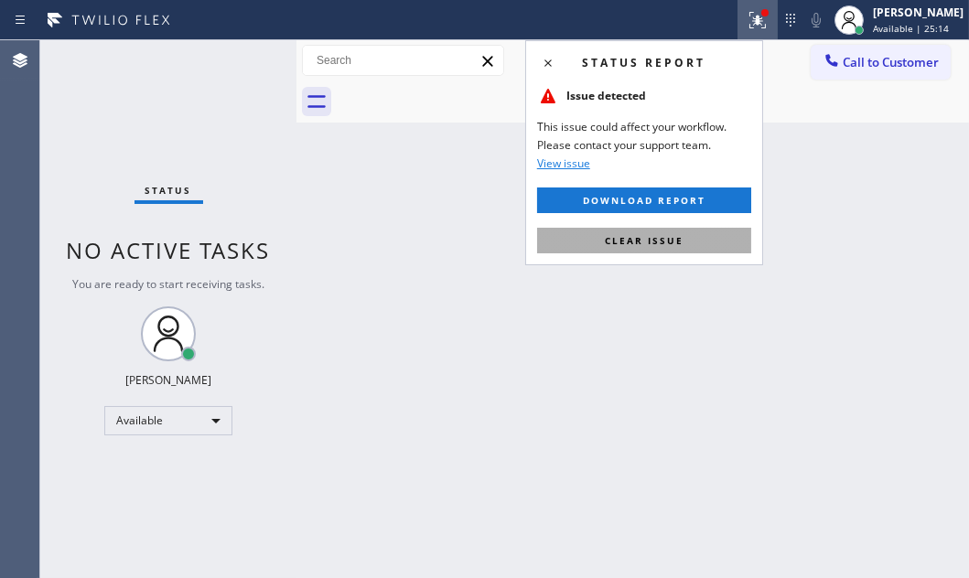
click at [725, 244] on button "Clear issue" at bounding box center [644, 241] width 214 height 26
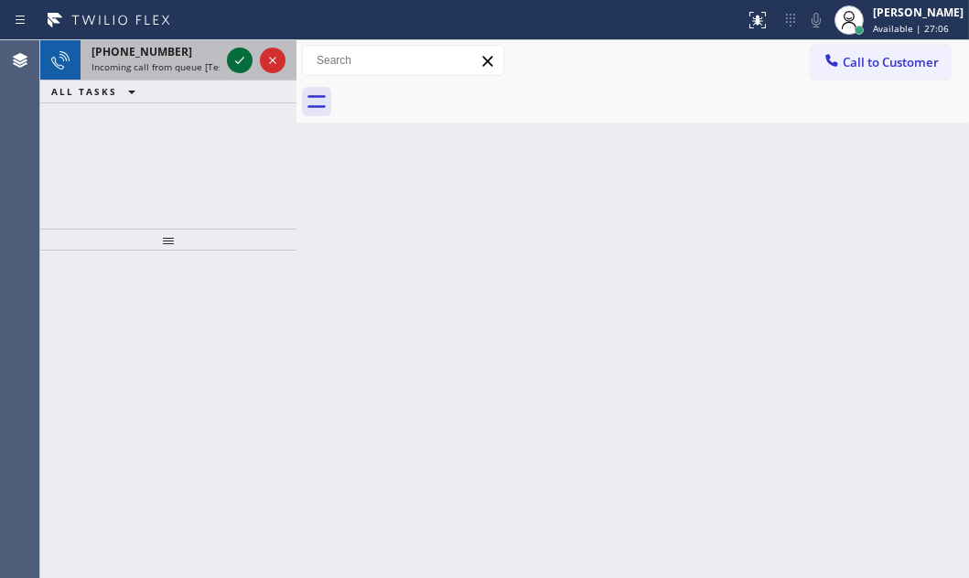
click at [232, 56] on icon at bounding box center [240, 60] width 22 height 22
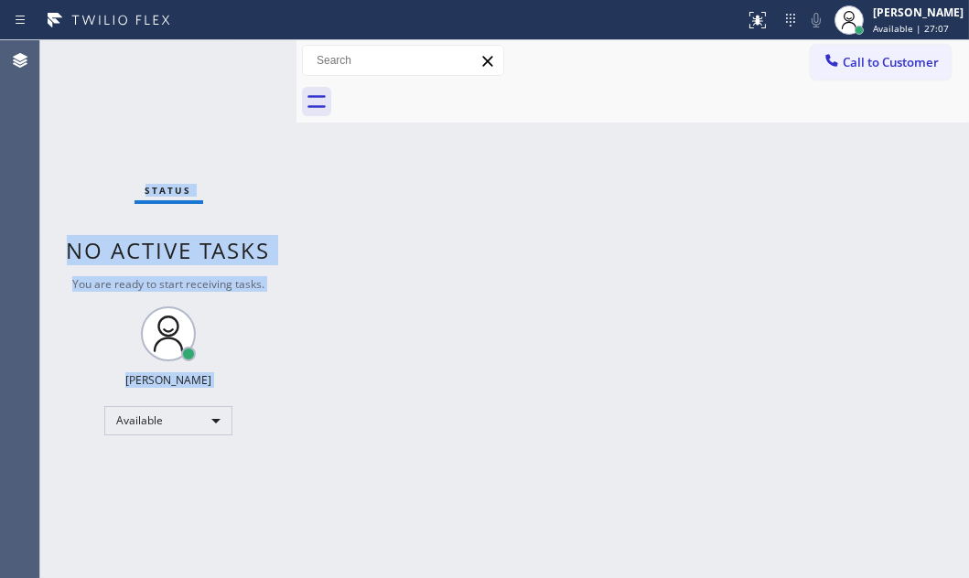
click at [232, 56] on div "Status No active tasks You are ready to start receiving tasks. [PERSON_NAME] Av…" at bounding box center [168, 309] width 256 height 538
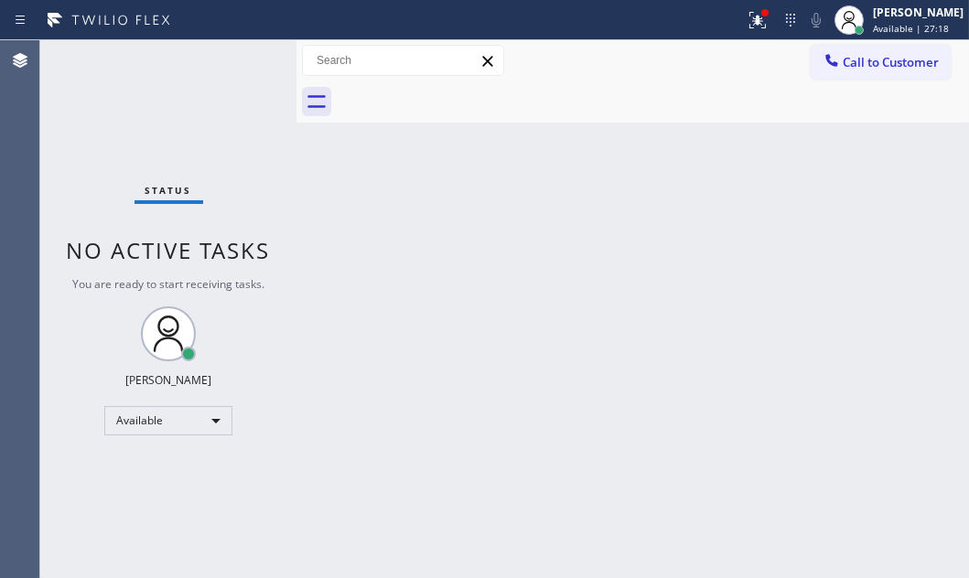
click at [242, 54] on div "Status No active tasks You are ready to start receiving tasks. [PERSON_NAME] Av…" at bounding box center [168, 309] width 256 height 538
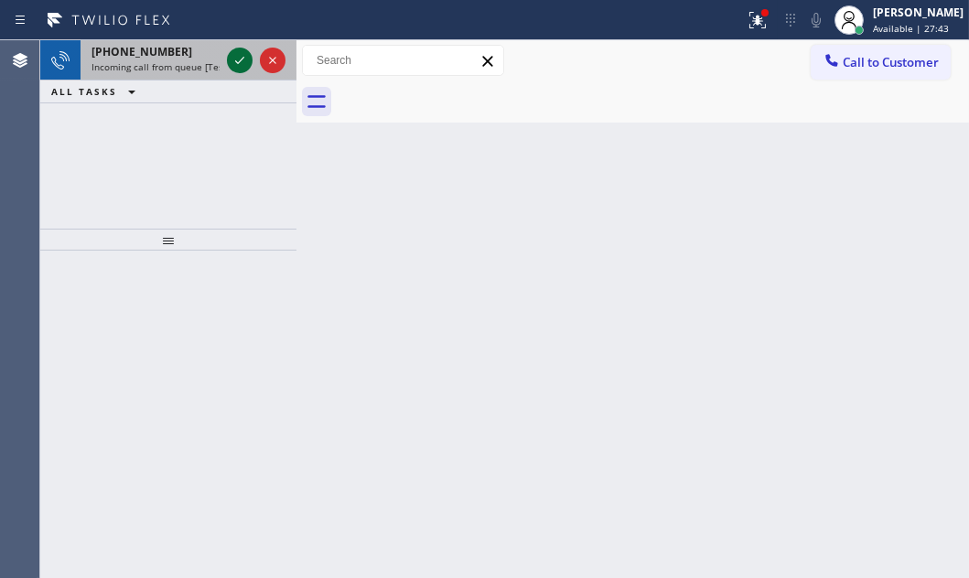
click at [238, 56] on icon at bounding box center [240, 60] width 22 height 22
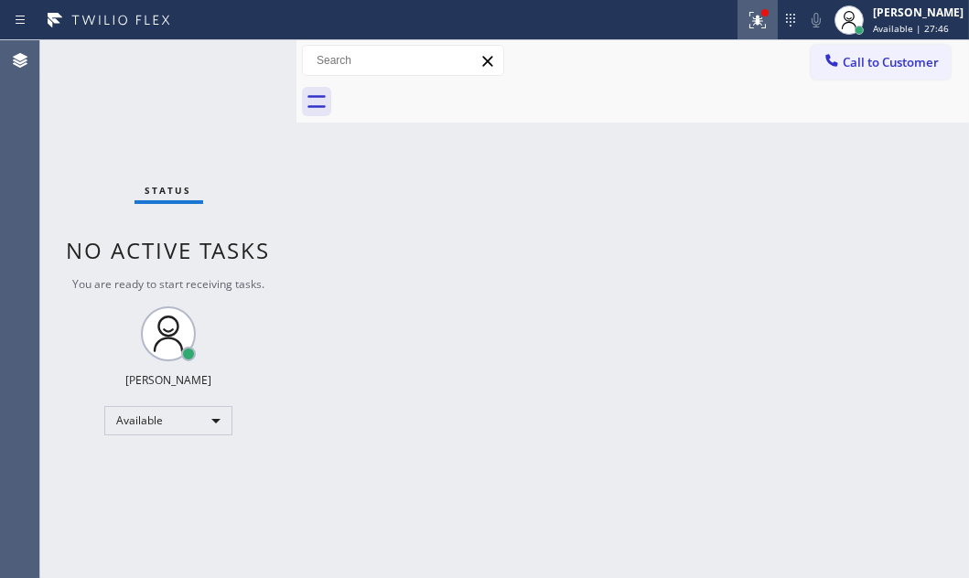
click at [746, 27] on icon at bounding box center [757, 20] width 22 height 22
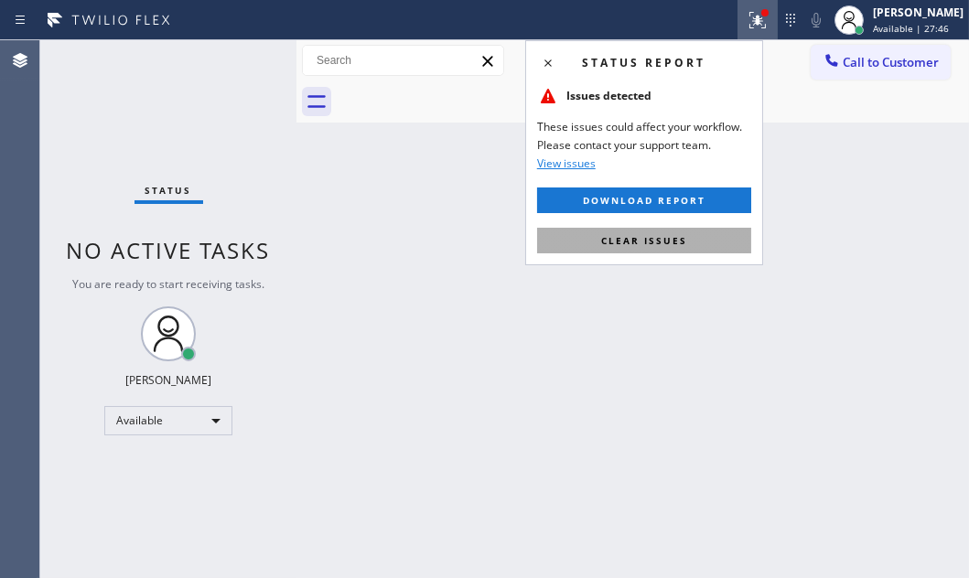
click at [654, 246] on span "Clear issues" at bounding box center [644, 240] width 86 height 13
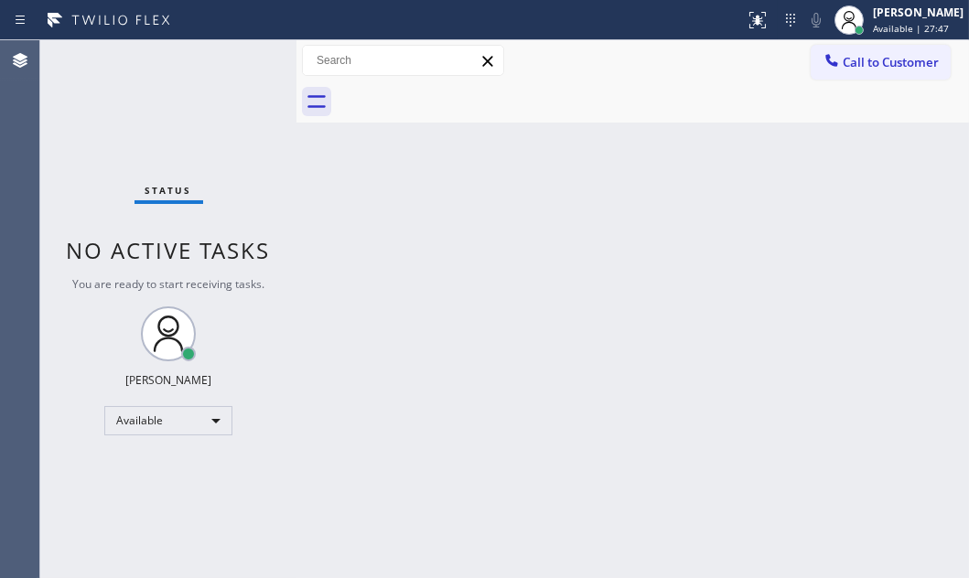
click at [604, 228] on div "Back to Dashboard Change Sender ID Customers Technicians Select a contact Outbo…" at bounding box center [632, 309] width 672 height 538
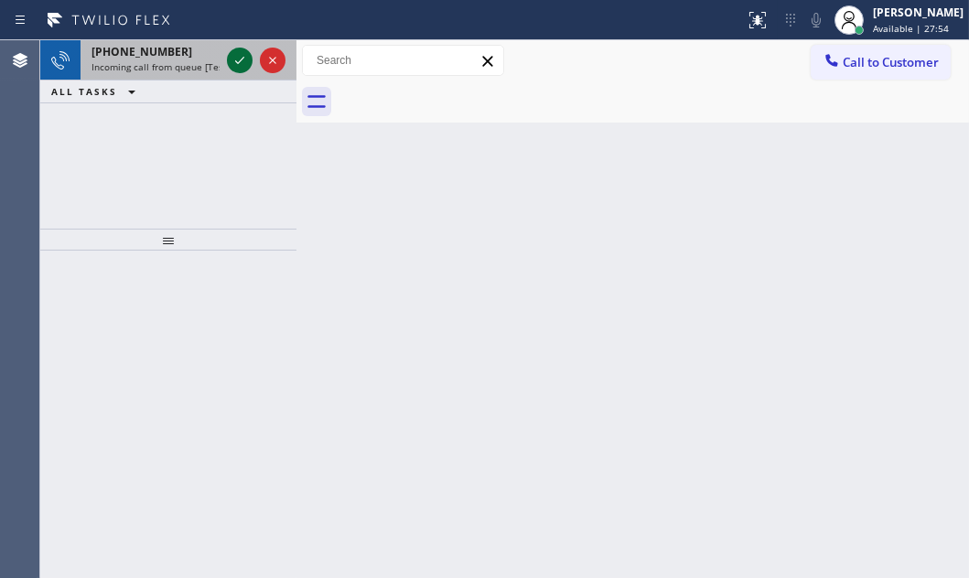
click at [243, 67] on icon at bounding box center [240, 60] width 22 height 22
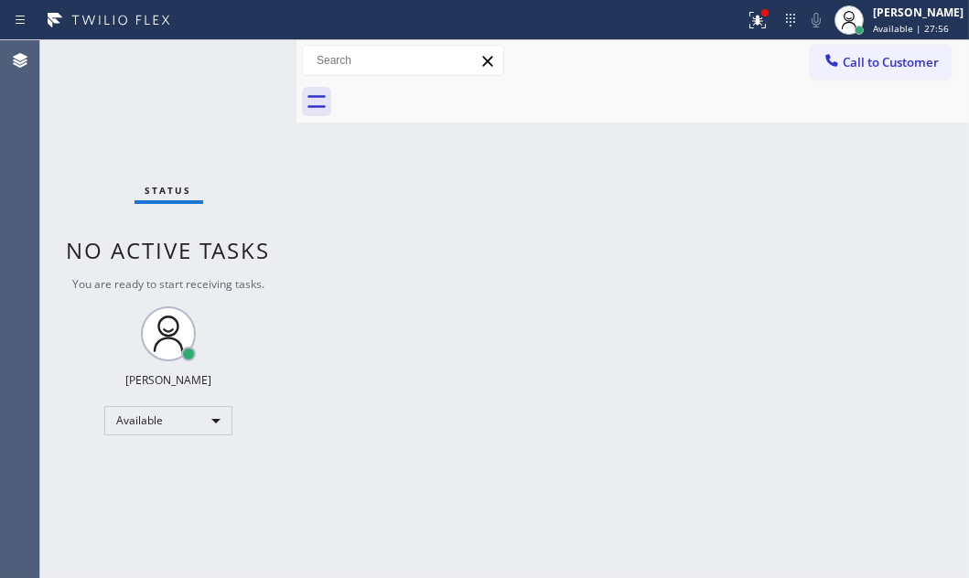
drag, startPoint x: 562, startPoint y: 232, endPoint x: 573, endPoint y: 216, distance: 19.8
click at [563, 230] on div "Back to Dashboard Change Sender ID Customers Technicians Select a contact Outbo…" at bounding box center [632, 309] width 672 height 538
click at [746, 29] on icon at bounding box center [757, 20] width 22 height 22
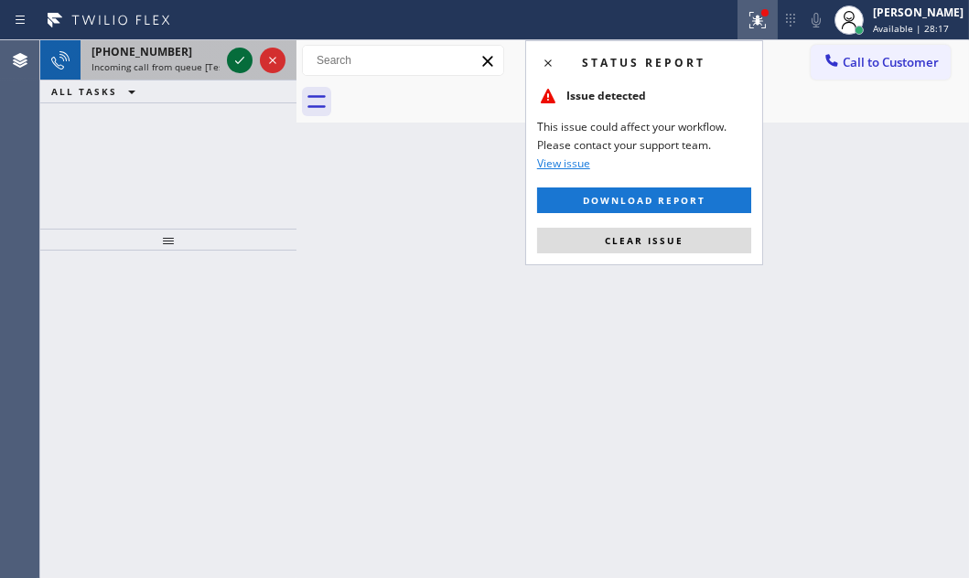
click at [236, 64] on icon at bounding box center [240, 60] width 22 height 22
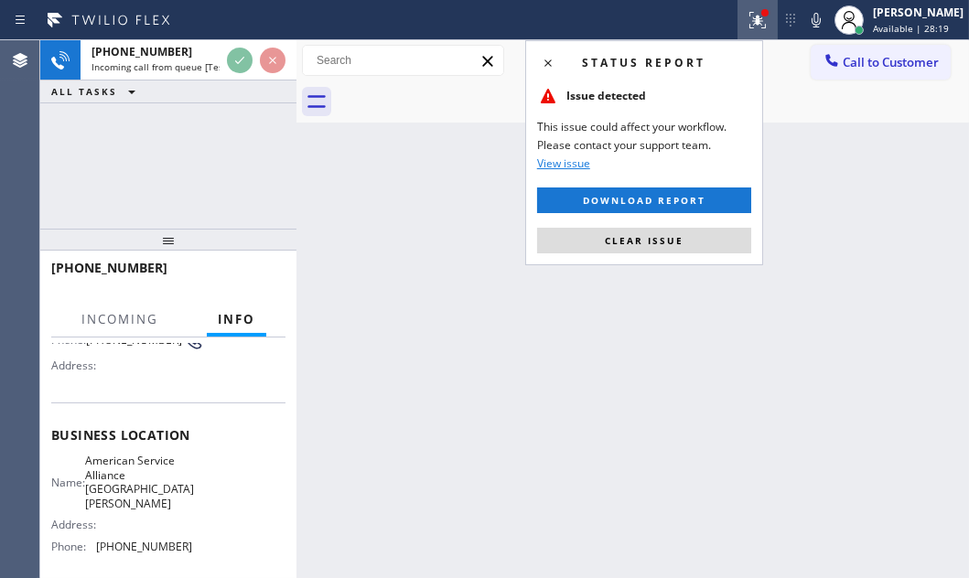
scroll to position [166, 0]
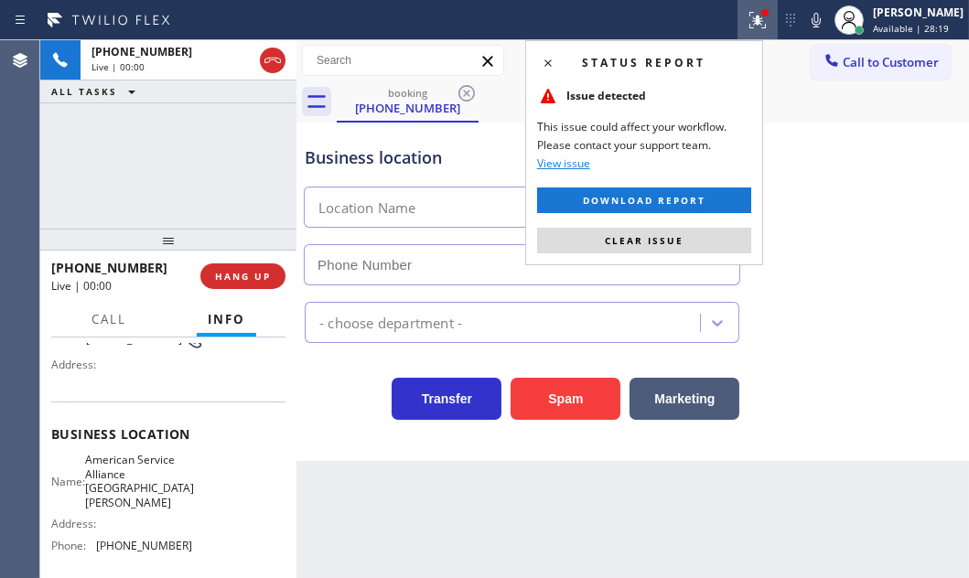
type input "[PHONE_NUMBER]"
drag, startPoint x: 634, startPoint y: 240, endPoint x: 531, endPoint y: 237, distance: 102.5
click at [632, 240] on span "Clear issue" at bounding box center [644, 240] width 79 height 13
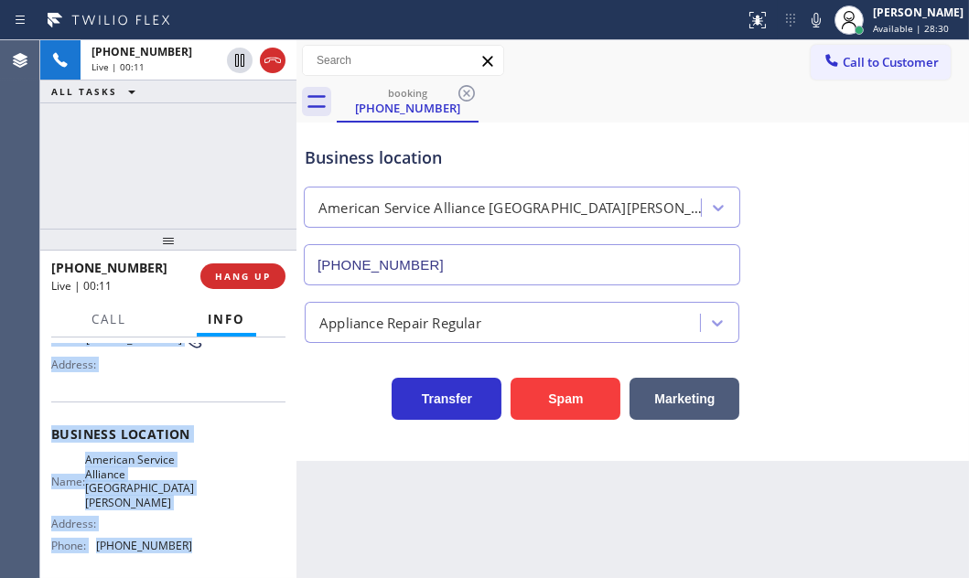
drag, startPoint x: 47, startPoint y: 442, endPoint x: 191, endPoint y: 530, distance: 169.1
click at [191, 530] on div "Context Queue: [Test] All Priority: 1 Customer Name: [PHONE_NUMBER] Phone: [PHO…" at bounding box center [168, 458] width 256 height 240
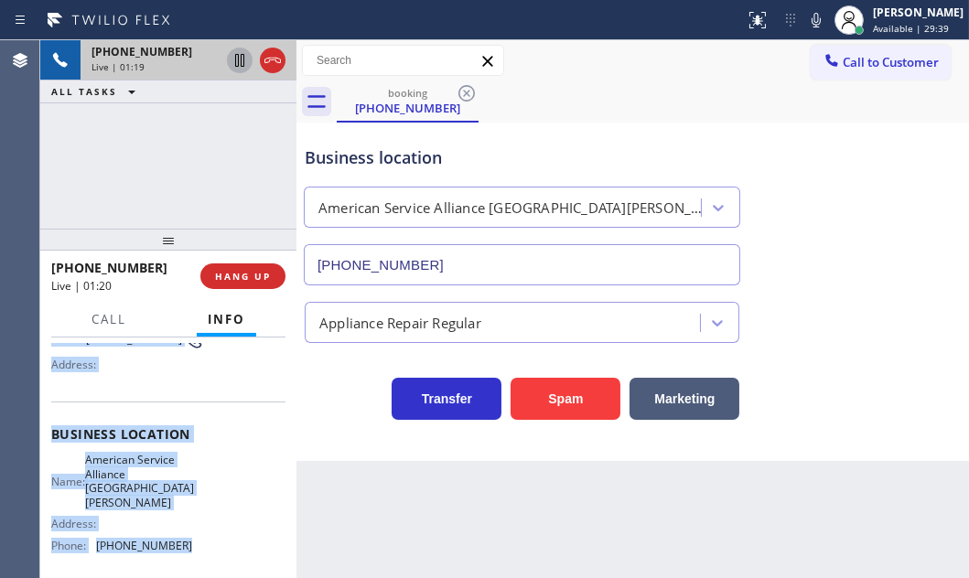
click at [238, 64] on icon at bounding box center [240, 60] width 22 height 22
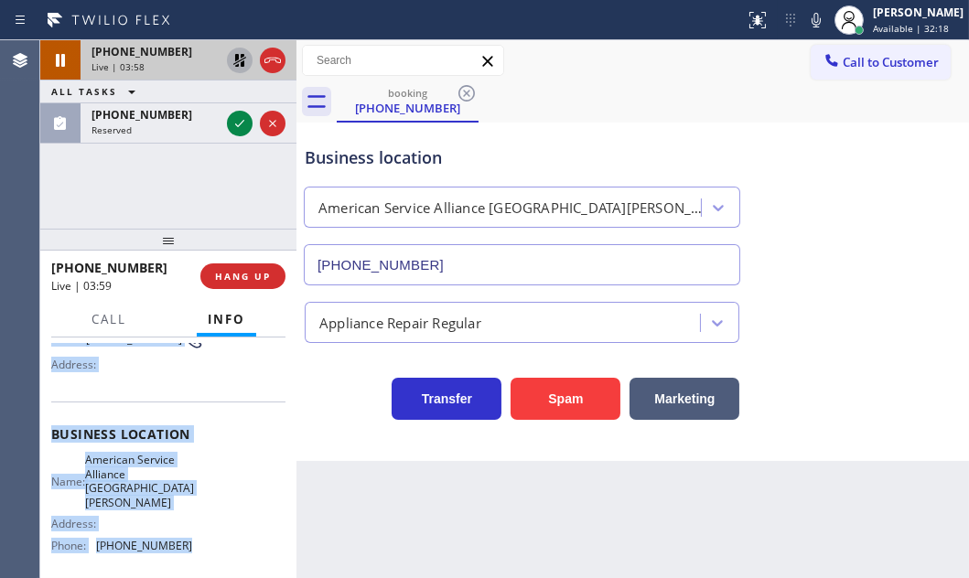
click at [235, 58] on icon at bounding box center [239, 60] width 13 height 13
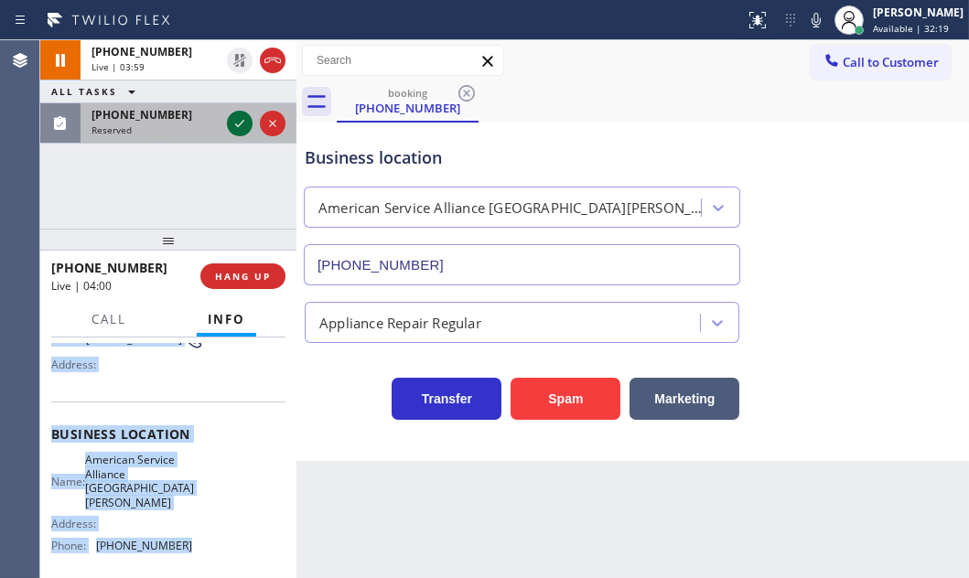
click at [241, 125] on icon at bounding box center [240, 124] width 22 height 22
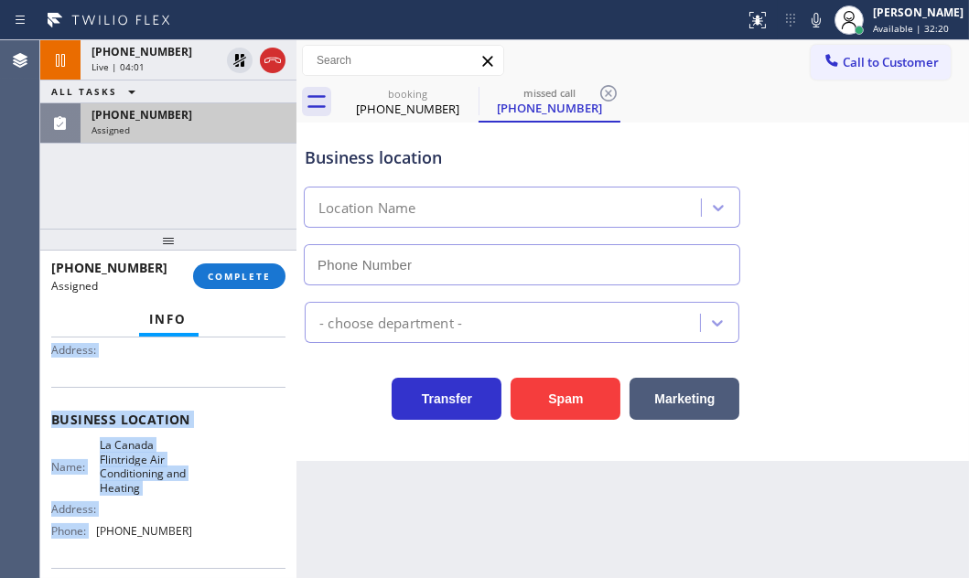
scroll to position [181, 0]
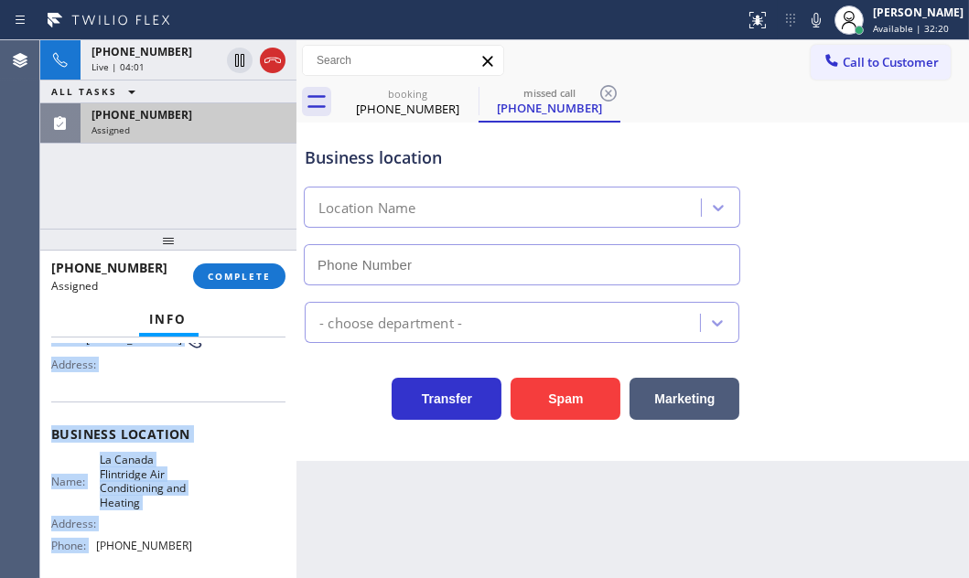
type input "[PHONE_NUMBER]"
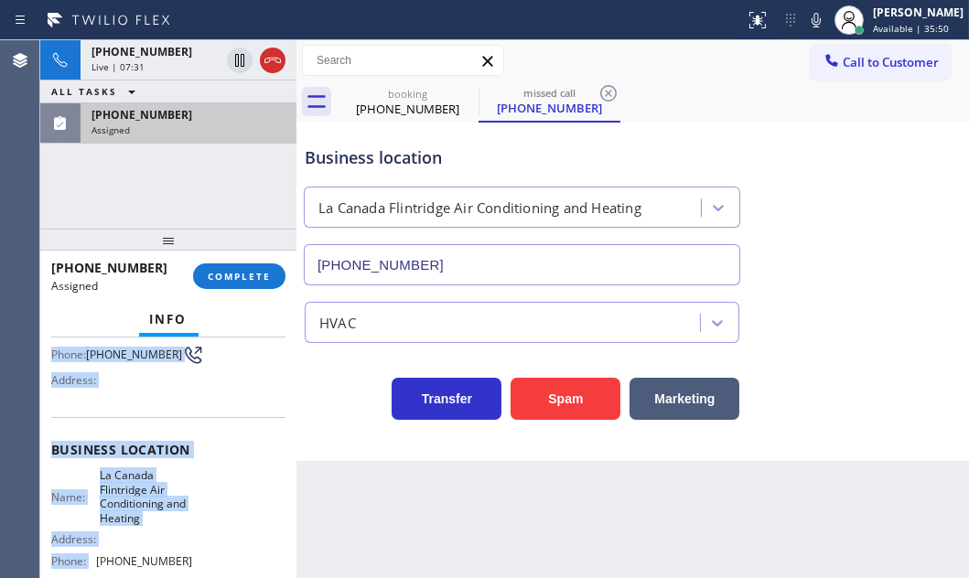
scroll to position [196, 0]
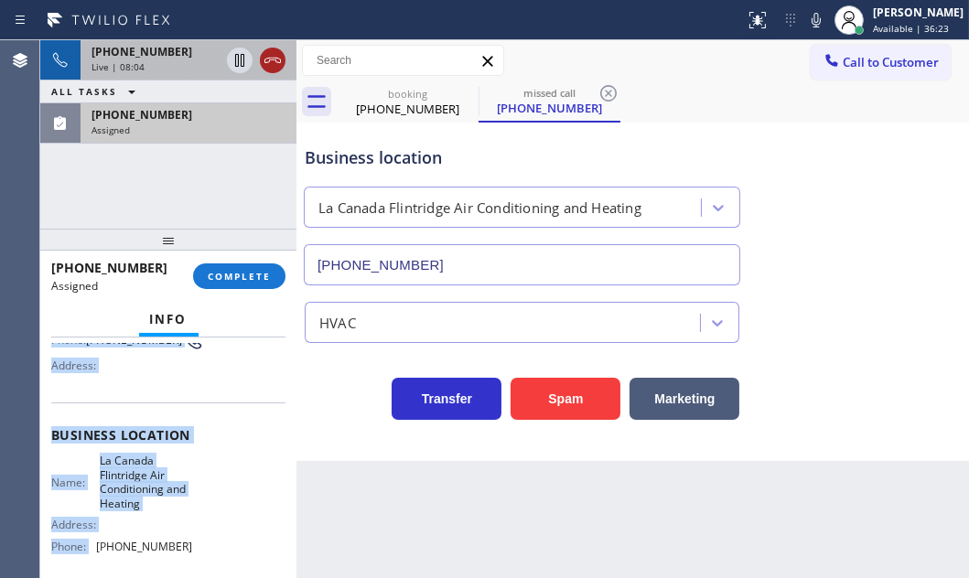
click at [273, 59] on icon at bounding box center [272, 60] width 16 height 5
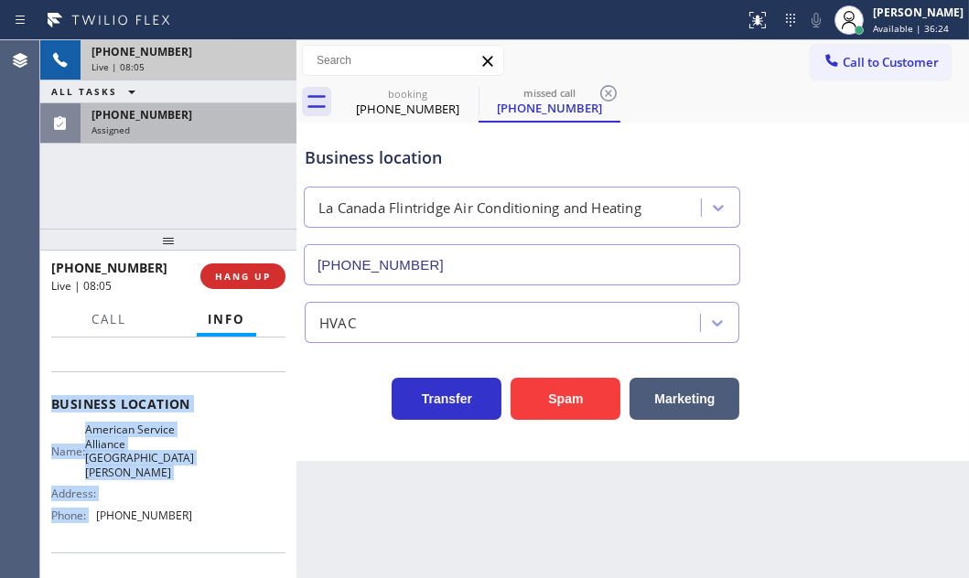
scroll to position [166, 0]
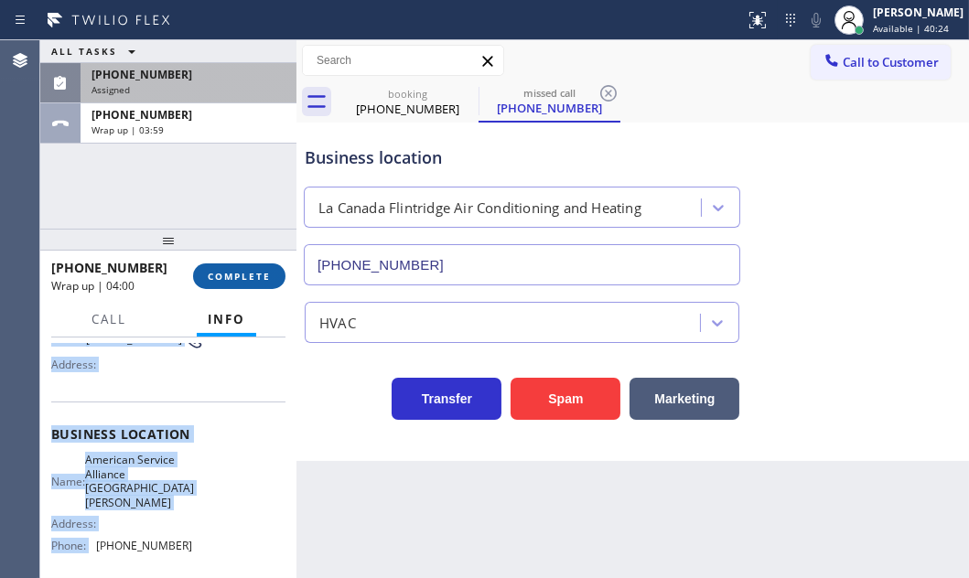
click at [245, 281] on span "COMPLETE" at bounding box center [239, 276] width 63 height 13
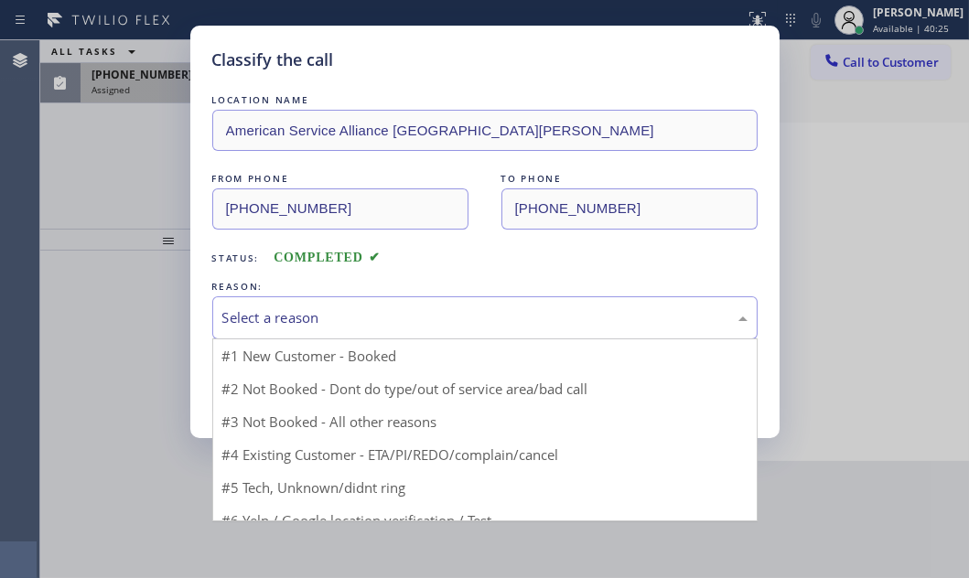
drag, startPoint x: 432, startPoint y: 305, endPoint x: 359, endPoint y: 335, distance: 78.0
click at [431, 307] on div "Select a reason" at bounding box center [484, 317] width 525 height 21
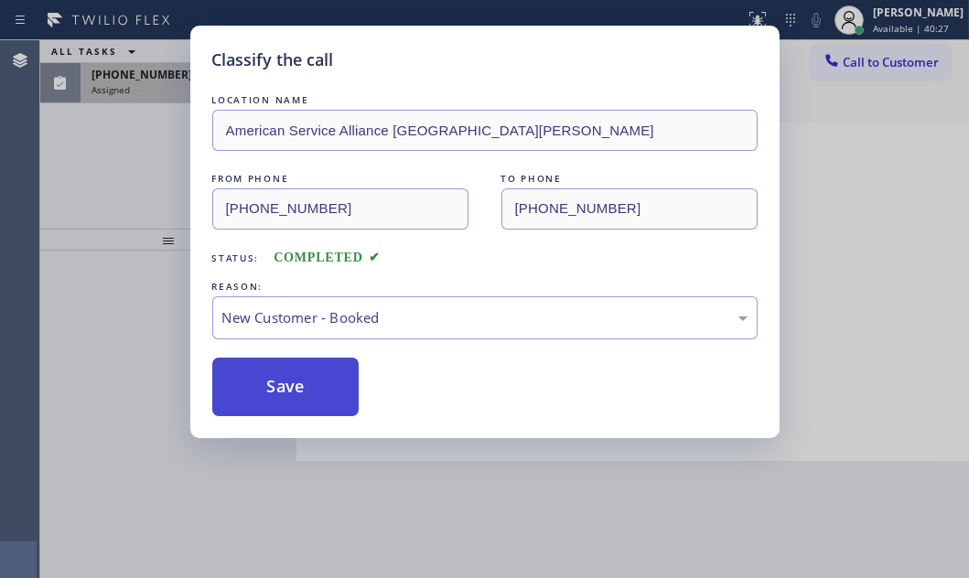
click at [257, 378] on button "Save" at bounding box center [285, 387] width 147 height 59
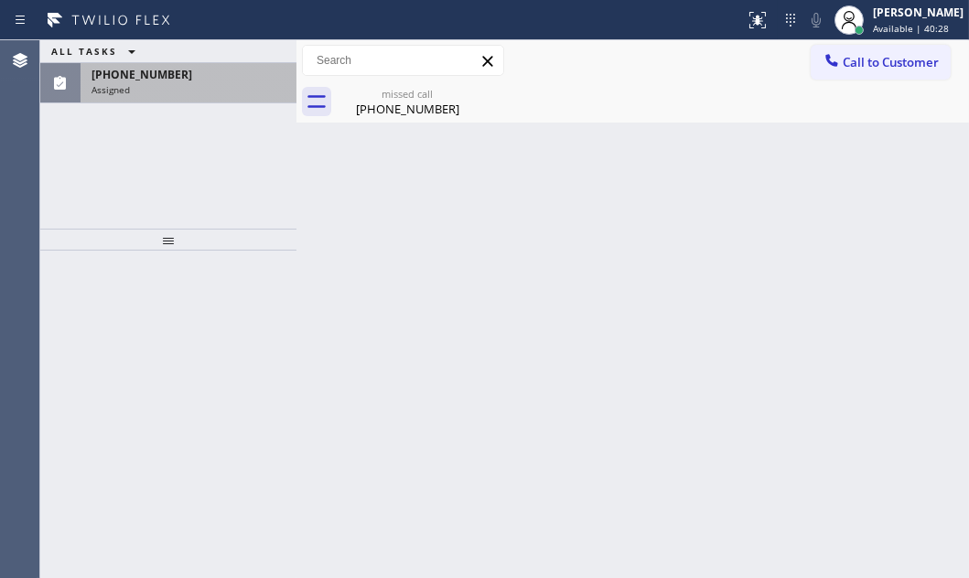
click at [129, 84] on div "Assigned" at bounding box center [188, 89] width 194 height 13
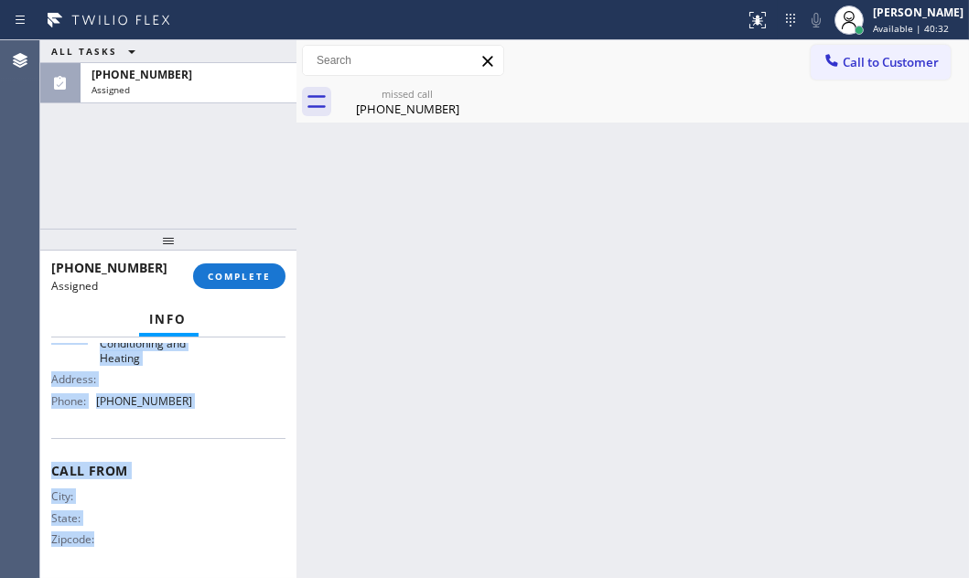
scroll to position [348, 0]
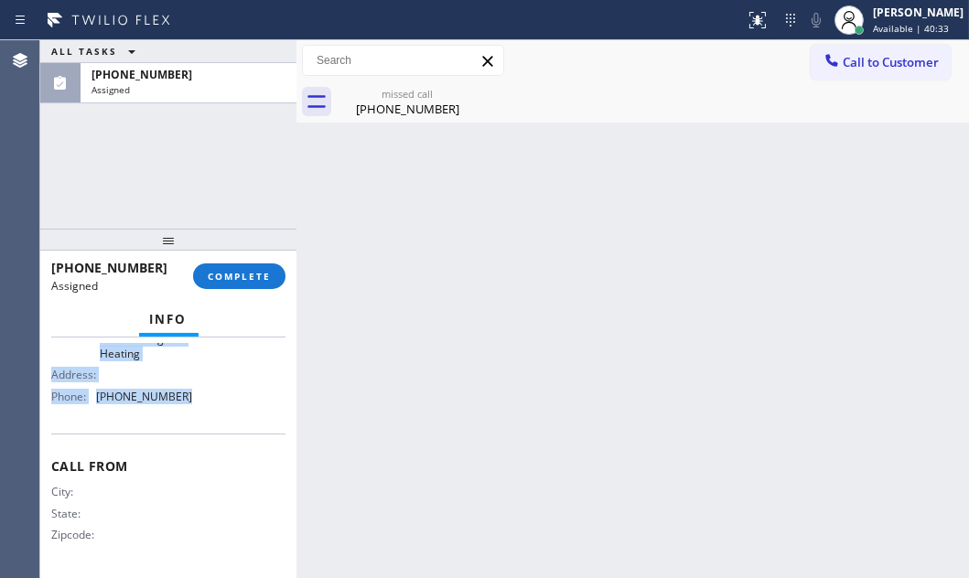
drag, startPoint x: 51, startPoint y: 476, endPoint x: 192, endPoint y: 413, distance: 154.3
click at [192, 413] on div "Context Queue: HVAC Priority: 0 Task Age: [DEMOGRAPHIC_DATA] minute(s) Customer…" at bounding box center [168, 284] width 234 height 574
drag, startPoint x: 229, startPoint y: 273, endPoint x: 292, endPoint y: 291, distance: 65.5
click at [230, 273] on span "COMPLETE" at bounding box center [239, 276] width 63 height 13
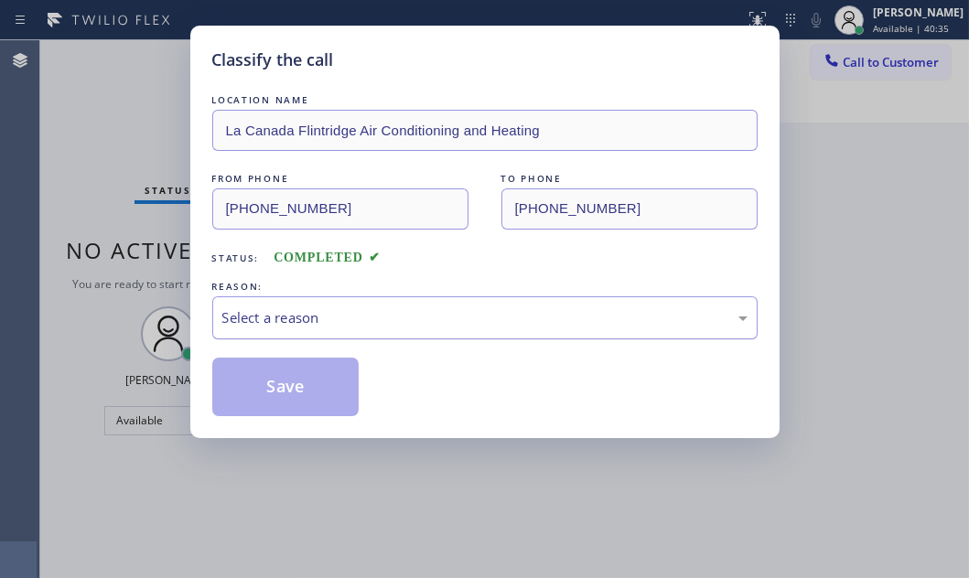
click at [468, 316] on div "Select a reason" at bounding box center [484, 317] width 525 height 21
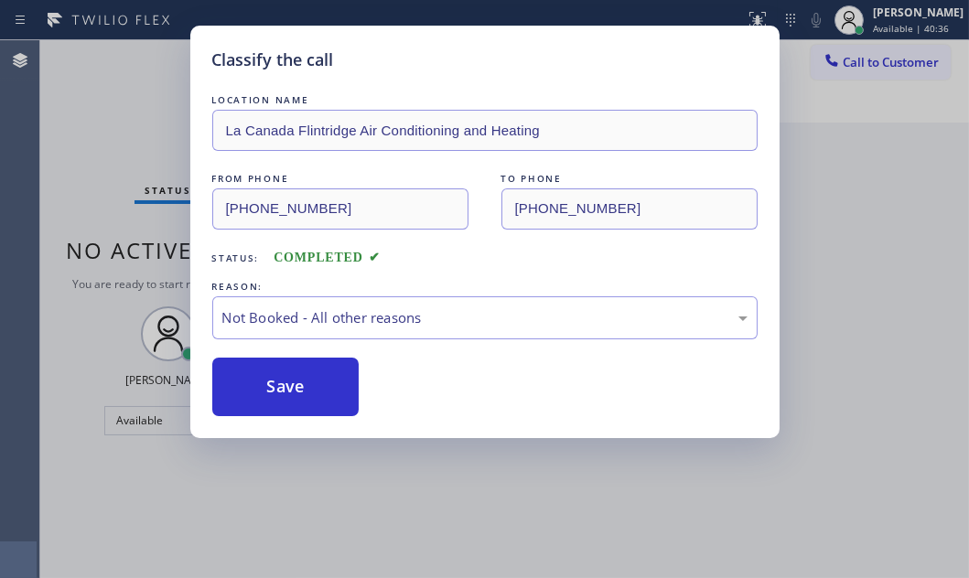
drag, startPoint x: 279, startPoint y: 384, endPoint x: 436, endPoint y: 384, distance: 157.3
click at [338, 384] on button "Save" at bounding box center [285, 387] width 147 height 59
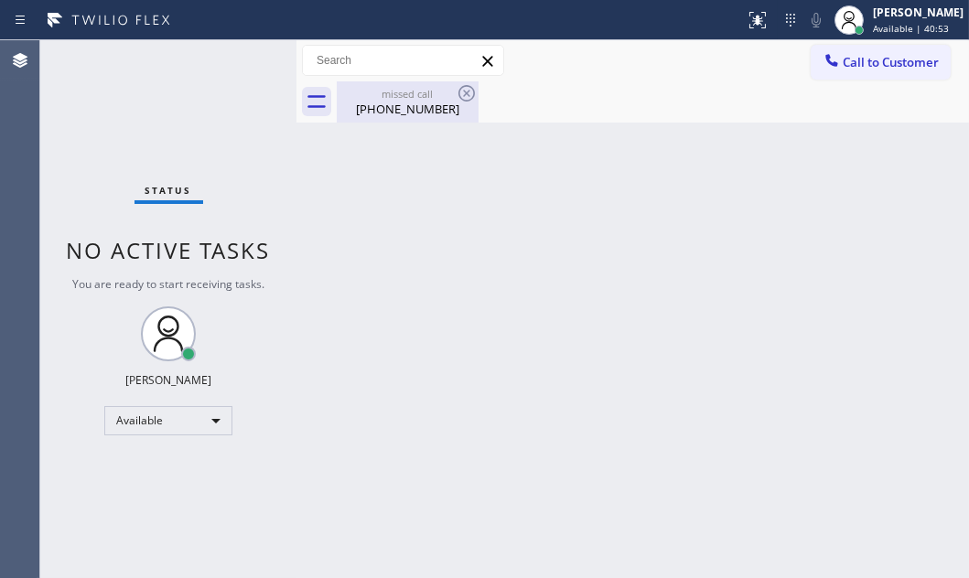
click at [423, 103] on div "[PHONE_NUMBER]" at bounding box center [407, 109] width 138 height 16
click at [834, 202] on div "Back to Dashboard Change Sender ID Customers Technicians Select a contact Outbo…" at bounding box center [632, 309] width 672 height 538
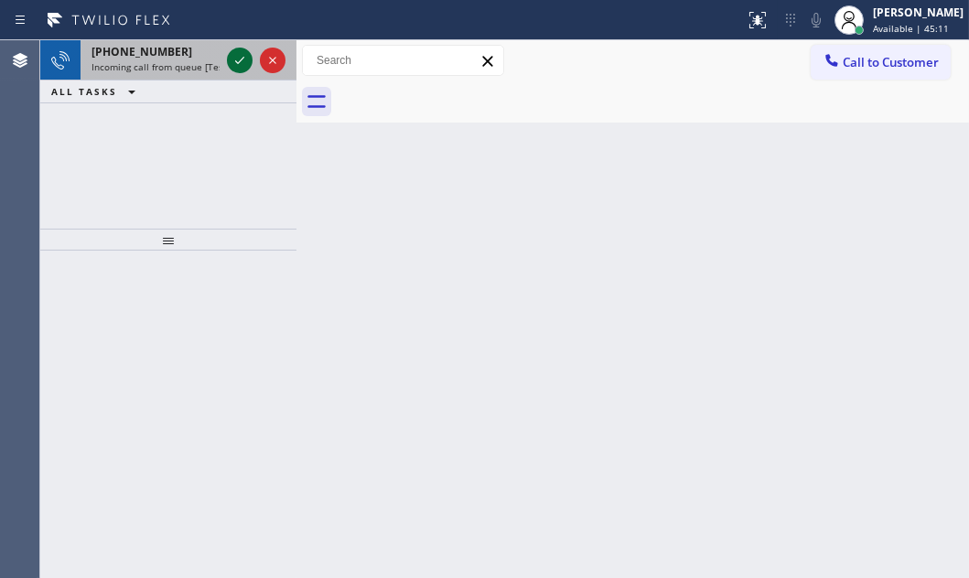
click at [230, 64] on icon at bounding box center [240, 60] width 22 height 22
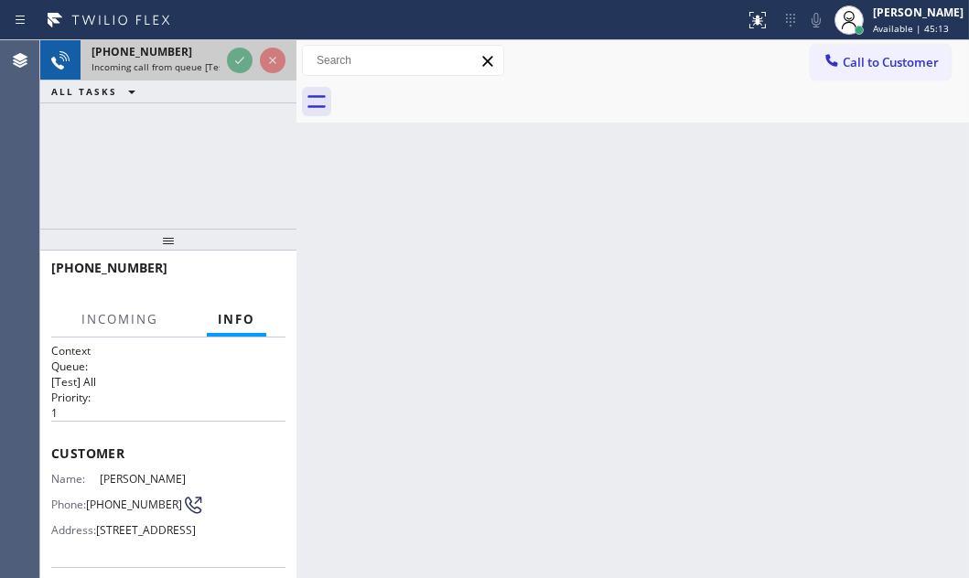
click at [156, 53] on span "[PHONE_NUMBER]" at bounding box center [141, 52] width 101 height 16
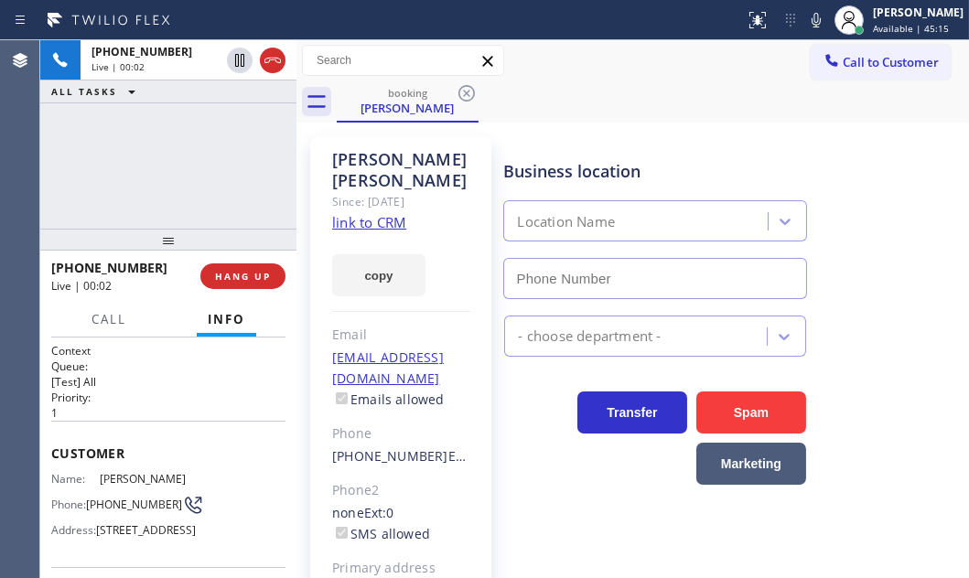
type input "[PHONE_NUMBER]"
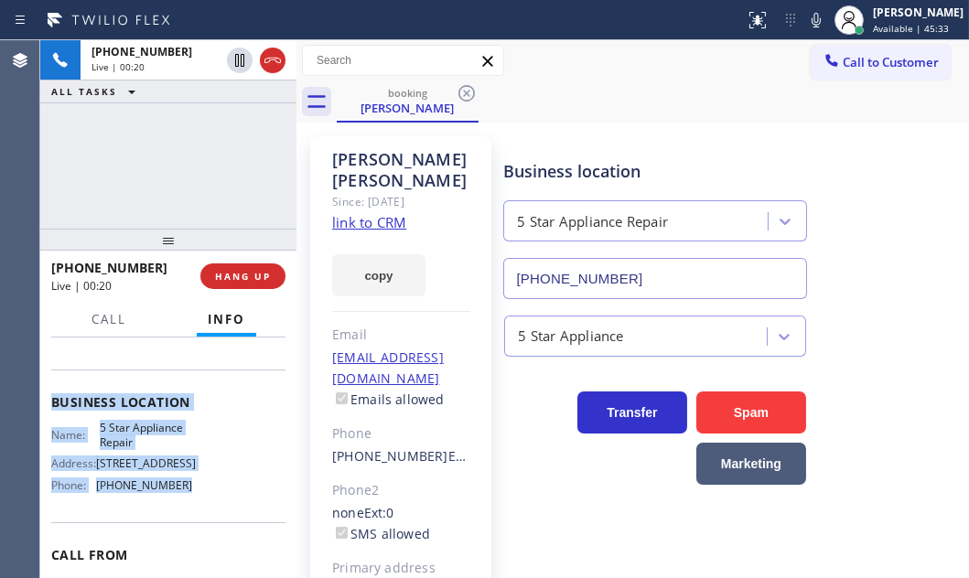
scroll to position [249, 0]
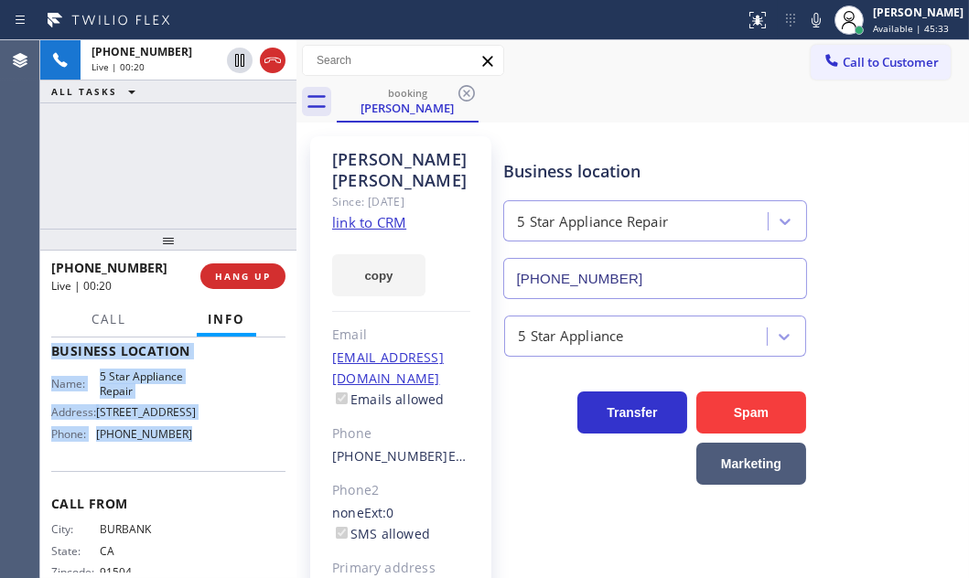
drag, startPoint x: 57, startPoint y: 445, endPoint x: 209, endPoint y: 494, distance: 160.5
click at [209, 494] on div "Context Queue: [Test] All Priority: 1 Customer Name: [PERSON_NAME] Phone: [PHON…" at bounding box center [168, 351] width 234 height 515
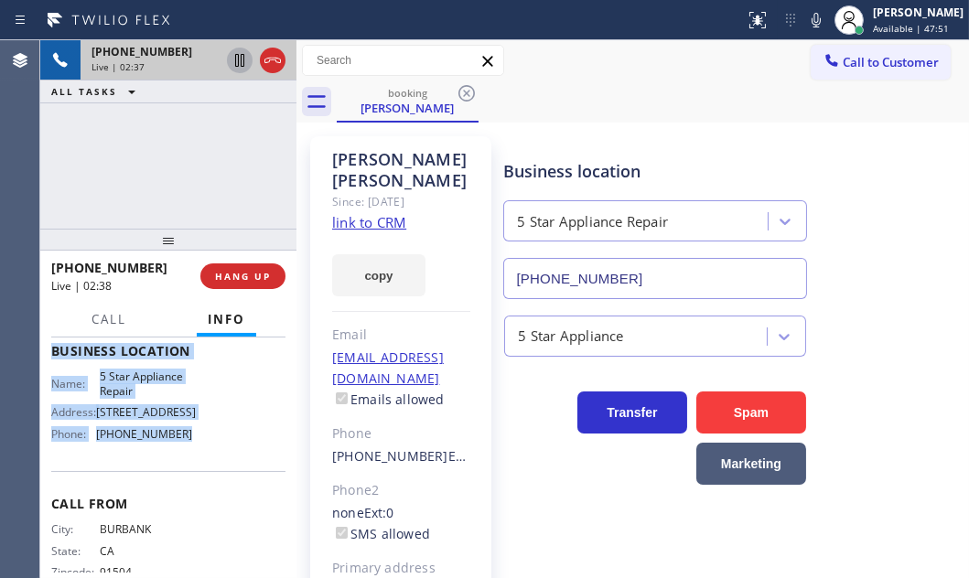
click at [238, 64] on icon at bounding box center [239, 60] width 9 height 13
click at [241, 64] on icon at bounding box center [239, 60] width 13 height 13
click at [265, 58] on icon at bounding box center [273, 60] width 22 height 22
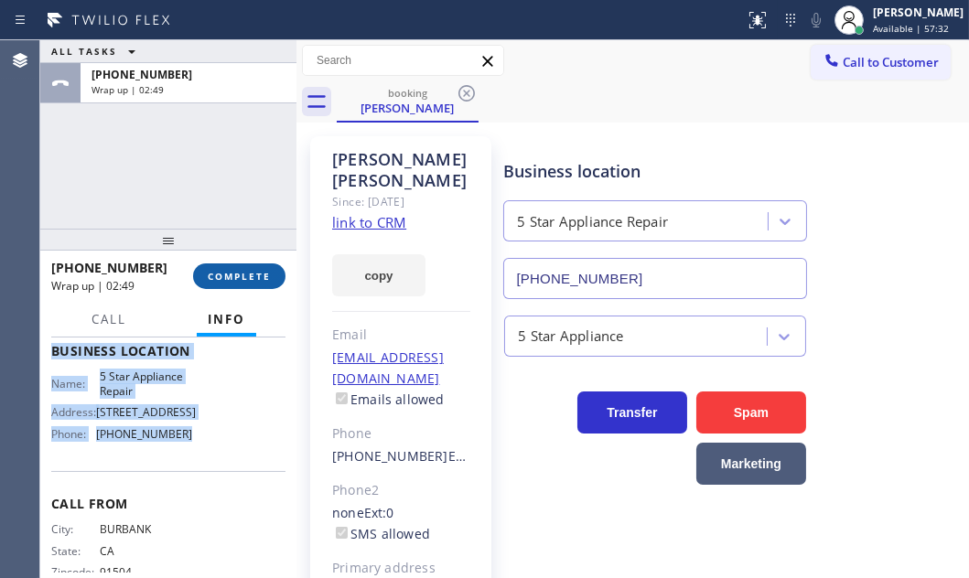
click at [245, 280] on span "COMPLETE" at bounding box center [239, 276] width 63 height 13
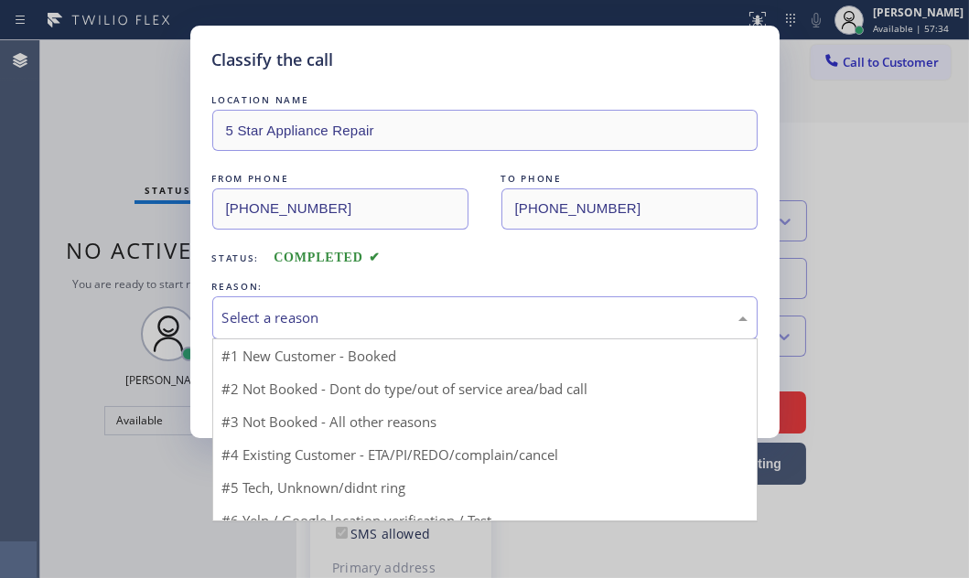
click at [328, 310] on div "Select a reason" at bounding box center [484, 317] width 525 height 21
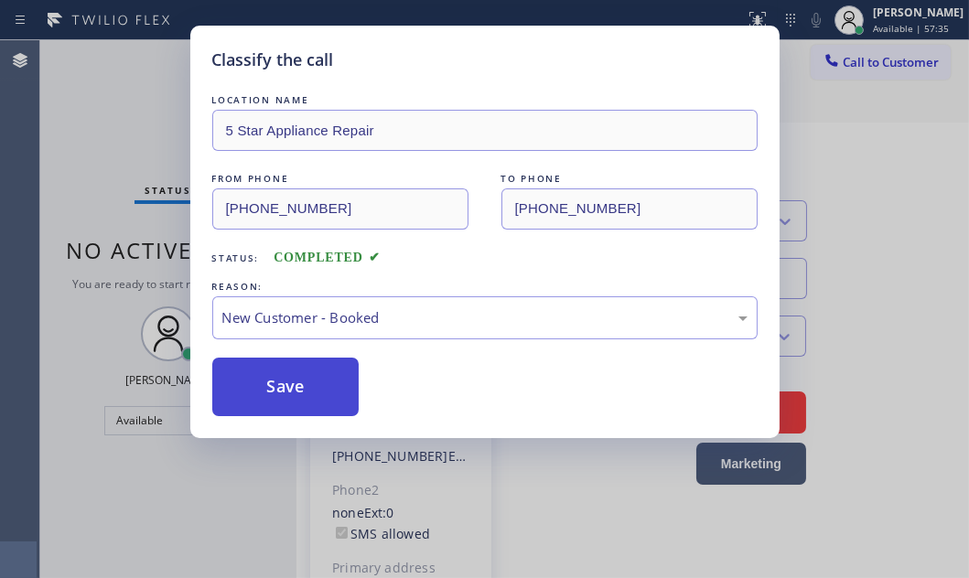
click at [242, 370] on button "Save" at bounding box center [285, 387] width 147 height 59
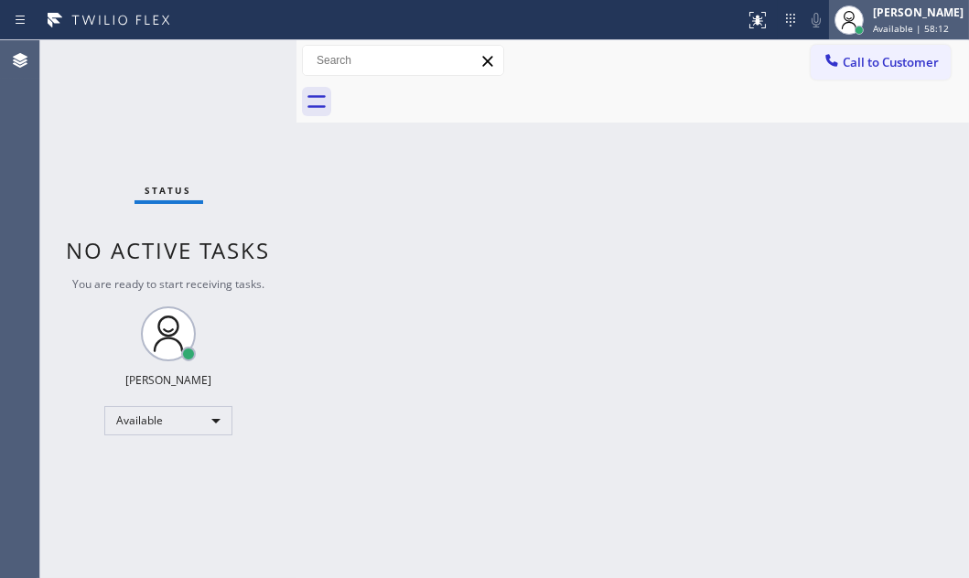
click at [886, 17] on div "[PERSON_NAME]" at bounding box center [918, 13] width 91 height 16
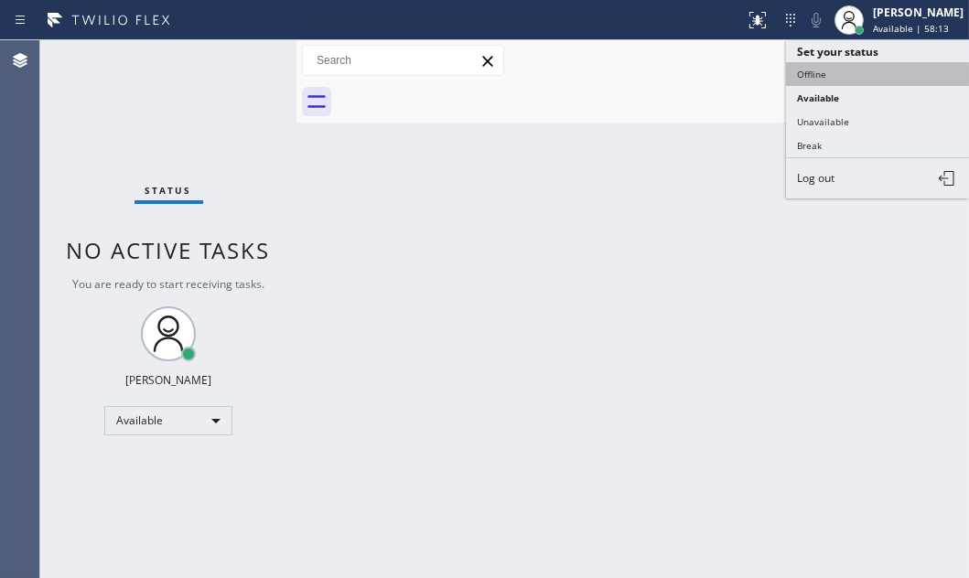
click at [821, 71] on button "Offline" at bounding box center [877, 74] width 183 height 24
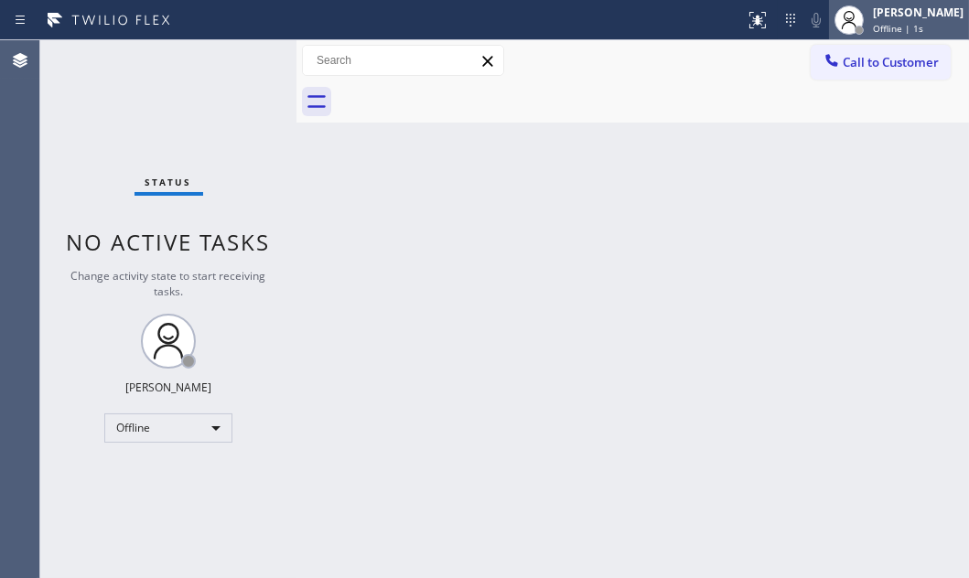
click at [892, 24] on span "Offline | 1s" at bounding box center [898, 28] width 50 height 13
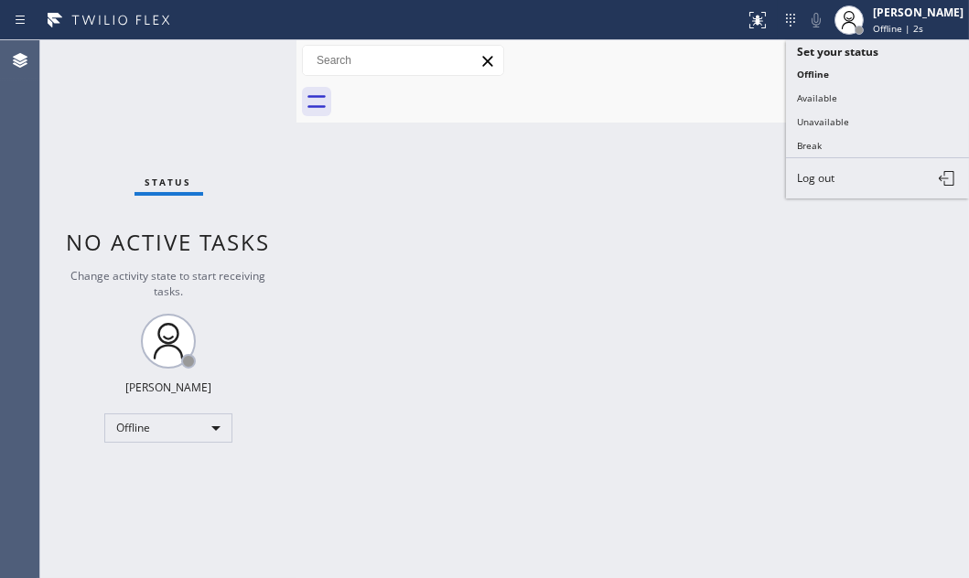
click at [831, 182] on span "Log out" at bounding box center [816, 178] width 38 height 16
